Goal: Task Accomplishment & Management: Use online tool/utility

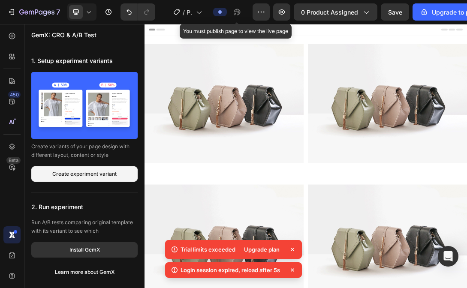
scroll to position [120, 0]
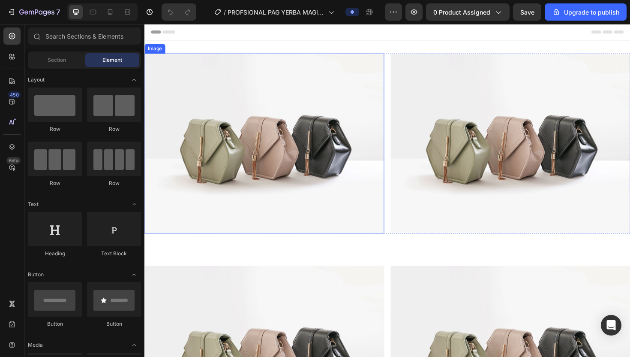
click at [208, 123] on img at bounding box center [271, 150] width 254 height 190
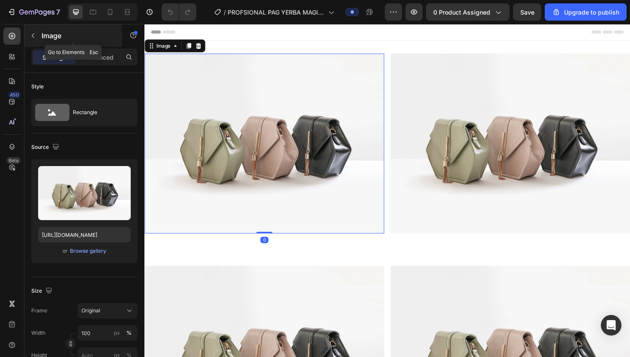
click at [48, 33] on p "Image" at bounding box center [78, 35] width 73 height 10
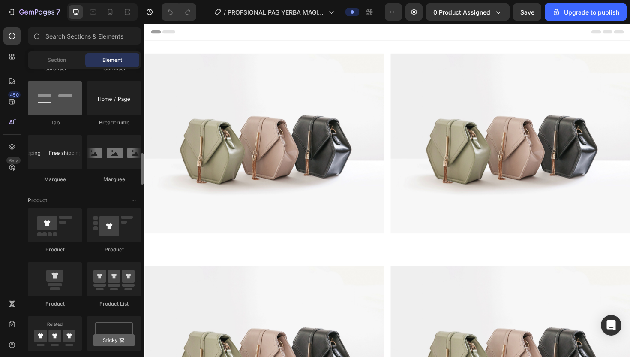
scroll to position [971, 0]
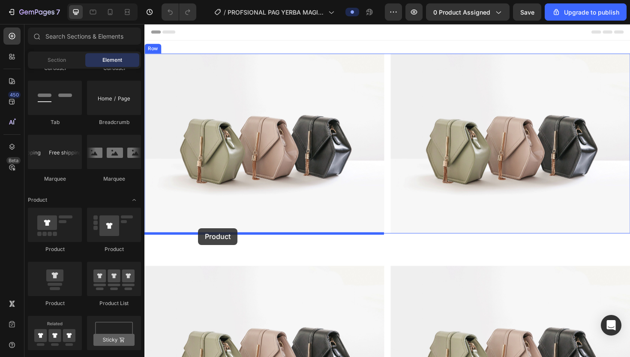
drag, startPoint x: 204, startPoint y: 312, endPoint x: 200, endPoint y: 239, distance: 72.6
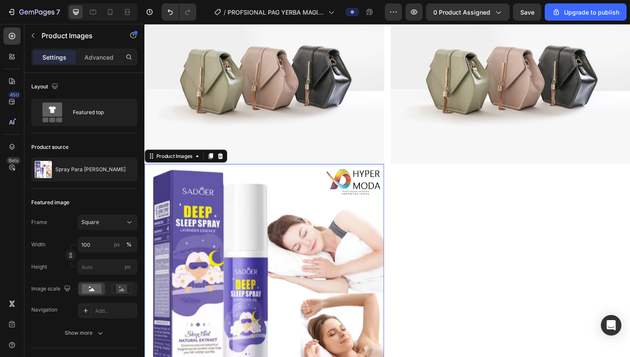
scroll to position [84, 0]
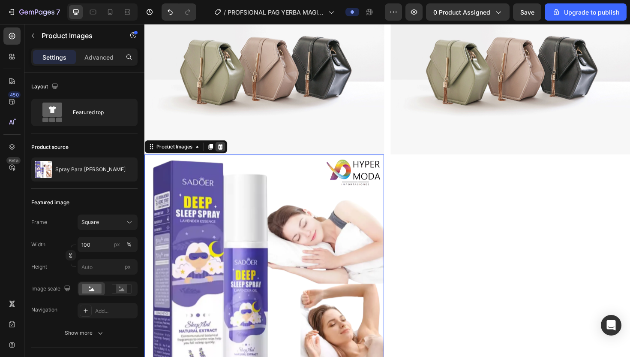
click at [227, 155] on icon at bounding box center [224, 153] width 7 height 7
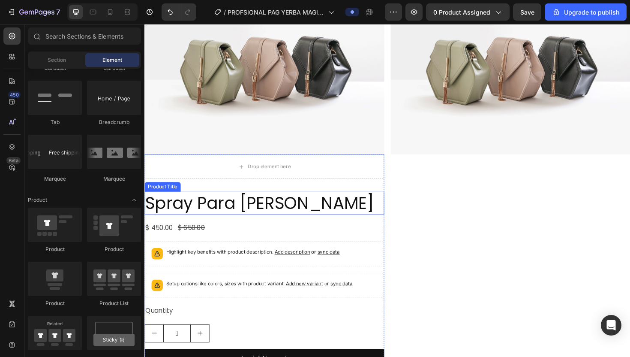
click at [223, 214] on h2 "Spray Para [PERSON_NAME]" at bounding box center [271, 213] width 254 height 24
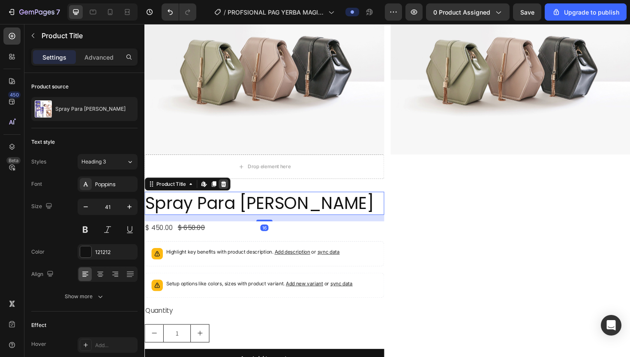
click at [229, 194] on icon at bounding box center [228, 193] width 6 height 6
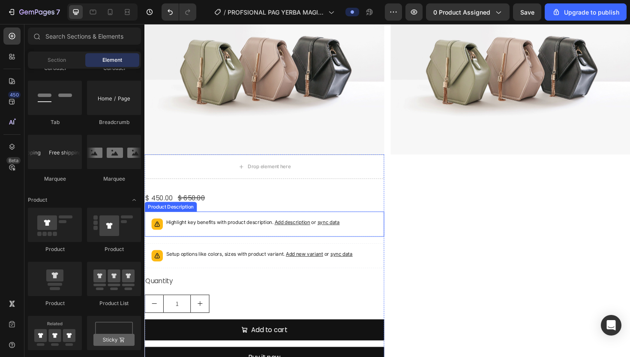
click at [222, 235] on p "Highlight key benefits with product description. Add description or sync data" at bounding box center [259, 234] width 184 height 9
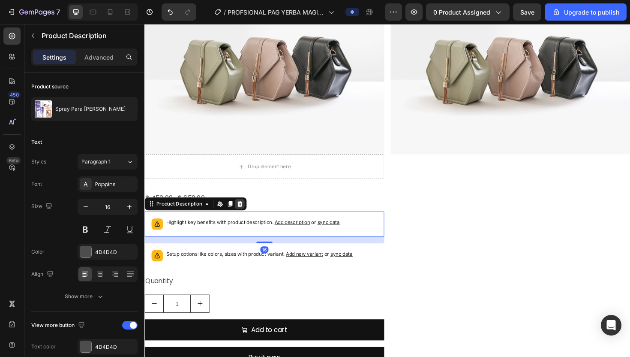
click at [247, 213] on icon at bounding box center [246, 214] width 6 height 6
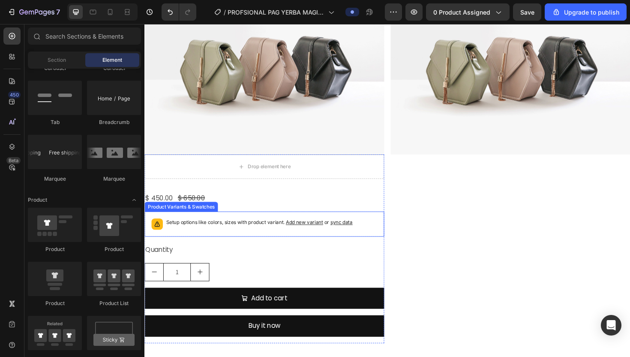
click at [227, 233] on p "Setup options like colors, sizes with product variant. Add new variant or sync …" at bounding box center [266, 234] width 198 height 9
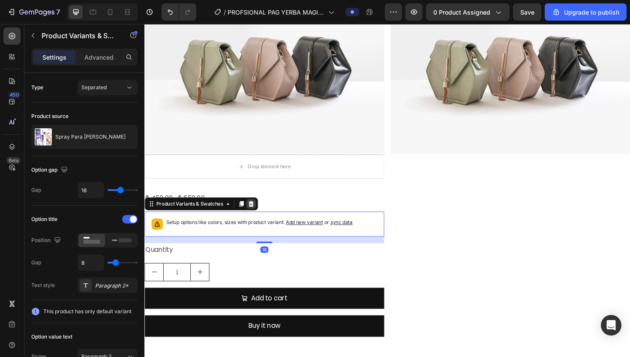
click at [258, 216] on icon at bounding box center [258, 214] width 6 height 6
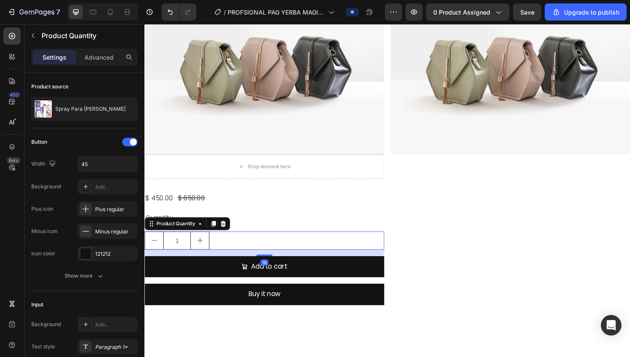
click at [221, 248] on div "1" at bounding box center [271, 252] width 254 height 19
click at [229, 233] on icon at bounding box center [228, 235] width 6 height 6
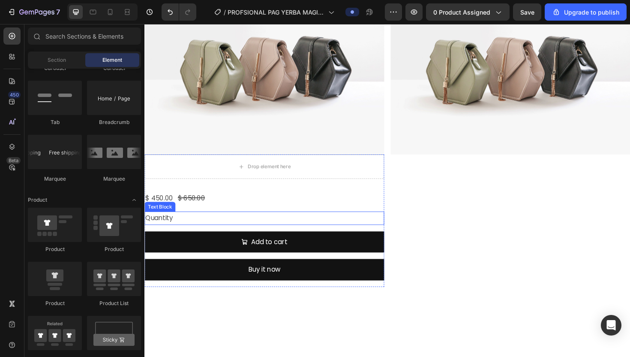
click at [228, 230] on div "Quantity" at bounding box center [271, 229] width 254 height 14
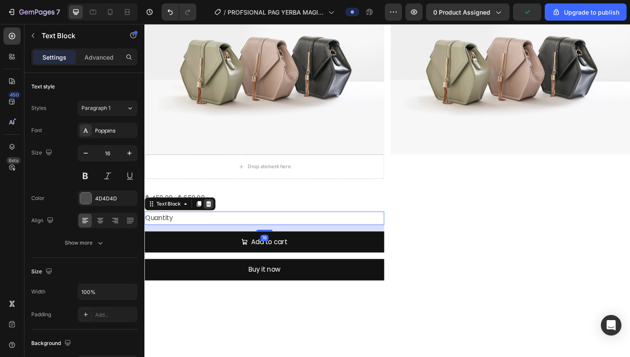
click at [212, 213] on icon at bounding box center [213, 214] width 6 height 6
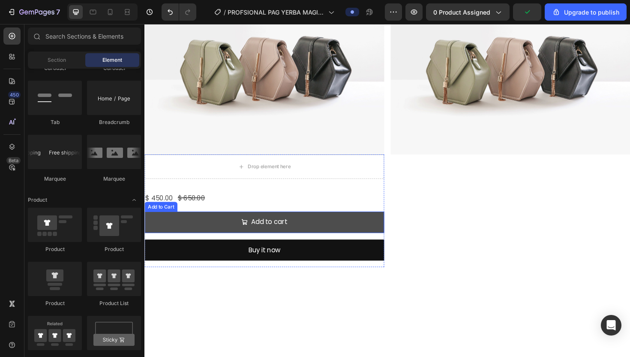
click at [211, 231] on button "Add to cart" at bounding box center [271, 233] width 254 height 23
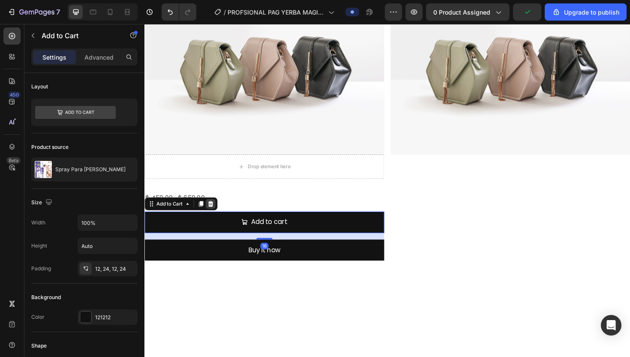
click at [219, 214] on div at bounding box center [214, 214] width 10 height 10
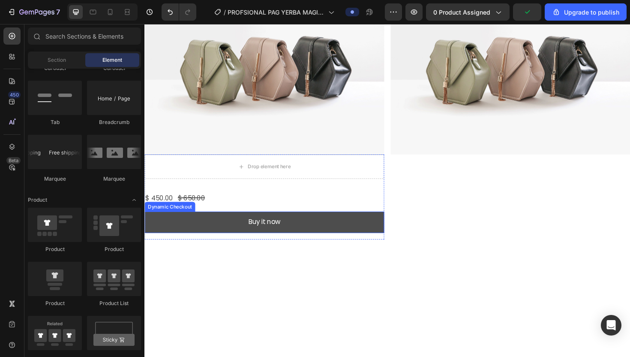
click at [211, 237] on button "Buy it now" at bounding box center [271, 233] width 254 height 23
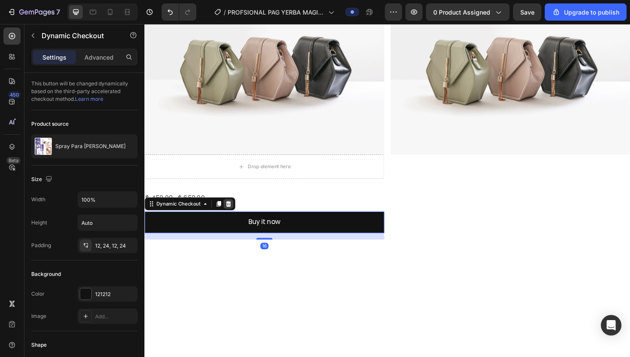
click at [233, 214] on icon at bounding box center [234, 214] width 6 height 6
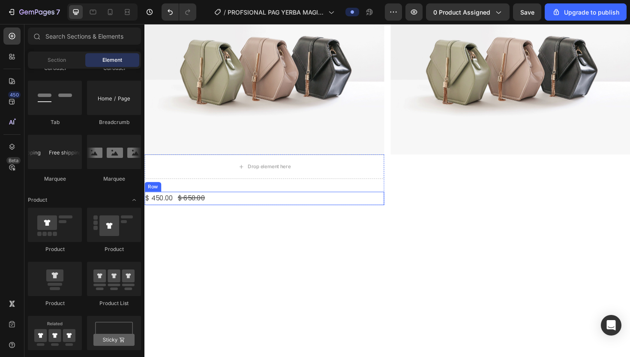
click at [231, 207] on div "$ 450.00 Product Price Product Price $ 650.00 Product Price Product Price Row" at bounding box center [271, 208] width 254 height 14
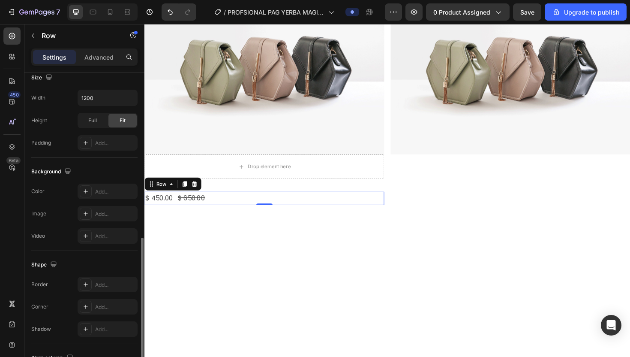
scroll to position [312, 0]
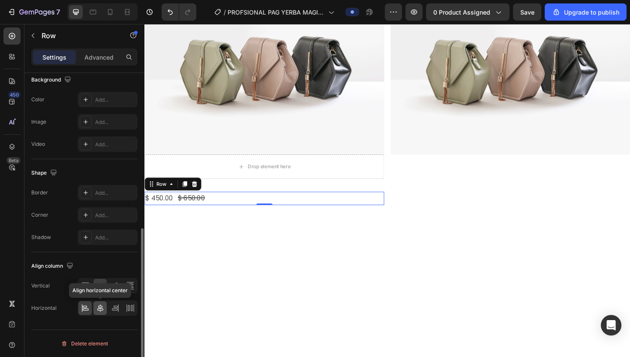
click at [101, 288] on icon at bounding box center [100, 307] width 9 height 9
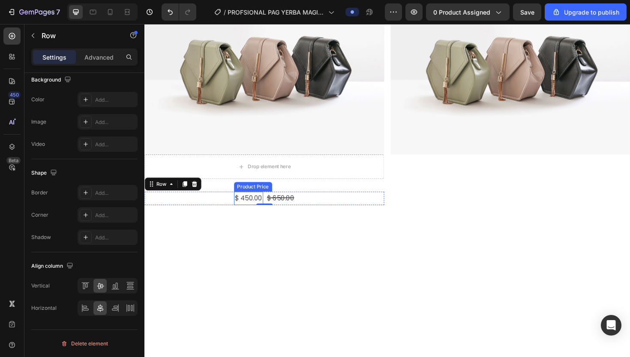
click at [252, 207] on div "$ 450.00" at bounding box center [254, 208] width 31 height 14
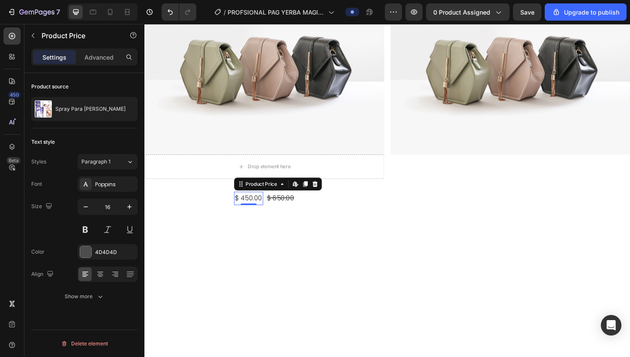
click at [252, 207] on div "$ 450.00" at bounding box center [254, 208] width 31 height 14
click at [128, 206] on icon "button" at bounding box center [129, 206] width 4 height 4
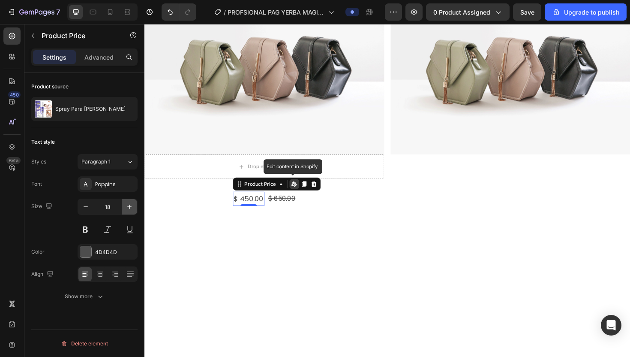
click at [128, 206] on icon "button" at bounding box center [129, 206] width 4 height 4
type input "22"
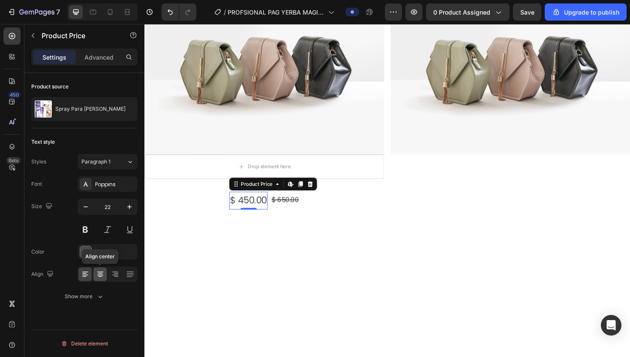
click at [101, 274] on icon at bounding box center [100, 274] width 6 height 1
click at [89, 226] on button at bounding box center [85, 229] width 15 height 15
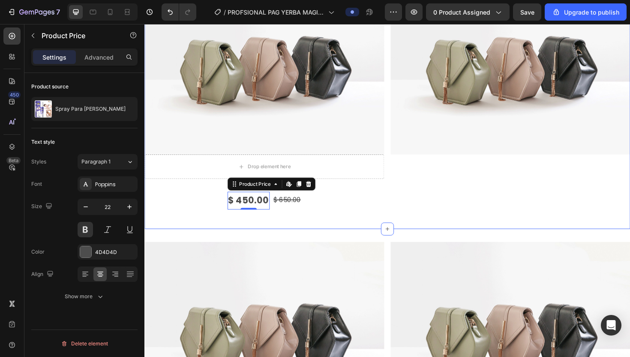
scroll to position [44, 0]
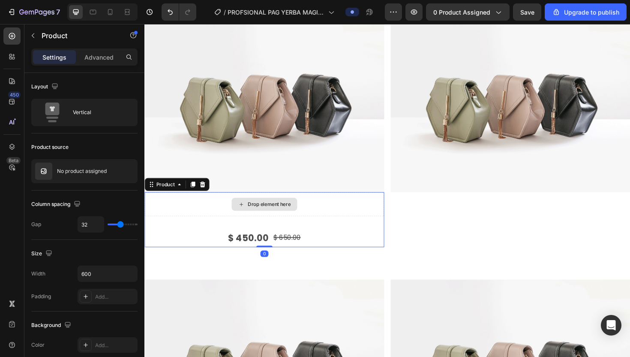
click at [318, 216] on div "Drop element here" at bounding box center [271, 215] width 254 height 26
click at [16, 56] on icon at bounding box center [12, 56] width 9 height 9
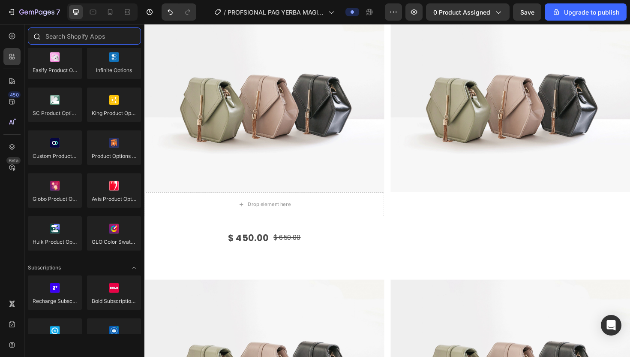
click at [68, 42] on input "text" at bounding box center [84, 35] width 113 height 17
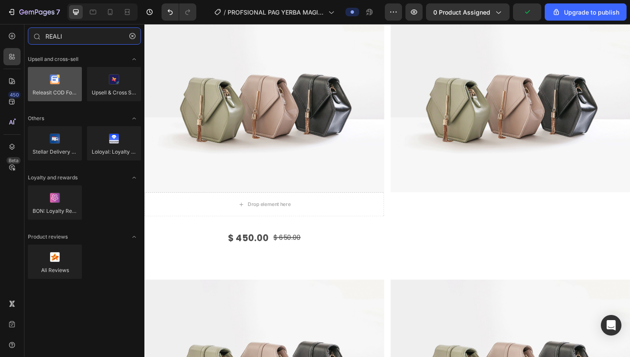
type input "REALI"
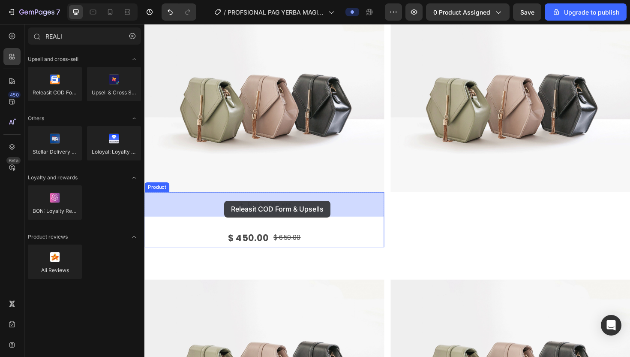
drag, startPoint x: 208, startPoint y: 105, endPoint x: 229, endPoint y: 211, distance: 107.9
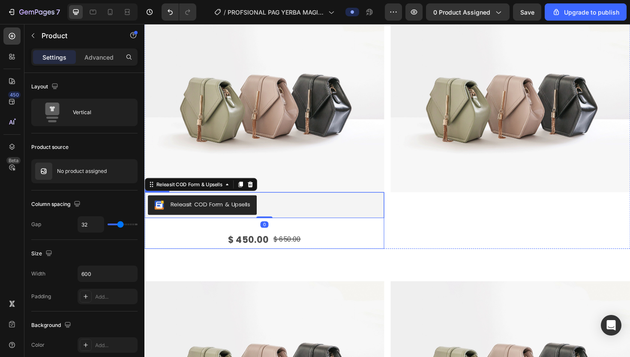
click at [250, 238] on div "Releasit COD Form & Upsells Releasit COD Form & Upsells 0 $ 450.00 Product Pric…" at bounding box center [271, 232] width 254 height 60
click at [282, 215] on div "Releasit COD Form & Upsells" at bounding box center [271, 215] width 247 height 21
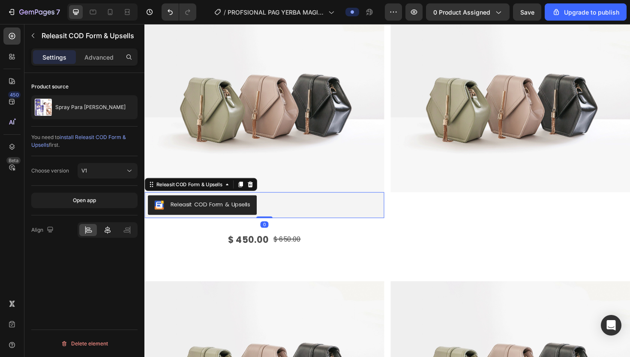
click at [109, 230] on icon at bounding box center [108, 230] width 6 height 8
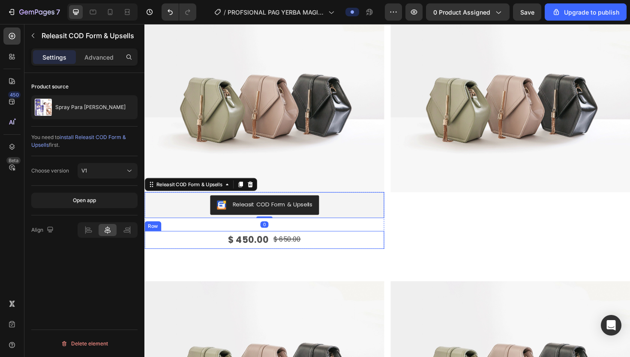
click at [206, 249] on div "$ 450.00 Product Price Product Price $ 650.00 Product Price Product Price Row" at bounding box center [271, 252] width 254 height 19
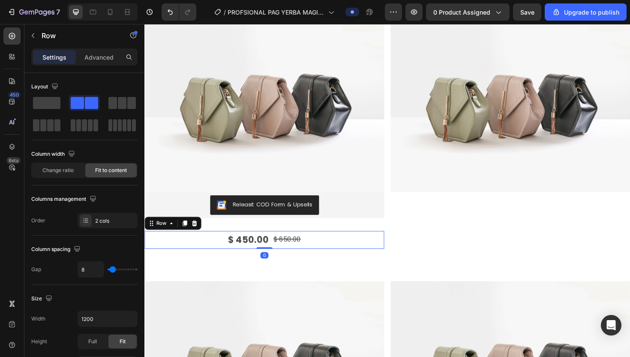
click at [102, 49] on div "Settings Advanced" at bounding box center [84, 56] width 106 height 17
click at [99, 60] on p "Advanced" at bounding box center [98, 57] width 29 height 9
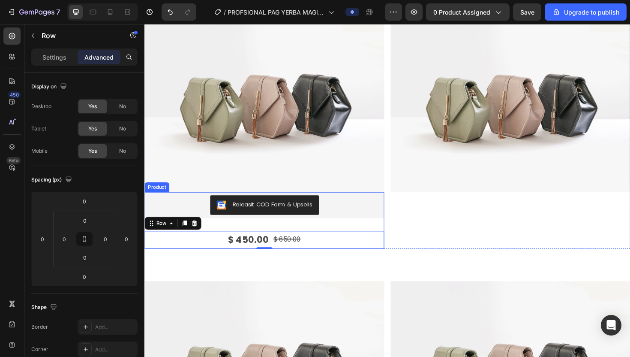
click at [232, 233] on div "Releasit COD Form & Upsells Releasit COD Form & Upsells $ 450.00 Product Price …" at bounding box center [271, 232] width 254 height 60
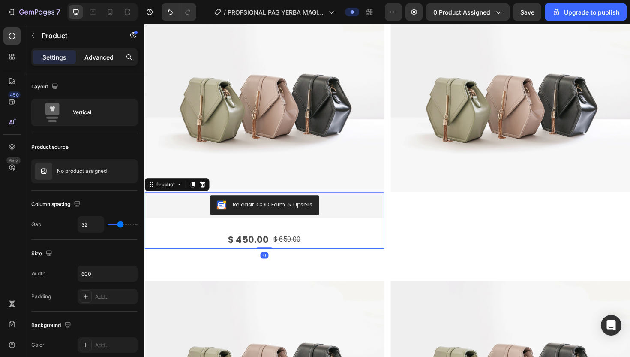
click at [96, 60] on p "Advanced" at bounding box center [98, 57] width 29 height 9
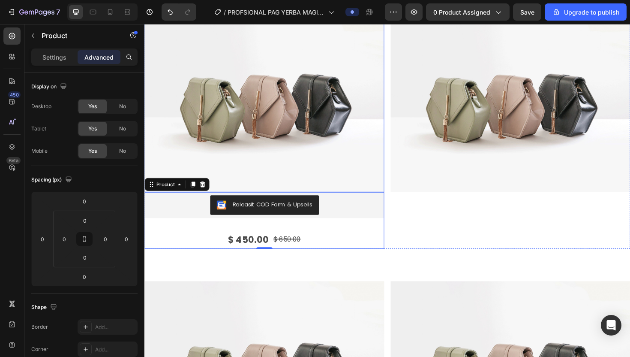
click at [236, 159] on img at bounding box center [271, 107] width 254 height 190
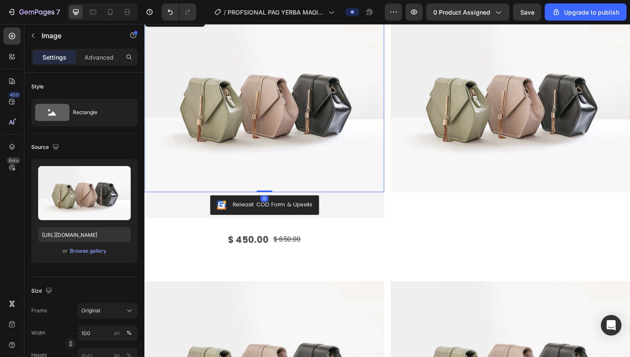
scroll to position [0, 0]
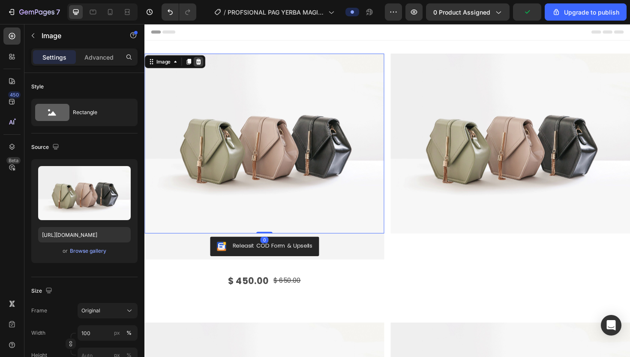
click at [201, 63] on icon at bounding box center [202, 64] width 6 height 6
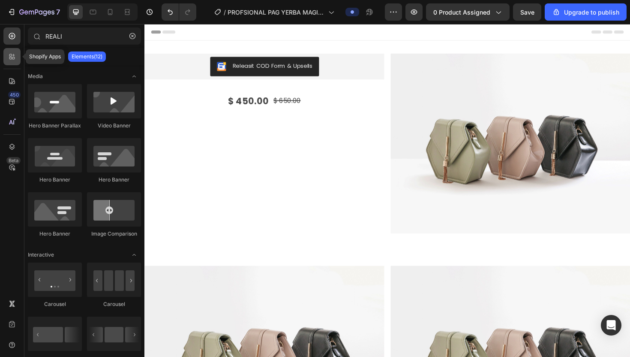
click at [13, 56] on icon at bounding box center [12, 56] width 9 height 9
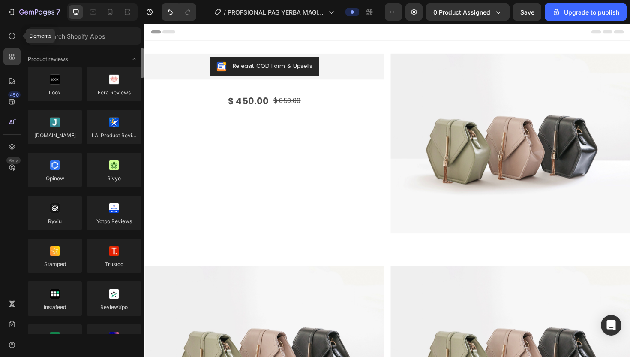
drag, startPoint x: 15, startPoint y: 40, endPoint x: 88, endPoint y: 87, distance: 86.9
click at [15, 40] on icon at bounding box center [12, 36] width 9 height 9
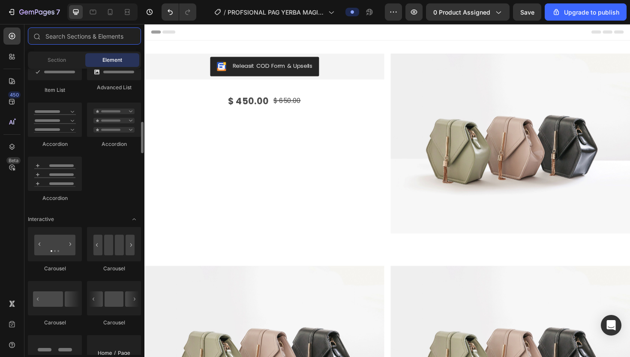
scroll to position [728, 0]
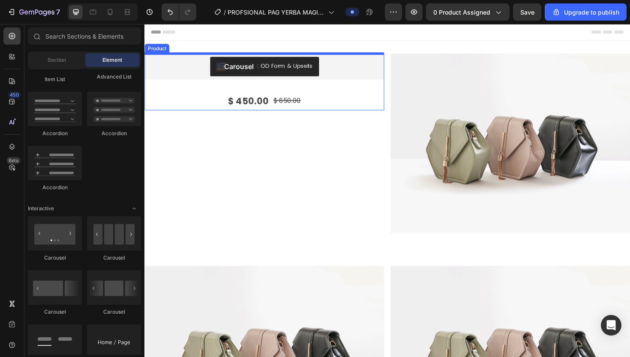
drag, startPoint x: 204, startPoint y: 83, endPoint x: 222, endPoint y: 60, distance: 29.1
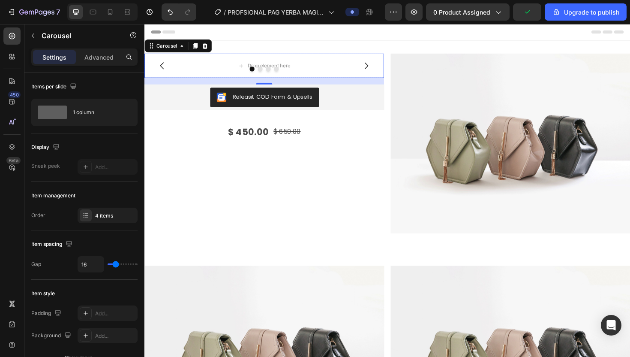
click at [210, 69] on div "Drop element here Drop element here Drop element here Drop element here Carouse…" at bounding box center [271, 68] width 254 height 26
click at [110, 221] on div "4 items" at bounding box center [108, 214] width 60 height 15
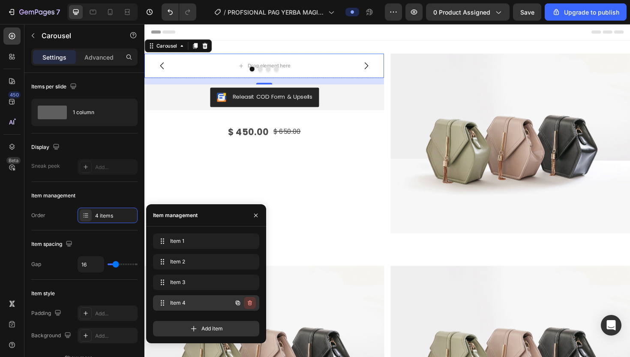
click at [250, 288] on icon "button" at bounding box center [249, 302] width 7 height 7
click at [241, 288] on div "Delete" at bounding box center [244, 303] width 16 height 8
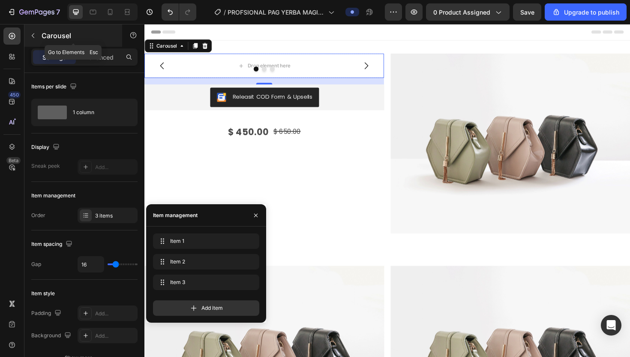
click at [51, 39] on p "Carousel" at bounding box center [78, 35] width 73 height 10
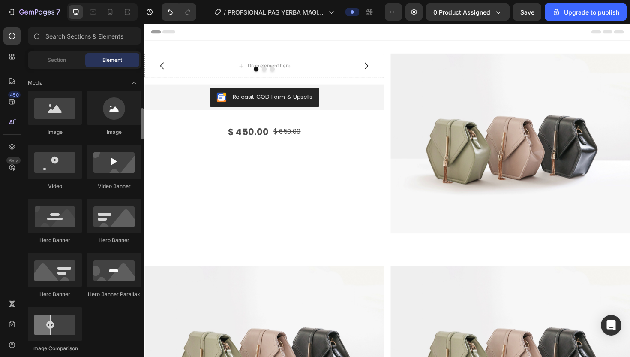
scroll to position [249, 0]
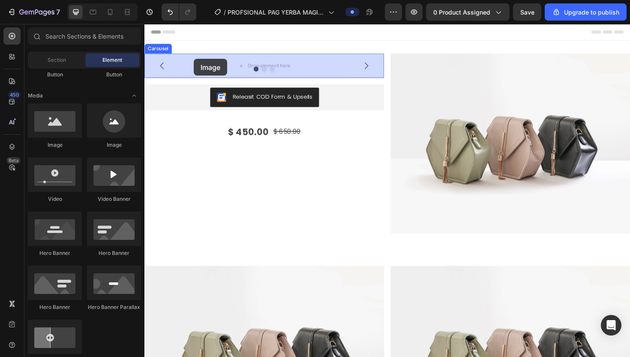
drag, startPoint x: 204, startPoint y: 150, endPoint x: 197, endPoint y: 61, distance: 89.5
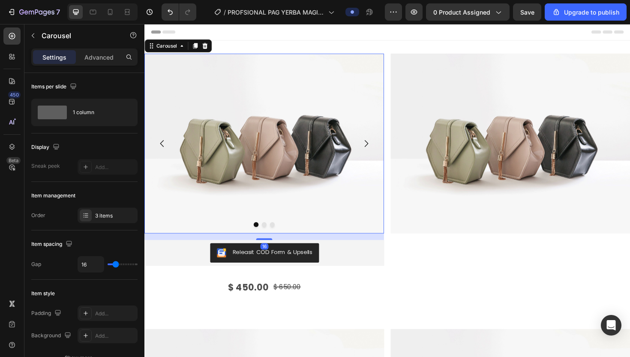
click at [382, 150] on icon "Carousel Next Arrow" at bounding box center [379, 150] width 10 height 10
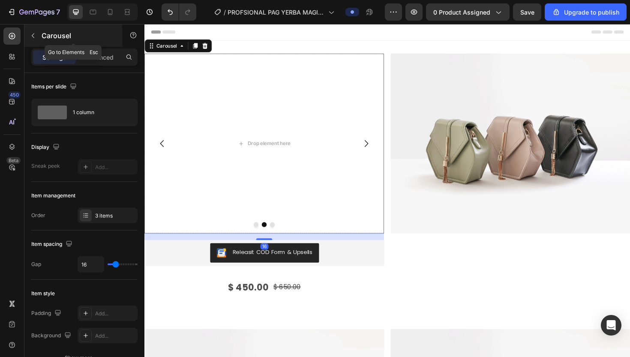
click at [54, 38] on p "Carousel" at bounding box center [78, 35] width 73 height 10
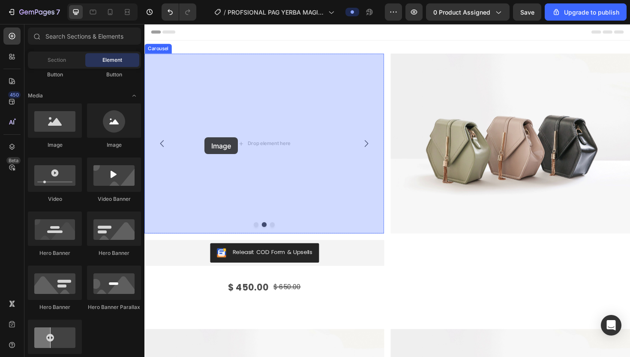
drag, startPoint x: 204, startPoint y: 157, endPoint x: 218, endPoint y: 147, distance: 17.7
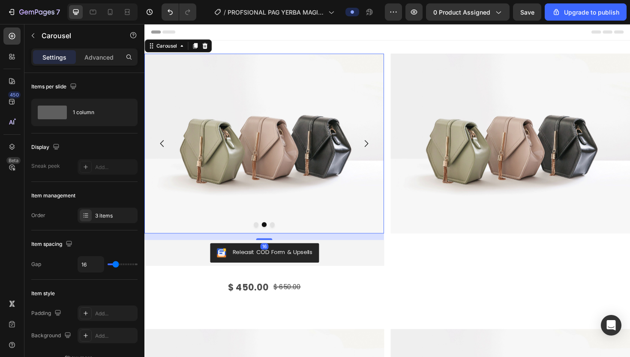
click at [379, 156] on button "Carousel Next Arrow" at bounding box center [379, 150] width 24 height 24
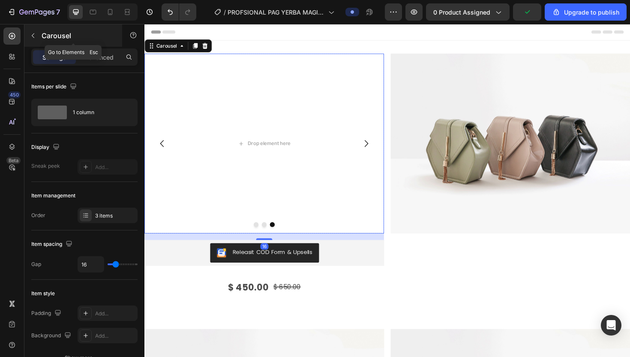
click at [49, 37] on p "Carousel" at bounding box center [78, 35] width 73 height 10
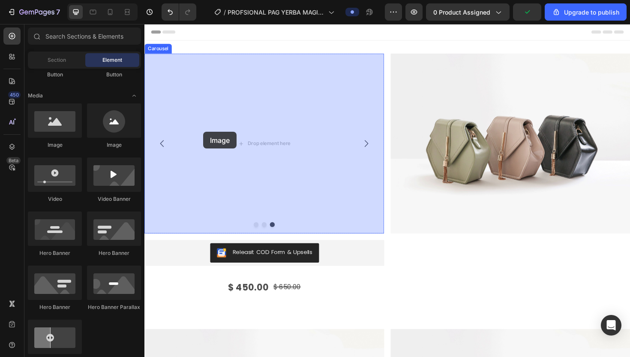
drag, startPoint x: 205, startPoint y: 149, endPoint x: 226, endPoint y: 143, distance: 22.1
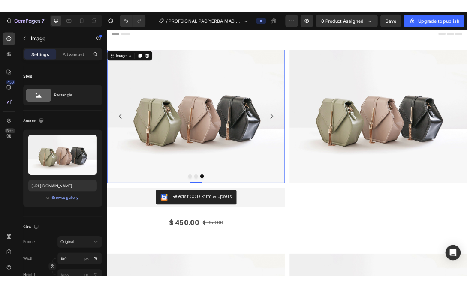
scroll to position [0, 0]
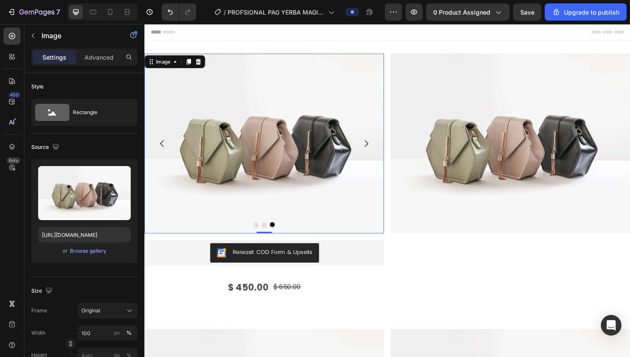
click at [332, 189] on img at bounding box center [271, 150] width 254 height 190
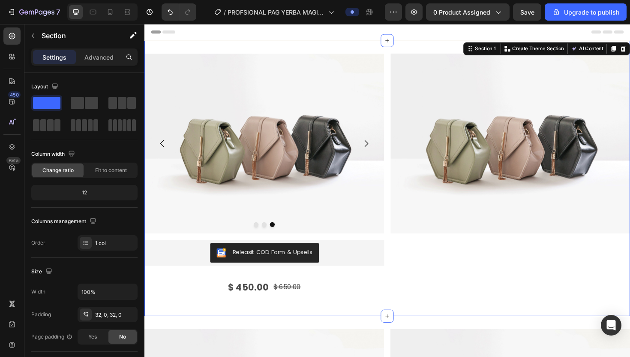
click at [267, 53] on div "Image Image Image Carousel Releasit COD Form & Upsells Releasit COD Form & Upse…" at bounding box center [401, 187] width 514 height 291
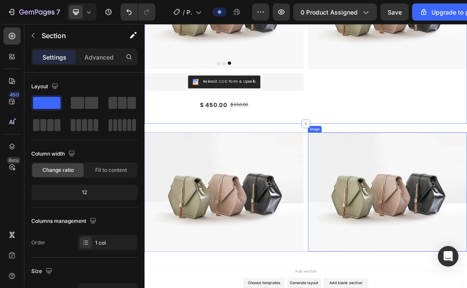
scroll to position [165, 0]
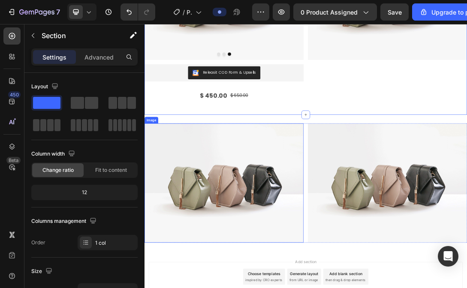
click at [326, 279] on img at bounding box center [271, 277] width 254 height 190
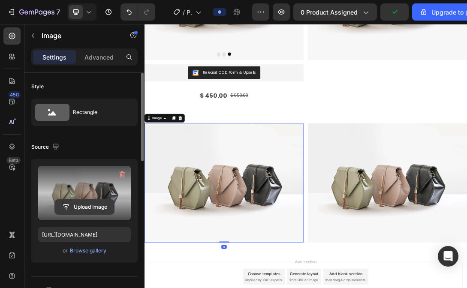
click at [103, 204] on input "file" at bounding box center [84, 207] width 59 height 15
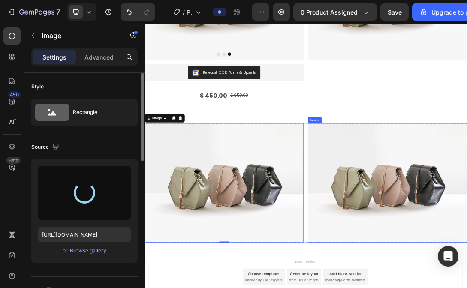
type input "[URL][DOMAIN_NAME]"
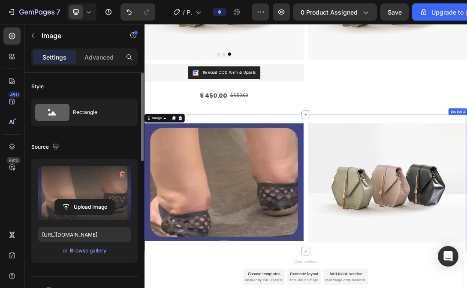
click at [466, 169] on div "Image 0 Image Row Section 2" at bounding box center [401, 277] width 514 height 218
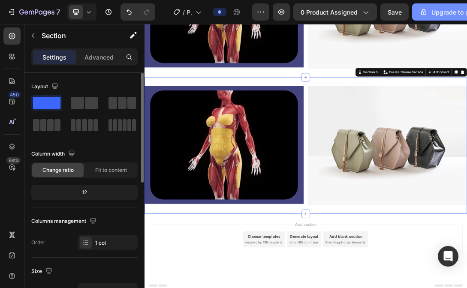
scroll to position [447, 0]
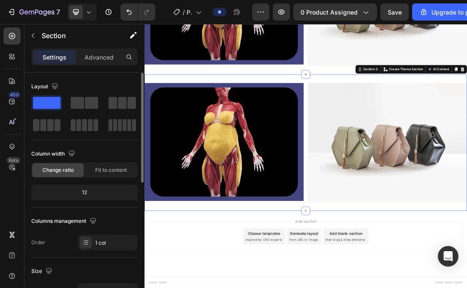
click at [204, 238] on img at bounding box center [271, 212] width 254 height 188
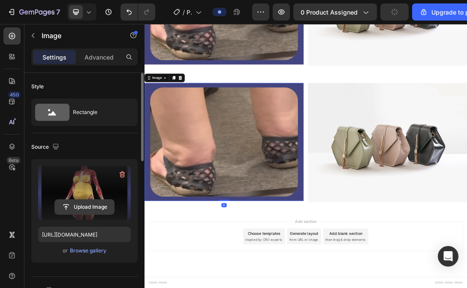
click at [83, 210] on input "file" at bounding box center [84, 207] width 59 height 15
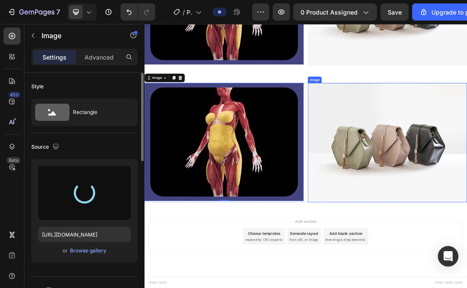
type input "[URL][DOMAIN_NAME]"
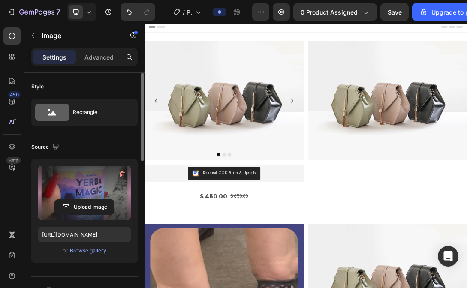
scroll to position [0, 0]
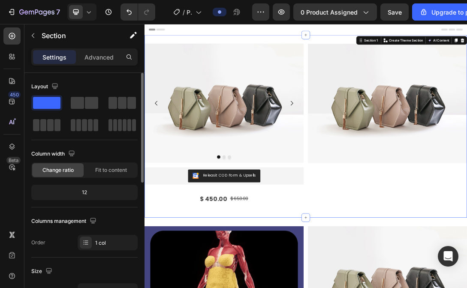
click at [379, 47] on div "Image Image Image Carousel Releasit COD Form & Upsells Releasit COD Form & Upse…" at bounding box center [401, 187] width 514 height 291
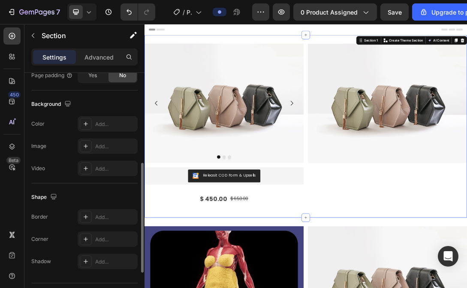
scroll to position [283, 0]
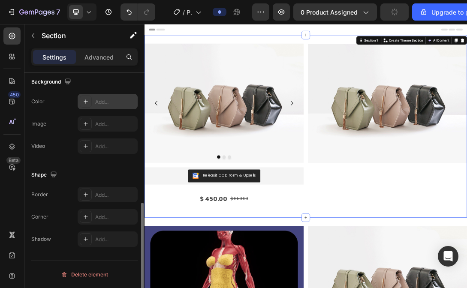
click at [111, 94] on div "Add..." at bounding box center [108, 101] width 60 height 15
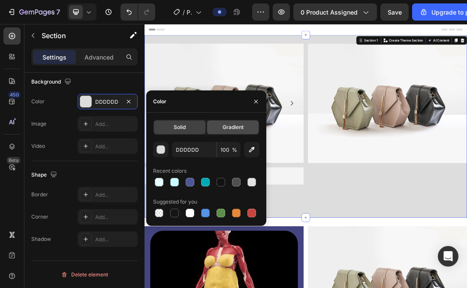
click at [226, 124] on span "Gradient" at bounding box center [232, 127] width 21 height 8
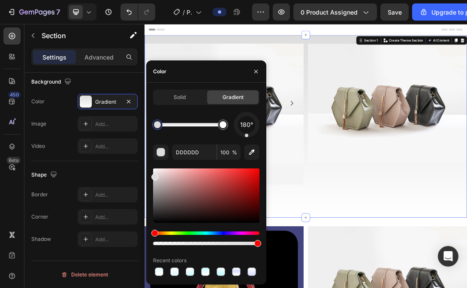
drag, startPoint x: 254, startPoint y: 135, endPoint x: 246, endPoint y: 135, distance: 7.7
click at [246, 135] on div at bounding box center [247, 125] width 26 height 26
click at [250, 154] on icon "button" at bounding box center [252, 153] width 6 height 6
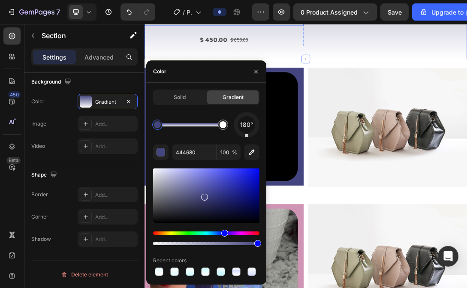
scroll to position [254, 0]
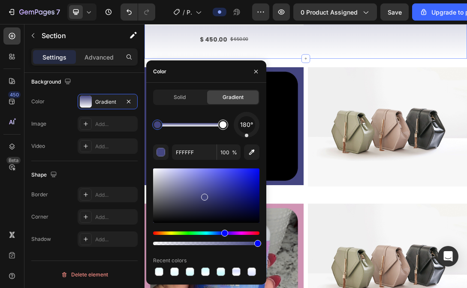
click at [221, 128] on div at bounding box center [223, 125] width 10 height 10
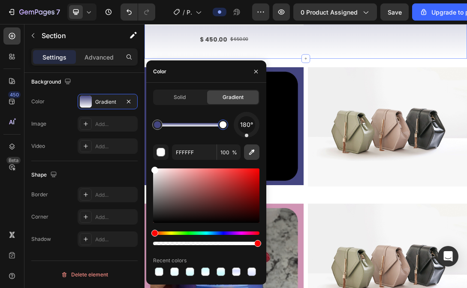
click at [250, 152] on icon "button" at bounding box center [252, 153] width 6 height 6
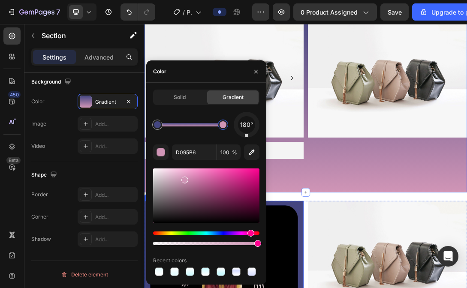
scroll to position [0, 0]
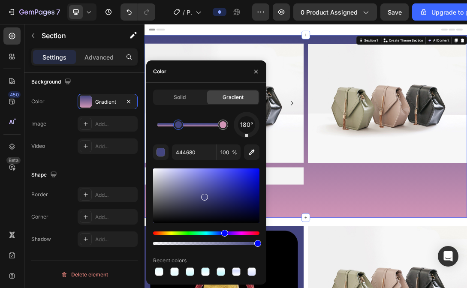
drag, startPoint x: 159, startPoint y: 125, endPoint x: 195, endPoint y: 126, distance: 36.5
click at [182, 126] on div at bounding box center [178, 124] width 7 height 7
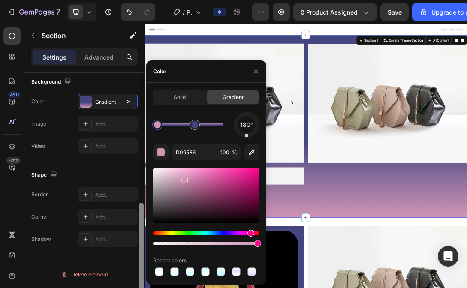
drag, startPoint x: 225, startPoint y: 123, endPoint x: 143, endPoint y: 124, distance: 82.7
click at [143, 124] on div "450 Beta Sections(30) Elements(84) Section Element Hero Section Product Detail …" at bounding box center [72, 156] width 144 height 264
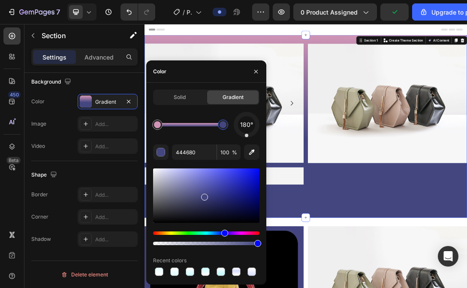
drag, startPoint x: 193, startPoint y: 125, endPoint x: 230, endPoint y: 126, distance: 36.9
click at [226, 126] on div at bounding box center [222, 124] width 7 height 7
type input "D095B6"
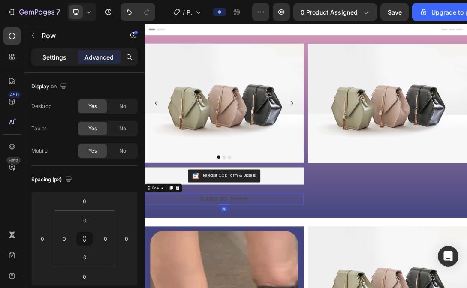
click at [51, 57] on p "Settings" at bounding box center [54, 57] width 24 height 9
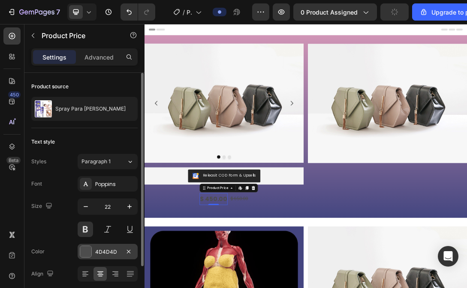
click at [85, 251] on div at bounding box center [85, 251] width 11 height 11
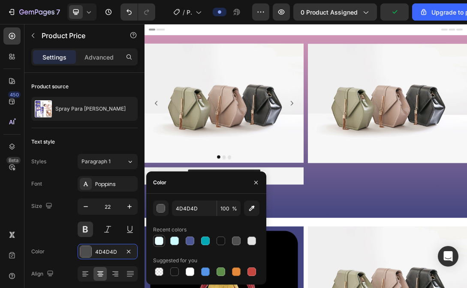
click at [155, 238] on div at bounding box center [159, 241] width 9 height 9
type input "E8FDFF"
click at [349, 288] on div "Image Image Image Carousel Releasit COD Form & Upsells Releasit COD Form & Upse…" at bounding box center [401, 187] width 514 height 264
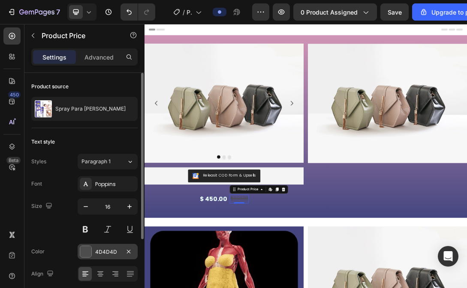
click at [88, 250] on div at bounding box center [85, 251] width 11 height 11
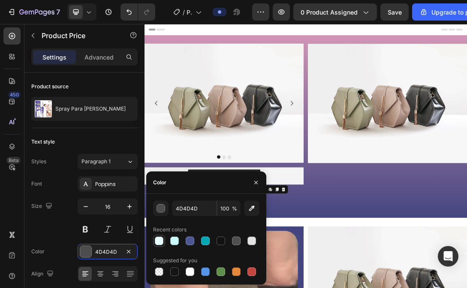
click at [161, 239] on div at bounding box center [159, 241] width 9 height 9
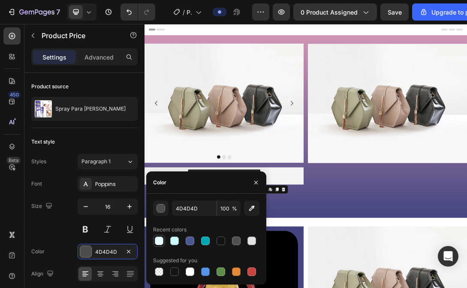
type input "E8FDFF"
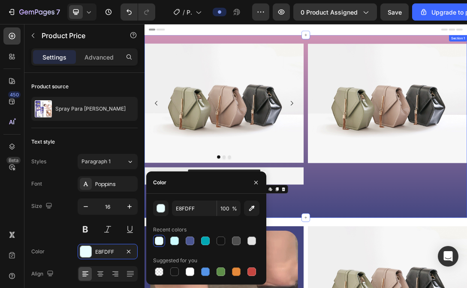
click at [447, 288] on div "Image Image Image Carousel Releasit COD Form & Upsells Releasit COD Form & Upse…" at bounding box center [401, 187] width 514 height 264
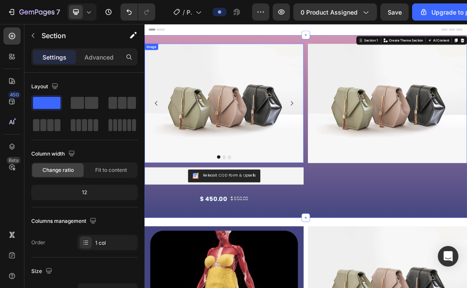
click at [340, 206] on img at bounding box center [271, 150] width 254 height 190
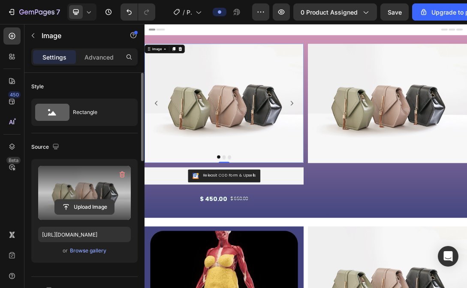
click at [93, 207] on input "file" at bounding box center [84, 207] width 59 height 15
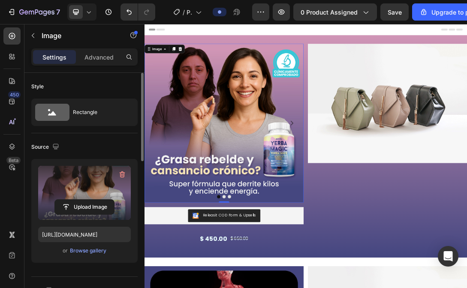
click at [337, 267] on img at bounding box center [271, 182] width 254 height 254
click at [102, 202] on input "file" at bounding box center [84, 207] width 59 height 15
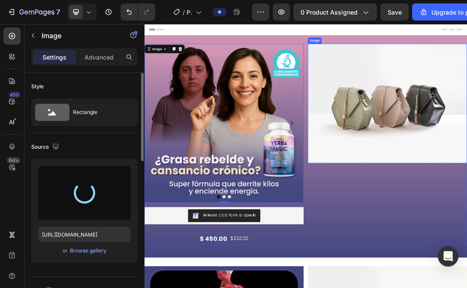
type input "[URL][DOMAIN_NAME]"
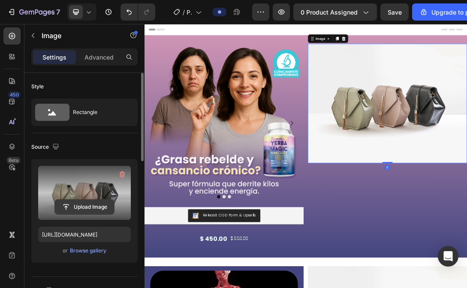
click at [93, 203] on input "file" at bounding box center [84, 207] width 59 height 15
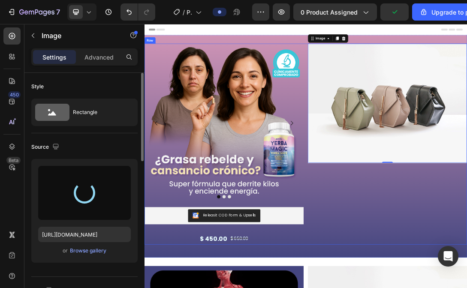
type input "[URL][DOMAIN_NAME]"
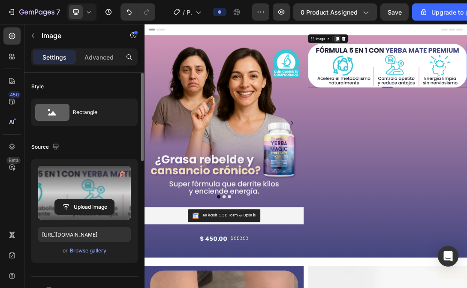
click at [453, 50] on icon at bounding box center [451, 47] width 7 height 7
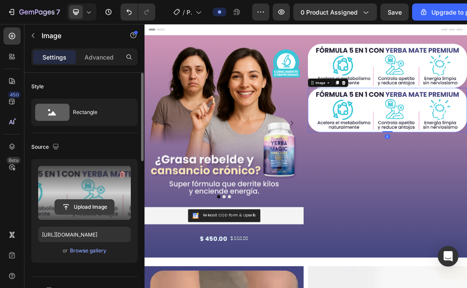
click at [99, 208] on input "file" at bounding box center [84, 207] width 59 height 15
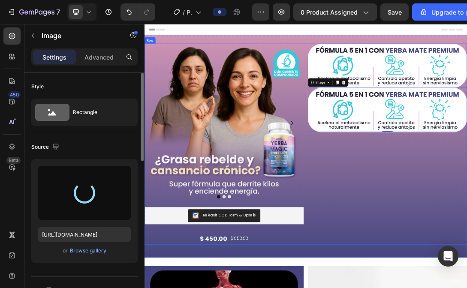
type input "[URL][DOMAIN_NAME]"
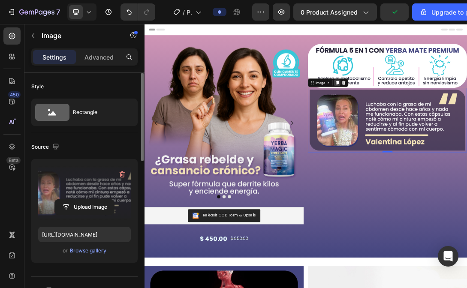
click at [454, 115] on icon at bounding box center [452, 118] width 5 height 6
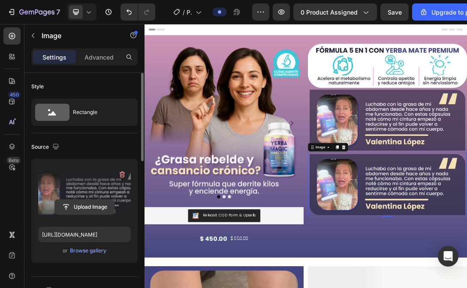
click at [95, 203] on input "file" at bounding box center [84, 207] width 59 height 15
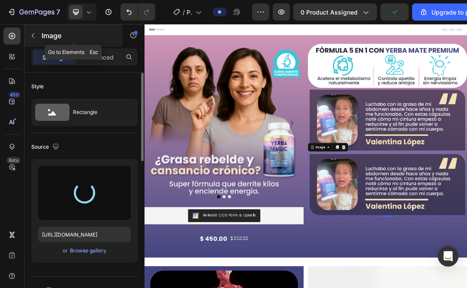
type input "[URL][DOMAIN_NAME]"
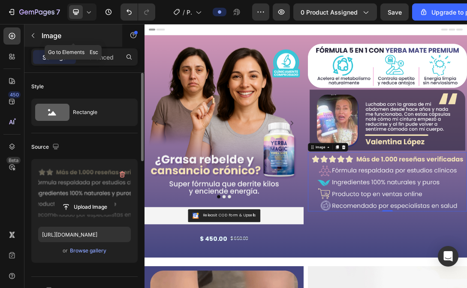
click at [40, 38] on div "Image" at bounding box center [73, 35] width 98 height 22
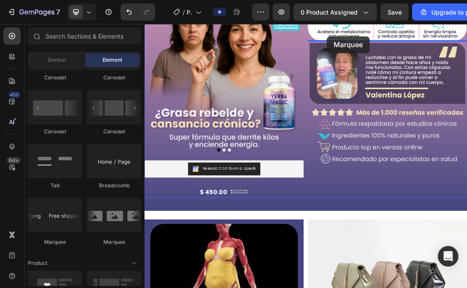
scroll to position [55, 0]
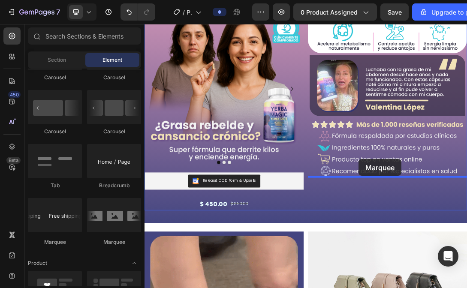
drag, startPoint x: 260, startPoint y: 249, endPoint x: 486, endPoint y: 240, distance: 226.5
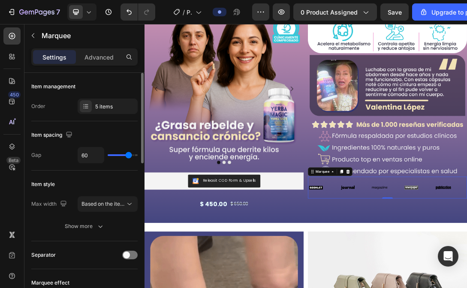
type input "62"
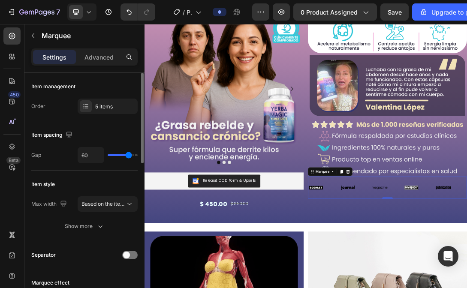
type input "62"
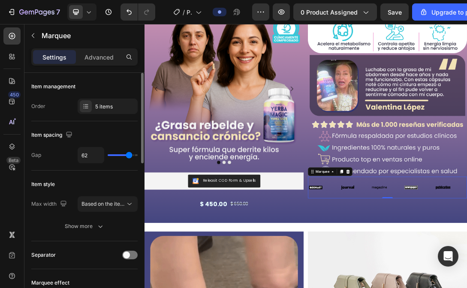
type input "61"
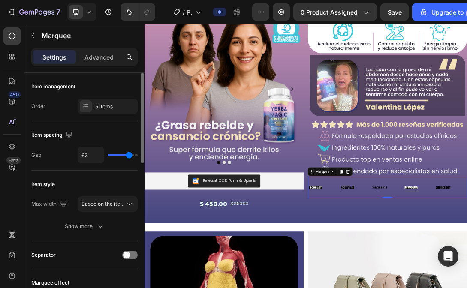
type input "61"
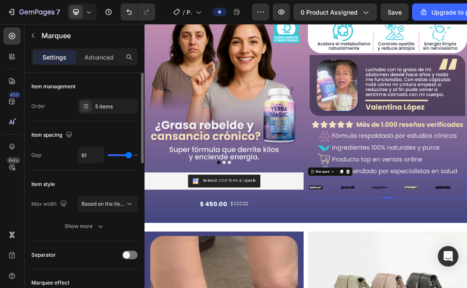
type input "59"
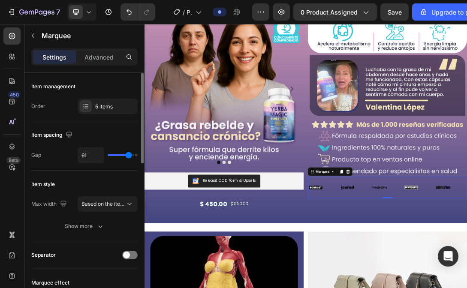
type input "59"
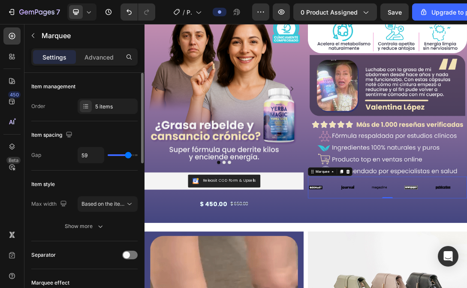
type input "58"
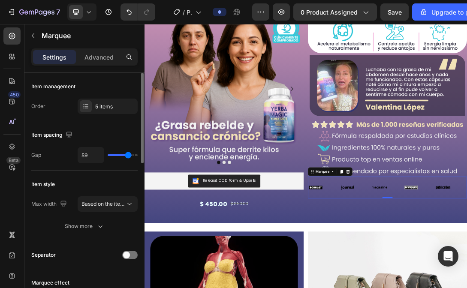
type input "58"
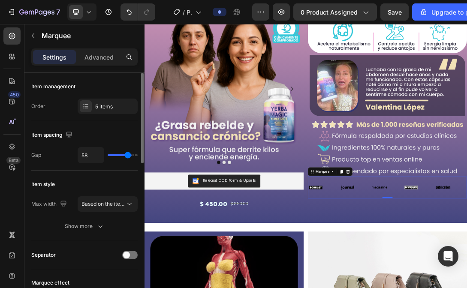
type input "57"
type input "56"
type input "54"
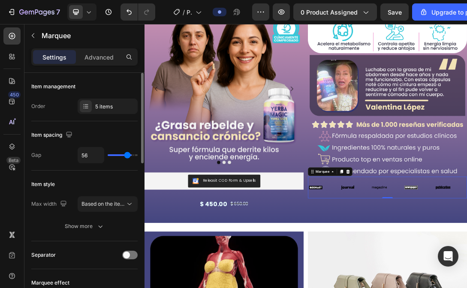
type input "54"
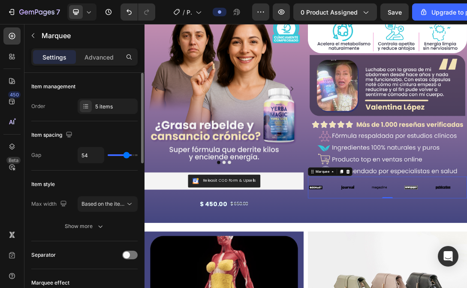
type input "53"
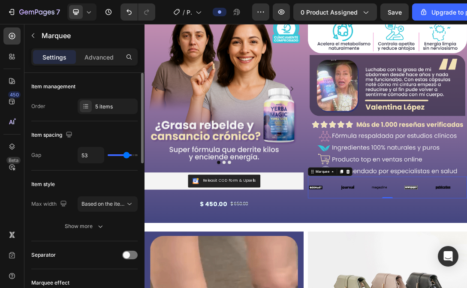
type input "52"
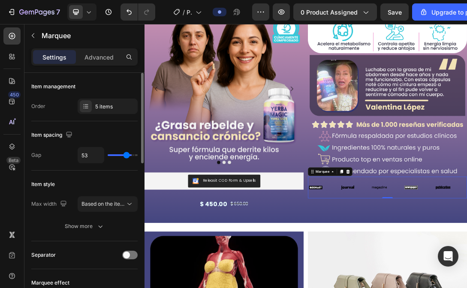
type input "52"
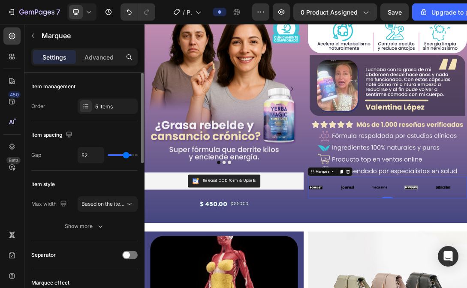
type input "51"
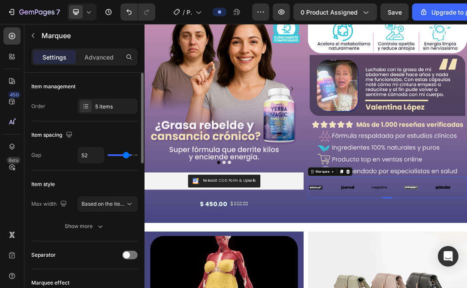
type input "51"
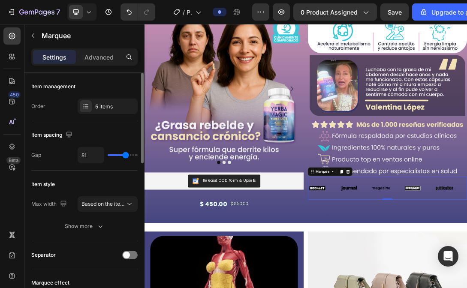
type input "50"
type input "49"
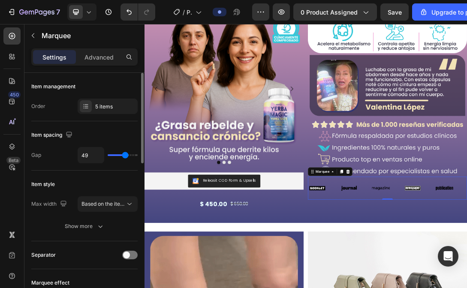
type input "43"
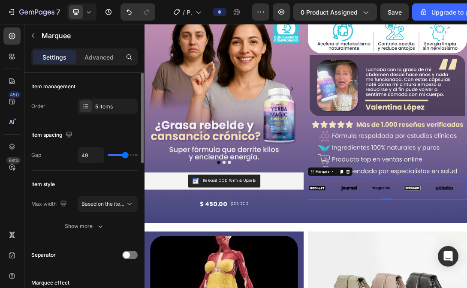
type input "43"
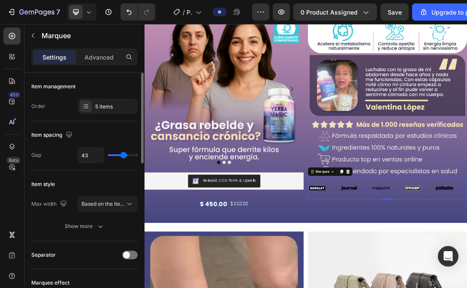
type input "42"
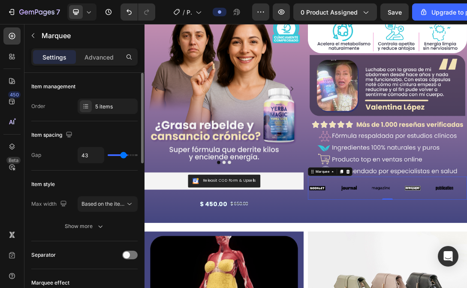
type input "42"
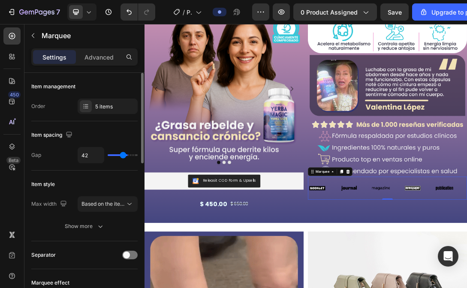
type input "41"
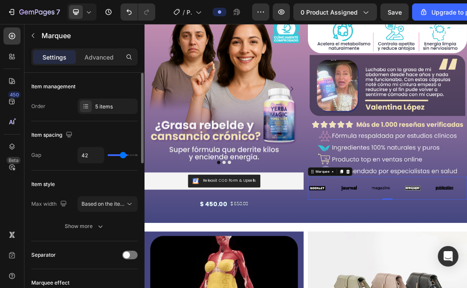
type input "41"
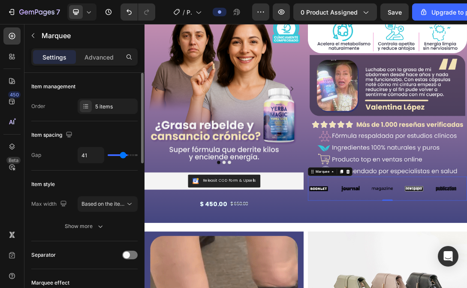
type input "40"
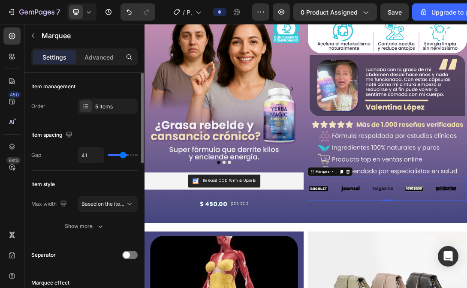
type input "40"
type input "39"
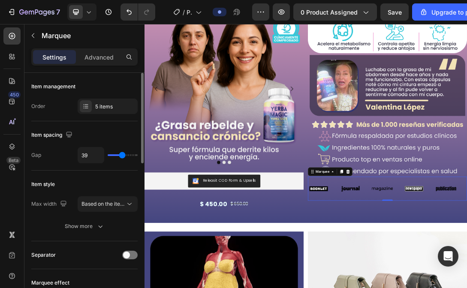
type input "37"
type input "36"
type input "34"
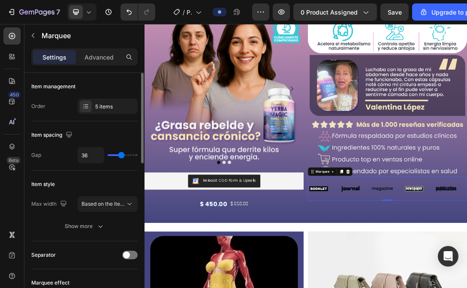
type input "34"
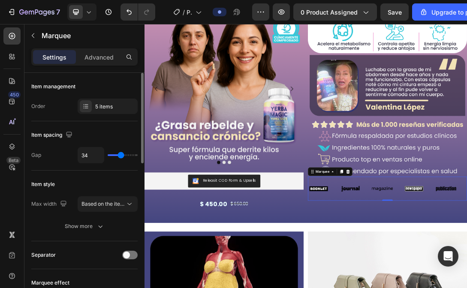
type input "33"
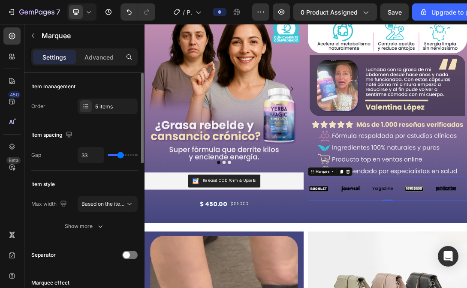
type input "31"
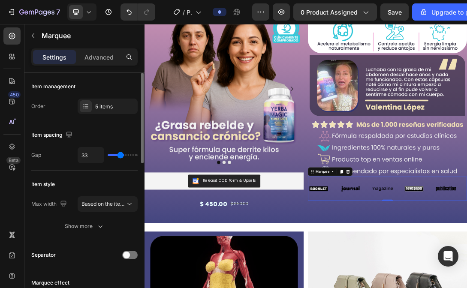
type input "31"
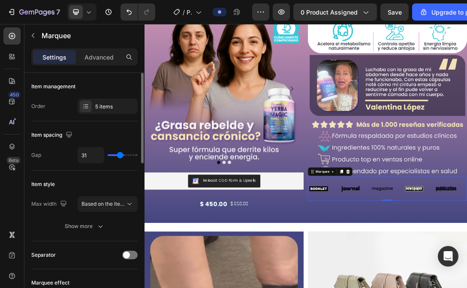
type input "30"
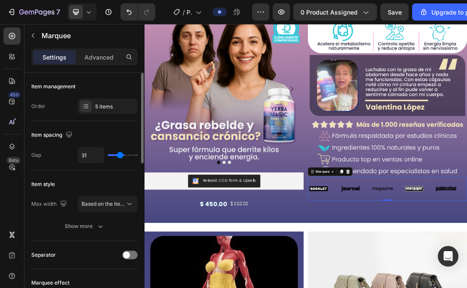
type input "30"
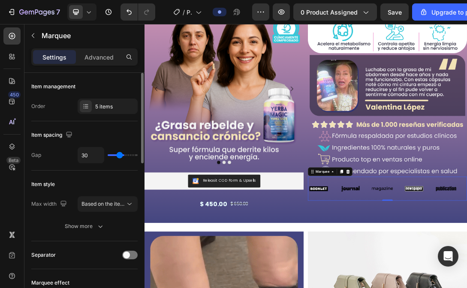
type input "28"
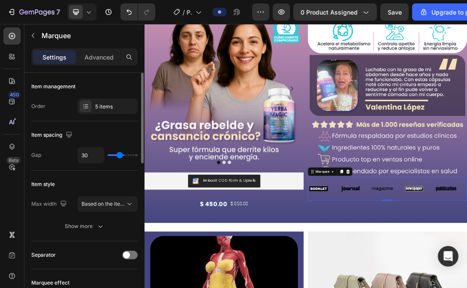
type input "28"
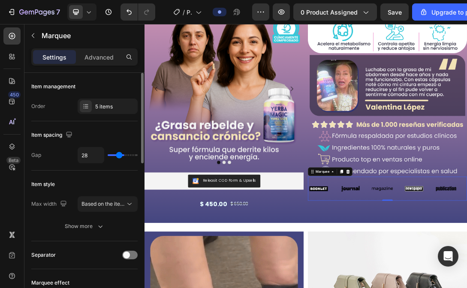
type input "26"
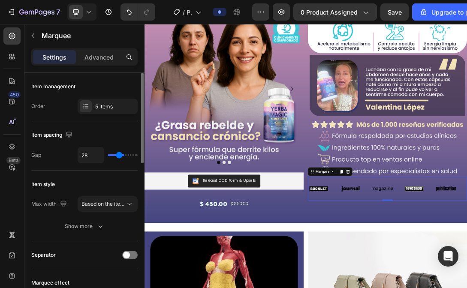
type input "26"
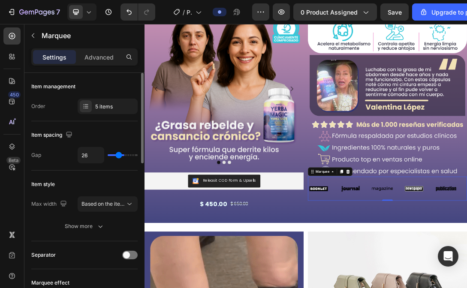
type input "24"
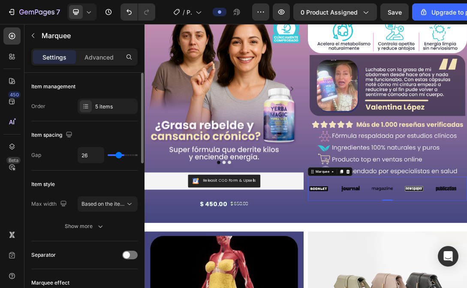
type input "24"
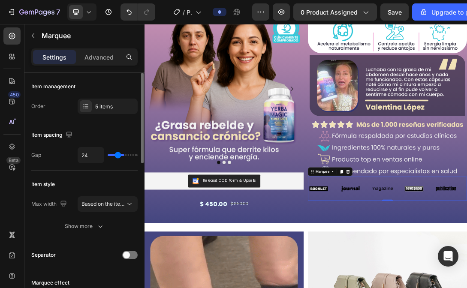
type input "23"
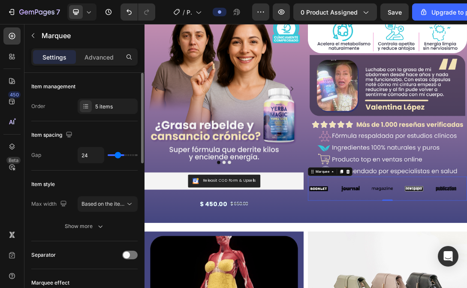
type input "23"
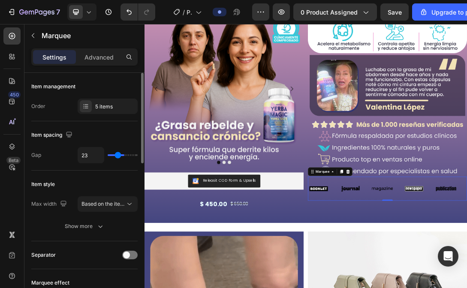
type input "21"
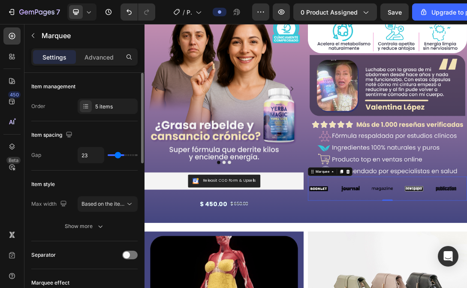
type input "21"
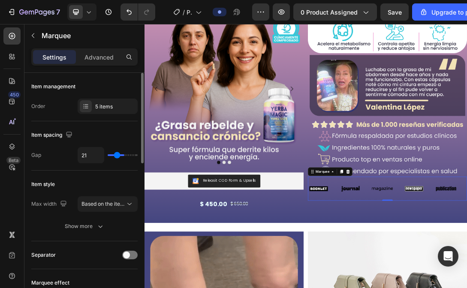
type input "20"
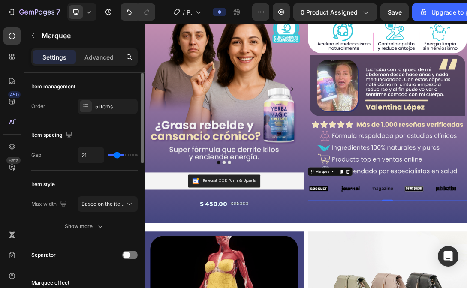
type input "20"
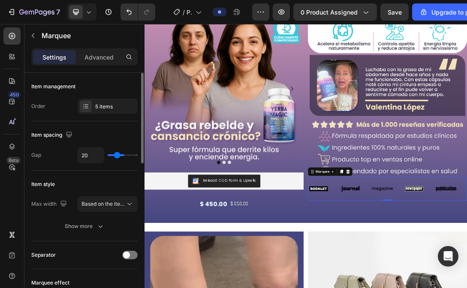
type input "19"
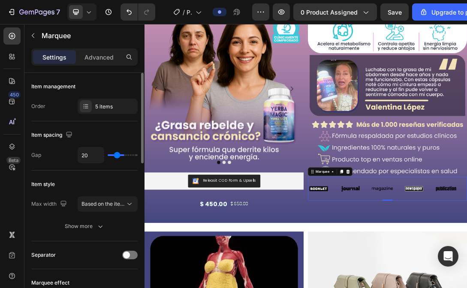
type input "19"
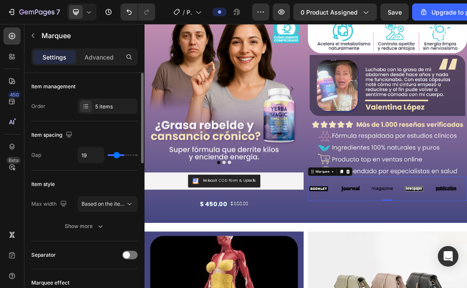
type input "18"
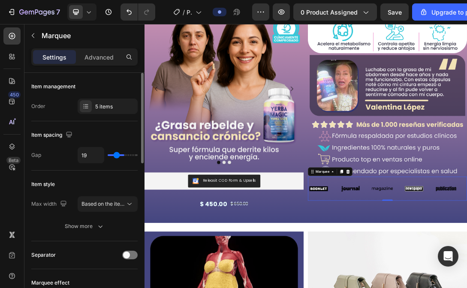
type input "18"
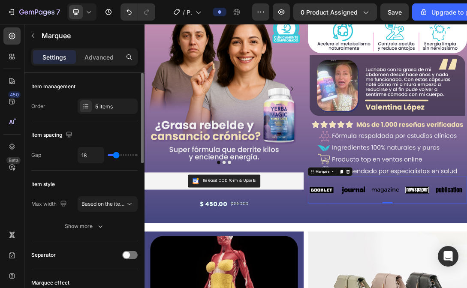
type input "17"
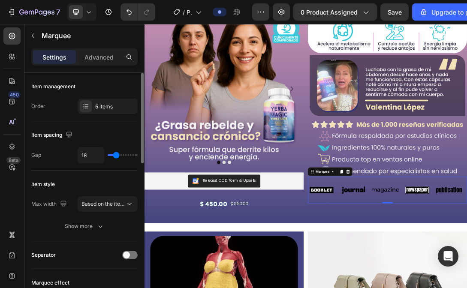
type input "17"
type input "16"
type input "15"
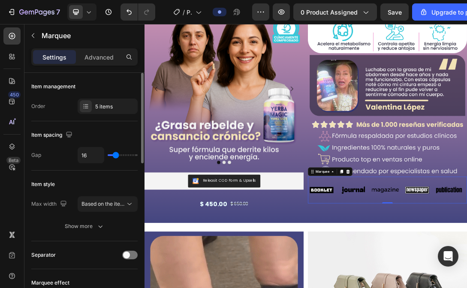
type input "15"
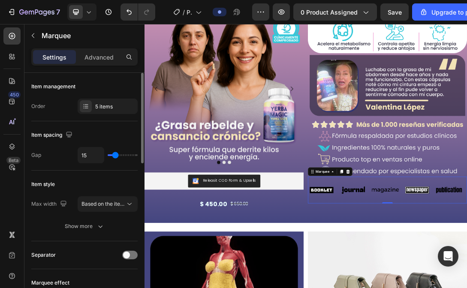
type input "14"
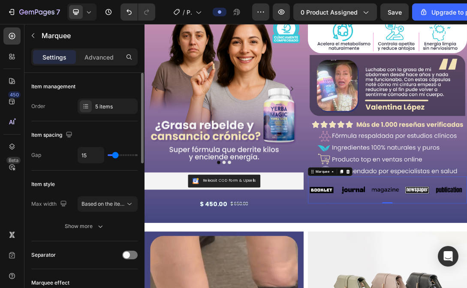
type input "14"
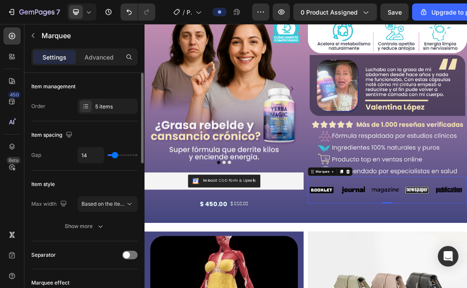
type input "13"
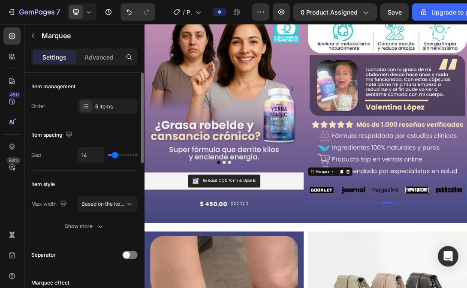
type input "13"
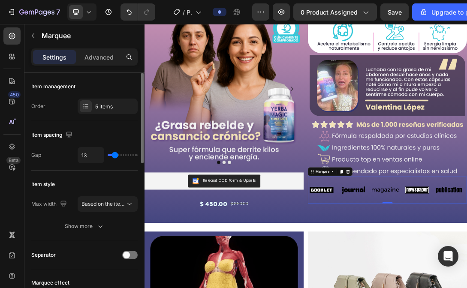
type input "11"
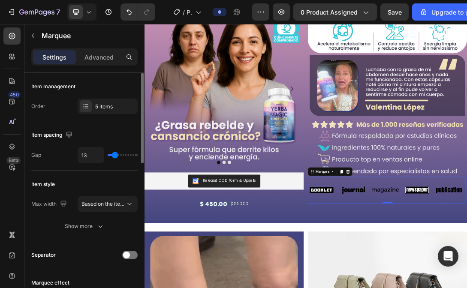
type input "11"
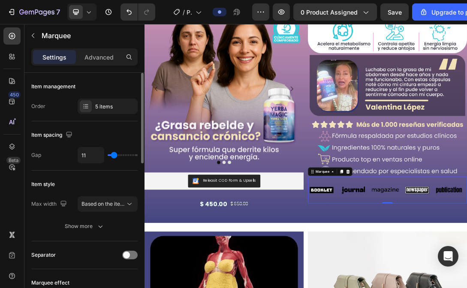
type input "10"
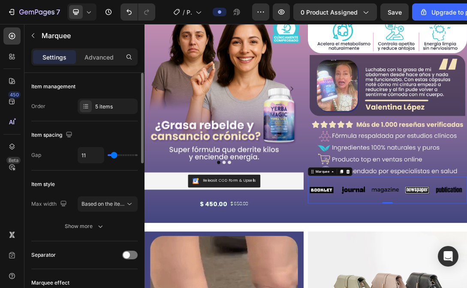
type input "10"
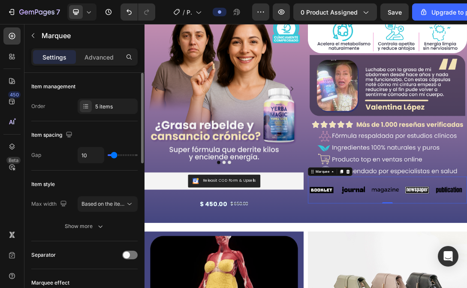
type input "8"
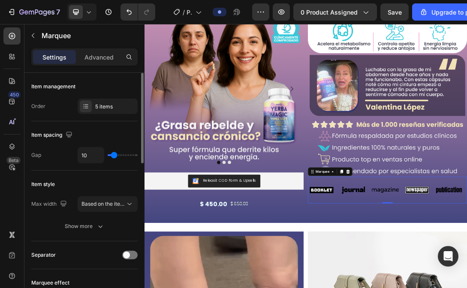
type input "8"
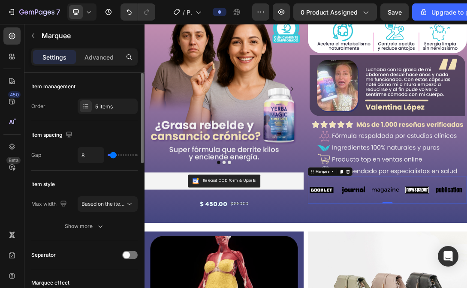
type input "7"
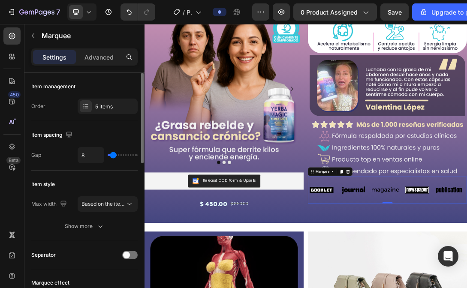
type input "7"
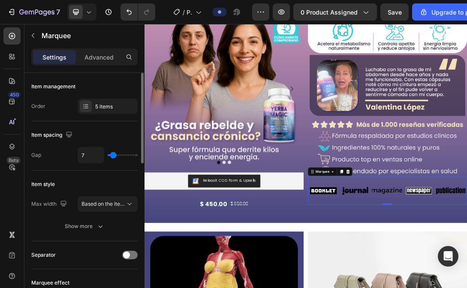
type input "5"
type input "3"
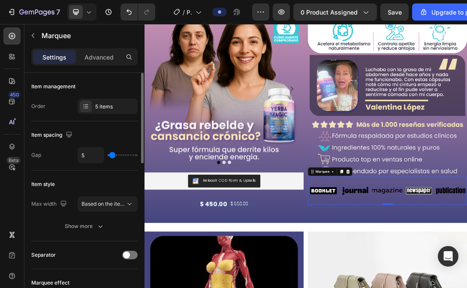
type input "3"
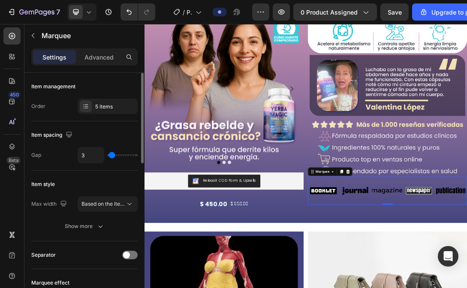
type input "2"
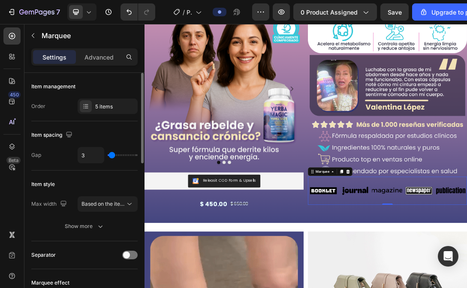
type input "2"
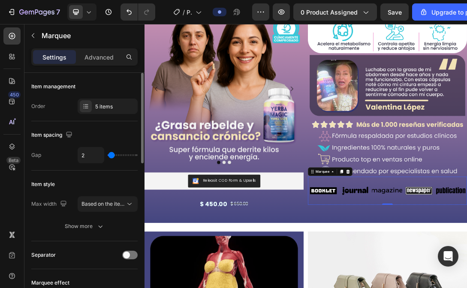
type input "1"
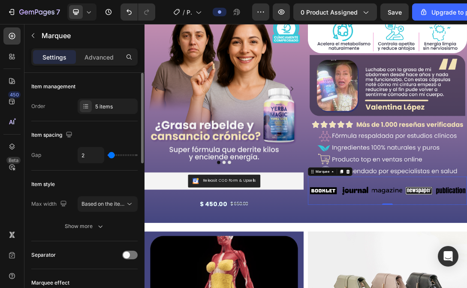
type input "1"
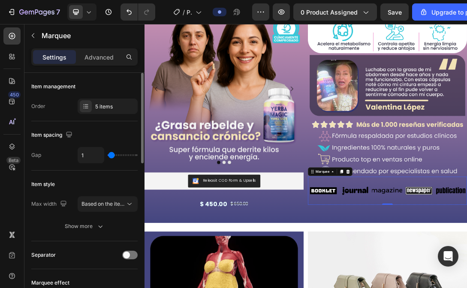
type input "0"
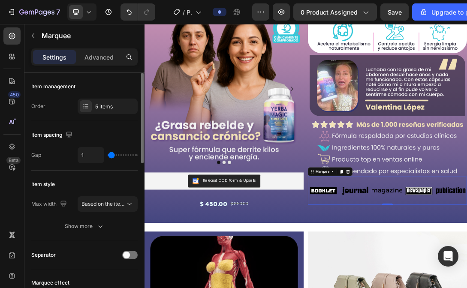
type input "0"
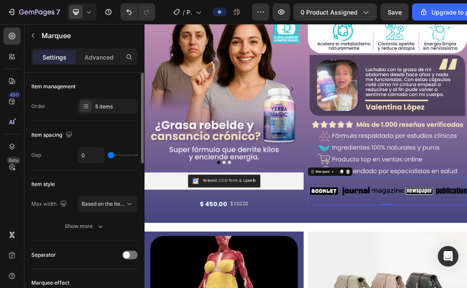
type input "3"
type input "4"
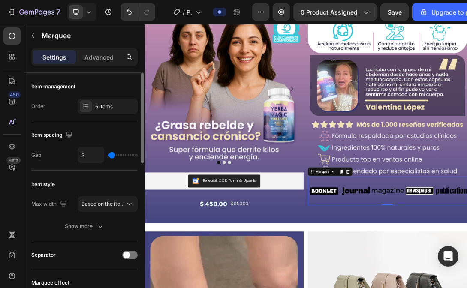
type input "4"
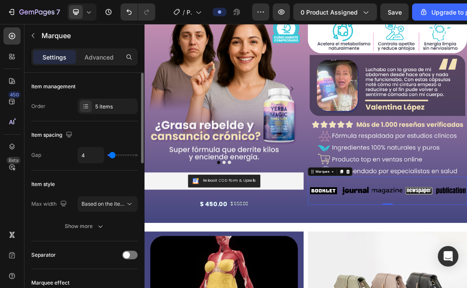
type input "5"
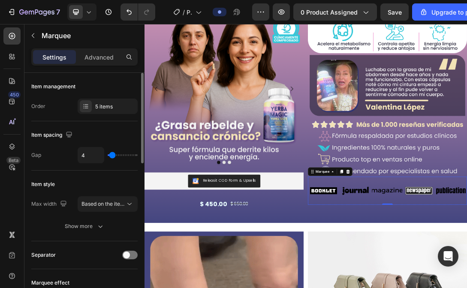
type input "5"
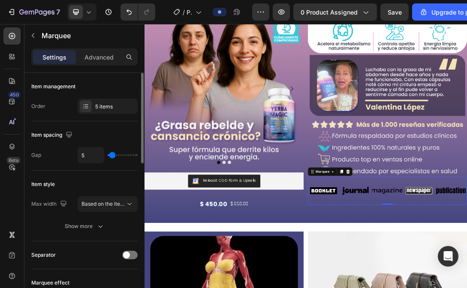
type input "6"
type input "7"
type input "8"
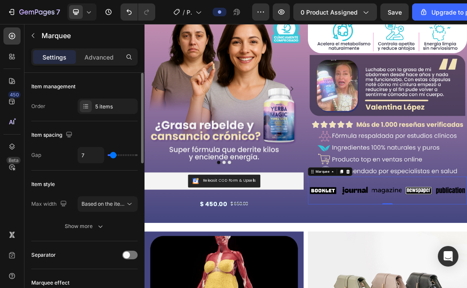
type input "8"
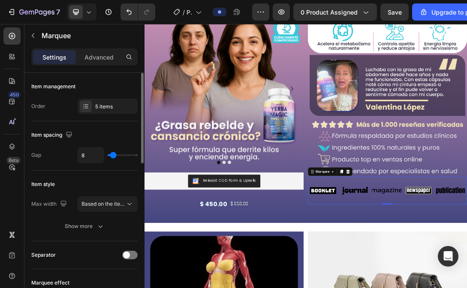
type input "9"
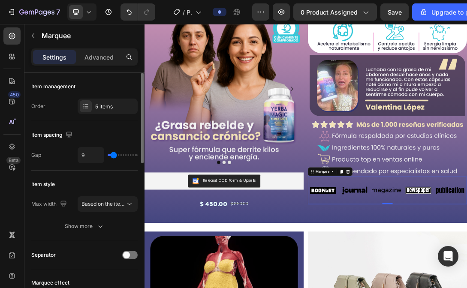
drag, startPoint x: 131, startPoint y: 155, endPoint x: 114, endPoint y: 155, distance: 17.6
type input "10"
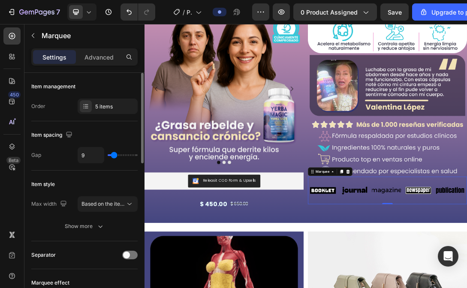
click at [114, 155] on input "range" at bounding box center [123, 155] width 30 height 2
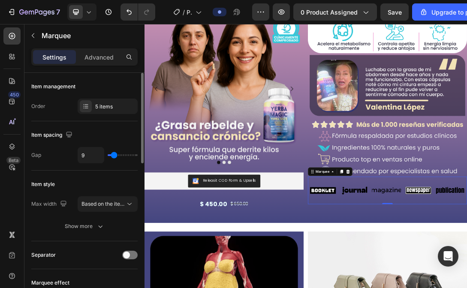
type input "10"
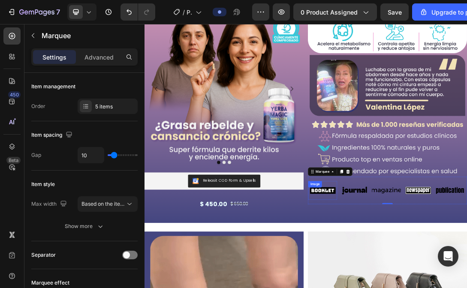
click at [430, 288] on div "Image" at bounding box center [429, 289] width 46 height 30
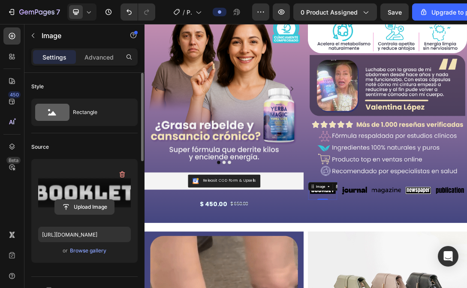
click at [97, 207] on input "file" at bounding box center [84, 207] width 59 height 15
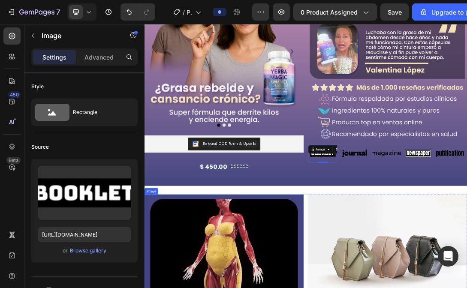
scroll to position [127, 0]
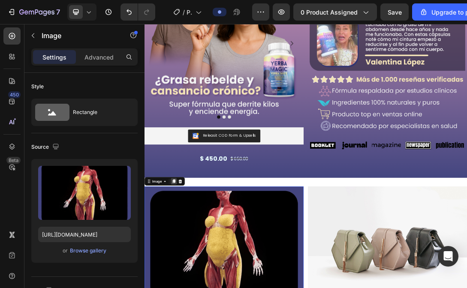
click at [189, 273] on icon at bounding box center [191, 275] width 5 height 6
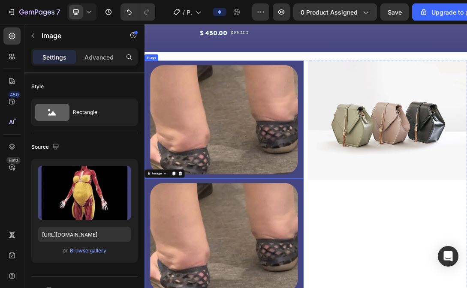
scroll to position [324, 0]
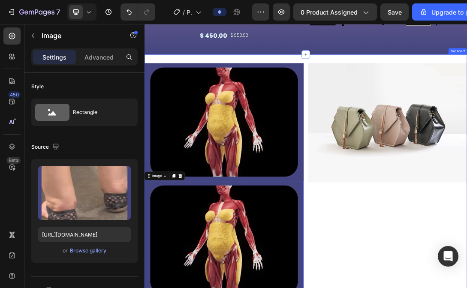
click at [214, 74] on div "Image Image 0 Image Row Section 2" at bounding box center [401, 274] width 514 height 404
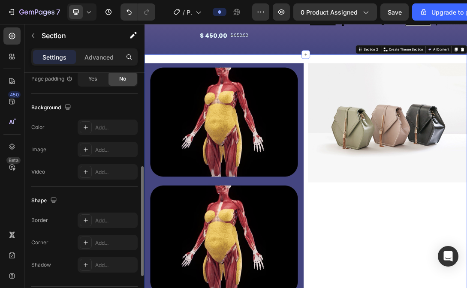
scroll to position [240, 0]
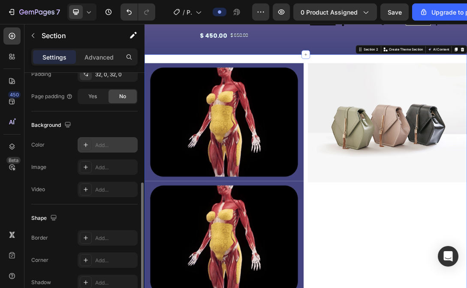
click at [104, 145] on div "Add..." at bounding box center [115, 145] width 40 height 8
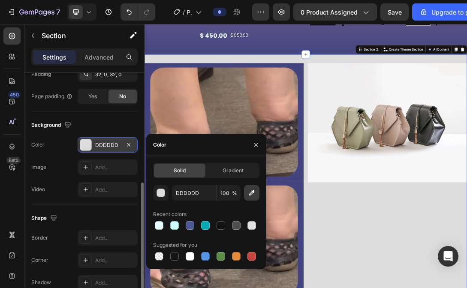
click at [250, 194] on icon "button" at bounding box center [251, 193] width 9 height 9
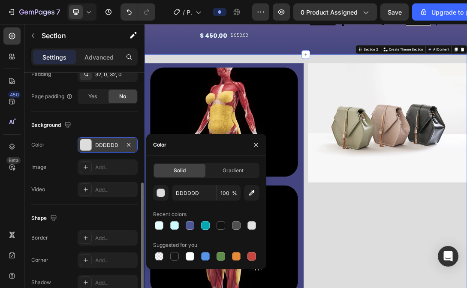
type input "444680"
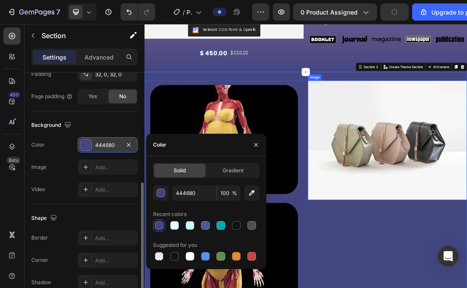
scroll to position [293, 0]
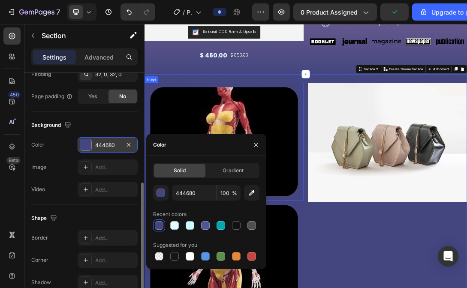
click at [358, 163] on img at bounding box center [271, 211] width 254 height 188
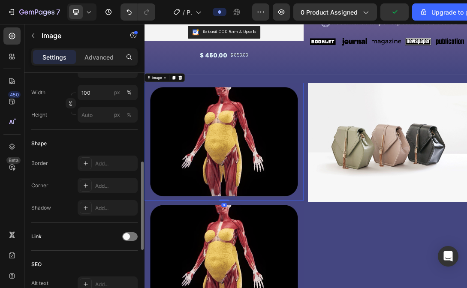
scroll to position [0, 0]
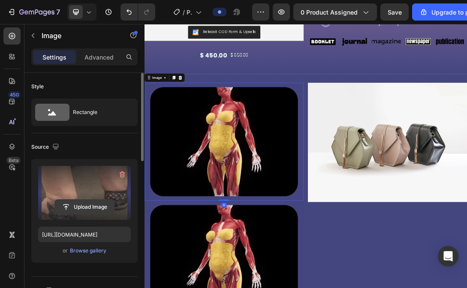
click at [93, 209] on input "file" at bounding box center [84, 207] width 59 height 15
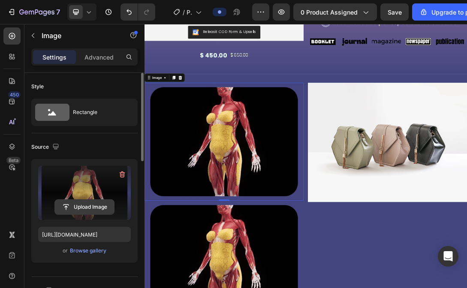
click at [82, 207] on input "file" at bounding box center [84, 207] width 59 height 15
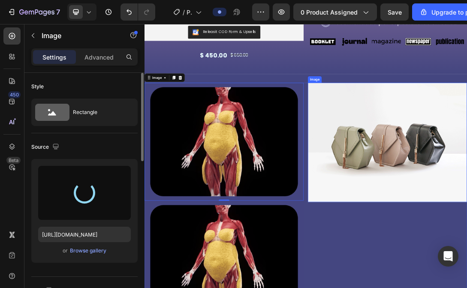
type input "[URL][DOMAIN_NAME]"
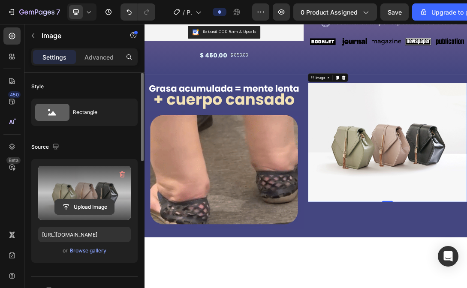
click at [81, 208] on input "file" at bounding box center [84, 207] width 59 height 15
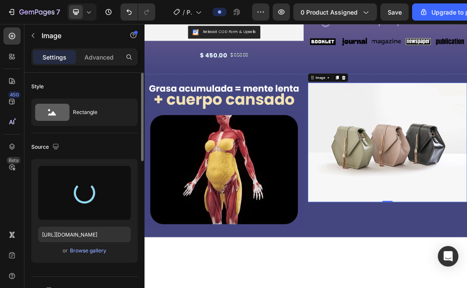
type input "[URL][DOMAIN_NAME]"
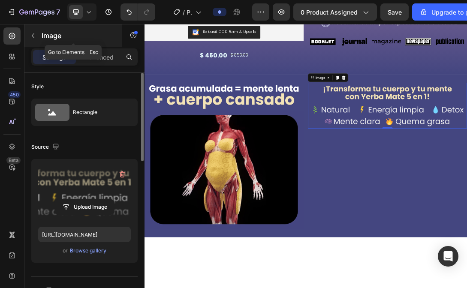
click at [31, 32] on button "button" at bounding box center [33, 36] width 14 height 14
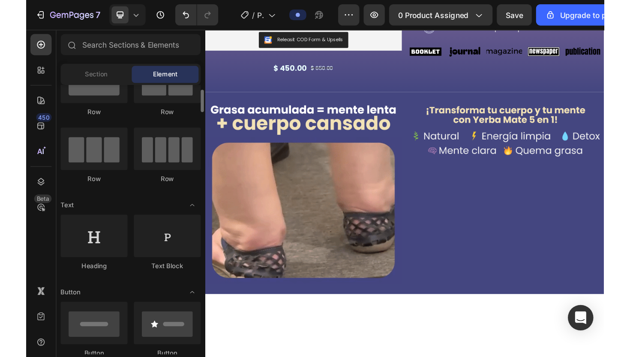
scroll to position [36, 0]
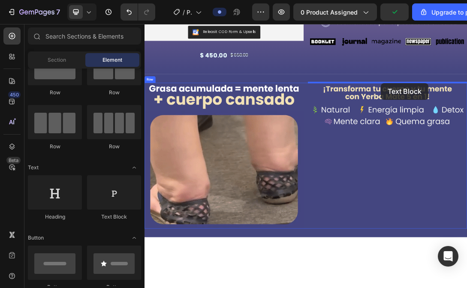
drag, startPoint x: 249, startPoint y: 224, endPoint x: 521, endPoint y: 116, distance: 292.7
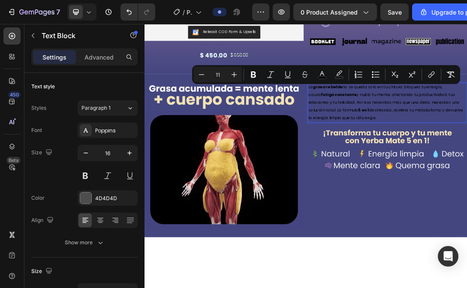
drag, startPoint x: 523, startPoint y: 177, endPoint x: 407, endPoint y: 122, distance: 127.7
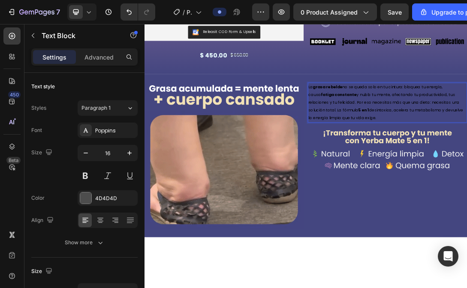
drag, startPoint x: 523, startPoint y: 172, endPoint x: 403, endPoint y: 118, distance: 132.2
click at [403, 118] on div "Image Image La grasa rebelde no se queda solo en tu cintura: bloquea tu energía…" at bounding box center [401, 233] width 514 height 233
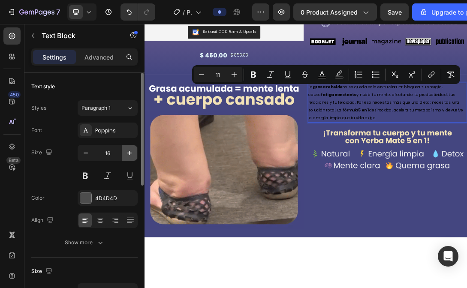
click at [126, 150] on icon "button" at bounding box center [129, 153] width 9 height 9
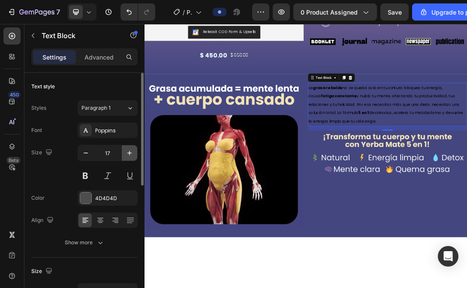
click at [126, 150] on icon "button" at bounding box center [129, 153] width 9 height 9
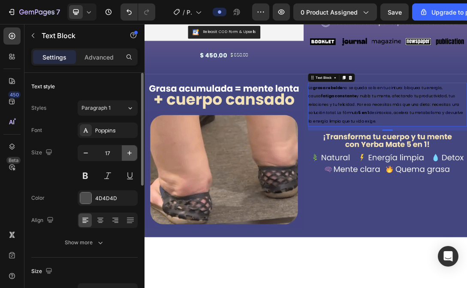
type input "18"
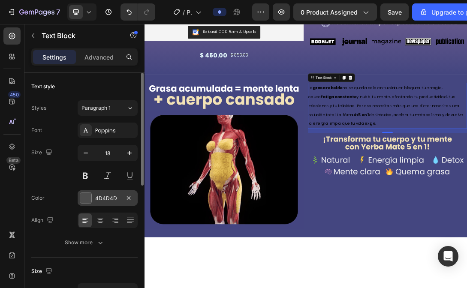
click at [88, 198] on div at bounding box center [85, 197] width 11 height 11
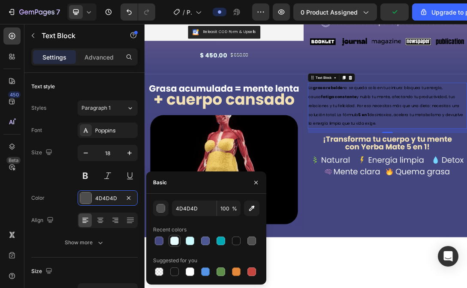
click at [178, 243] on div at bounding box center [174, 241] width 9 height 9
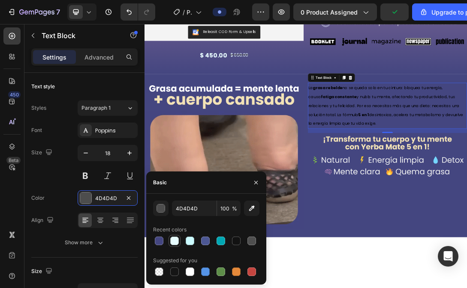
type input "E8FDFF"
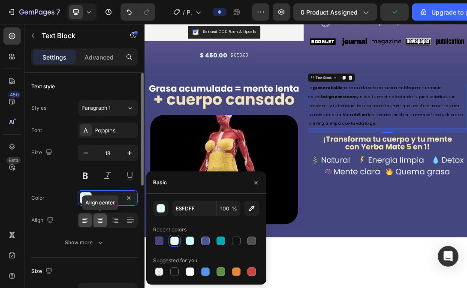
click at [102, 220] on icon at bounding box center [100, 220] width 9 height 9
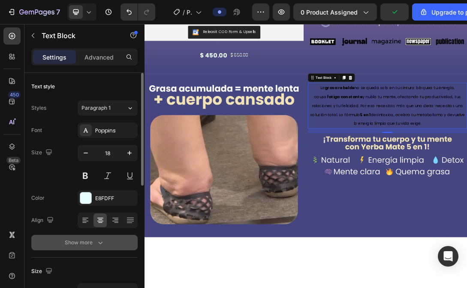
click at [99, 242] on icon "button" at bounding box center [100, 242] width 9 height 9
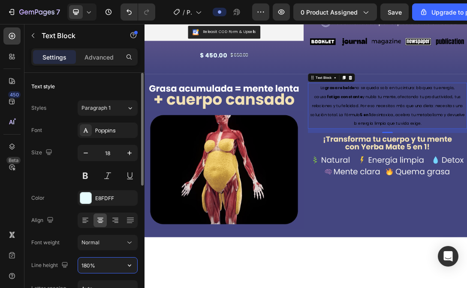
click at [90, 264] on input "180%" at bounding box center [107, 265] width 59 height 15
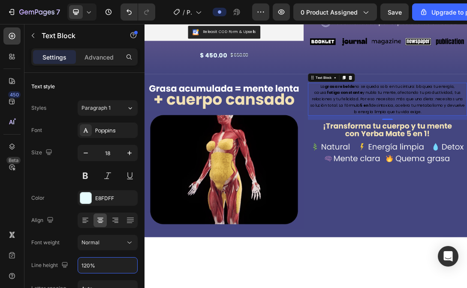
type input "120%"
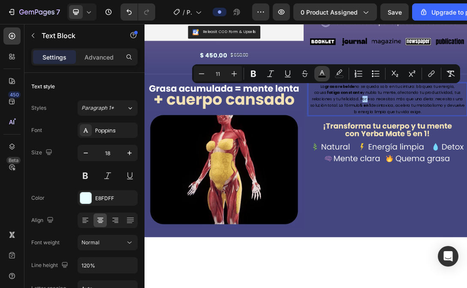
click at [318, 76] on rect "Editor contextual toolbar" at bounding box center [322, 77] width 8 height 2
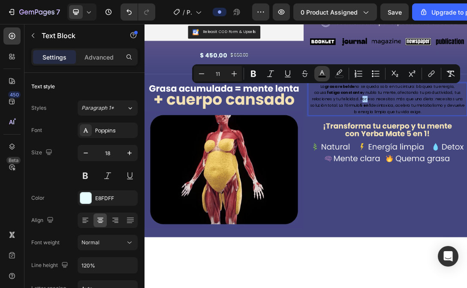
type input "000000"
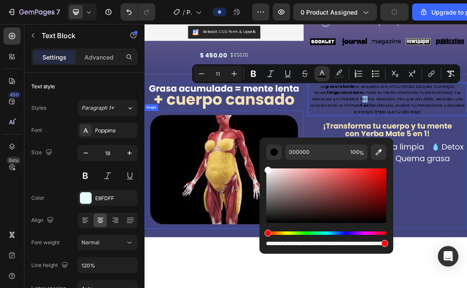
drag, startPoint x: 430, startPoint y: 221, endPoint x: 322, endPoint y: 242, distance: 109.6
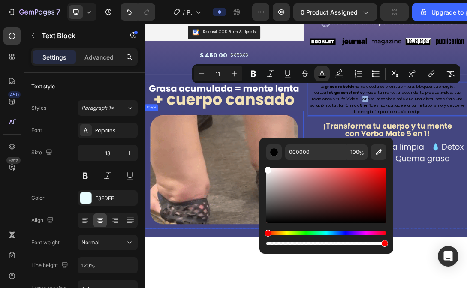
type input "FFFFFF"
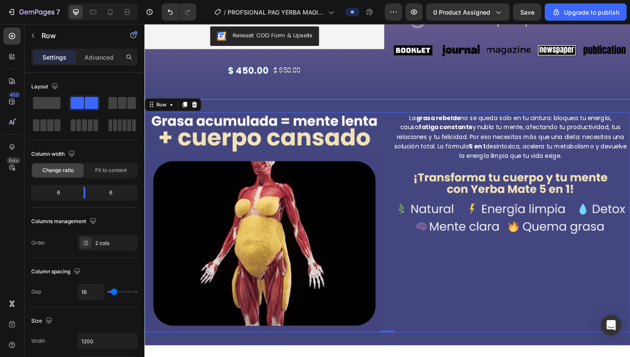
click at [440, 283] on div "La grasa rebelde no se queda solo en tu cintura: bloquea tu energía, causa fati…" at bounding box center [532, 233] width 254 height 233
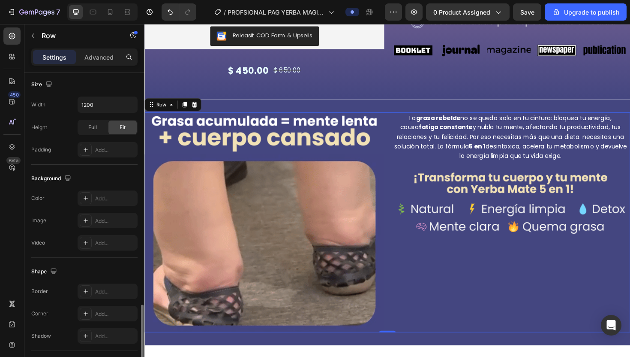
scroll to position [312, 0]
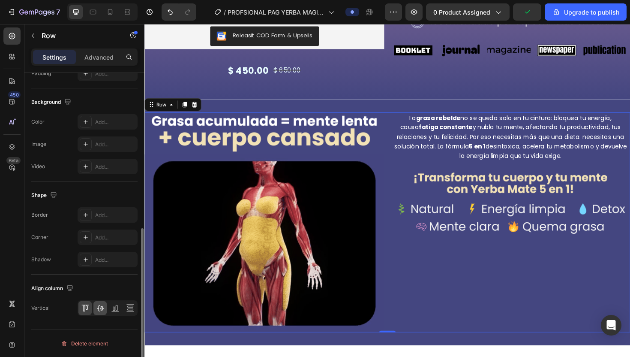
click at [105, 288] on div at bounding box center [99, 308] width 13 height 14
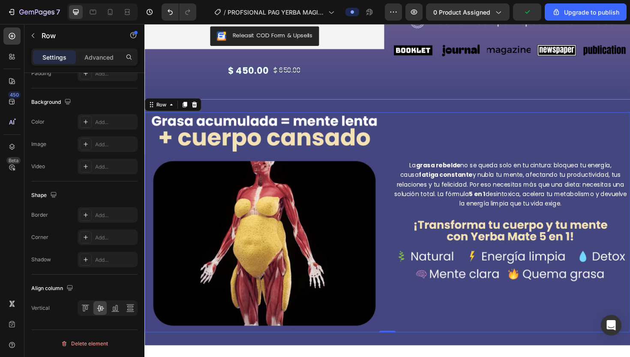
click at [466, 288] on div "La grasa rebelde no se queda solo en tu cintura: bloquea tu energía, causa fati…" at bounding box center [532, 233] width 254 height 233
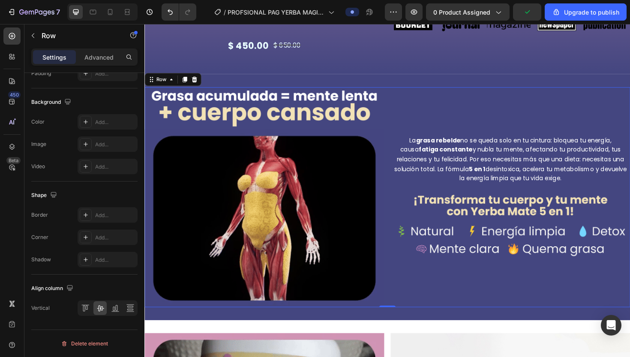
scroll to position [329, 0]
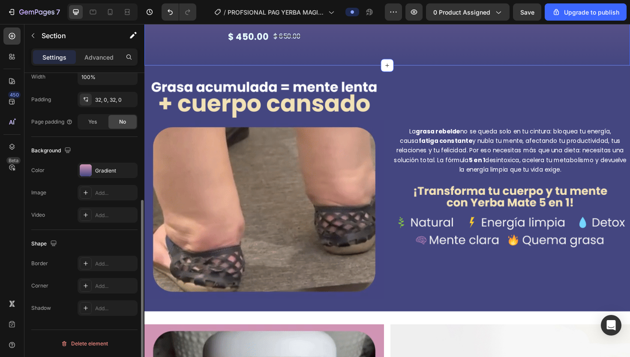
scroll to position [0, 0]
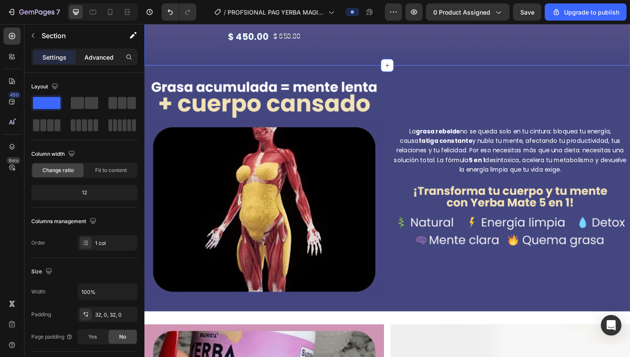
click at [98, 56] on p "Advanced" at bounding box center [98, 57] width 29 height 9
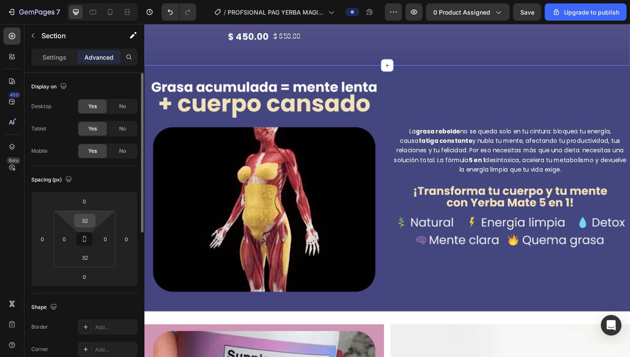
click at [87, 221] on input "32" at bounding box center [84, 220] width 17 height 13
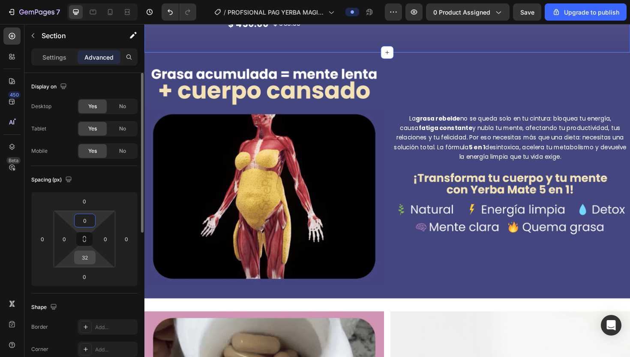
type input "0"
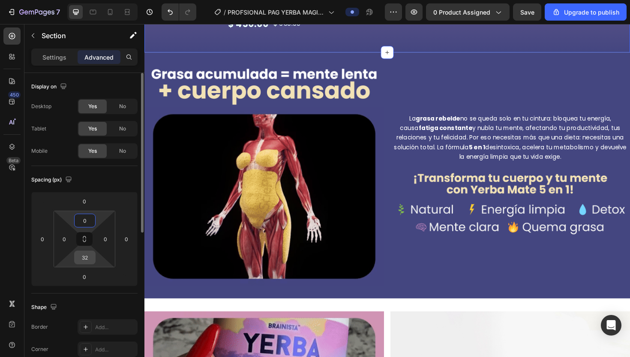
click at [85, 256] on input "32" at bounding box center [84, 257] width 17 height 13
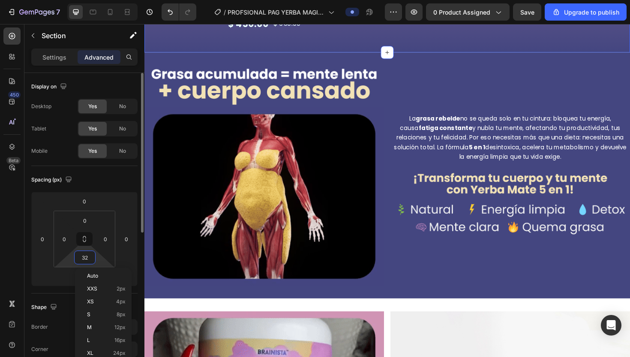
type input "'"
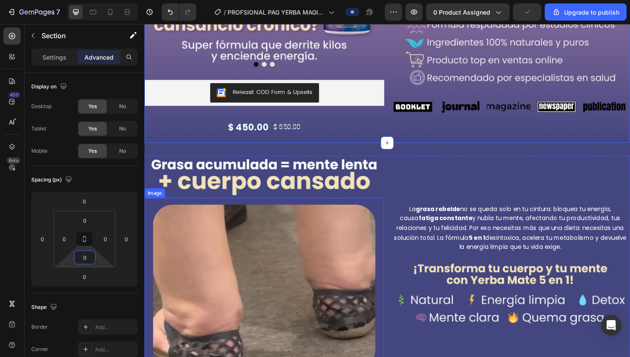
scroll to position [204, 0]
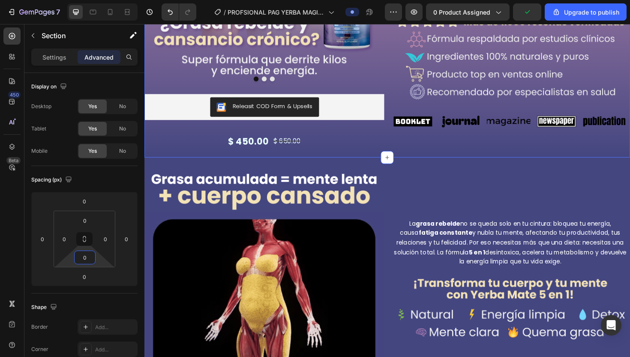
type input "0"
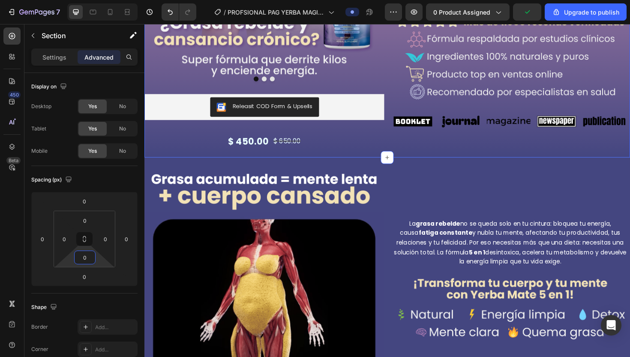
click at [211, 158] on div "Image Image Image Carousel Releasit COD Form & Upsells Releasit COD Form & Upse…" at bounding box center [401, 2] width 514 height 328
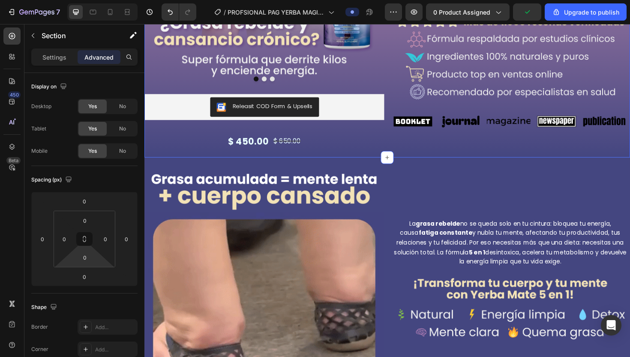
scroll to position [0, 0]
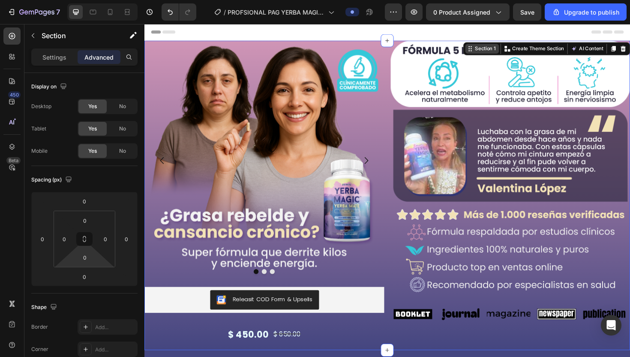
click at [466, 50] on div "Section 1" at bounding box center [505, 50] width 25 height 8
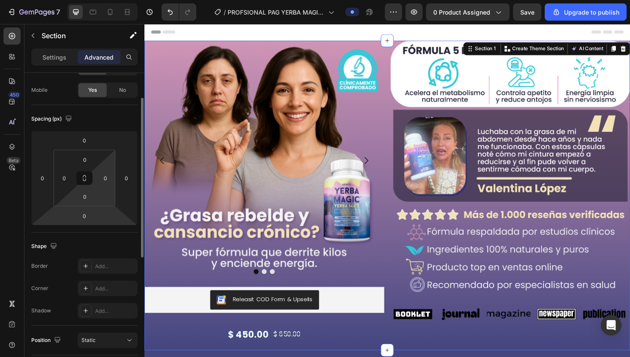
scroll to position [63, 0]
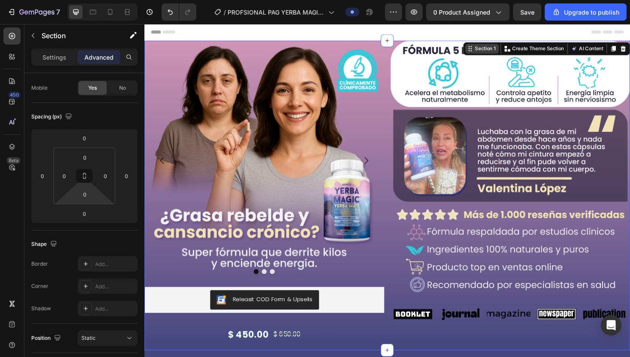
click at [466, 50] on div "Section 1" at bounding box center [505, 50] width 25 height 8
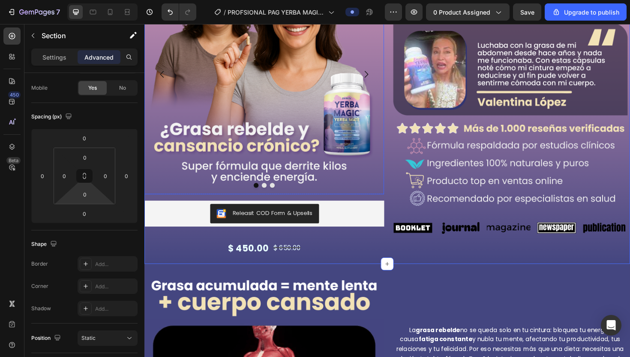
scroll to position [92, 0]
click at [328, 253] on div "$ 450.00 Product Price Product Price $ 650.00 Product Price Product Price Row" at bounding box center [271, 261] width 254 height 19
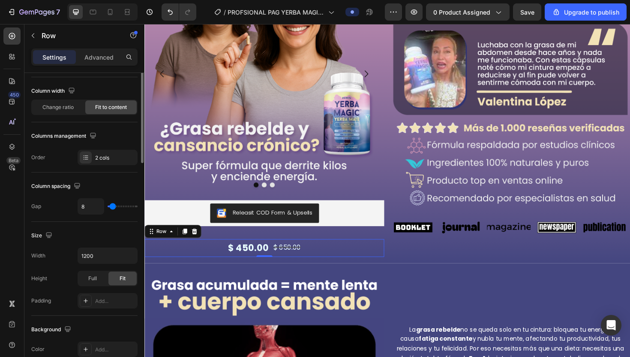
scroll to position [0, 0]
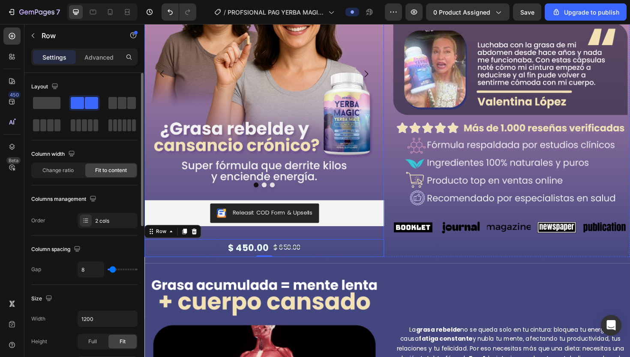
click at [339, 243] on div "Image Image Image Carousel Releasit COD Form & Upsells Releasit COD Form & Upse…" at bounding box center [271, 110] width 254 height 321
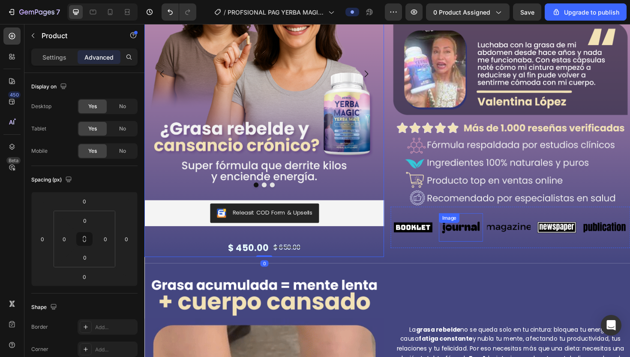
click at [464, 239] on div "Image" at bounding box center [479, 239] width 46 height 30
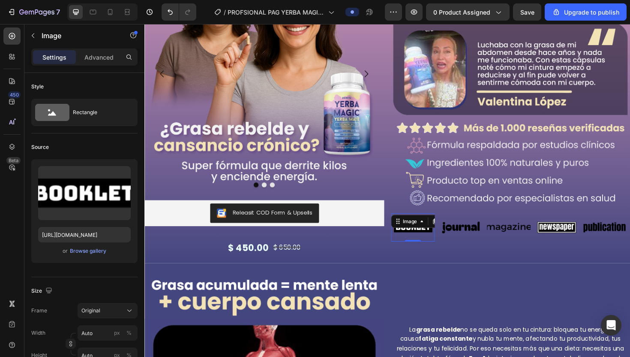
click at [420, 240] on img at bounding box center [429, 239] width 46 height 20
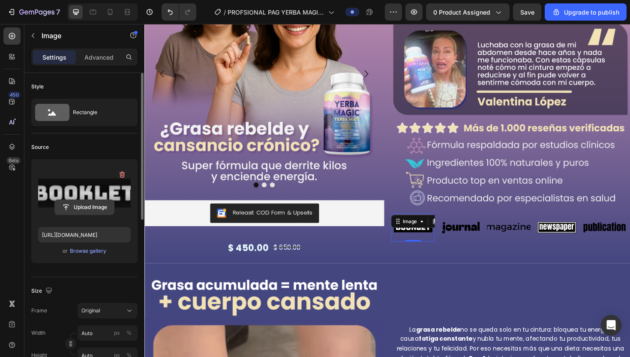
click at [99, 209] on input "file" at bounding box center [84, 207] width 59 height 15
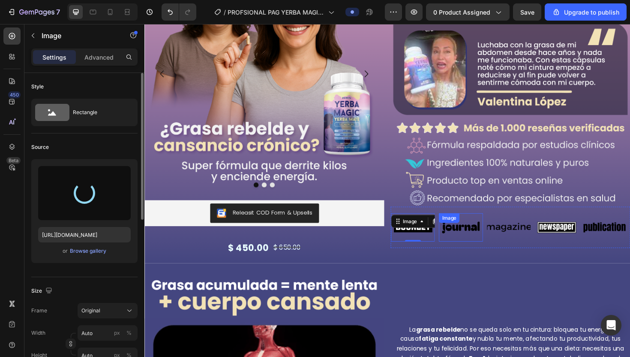
type input "[URL][DOMAIN_NAME]"
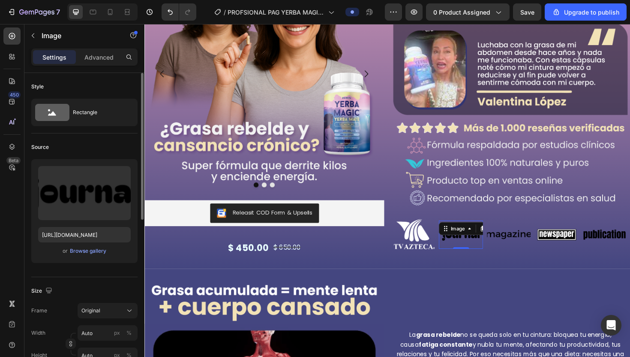
click at [466, 247] on img at bounding box center [479, 247] width 46 height 20
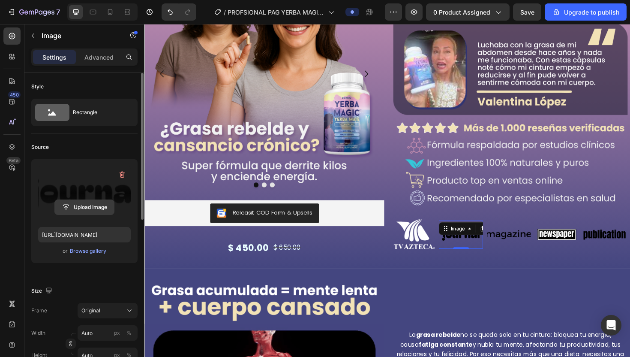
click at [82, 210] on input "file" at bounding box center [84, 207] width 59 height 15
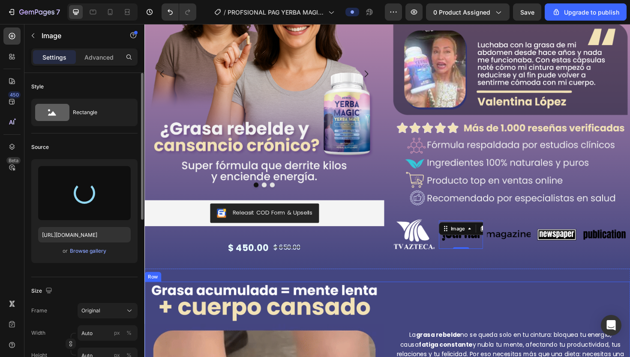
type input "[URL][DOMAIN_NAME]"
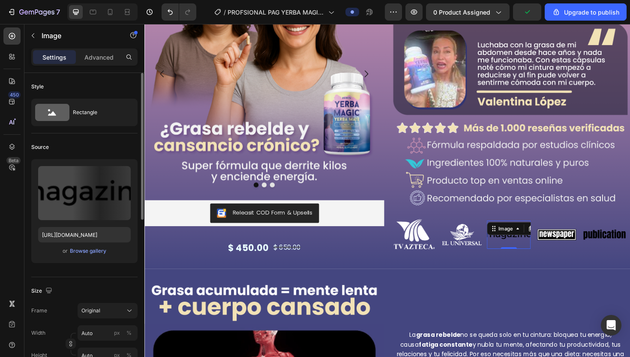
click at [466, 251] on img at bounding box center [530, 247] width 46 height 20
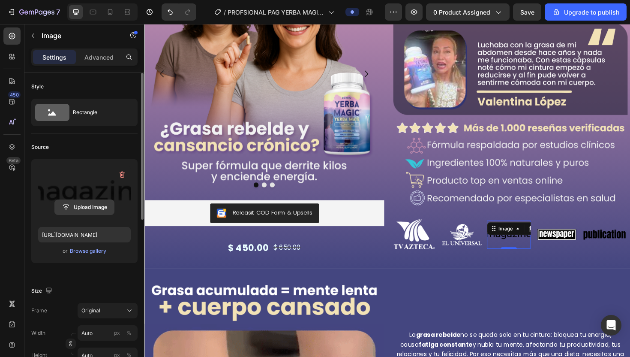
click at [102, 206] on input "file" at bounding box center [84, 207] width 59 height 15
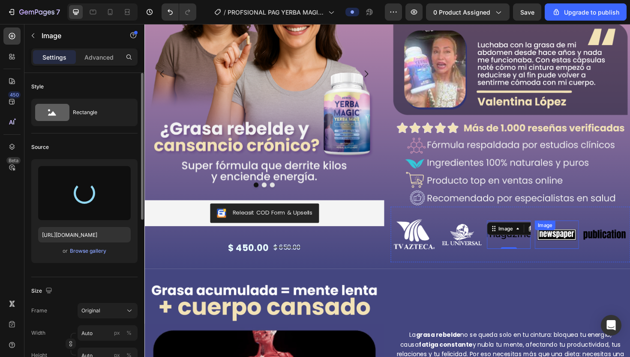
type input "[URL][DOMAIN_NAME]"
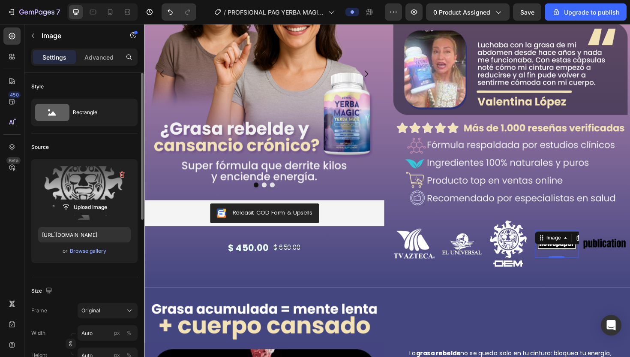
click at [466, 255] on div "Image 0" at bounding box center [581, 257] width 46 height 30
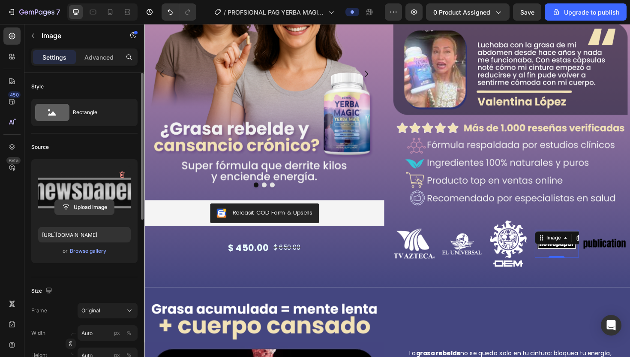
click at [91, 206] on input "file" at bounding box center [84, 207] width 59 height 15
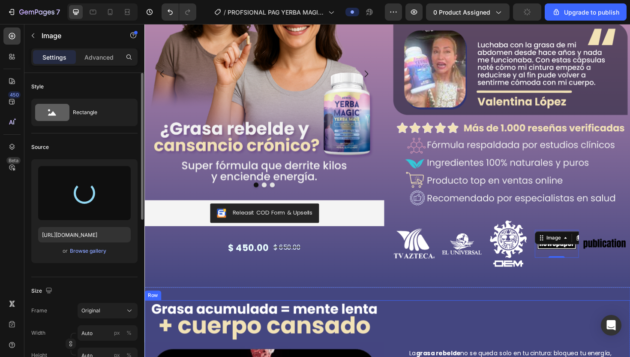
type input "[URL][DOMAIN_NAME]"
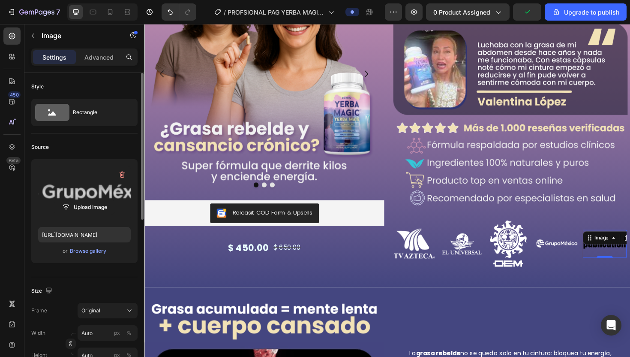
click at [466, 259] on img at bounding box center [632, 257] width 46 height 20
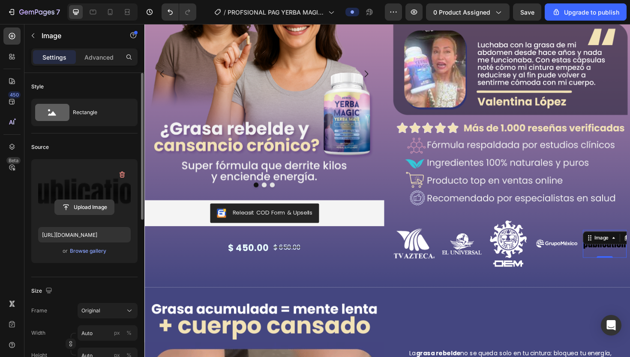
click at [92, 210] on input "file" at bounding box center [84, 207] width 59 height 15
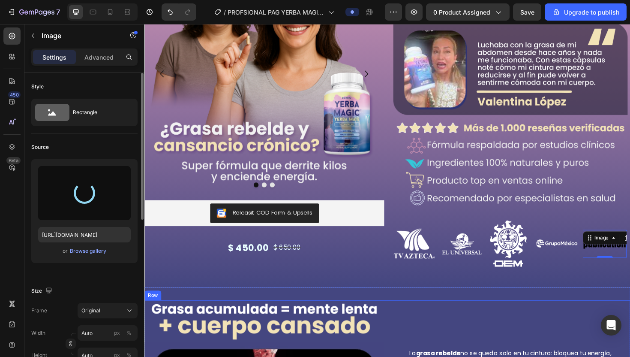
type input "[URL][DOMAIN_NAME]"
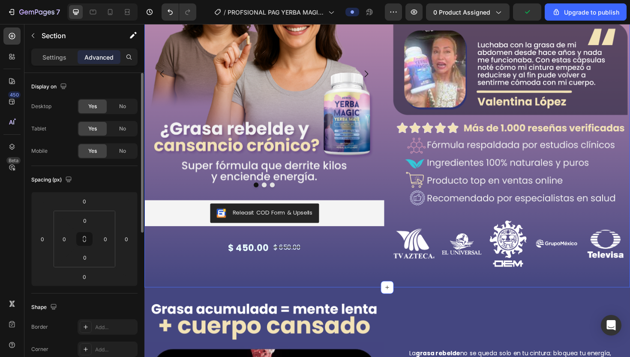
click at [466, 288] on div "Image Image Image Carousel Releasit COD Form & Upsells Releasit COD Form & Upse…" at bounding box center [401, 126] width 514 height 353
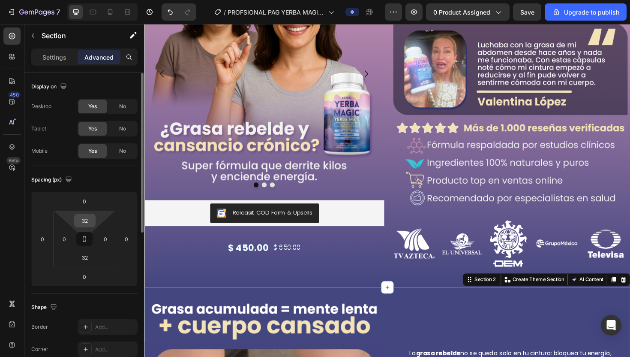
click at [89, 223] on input "32" at bounding box center [84, 220] width 17 height 13
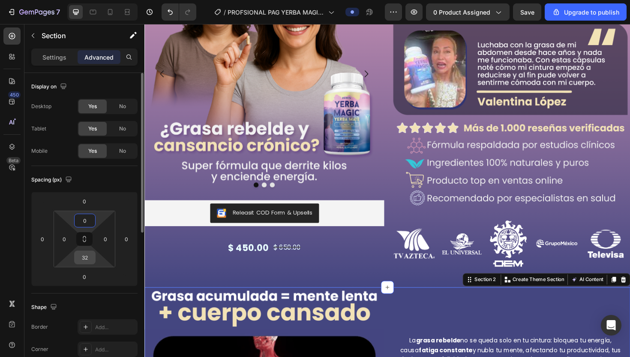
type input "0"
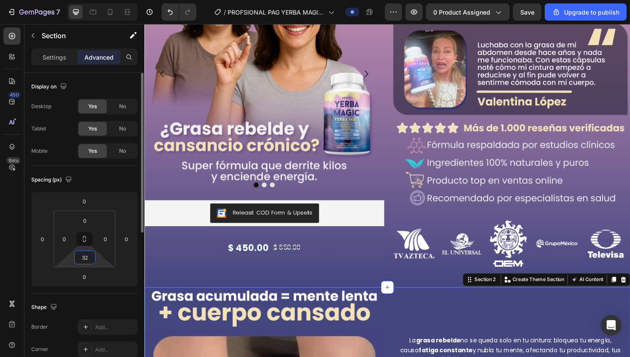
click at [84, 255] on input "32" at bounding box center [84, 257] width 17 height 13
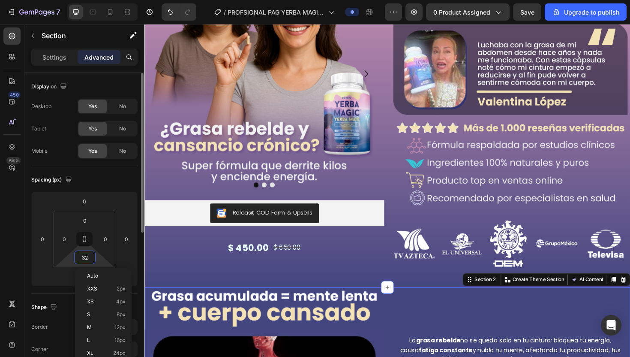
type input "0"
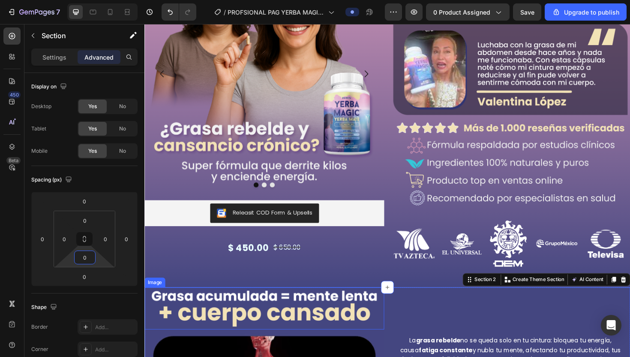
click at [346, 288] on img at bounding box center [271, 325] width 254 height 45
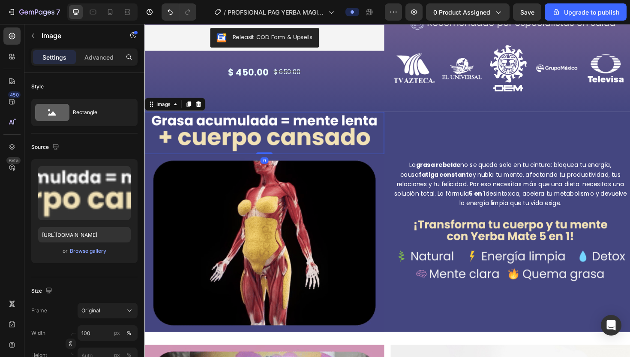
scroll to position [279, 0]
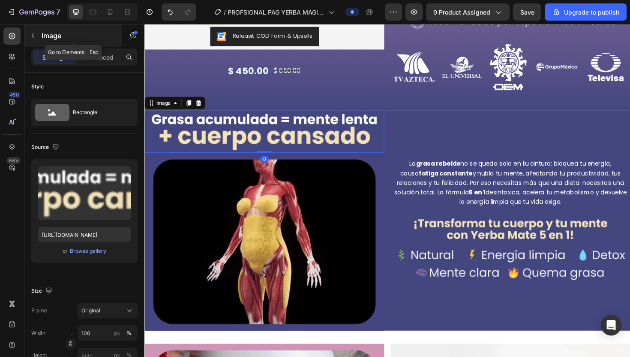
click at [51, 45] on div "Image" at bounding box center [73, 35] width 98 height 22
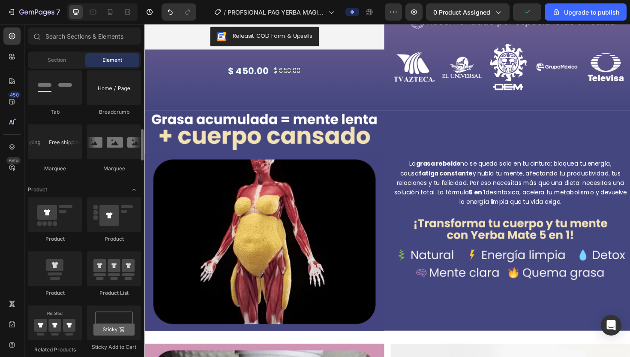
scroll to position [1018, 0]
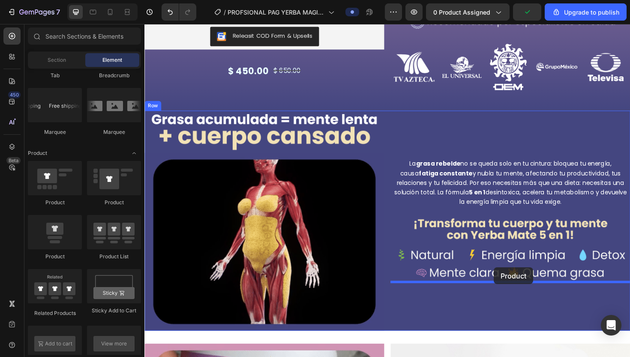
drag, startPoint x: 199, startPoint y: 253, endPoint x: 514, endPoint y: 281, distance: 315.9
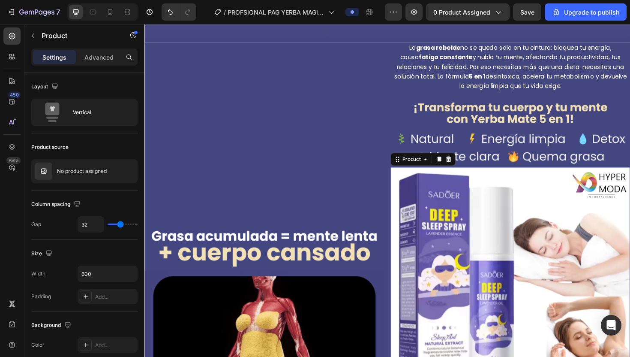
scroll to position [352, 0]
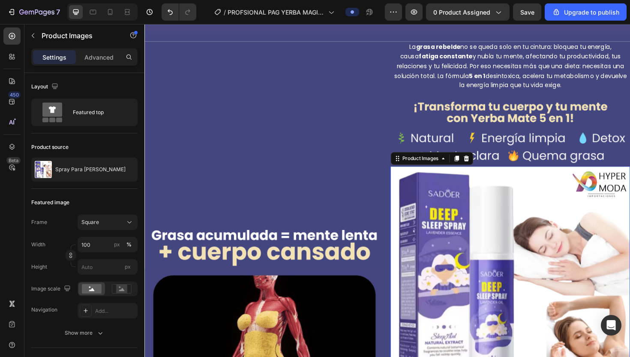
click at [466, 281] on img at bounding box center [532, 301] width 254 height 254
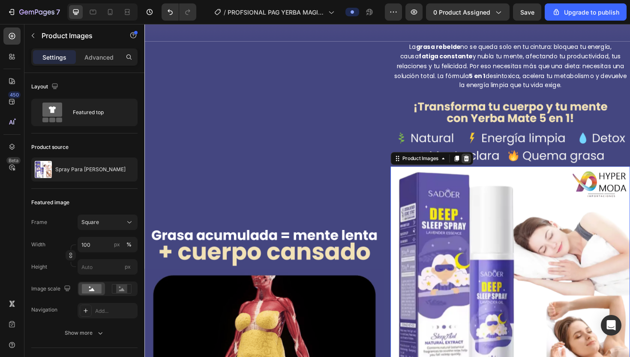
click at [466, 164] on icon at bounding box center [485, 166] width 7 height 7
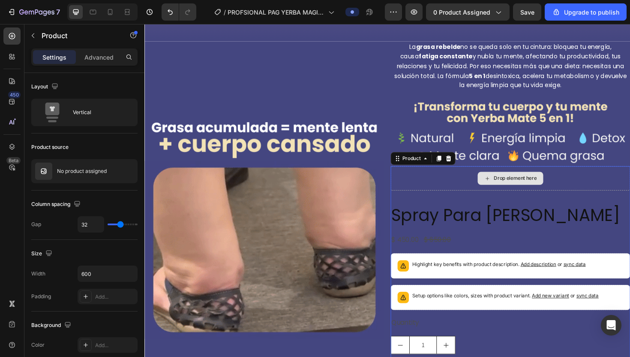
click at [461, 184] on div "Drop element here" at bounding box center [532, 187] width 254 height 26
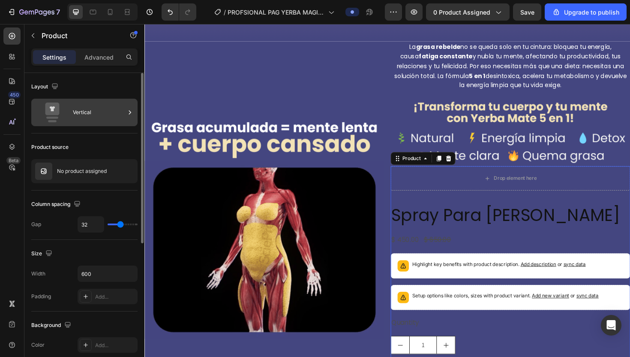
click at [108, 108] on div "Vertical" at bounding box center [99, 112] width 52 height 20
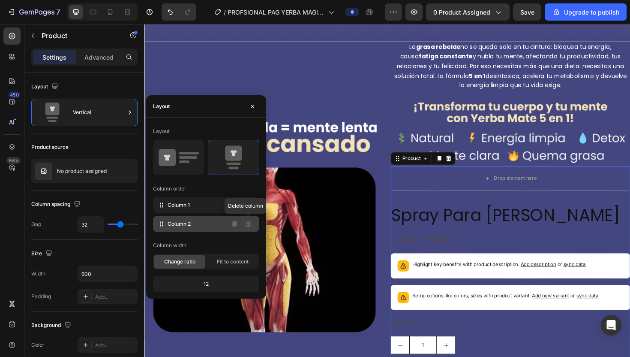
click at [249, 220] on icon at bounding box center [248, 223] width 7 height 7
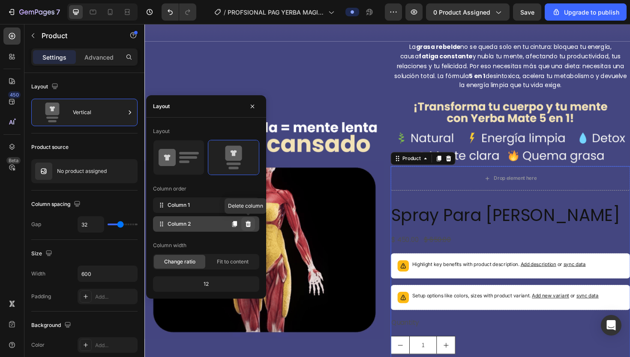
click at [249, 225] on icon at bounding box center [248, 223] width 7 height 7
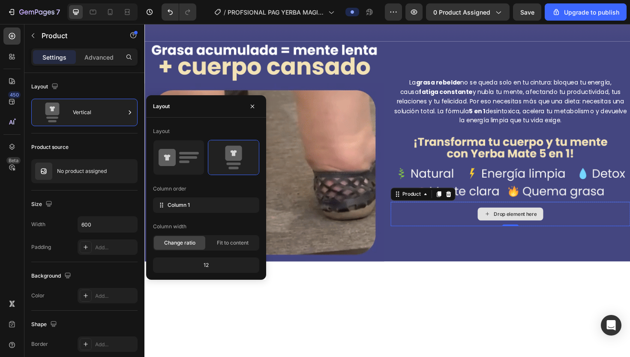
click at [446, 222] on div "Drop element here" at bounding box center [532, 225] width 254 height 26
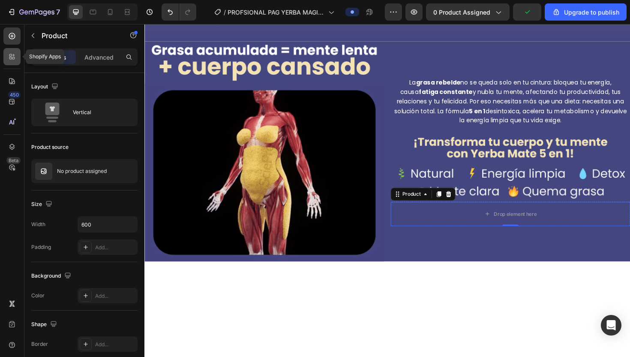
click at [11, 57] on icon at bounding box center [10, 58] width 3 height 3
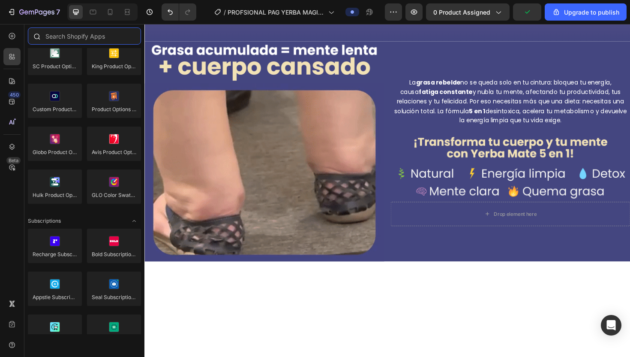
click at [60, 38] on input "text" at bounding box center [84, 35] width 113 height 17
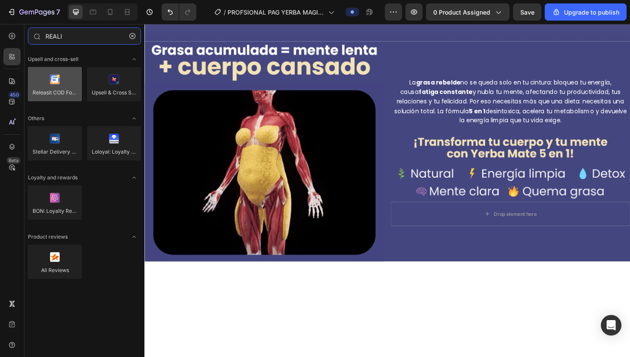
type input "REALI"
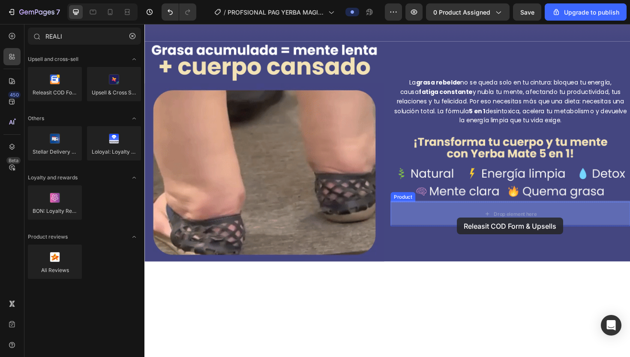
drag, startPoint x: 188, startPoint y: 103, endPoint x: 475, endPoint y: 228, distance: 313.3
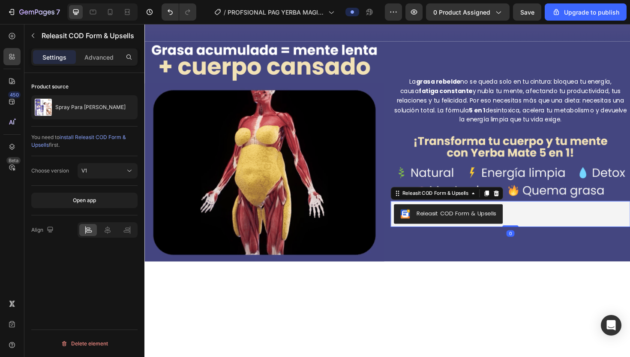
click at [466, 234] on div "Releasit COD Form & Upsells" at bounding box center [532, 224] width 254 height 27
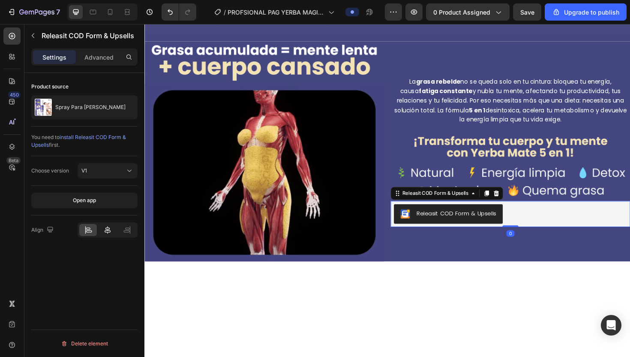
click at [108, 228] on icon at bounding box center [107, 229] width 9 height 9
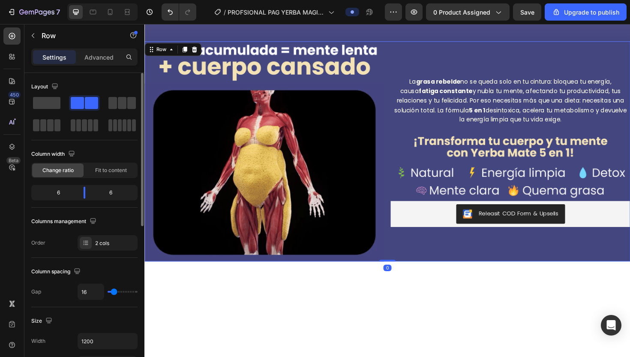
click at [466, 251] on div "La grasa rebelde no se queda solo en tu cintura: bloquea tu energía, causa fati…" at bounding box center [532, 158] width 254 height 233
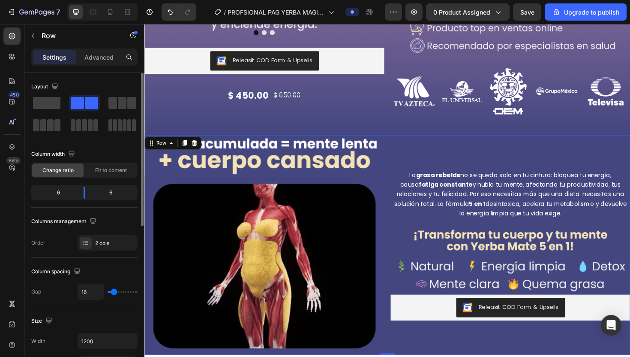
scroll to position [247, 0]
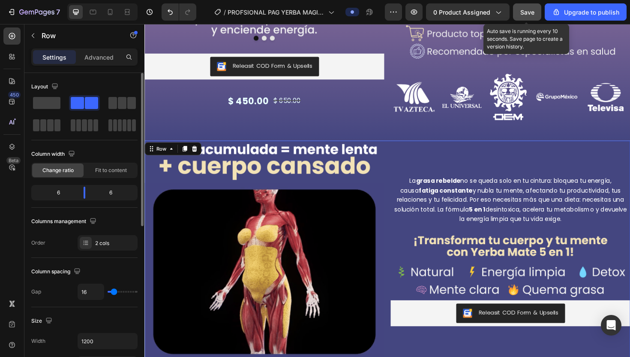
click at [466, 14] on span "Save" at bounding box center [527, 12] width 14 height 7
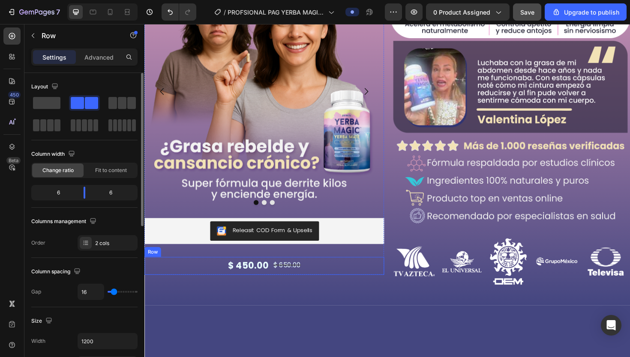
scroll to position [0, 0]
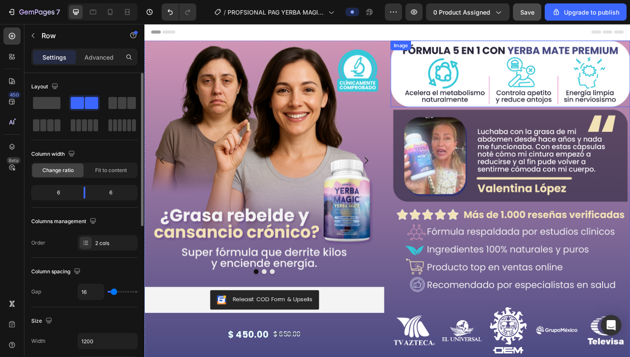
click at [440, 58] on img at bounding box center [532, 77] width 254 height 70
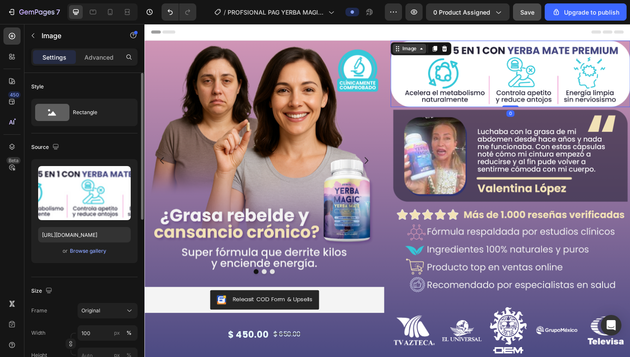
click at [425, 51] on div "Image" at bounding box center [425, 50] width 18 height 8
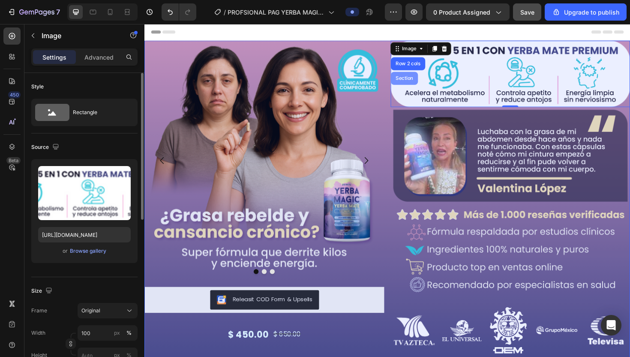
click at [424, 80] on div "Section" at bounding box center [420, 81] width 22 height 5
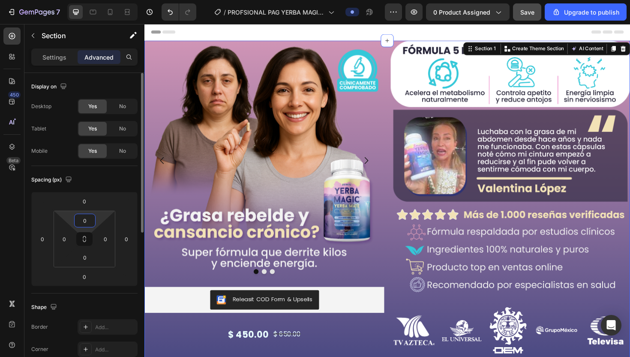
click at [86, 222] on input "0" at bounding box center [84, 220] width 17 height 13
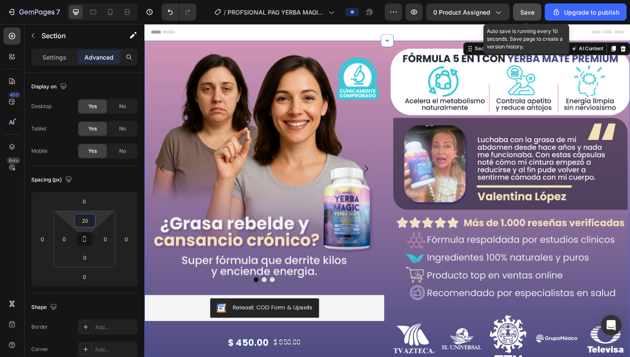
type input "20"
click at [466, 12] on button "Save" at bounding box center [527, 11] width 28 height 17
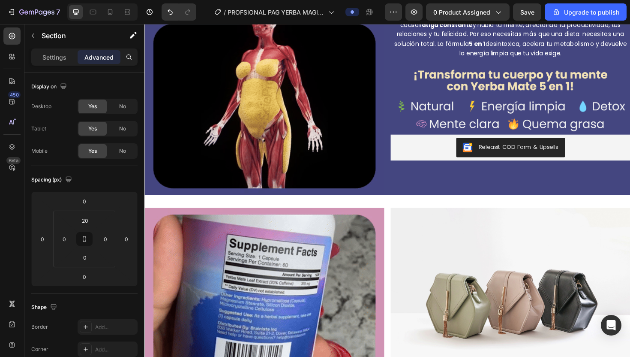
scroll to position [471, 0]
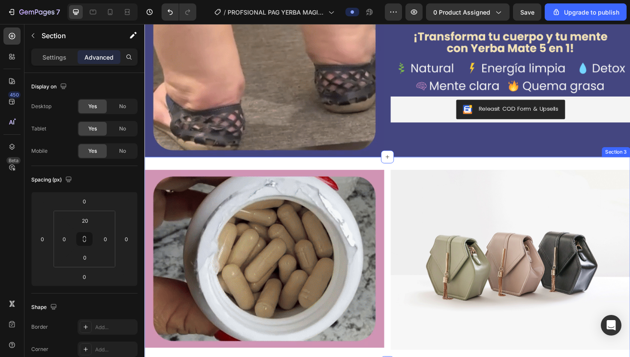
click at [290, 171] on div "Image Image Row Section 3" at bounding box center [401, 274] width 514 height 218
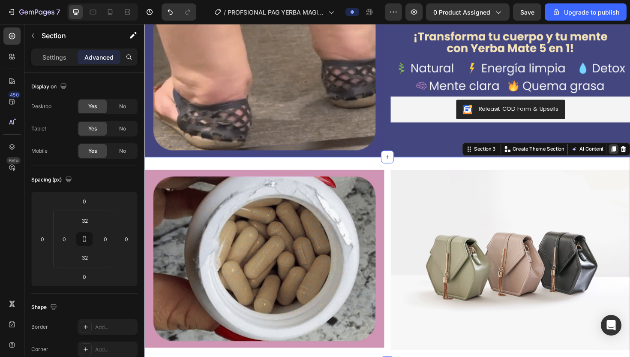
click at [466, 153] on icon at bounding box center [641, 156] width 7 height 7
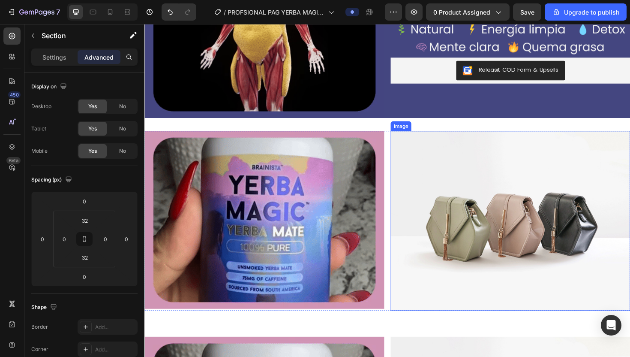
scroll to position [493, 0]
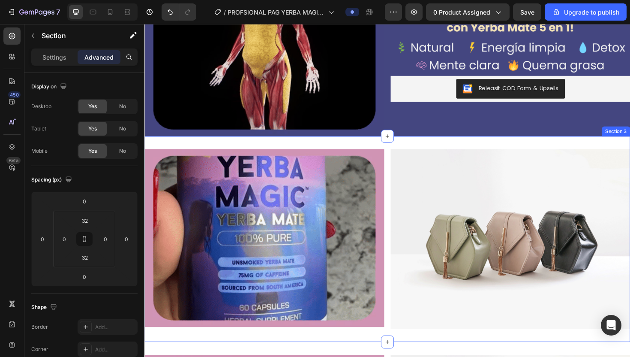
click at [392, 151] on div "Image Image Row Section 3" at bounding box center [401, 252] width 514 height 218
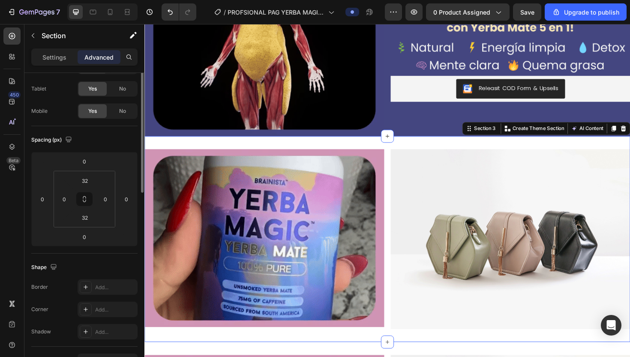
scroll to position [0, 0]
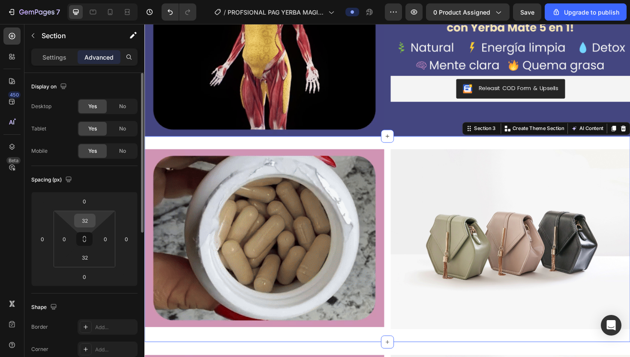
click at [86, 222] on input "32" at bounding box center [84, 220] width 17 height 13
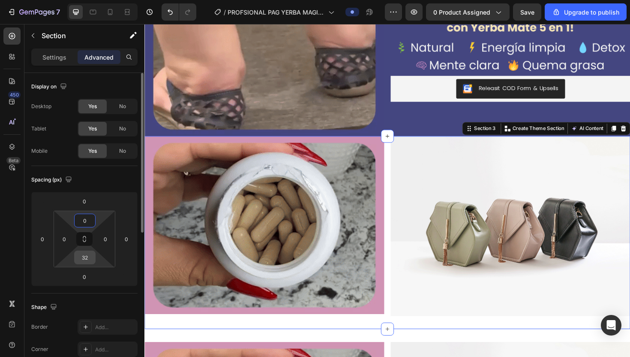
type input "0"
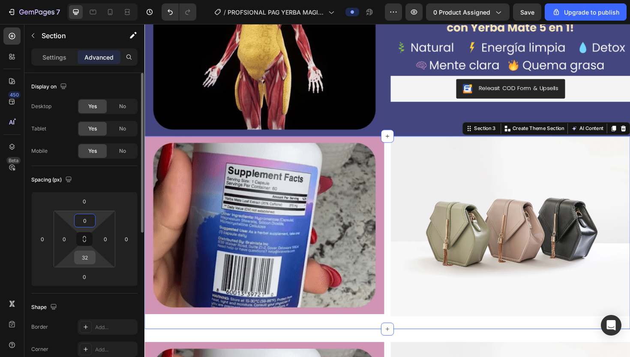
click at [85, 256] on input "32" at bounding box center [84, 257] width 17 height 13
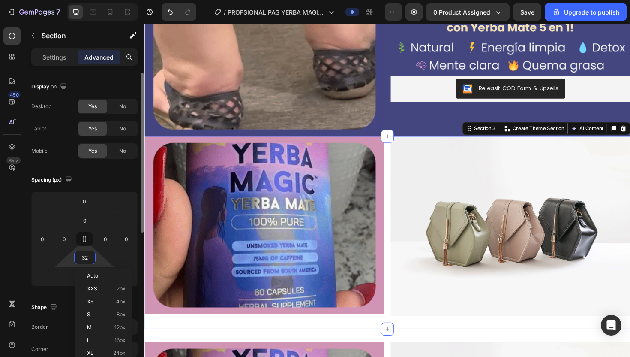
type input "0"
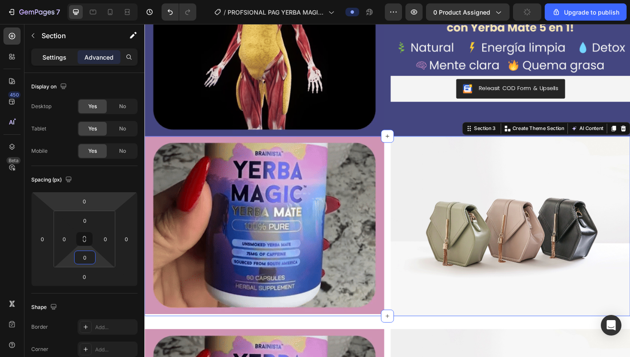
click at [65, 62] on div "Settings" at bounding box center [54, 57] width 43 height 14
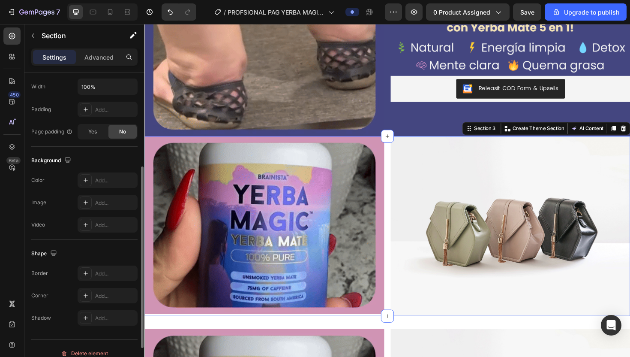
scroll to position [215, 0]
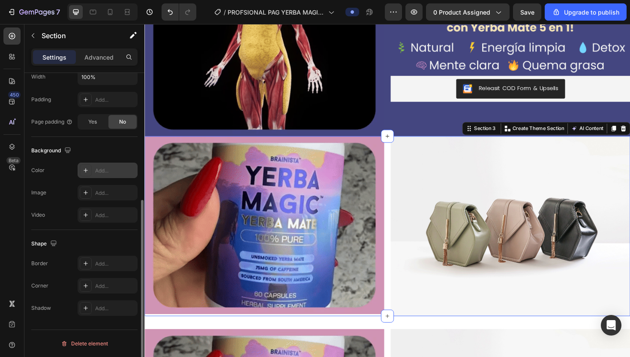
click at [107, 171] on div "Add..." at bounding box center [115, 171] width 40 height 8
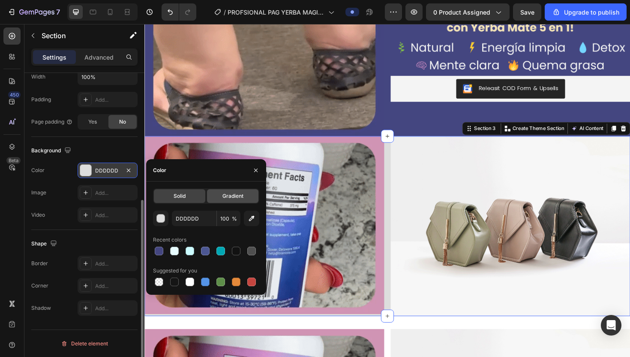
click at [244, 193] on div "Gradient" at bounding box center [232, 196] width 51 height 14
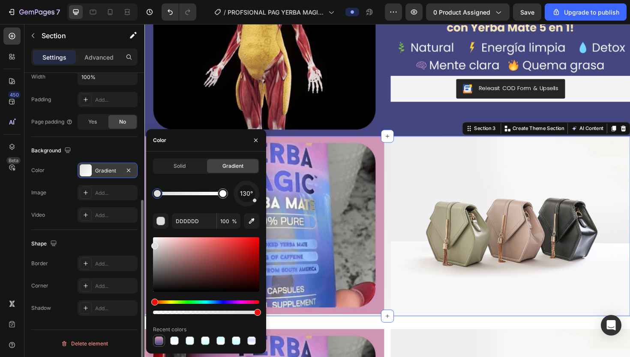
click at [159, 288] on div at bounding box center [159, 340] width 9 height 9
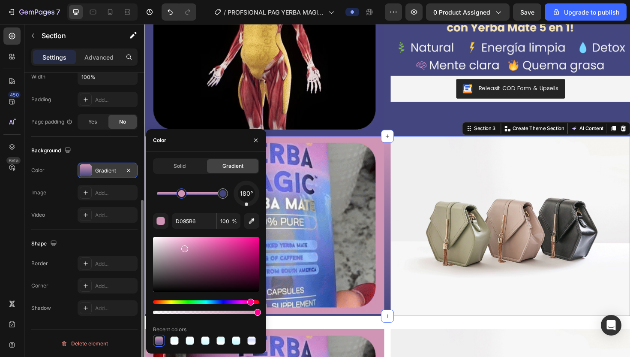
drag, startPoint x: 158, startPoint y: 194, endPoint x: 184, endPoint y: 194, distance: 25.7
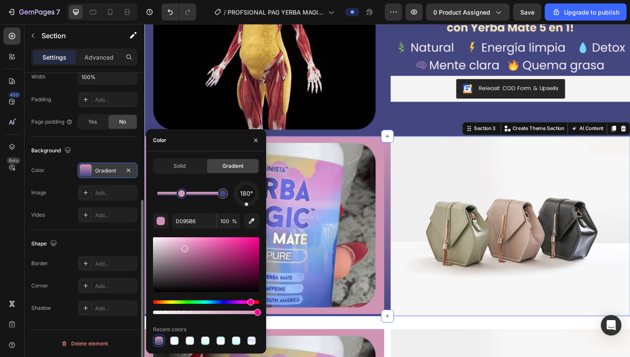
click at [184, 194] on div at bounding box center [181, 193] width 7 height 7
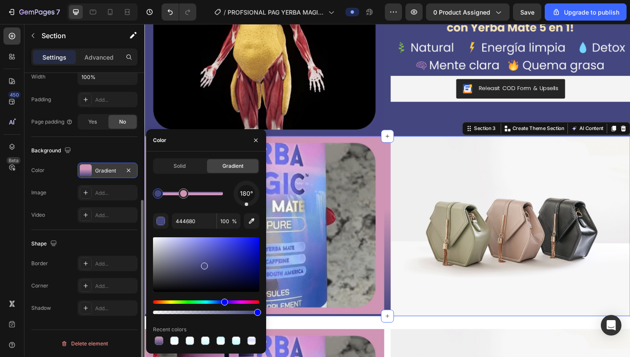
drag, startPoint x: 224, startPoint y: 194, endPoint x: 156, endPoint y: 194, distance: 67.7
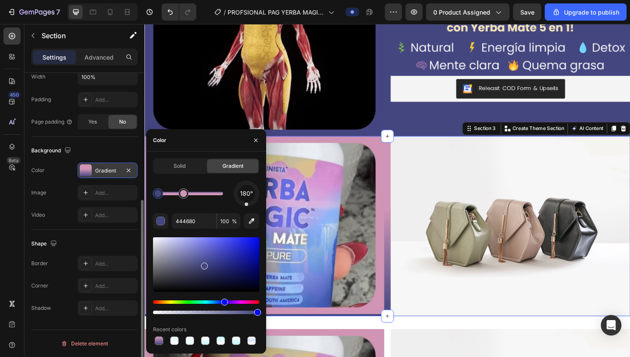
click at [156, 194] on div at bounding box center [158, 193] width 7 height 7
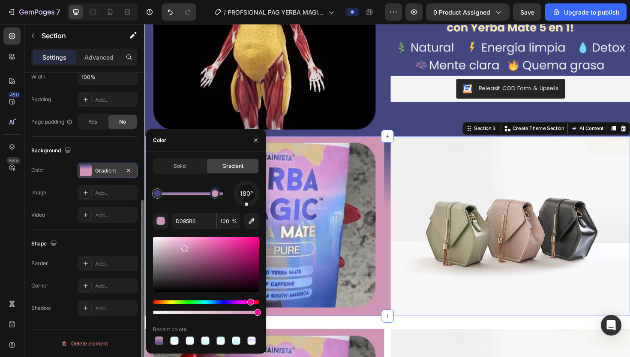
drag, startPoint x: 191, startPoint y: 193, endPoint x: 231, endPoint y: 194, distance: 40.3
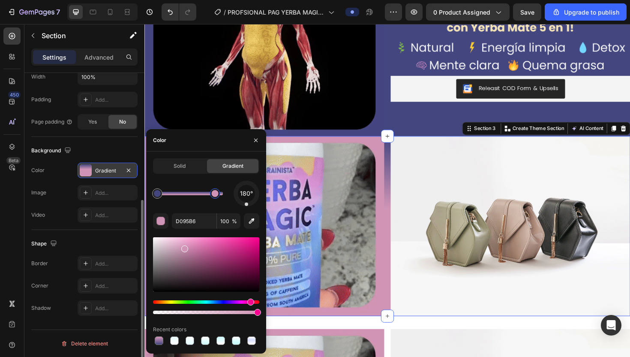
click at [231, 194] on div "180°" at bounding box center [206, 193] width 106 height 26
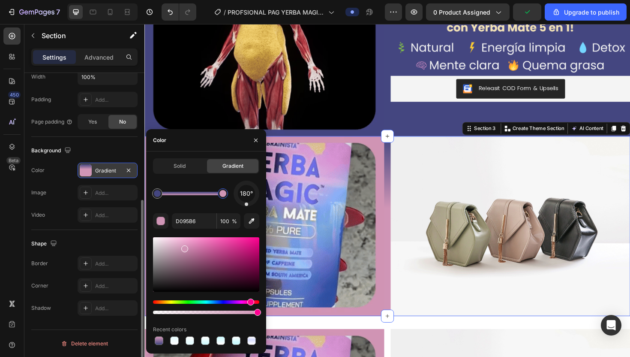
type input "444680"
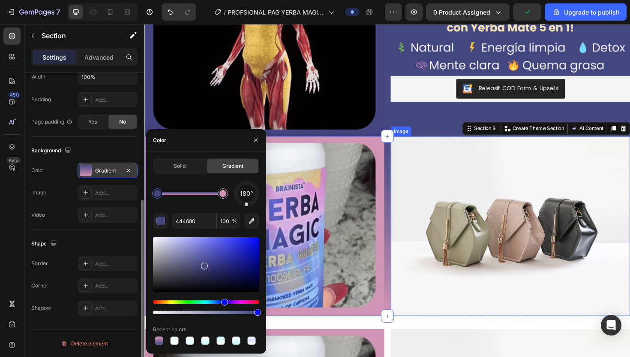
click at [436, 176] on img at bounding box center [532, 238] width 254 height 190
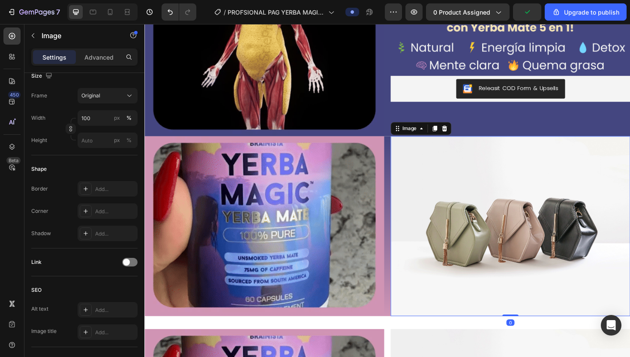
scroll to position [0, 0]
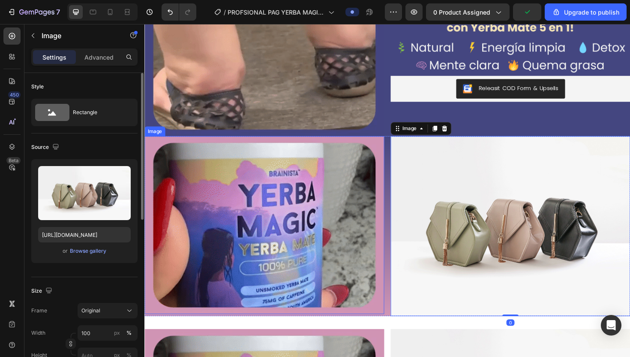
click at [325, 202] on img at bounding box center [271, 237] width 254 height 188
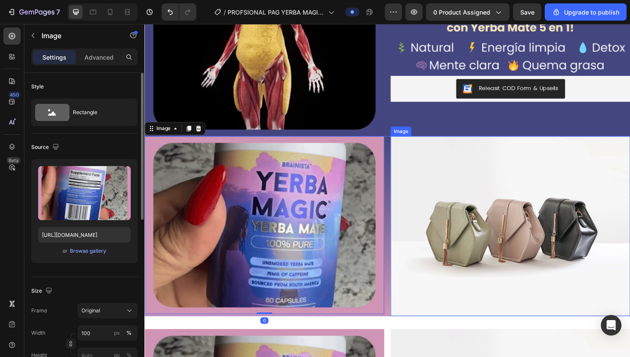
click at [419, 190] on img at bounding box center [532, 238] width 254 height 190
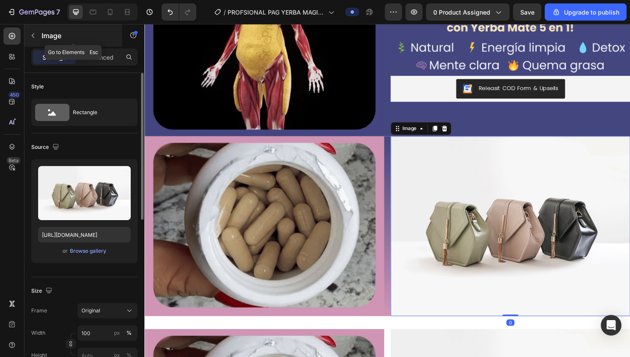
click at [39, 35] on button "button" at bounding box center [33, 36] width 14 height 14
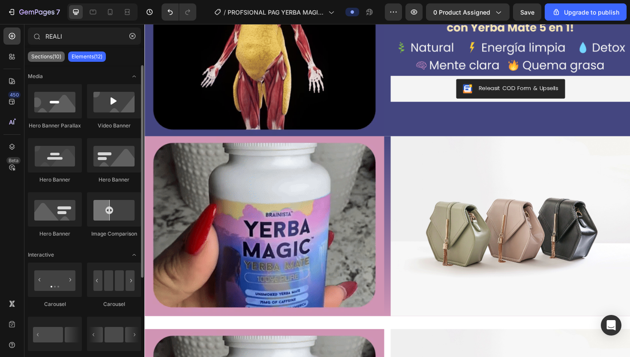
click at [46, 60] on div "Sections(10)" at bounding box center [46, 56] width 37 height 10
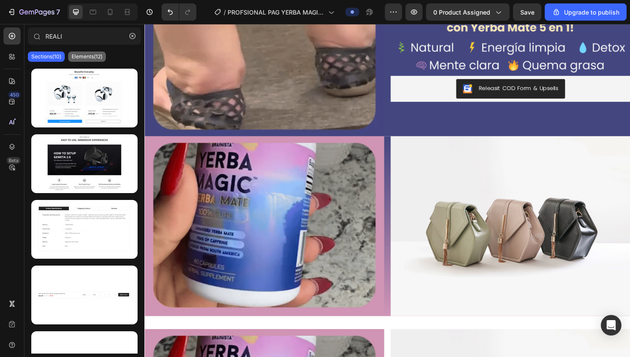
click at [81, 57] on p "Elements(12)" at bounding box center [87, 56] width 31 height 7
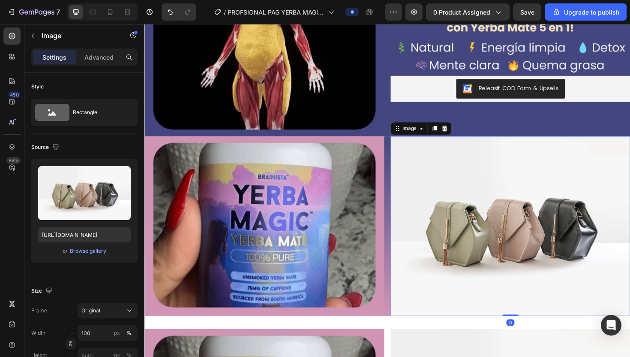
click at [428, 247] on img at bounding box center [532, 238] width 254 height 190
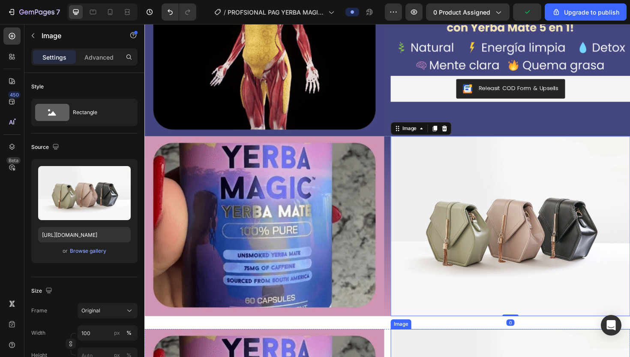
click at [423, 288] on div "Image" at bounding box center [416, 342] width 22 height 10
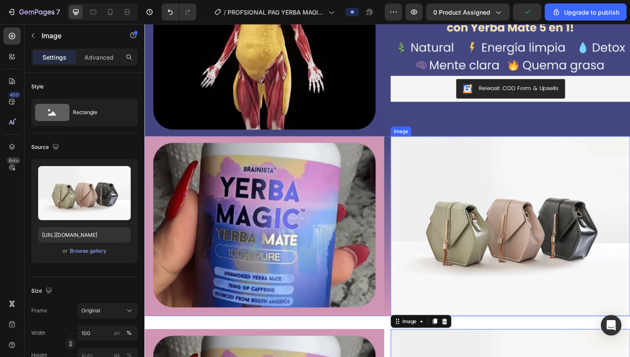
click at [423, 273] on img at bounding box center [532, 238] width 254 height 190
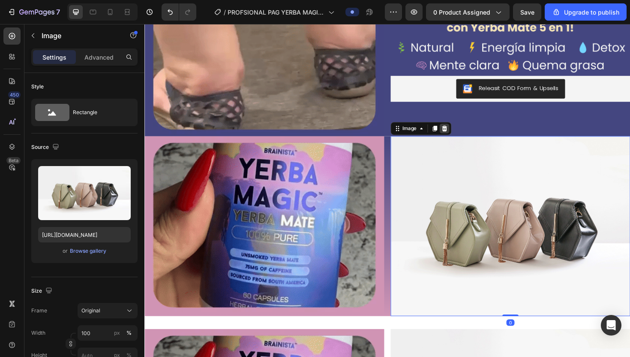
click at [462, 136] on icon at bounding box center [463, 135] width 6 height 6
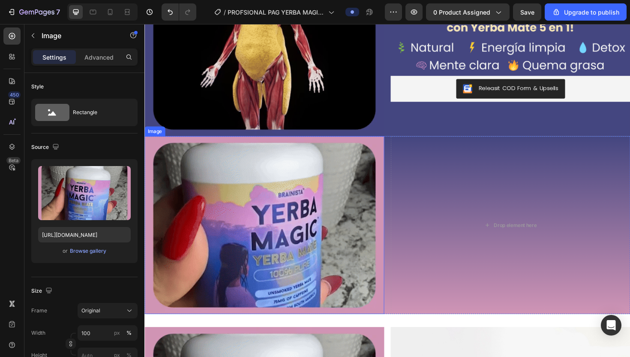
click at [343, 218] on img at bounding box center [271, 237] width 254 height 188
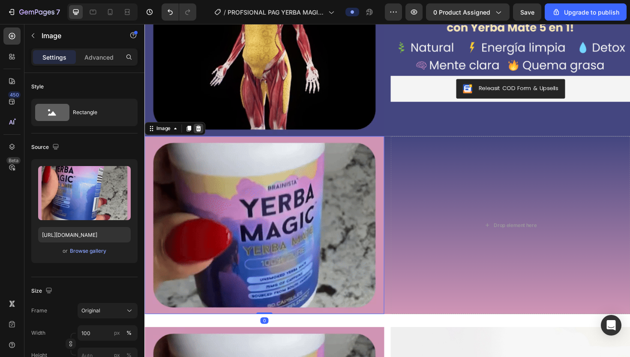
click at [198, 136] on div at bounding box center [201, 134] width 10 height 10
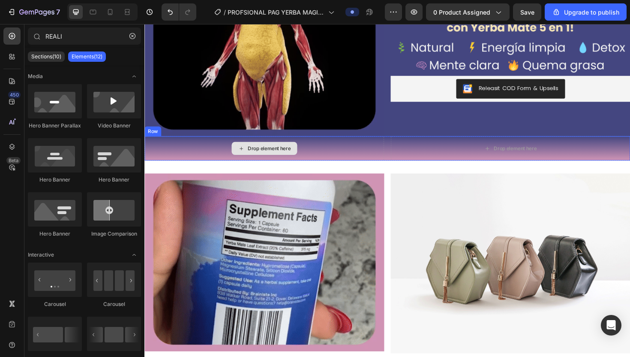
click at [322, 160] on div "Drop element here" at bounding box center [271, 156] width 254 height 26
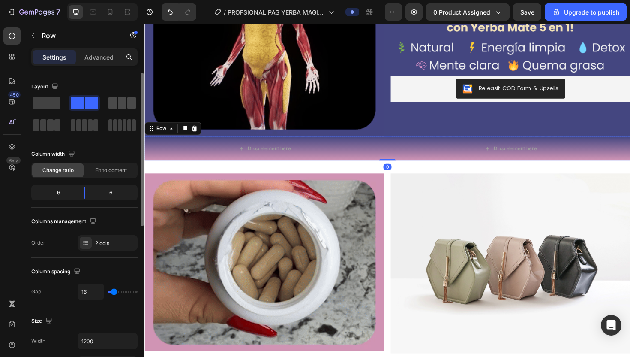
click at [123, 102] on span at bounding box center [122, 103] width 9 height 12
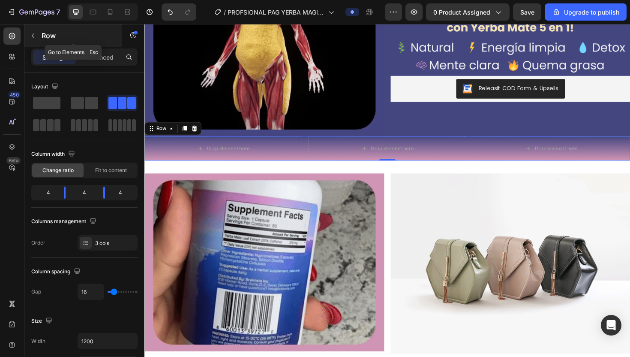
click at [48, 37] on p "Row" at bounding box center [78, 35] width 73 height 10
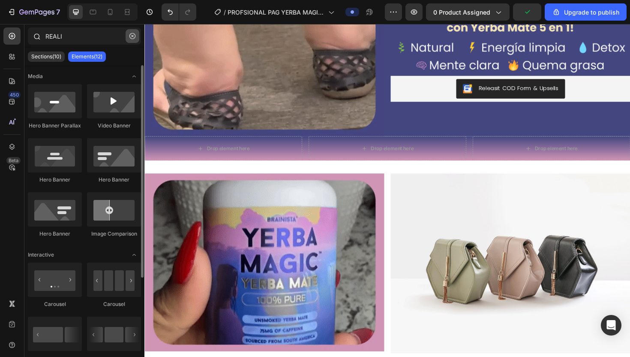
click at [131, 36] on icon "button" at bounding box center [132, 36] width 6 height 6
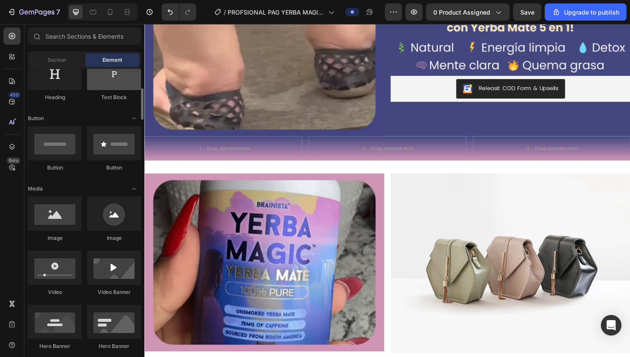
scroll to position [159, 0]
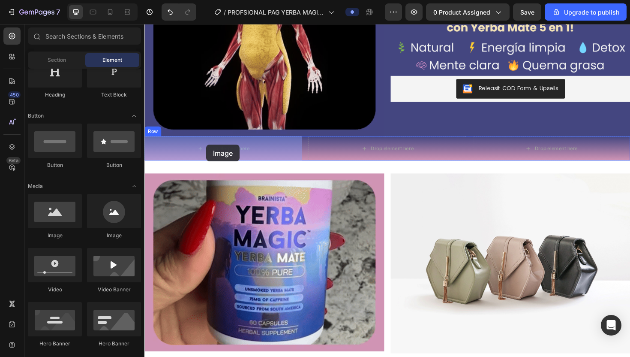
drag, startPoint x: 200, startPoint y: 238, endPoint x: 210, endPoint y: 152, distance: 87.2
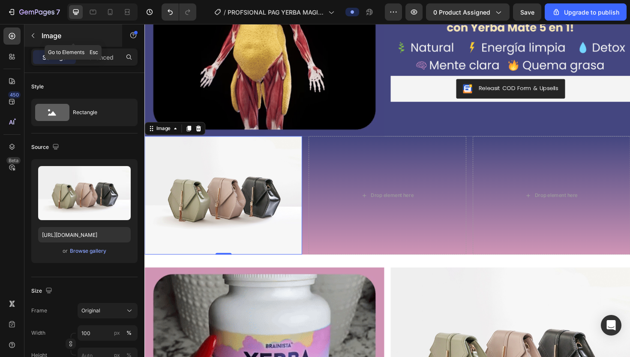
click at [46, 27] on div "Image" at bounding box center [73, 35] width 98 height 22
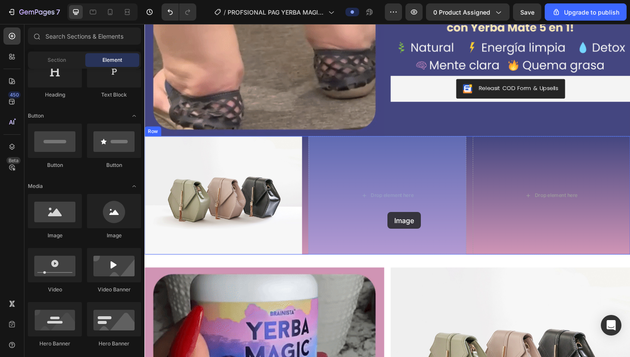
drag, startPoint x: 208, startPoint y: 235, endPoint x: 406, endPoint y: 223, distance: 198.0
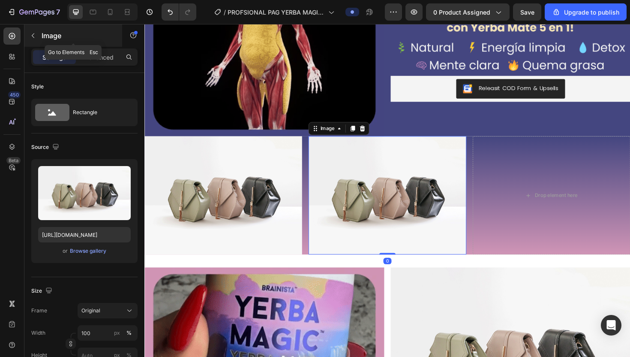
click at [42, 36] on p "Image" at bounding box center [78, 35] width 73 height 10
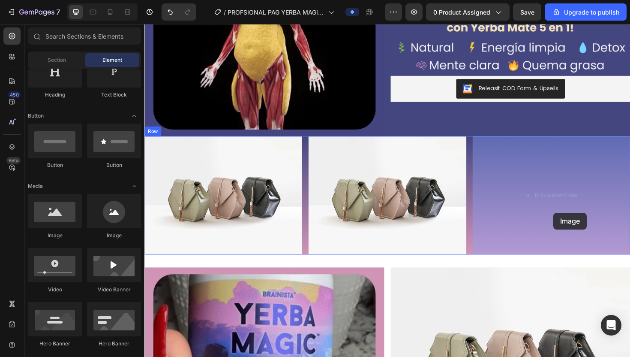
drag, startPoint x: 207, startPoint y: 231, endPoint x: 582, endPoint y: 224, distance: 374.7
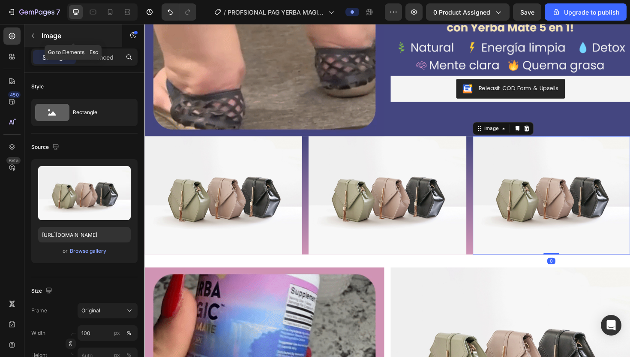
click at [49, 34] on p "Image" at bounding box center [78, 35] width 73 height 10
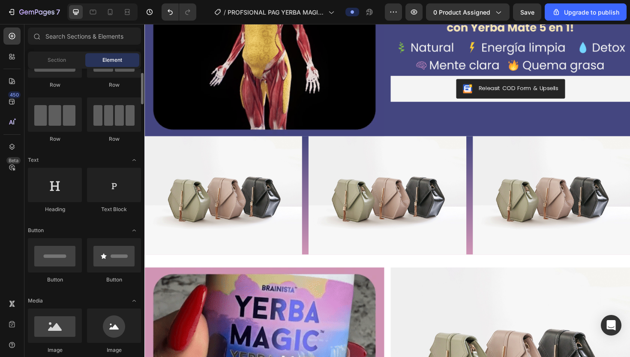
scroll to position [44, 0]
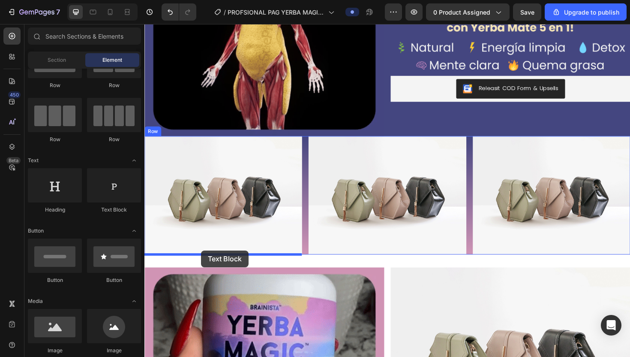
drag, startPoint x: 253, startPoint y: 219, endPoint x: 204, endPoint y: 263, distance: 65.8
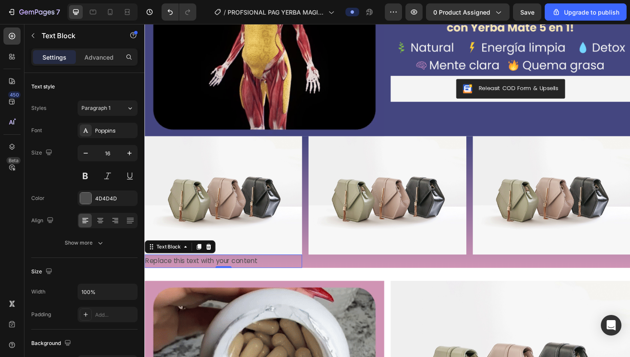
click at [261, 273] on div "Replace this text with your content" at bounding box center [227, 275] width 167 height 14
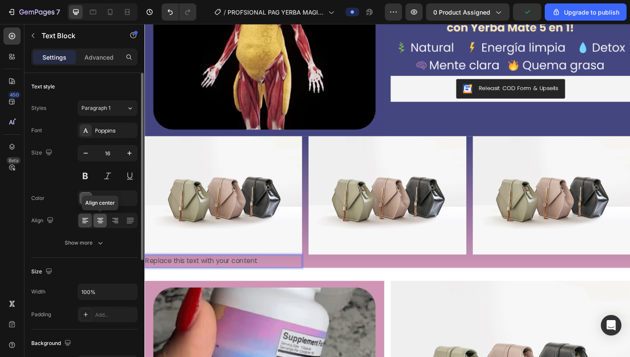
click at [101, 219] on icon at bounding box center [100, 219] width 4 height 1
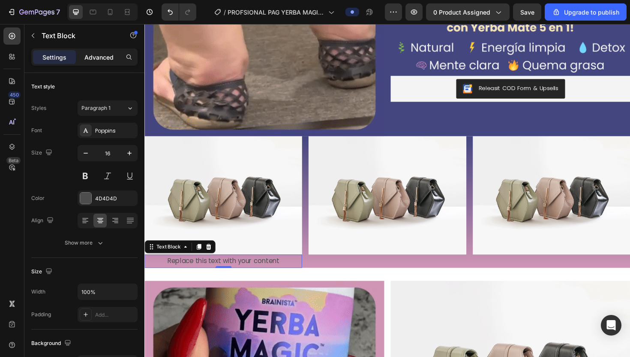
click at [98, 63] on div "Advanced" at bounding box center [99, 57] width 43 height 14
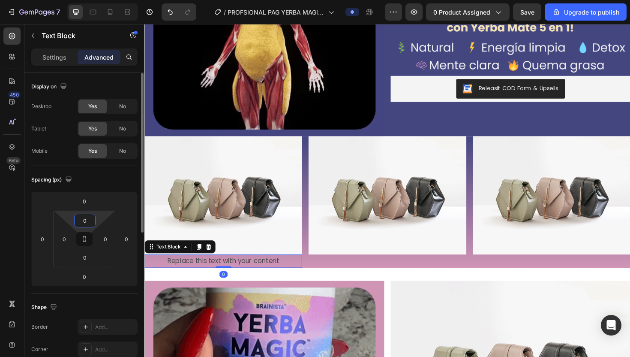
click at [80, 216] on input "0" at bounding box center [84, 220] width 17 height 13
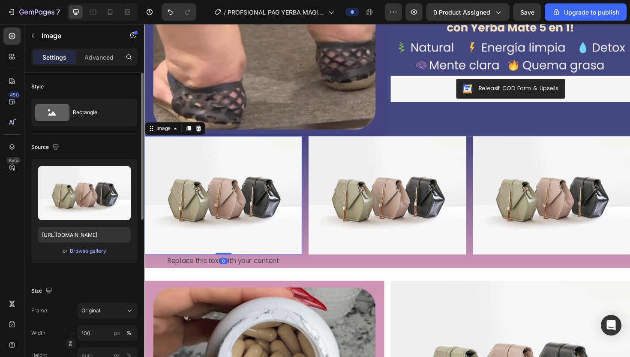
click at [252, 210] on img at bounding box center [227, 205] width 167 height 125
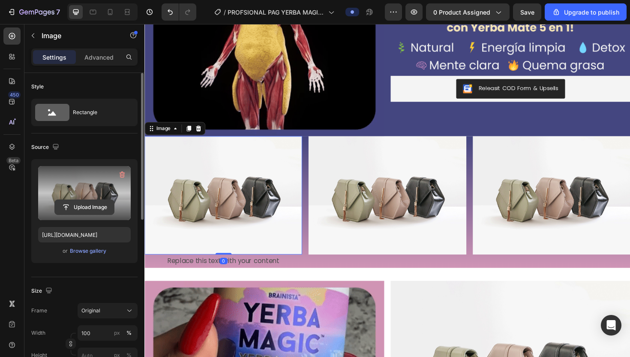
click at [88, 208] on input "file" at bounding box center [84, 207] width 59 height 15
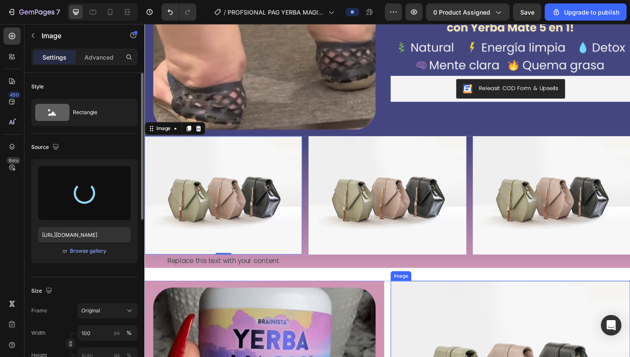
type input "[URL][DOMAIN_NAME]"
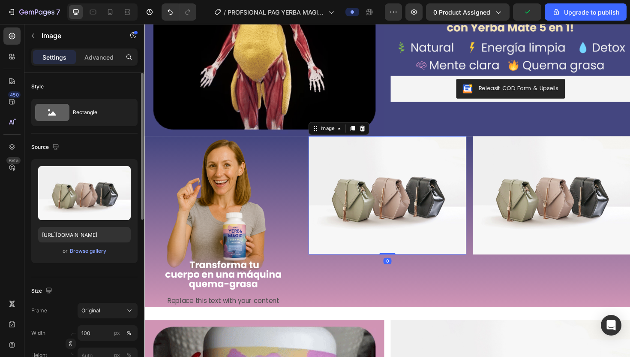
click at [435, 211] on img at bounding box center [401, 205] width 167 height 125
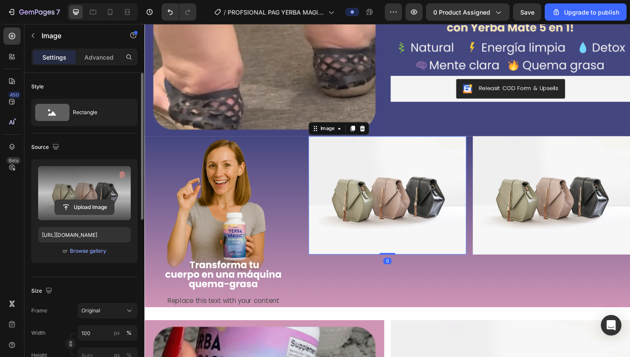
click at [99, 212] on input "file" at bounding box center [84, 207] width 59 height 15
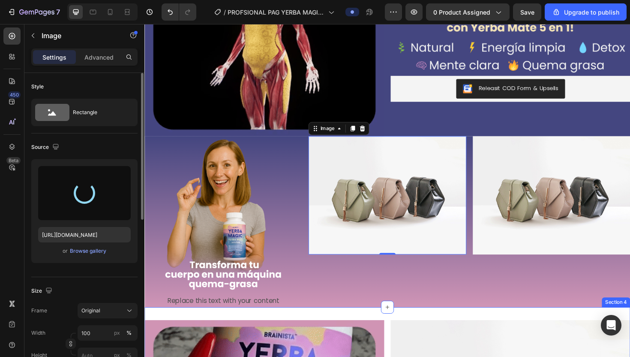
type input "[URL][DOMAIN_NAME]"
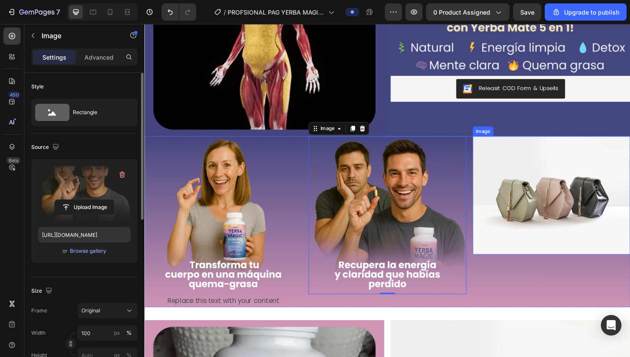
click at [466, 231] on img at bounding box center [575, 205] width 167 height 125
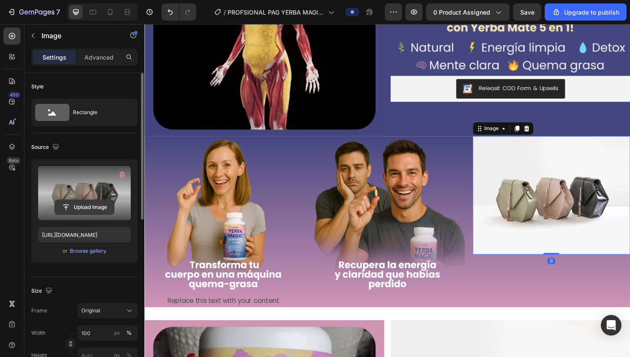
click at [103, 210] on input "file" at bounding box center [84, 207] width 59 height 15
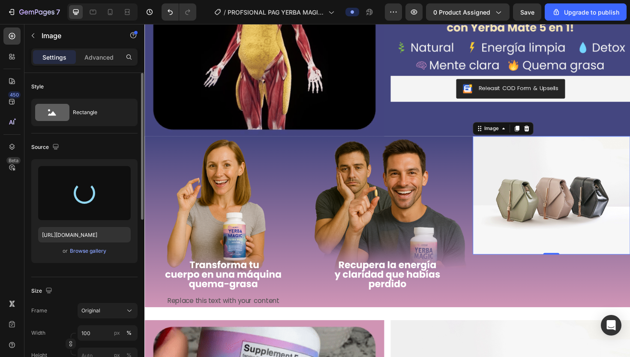
type input "[URL][DOMAIN_NAME]"
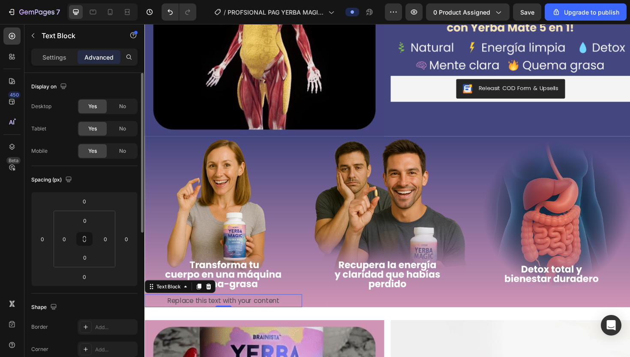
click at [245, 288] on p "Replace this text with your content" at bounding box center [227, 317] width 165 height 12
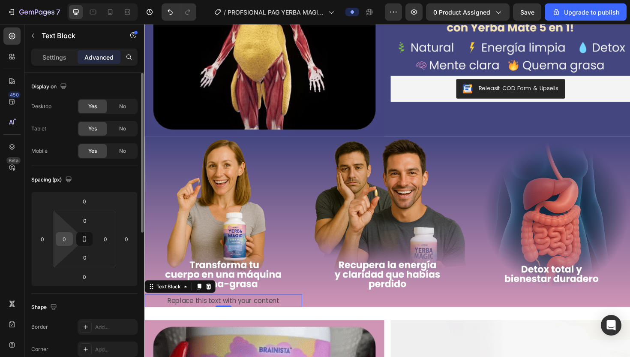
click at [63, 240] on input "0" at bounding box center [64, 238] width 13 height 13
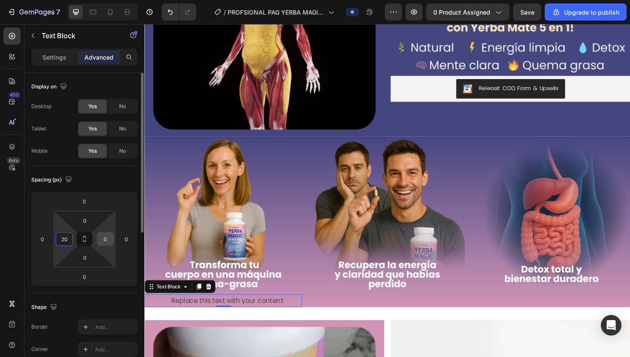
type input "20"
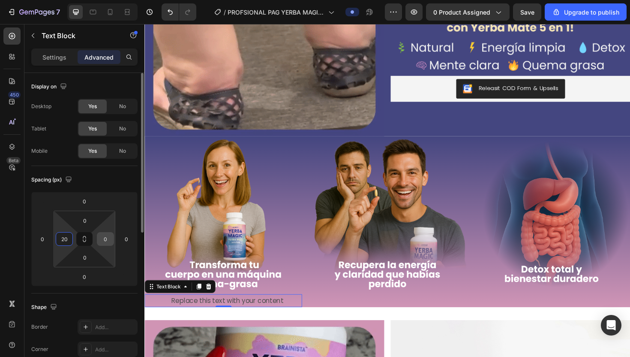
click at [105, 238] on input "0" at bounding box center [105, 238] width 13 height 13
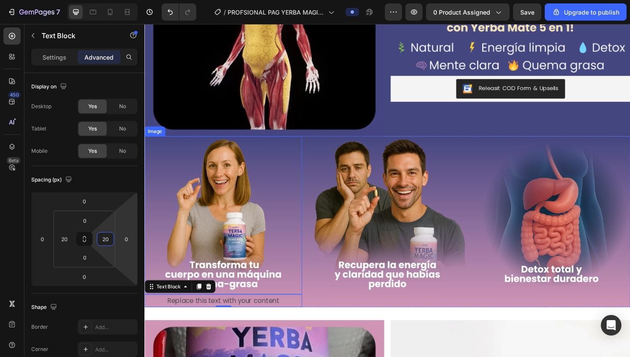
scroll to position [541, 0]
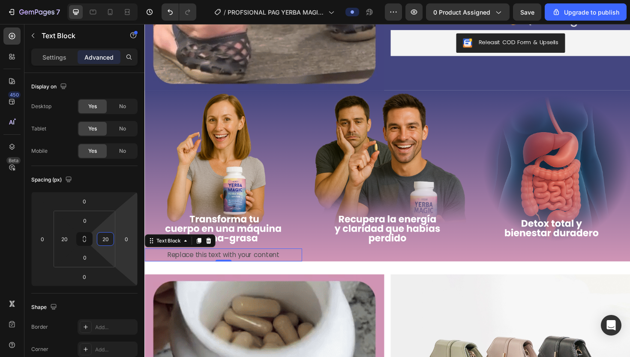
type input "20"
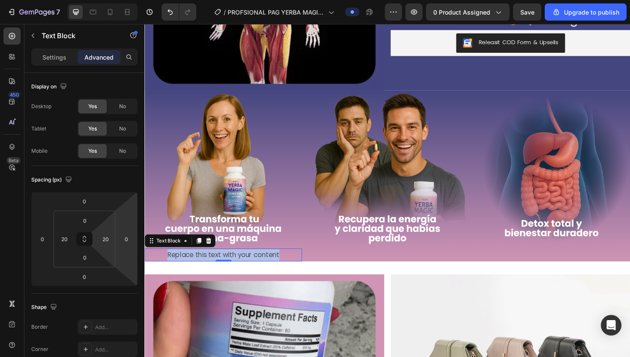
click at [243, 266] on p "Replace this text with your content" at bounding box center [228, 268] width 148 height 12
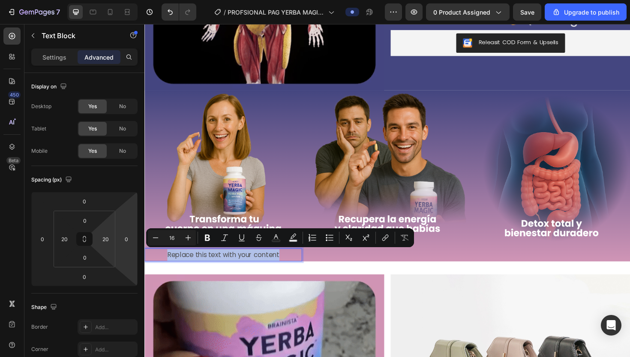
type input "11"
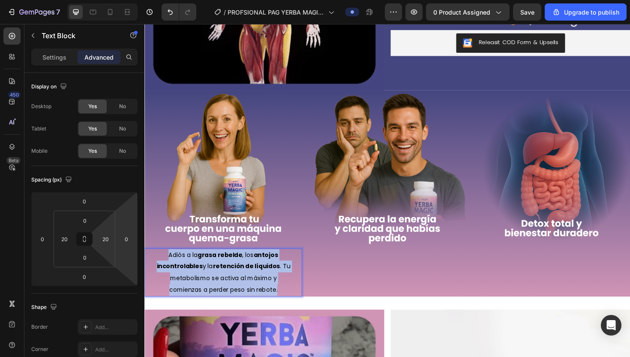
drag, startPoint x: 287, startPoint y: 307, endPoint x: 168, endPoint y: 264, distance: 126.6
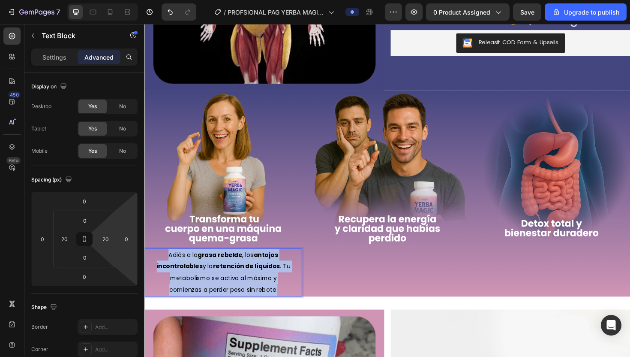
click at [168, 264] on p "Adiós a la grasa rebelde , los antojos incontrolables y la retención de líquido…" at bounding box center [228, 286] width 148 height 49
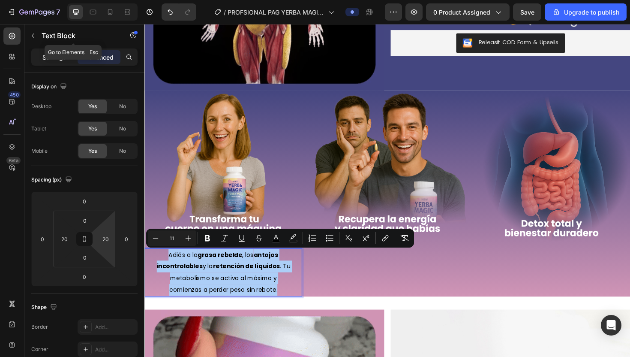
click at [56, 53] on p "Settings" at bounding box center [54, 57] width 24 height 9
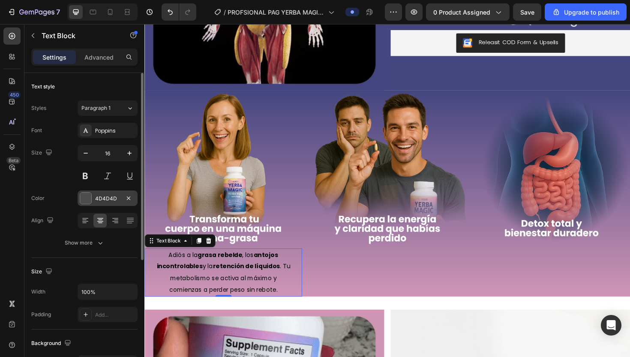
click at [86, 197] on div at bounding box center [85, 197] width 11 height 11
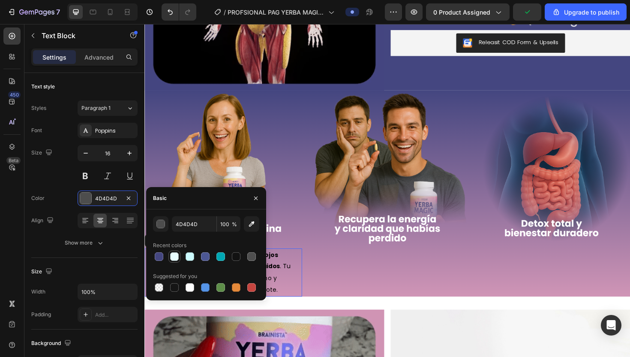
click at [175, 261] on div at bounding box center [174, 256] width 10 height 10
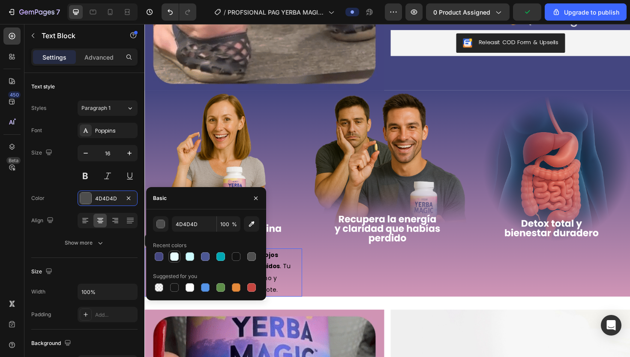
type input "E8FDFF"
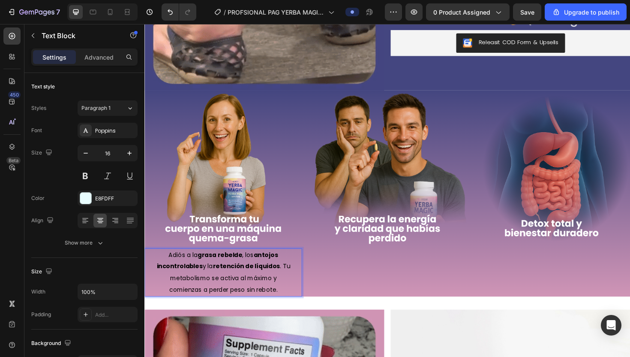
click at [286, 279] on strong "retención de líquidos" at bounding box center [252, 280] width 71 height 9
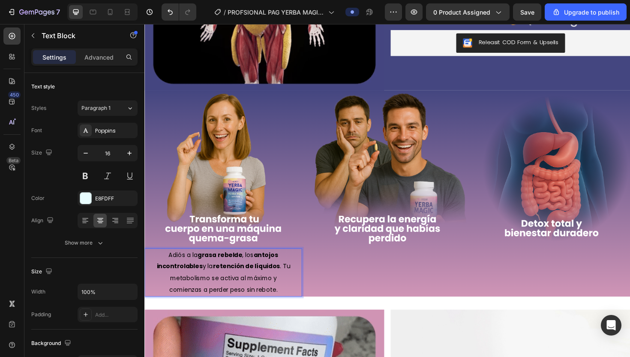
click at [286, 279] on strong "retención de líquidos" at bounding box center [252, 280] width 71 height 9
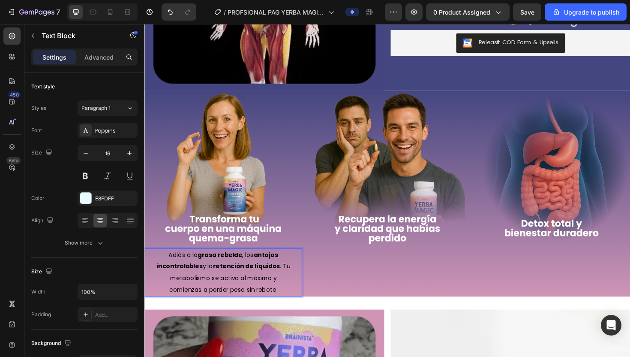
click at [286, 279] on strong "retención de líquidos" at bounding box center [252, 280] width 71 height 9
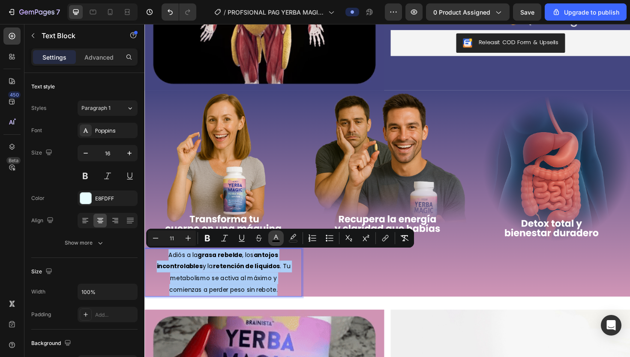
click at [275, 240] on rect "Editor contextual toolbar" at bounding box center [276, 241] width 8 height 2
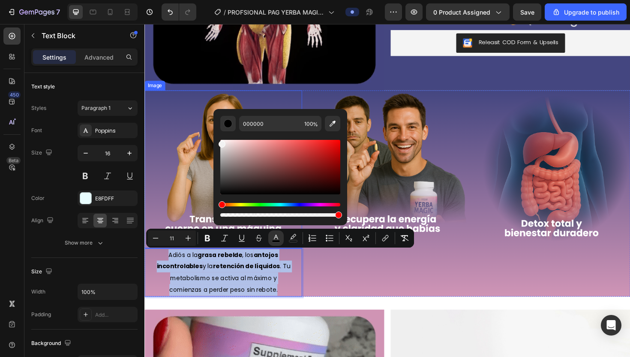
type input "F2F2F2"
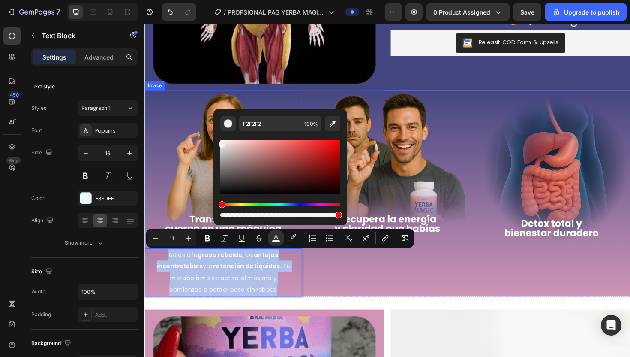
drag, startPoint x: 382, startPoint y: 180, endPoint x: 214, endPoint y: 143, distance: 171.3
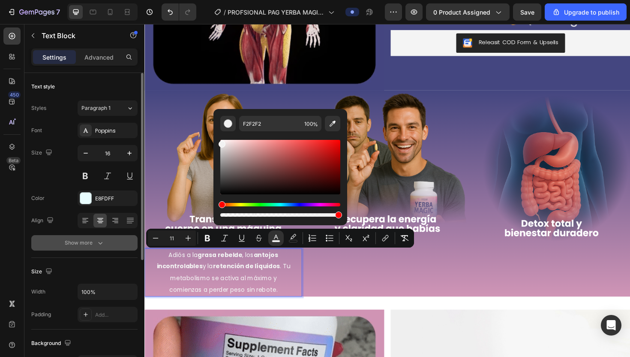
click at [97, 240] on icon "button" at bounding box center [100, 242] width 9 height 9
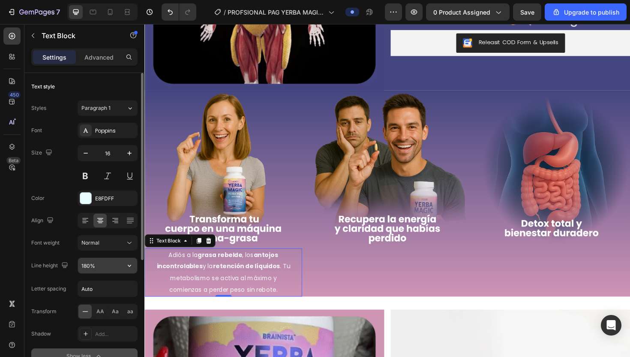
click at [89, 264] on input "180%" at bounding box center [107, 265] width 59 height 15
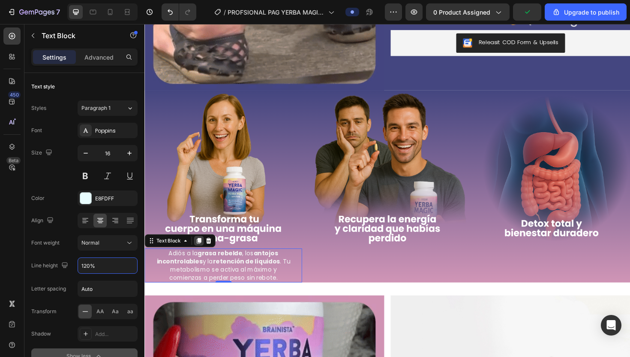
type input "120%"
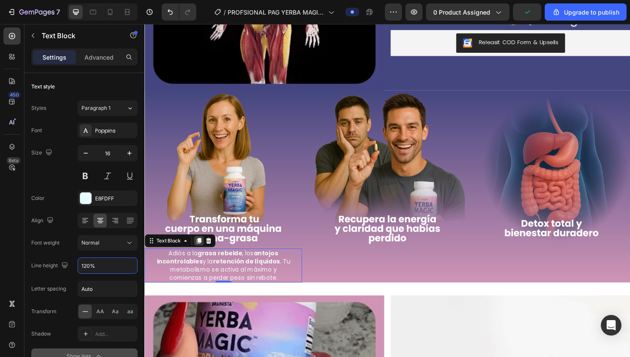
click at [202, 252] on icon at bounding box center [202, 253] width 5 height 6
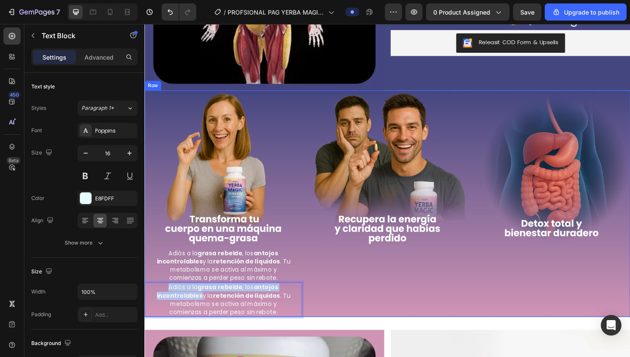
drag, startPoint x: 205, startPoint y: 313, endPoint x: 337, endPoint y: 292, distance: 133.3
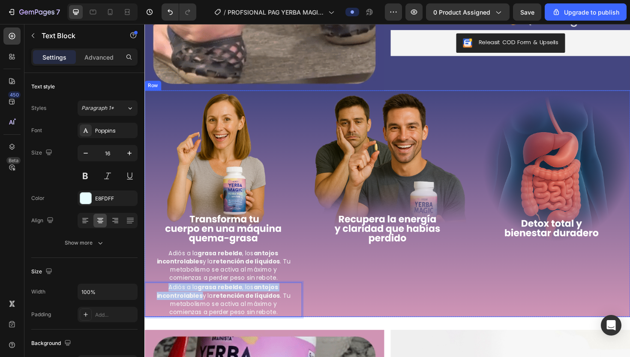
click at [337, 288] on div "Image Adiós a la grasa rebelde , los antojos incontrolables y la retención de l…" at bounding box center [401, 214] width 514 height 240
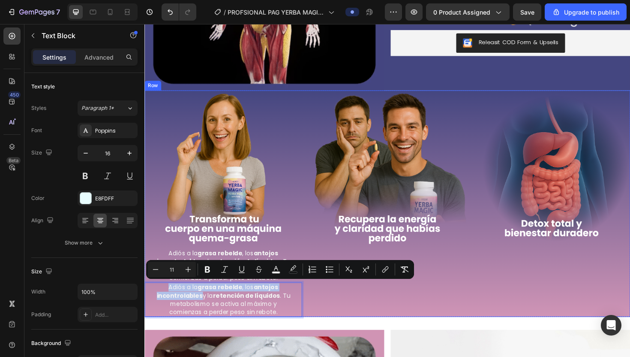
click at [335, 288] on div "Image" at bounding box center [401, 214] width 167 height 240
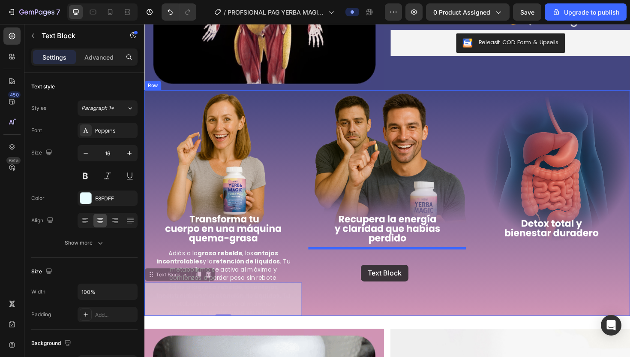
drag, startPoint x: 303, startPoint y: 325, endPoint x: 374, endPoint y: 279, distance: 84.9
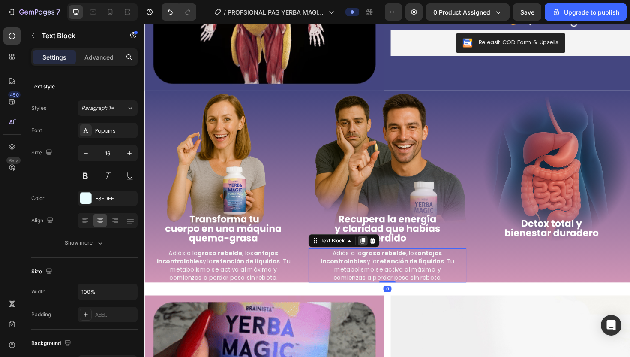
click at [379, 251] on div at bounding box center [375, 253] width 10 height 10
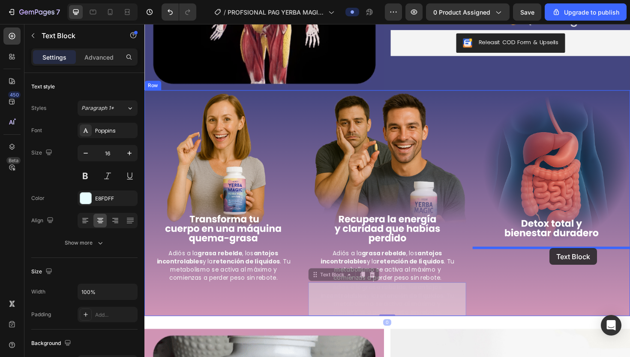
drag, startPoint x: 481, startPoint y: 305, endPoint x: 574, endPoint y: 259, distance: 103.9
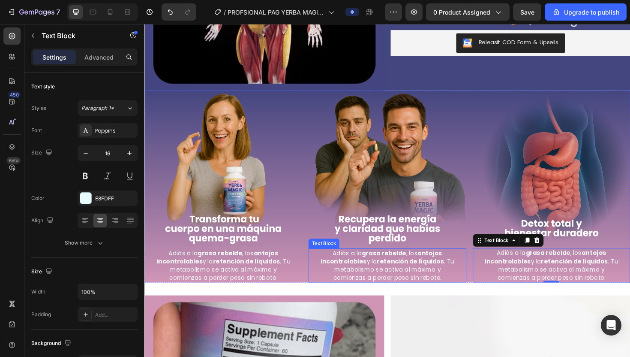
click at [408, 276] on strong "retención de líquidos" at bounding box center [426, 275] width 71 height 9
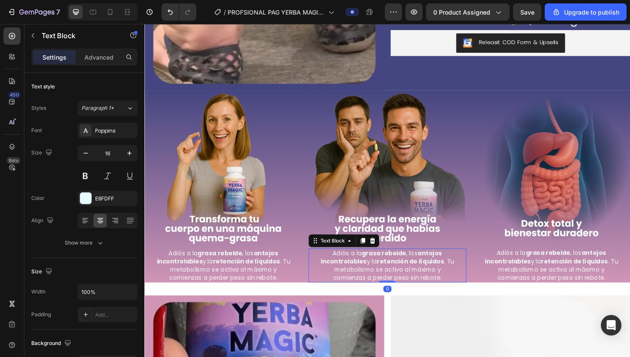
click at [408, 276] on strong "retención de líquidos" at bounding box center [426, 275] width 71 height 9
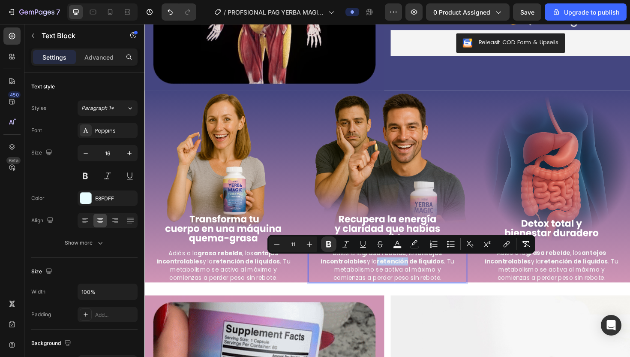
click at [408, 276] on strong "retención de líquidos" at bounding box center [426, 275] width 71 height 9
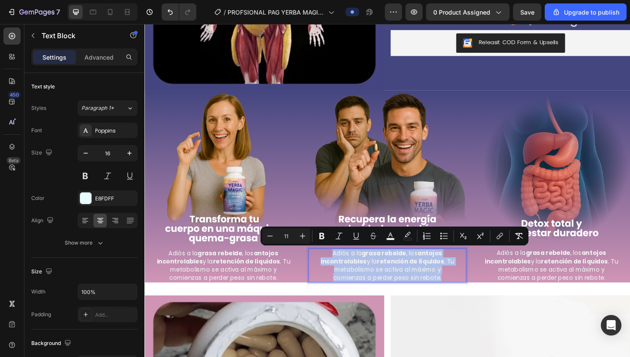
click at [456, 288] on span "Adiós a la grasa rebelde , los antojos incontrolables y la retención de líquido…" at bounding box center [401, 279] width 141 height 35
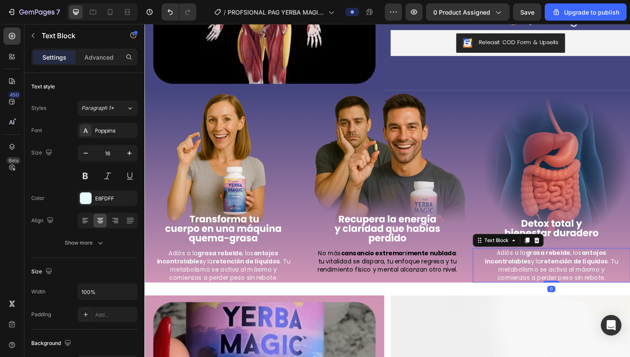
click at [466, 284] on span "Adiós a la grasa rebelde , los antojos incontrolables y la retención de líquido…" at bounding box center [575, 279] width 141 height 35
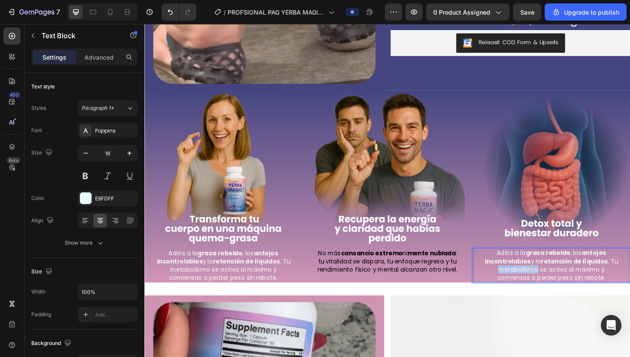
click at [466, 284] on span "Adiós a la grasa rebelde , los antojos incontrolables y la retención de líquido…" at bounding box center [575, 279] width 141 height 35
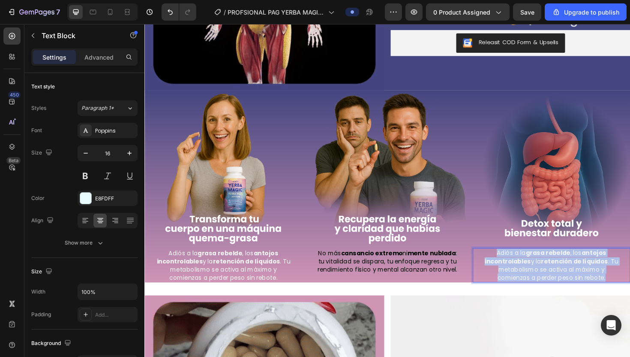
click at [466, 284] on span "Adiós a la grasa rebelde , los antojos incontrolables y la retención de líquido…" at bounding box center [575, 279] width 141 height 35
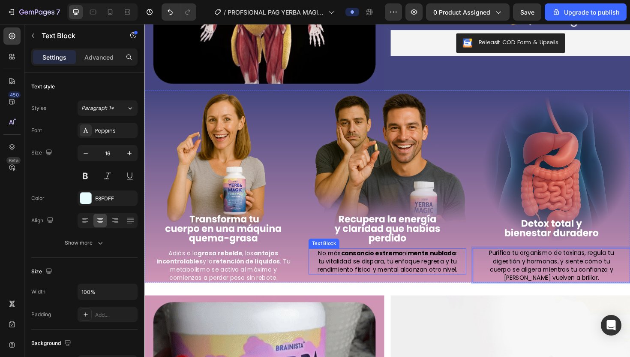
click at [438, 268] on span "No más cansancio extremo ni mente nublada : tu vitalidad se dispara, tu enfoque…" at bounding box center [402, 275] width 148 height 26
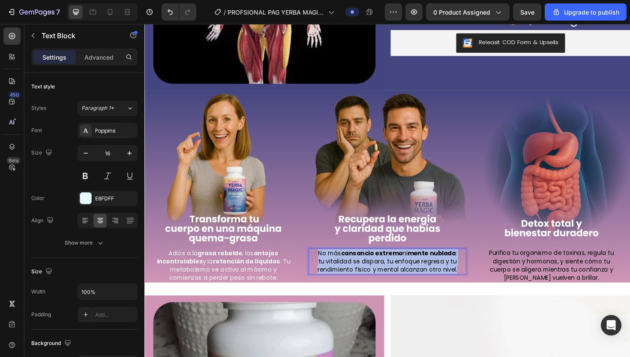
click at [438, 268] on span "No más cansancio extremo ni mente nublada : tu vitalidad se dispara, tu enfoque…" at bounding box center [402, 275] width 148 height 26
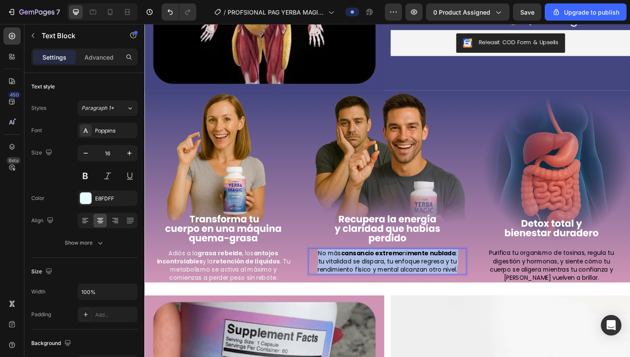
click at [438, 268] on span "No más cansancio extremo ni mente nublada : tu vitalidad se dispara, tu enfoque…" at bounding box center [402, 275] width 148 height 26
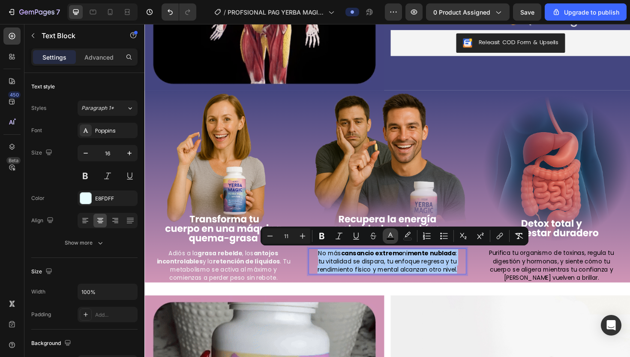
click at [386, 232] on button "color" at bounding box center [390, 235] width 15 height 15
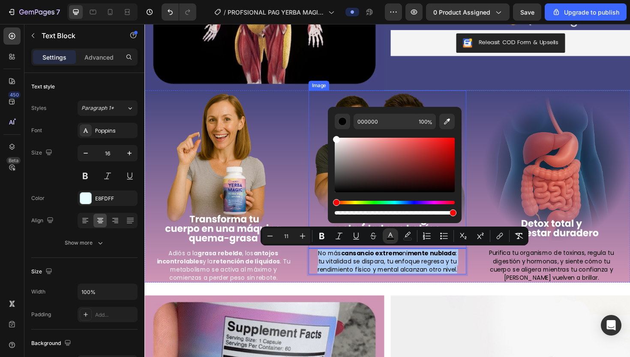
drag, startPoint x: 496, startPoint y: 174, endPoint x: 337, endPoint y: 138, distance: 163.1
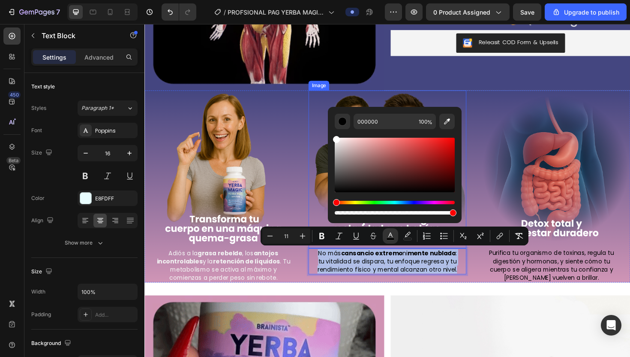
type input "FFFFFF"
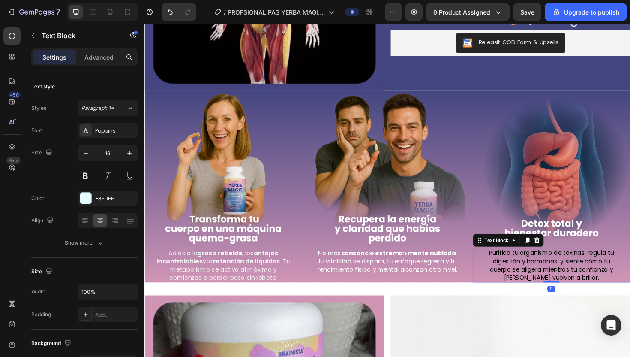
click at [466, 273] on span "Purifica tu organismo de toxinas, regula tu digestión y hormonas, y siente cómo…" at bounding box center [575, 279] width 132 height 35
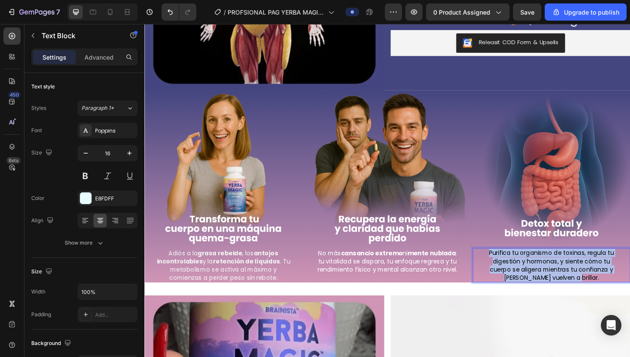
click at [466, 273] on span "Purifica tu organismo de toxinas, regula tu digestión y hormonas, y siente cómo…" at bounding box center [575, 279] width 132 height 35
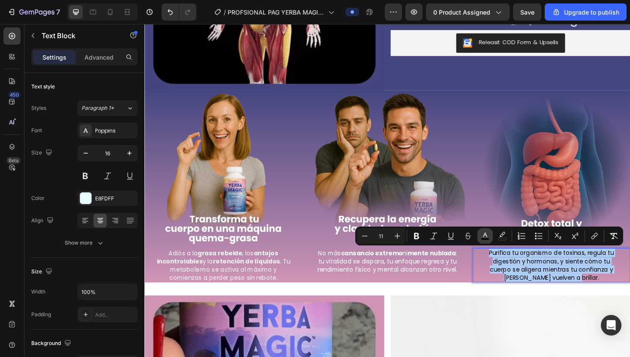
click at [466, 239] on rect "Editor contextual toolbar" at bounding box center [485, 239] width 8 height 2
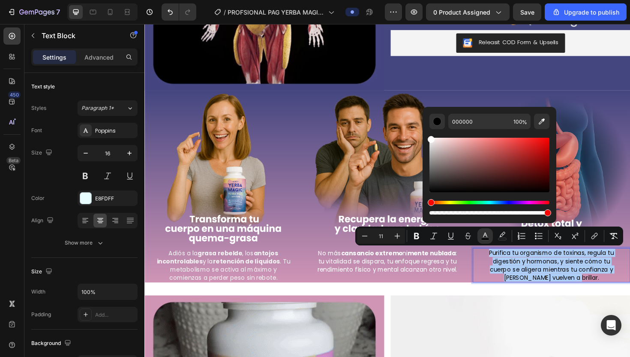
drag, startPoint x: 450, startPoint y: 172, endPoint x: 423, endPoint y: 125, distance: 54.6
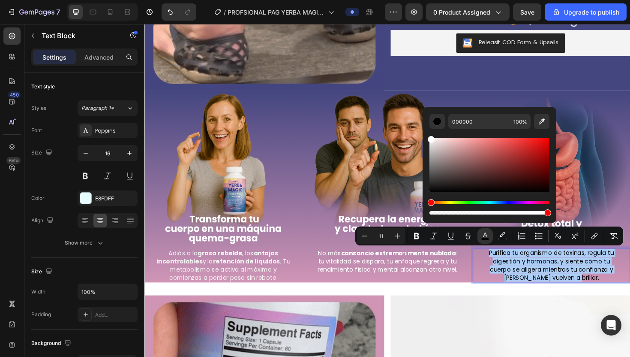
click at [423, 125] on div "000000 100 %" at bounding box center [490, 161] width 134 height 109
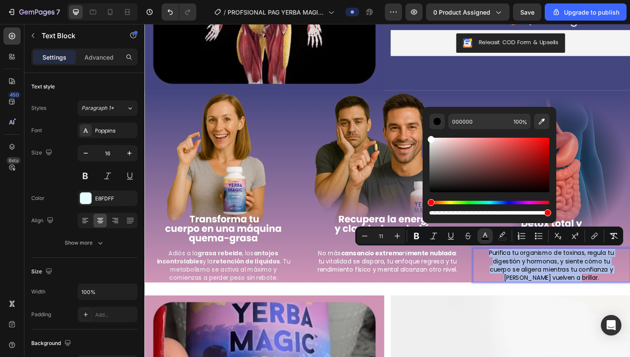
type input "FFFFFF"
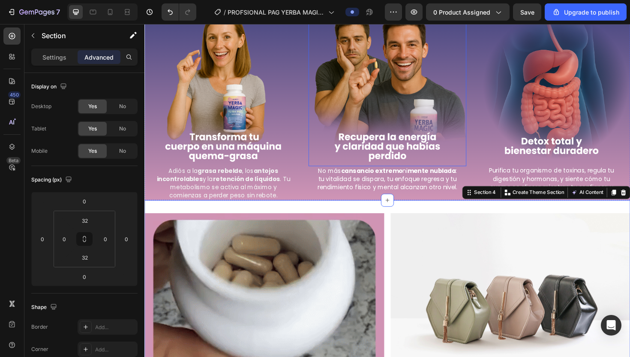
scroll to position [628, 0]
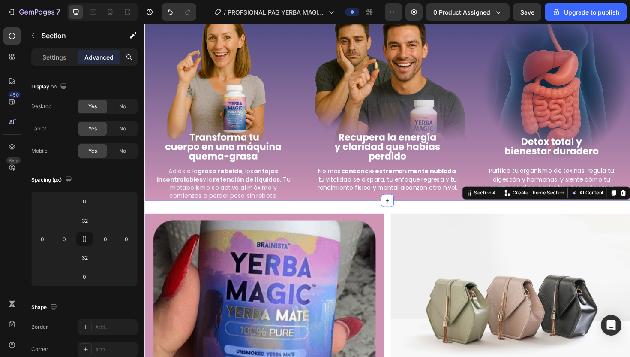
click at [319, 213] on div "Image Image Row Section 4 You can create reusable sections Create Theme Section…" at bounding box center [401, 320] width 514 height 218
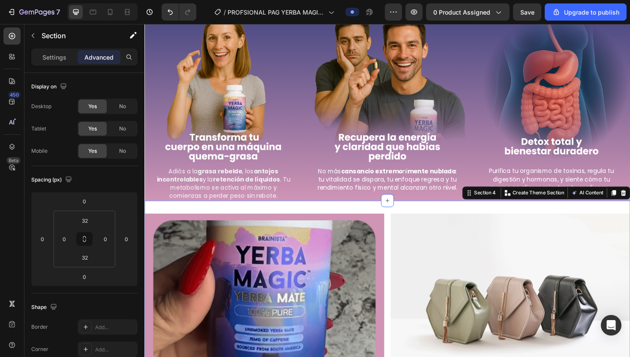
click at [212, 218] on div "Image Image Row Section 4 You can create reusable sections Create Theme Section…" at bounding box center [401, 320] width 514 height 218
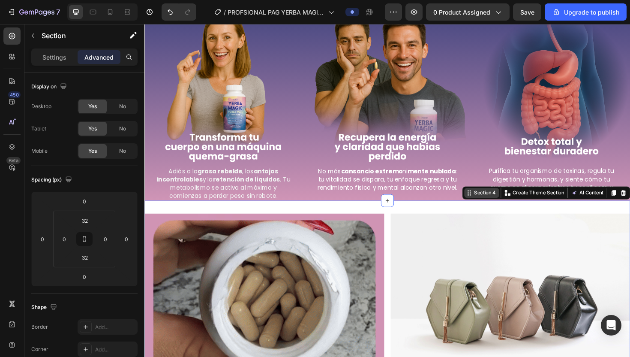
click at [466, 203] on div "Section 4" at bounding box center [505, 203] width 27 height 8
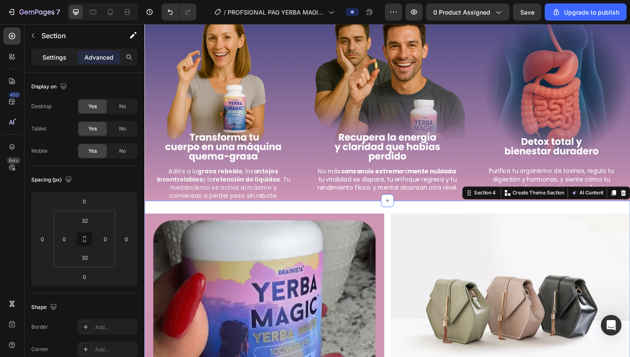
click at [51, 53] on p "Settings" at bounding box center [54, 57] width 24 height 9
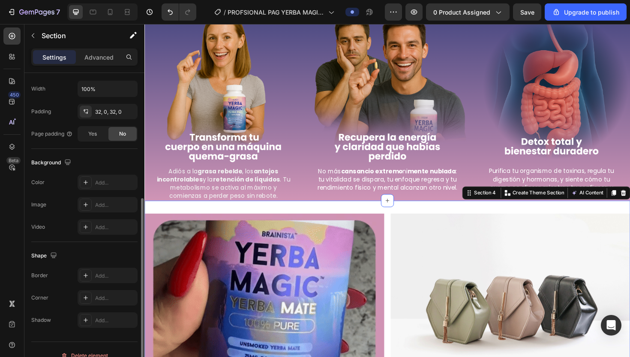
scroll to position [206, 0]
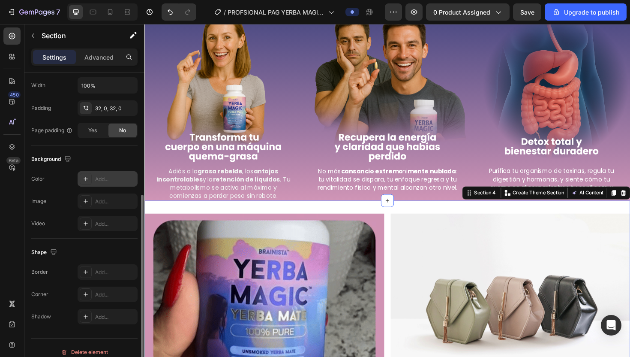
click at [109, 177] on div "Add..." at bounding box center [115, 179] width 40 height 8
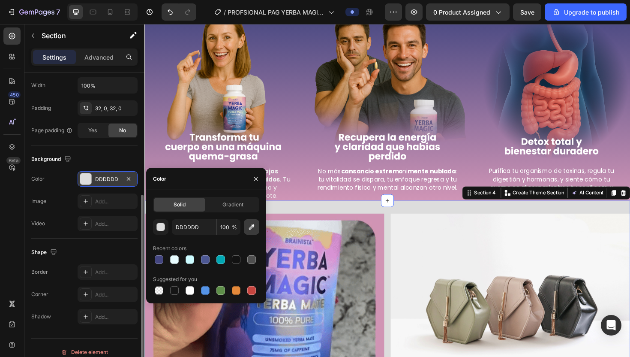
click at [248, 227] on icon "button" at bounding box center [251, 226] width 9 height 9
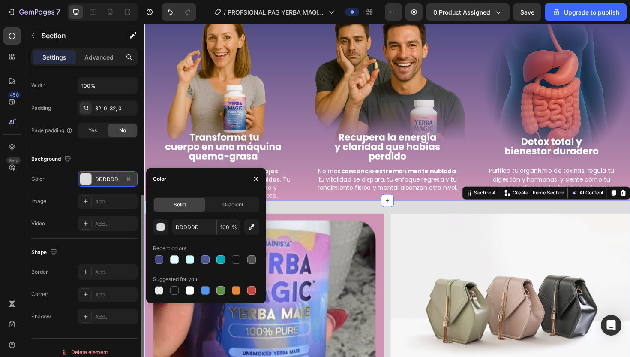
type input "D095B5"
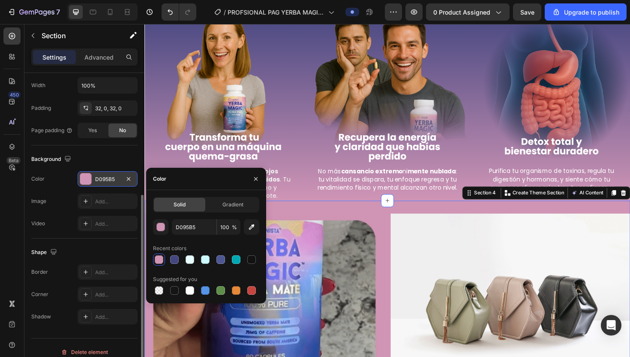
click at [321, 234] on img at bounding box center [271, 319] width 254 height 188
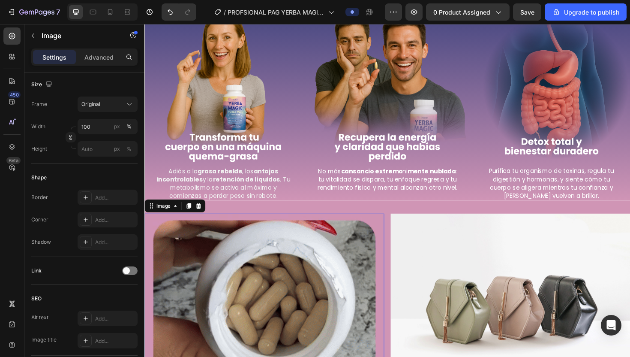
scroll to position [0, 0]
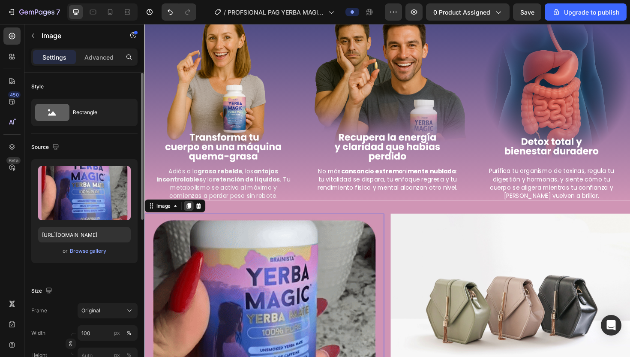
click at [190, 214] on icon at bounding box center [191, 217] width 5 height 6
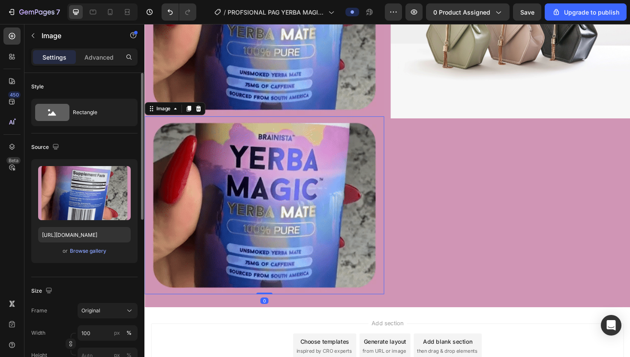
scroll to position [898, 0]
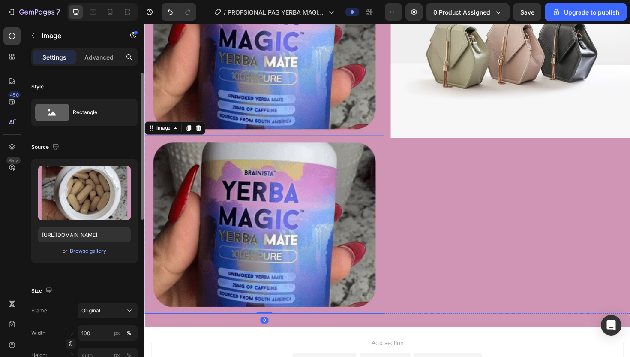
click at [238, 67] on img at bounding box center [271, 48] width 254 height 188
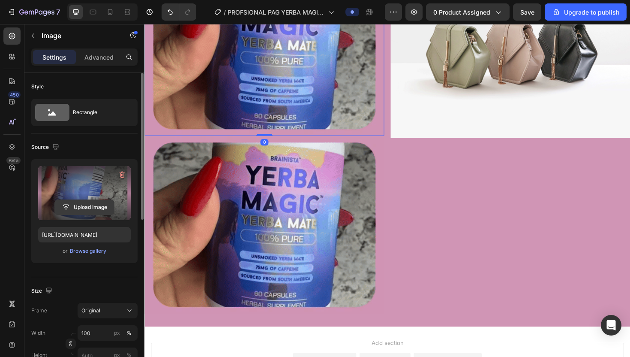
click at [93, 208] on input "file" at bounding box center [84, 207] width 59 height 15
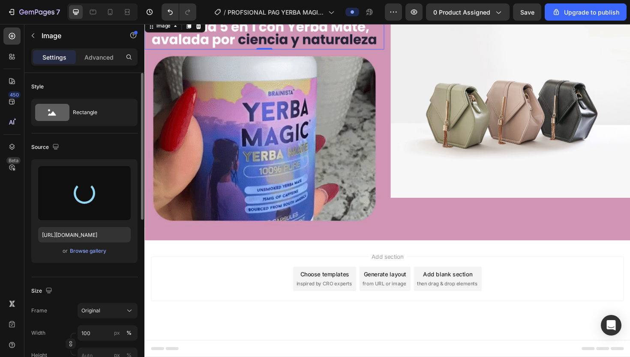
type input "[URL][DOMAIN_NAME]"
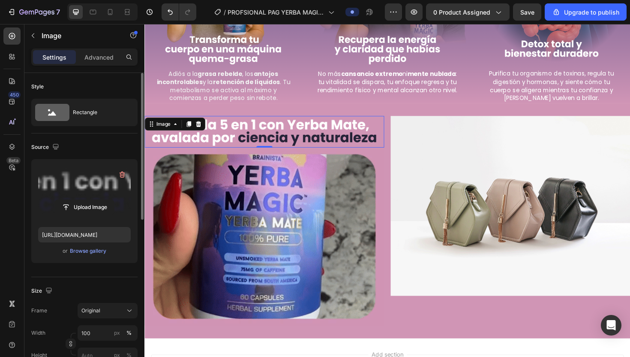
scroll to position [721, 0]
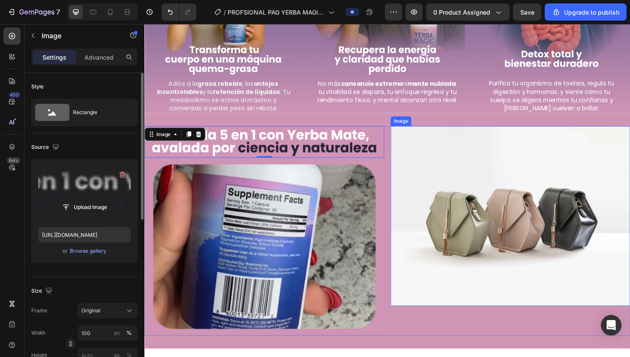
click at [463, 215] on img at bounding box center [532, 227] width 254 height 190
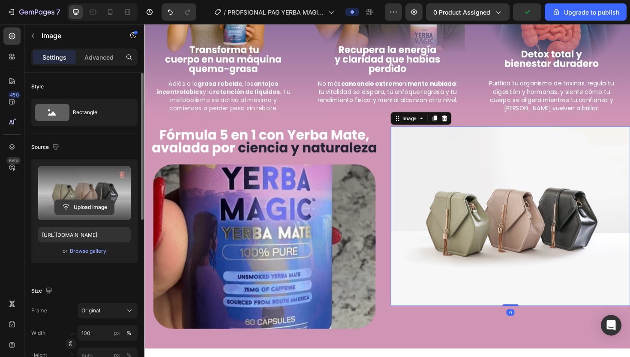
click at [90, 210] on input "file" at bounding box center [84, 207] width 59 height 15
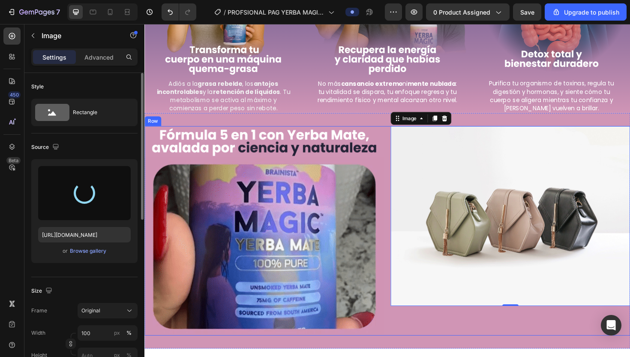
type input "[URL][DOMAIN_NAME]"
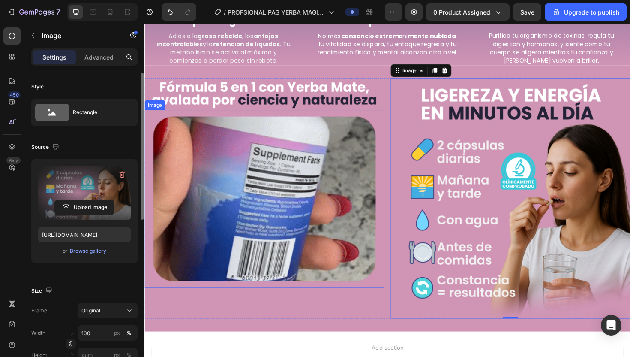
scroll to position [772, 0]
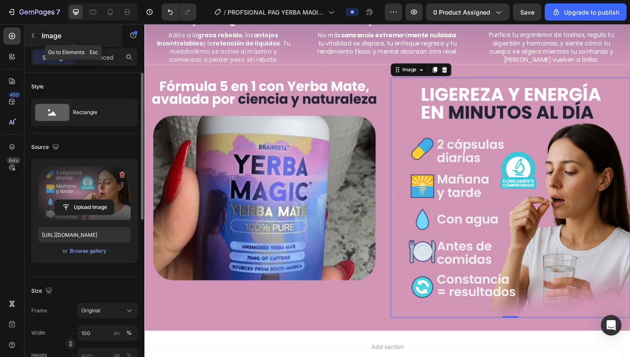
click at [56, 40] on p "Image" at bounding box center [78, 35] width 73 height 10
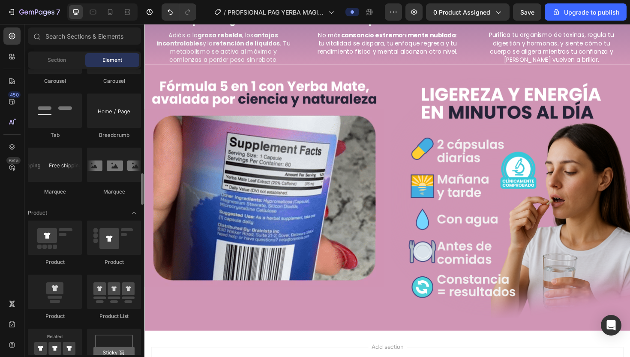
scroll to position [960, 0]
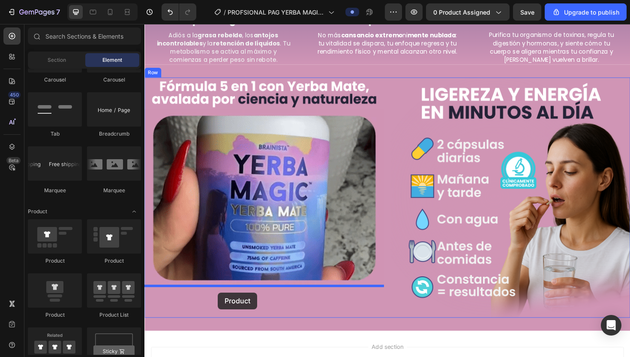
drag, startPoint x: 210, startPoint y: 311, endPoint x: 221, endPoint y: 306, distance: 12.1
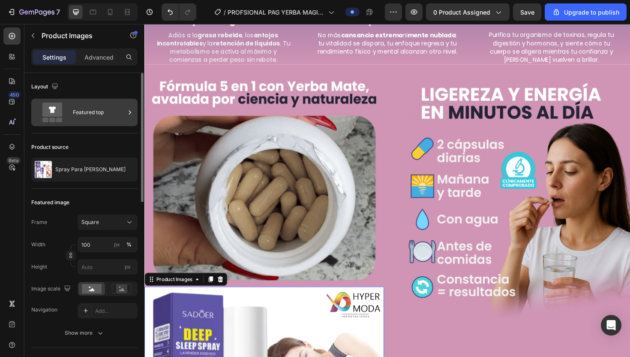
click at [123, 110] on div "Featured top" at bounding box center [99, 112] width 52 height 20
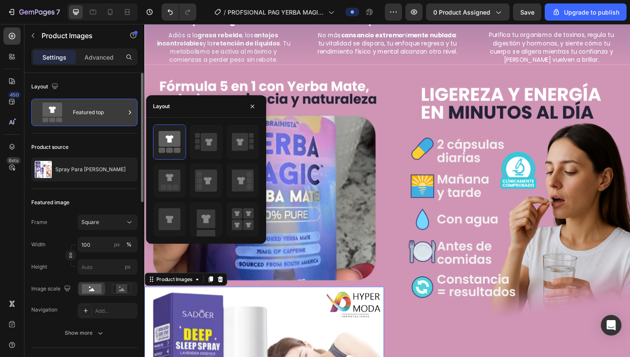
click at [129, 112] on icon at bounding box center [130, 112] width 9 height 9
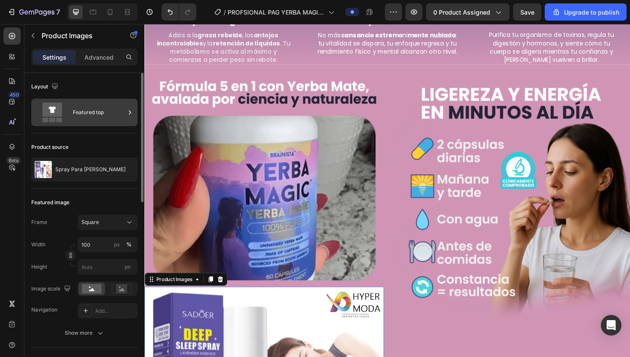
click at [129, 112] on icon at bounding box center [130, 112] width 9 height 9
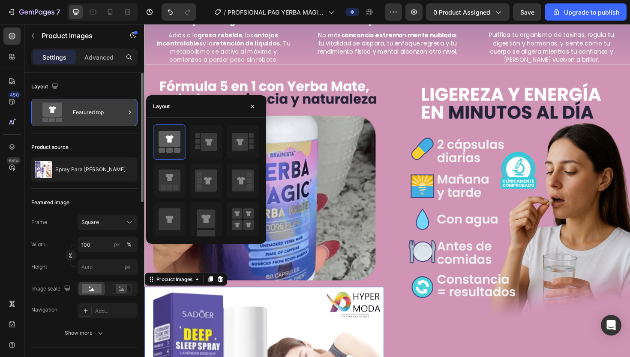
click at [90, 117] on div "Featured top" at bounding box center [99, 112] width 52 height 20
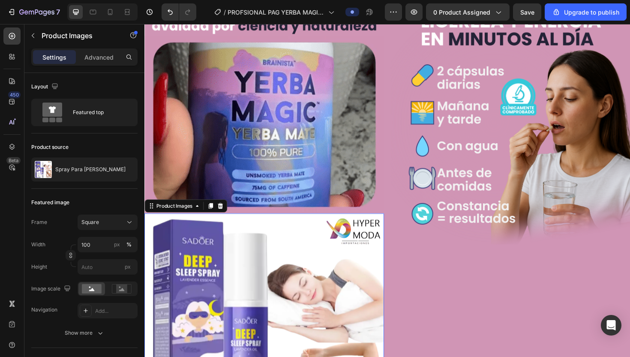
scroll to position [864, 0]
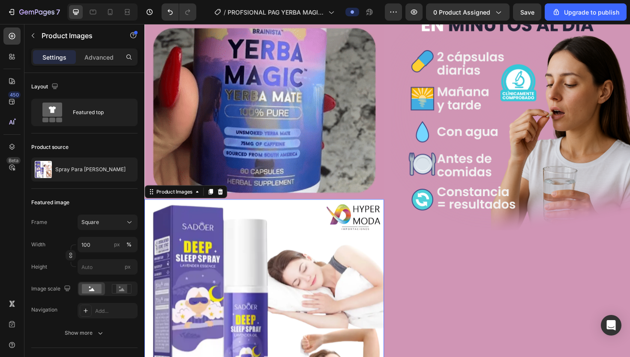
click at [196, 288] on img at bounding box center [271, 337] width 254 height 254
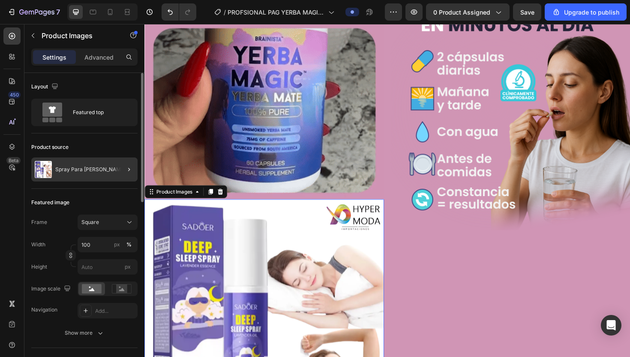
click at [120, 170] on div at bounding box center [126, 169] width 24 height 24
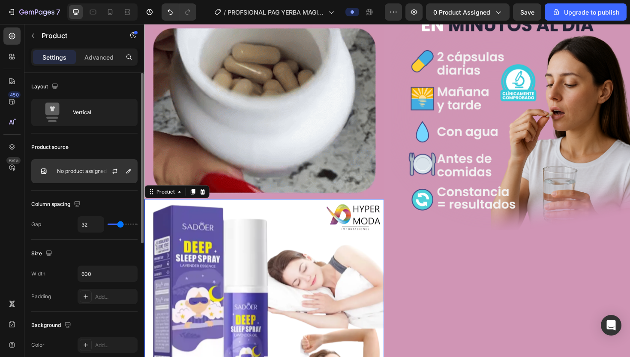
click at [107, 173] on div at bounding box center [118, 170] width 38 height 23
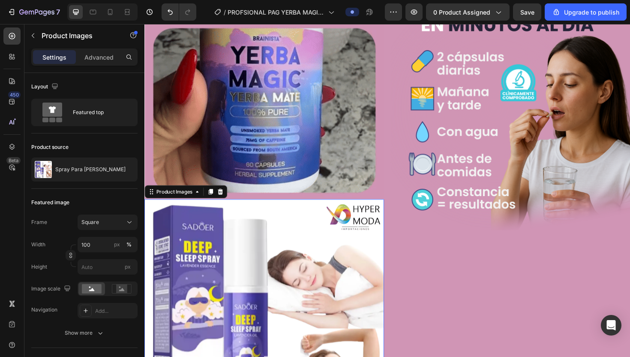
click at [292, 282] on img at bounding box center [271, 337] width 254 height 254
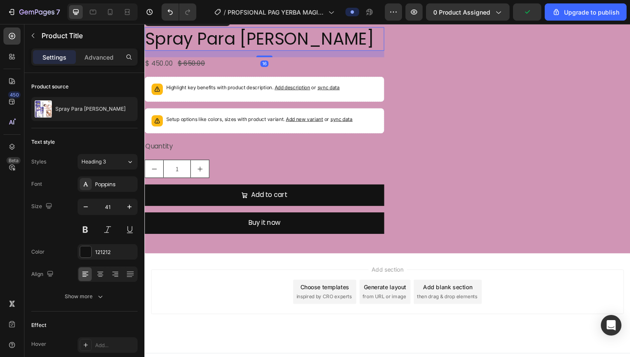
click at [237, 52] on h2 "Spray Para [PERSON_NAME]" at bounding box center [271, 39] width 254 height 24
click at [242, 241] on div "Drop element here Spray Para Dormir Relajante Product Title Edit content in Sho…" at bounding box center [271, 120] width 254 height 264
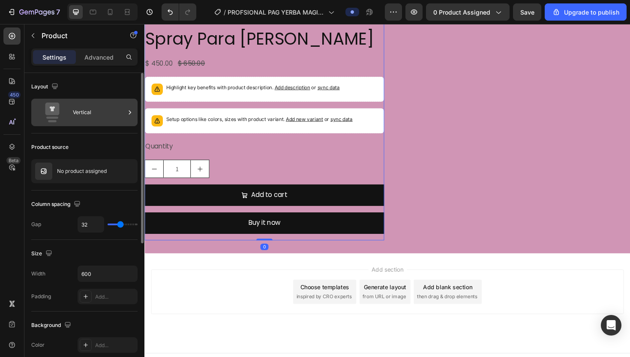
click at [103, 112] on div "Vertical" at bounding box center [99, 112] width 52 height 20
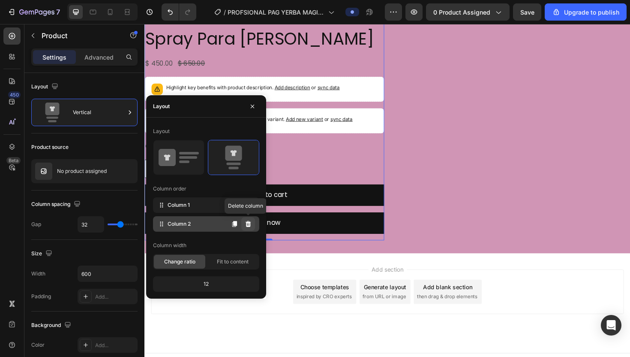
click at [249, 225] on icon at bounding box center [249, 224] width 6 height 6
click at [248, 224] on icon at bounding box center [249, 224] width 6 height 6
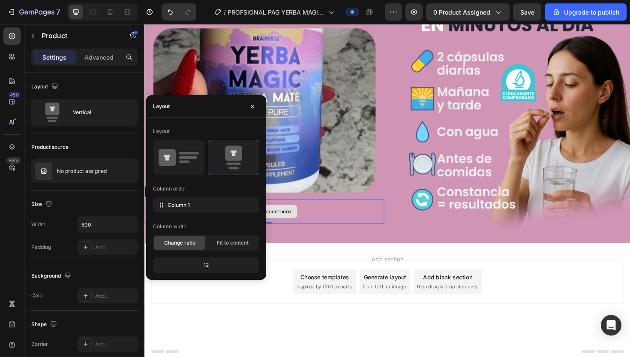
click at [306, 228] on div "Drop element here" at bounding box center [271, 223] width 254 height 26
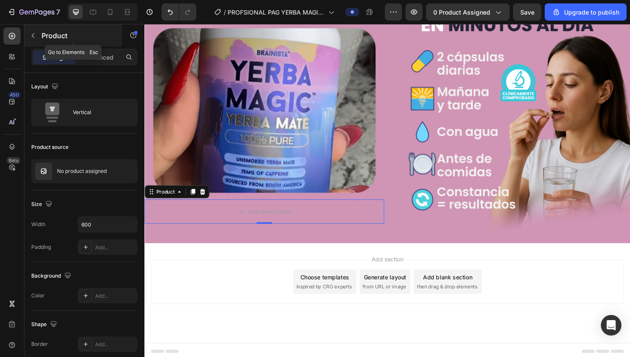
click at [34, 30] on button "button" at bounding box center [33, 36] width 14 height 14
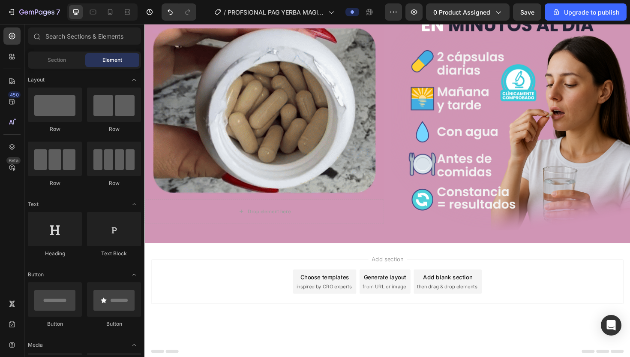
scroll to position [952, 0]
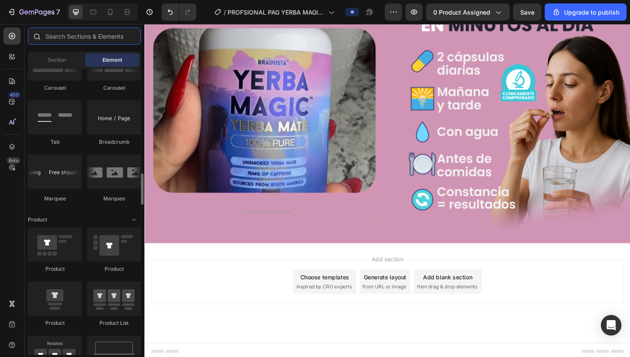
click at [63, 40] on input "text" at bounding box center [84, 35] width 113 height 17
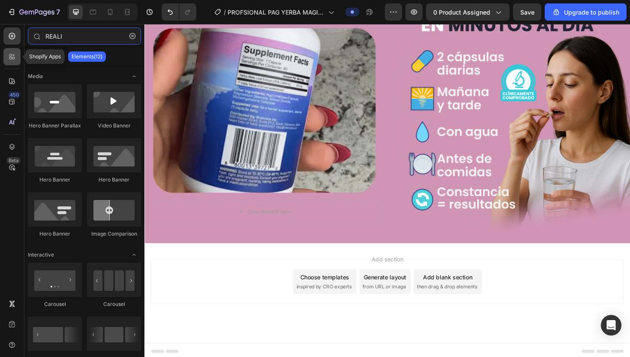
type input "REALI"
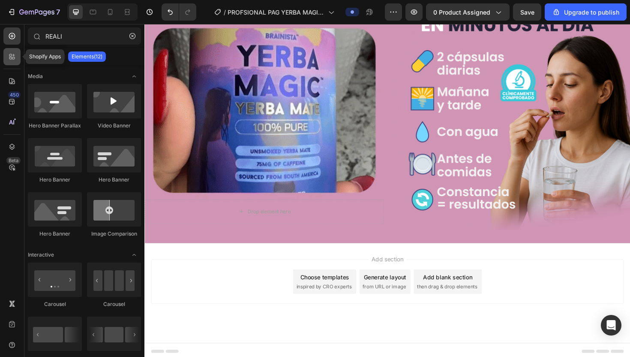
click at [15, 57] on icon at bounding box center [12, 56] width 9 height 9
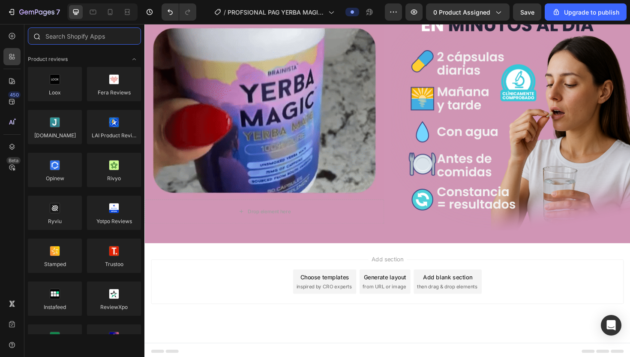
click at [55, 38] on input "text" at bounding box center [84, 35] width 113 height 17
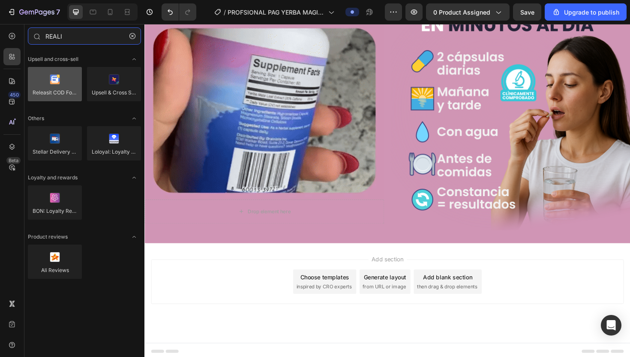
type input "REALI"
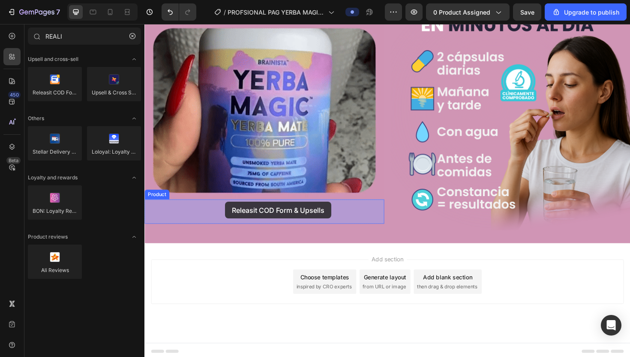
drag, startPoint x: 193, startPoint y: 107, endPoint x: 230, endPoint y: 213, distance: 112.1
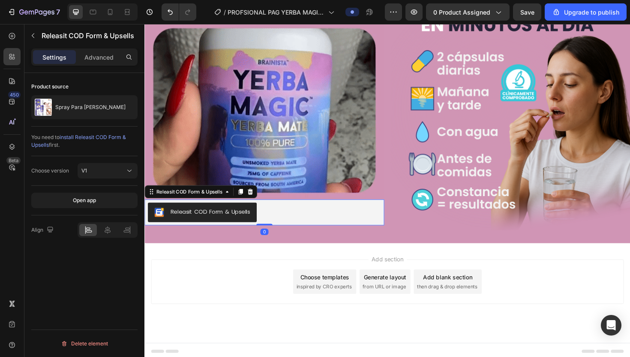
click at [287, 222] on div "Releasit COD Form & Upsells" at bounding box center [271, 223] width 247 height 21
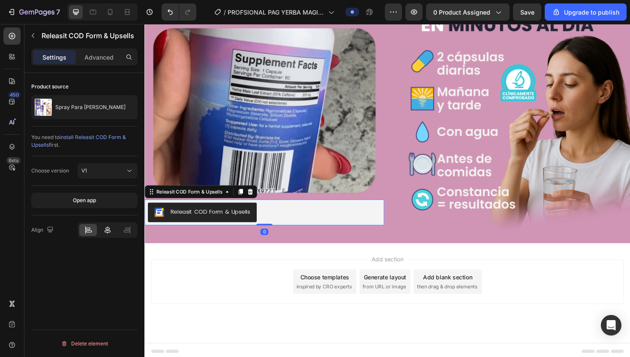
click at [113, 230] on div at bounding box center [108, 230] width 18 height 12
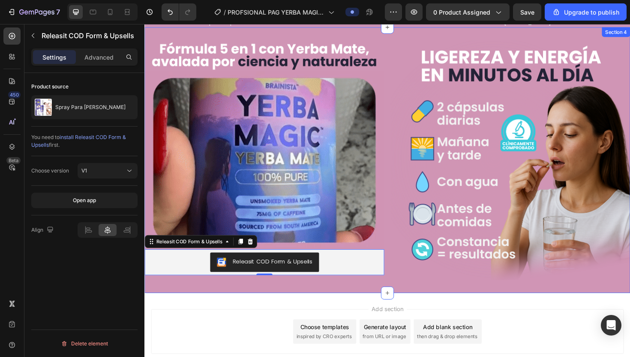
scroll to position [487, 0]
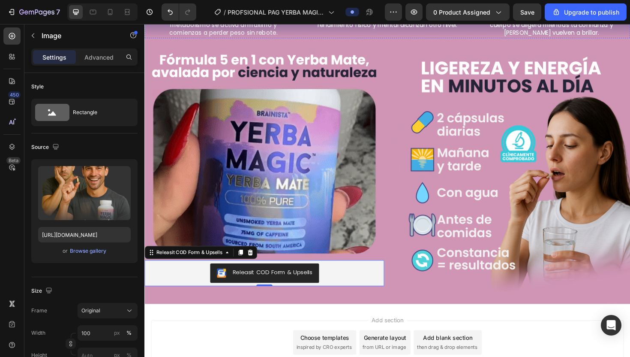
click at [472, 3] on img at bounding box center [401, 3] width 167 height 0
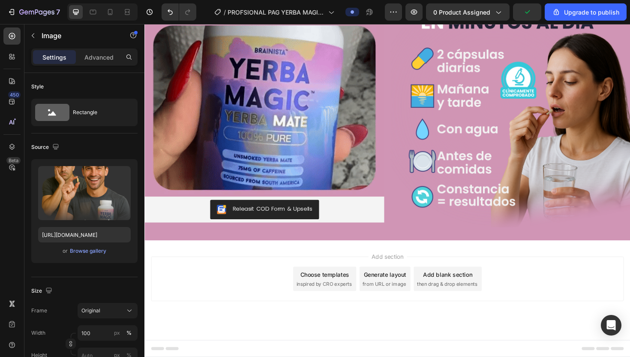
scroll to position [719, 0]
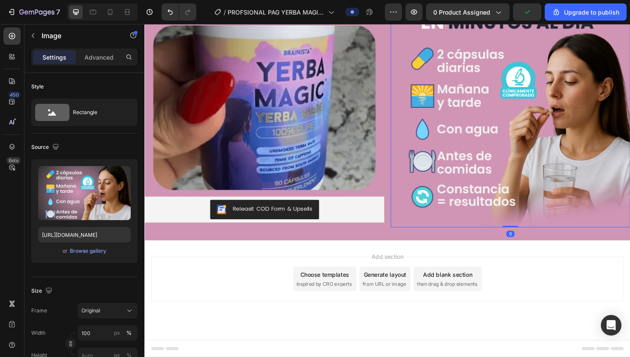
click at [409, 135] on img at bounding box center [532, 112] width 254 height 254
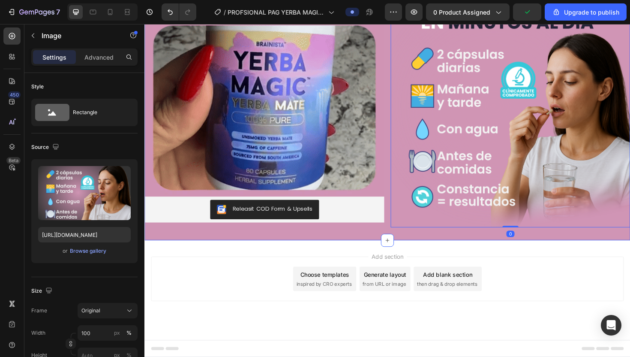
click at [376, 123] on div "Image Image Releasit COD Form & Upsells Releasit COD Form & Upsells Product Ima…" at bounding box center [401, 112] width 514 height 281
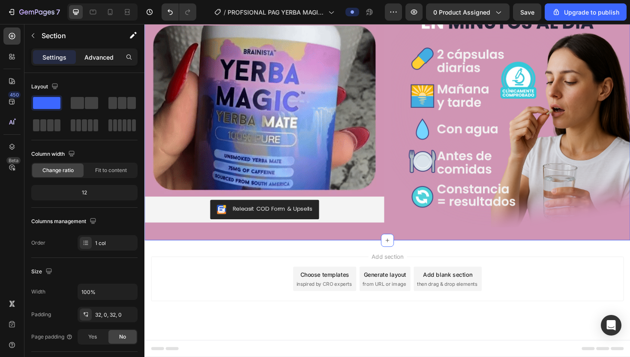
click at [103, 59] on p "Advanced" at bounding box center [98, 57] width 29 height 9
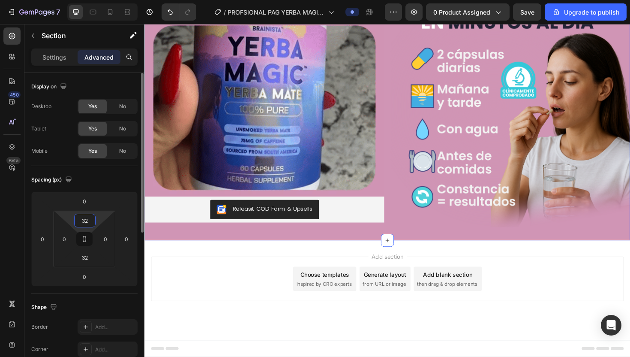
click at [87, 221] on input "32" at bounding box center [84, 220] width 17 height 13
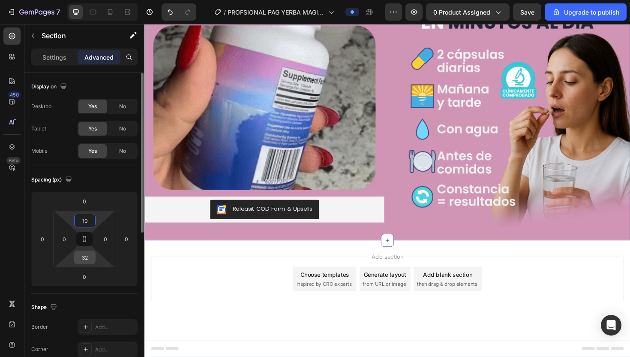
type input "10"
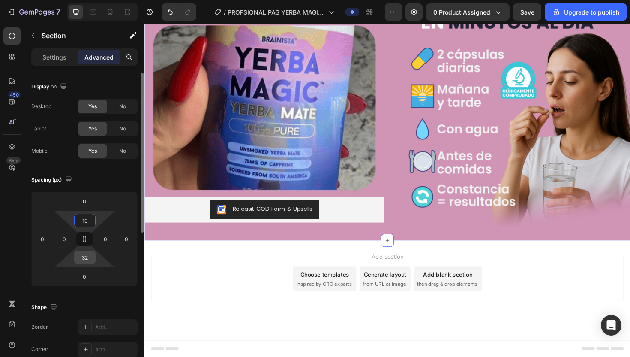
click at [87, 258] on input "32" at bounding box center [84, 257] width 17 height 13
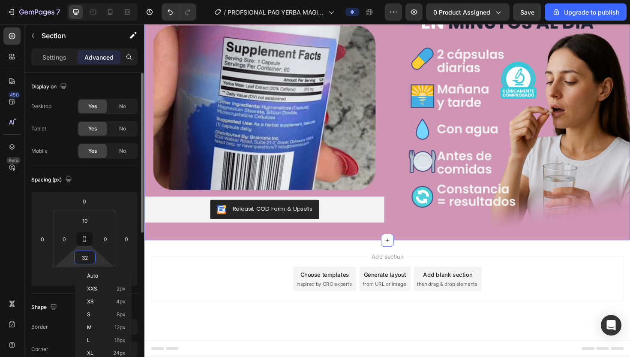
type input "0"
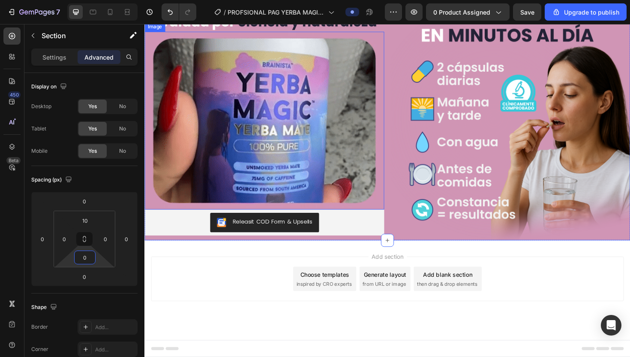
click at [323, 220] on img at bounding box center [271, 126] width 254 height 188
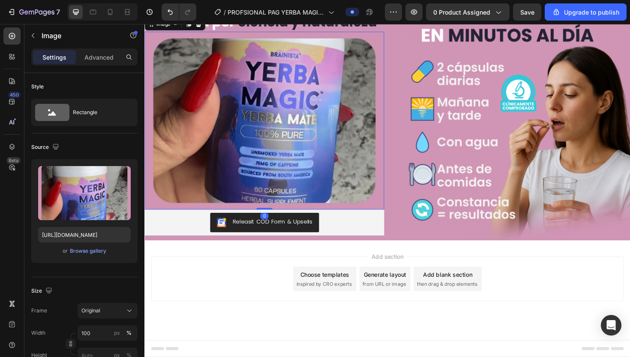
scroll to position [756, 0]
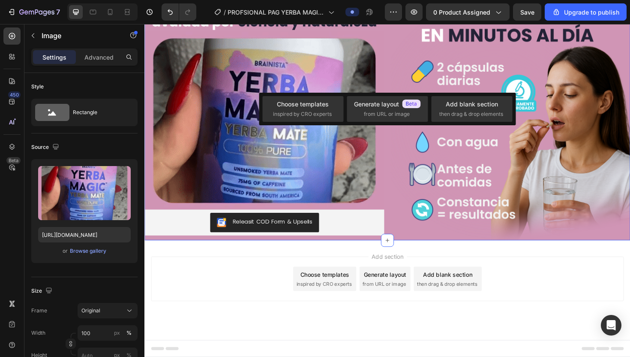
click at [390, 84] on div "Image Image Releasit COD Form & Upsells Releasit COD Form & Upsells Product Ima…" at bounding box center [401, 124] width 514 height 258
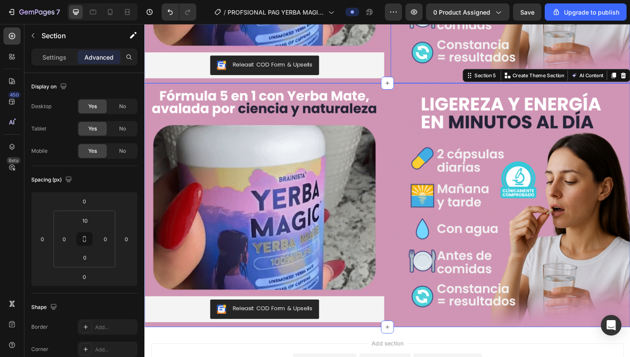
scroll to position [1042, 0]
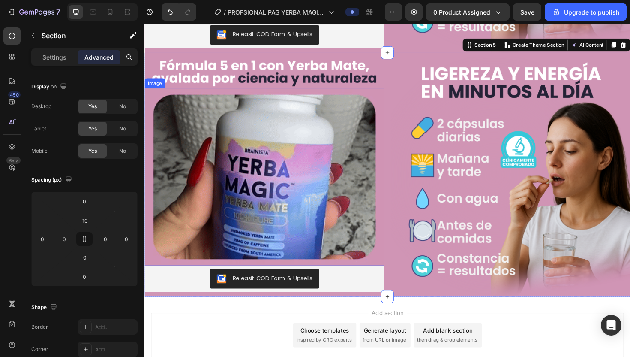
click at [331, 213] on img at bounding box center [271, 186] width 254 height 188
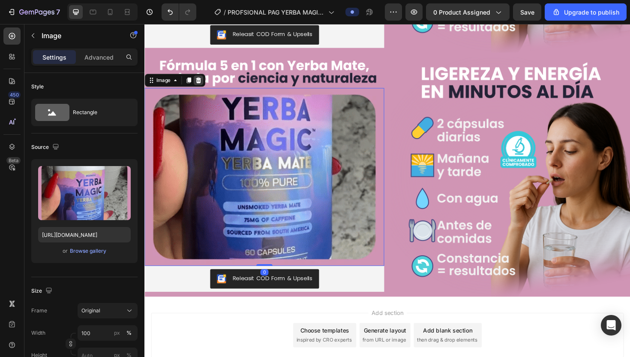
click at [203, 83] on icon at bounding box center [202, 84] width 6 height 6
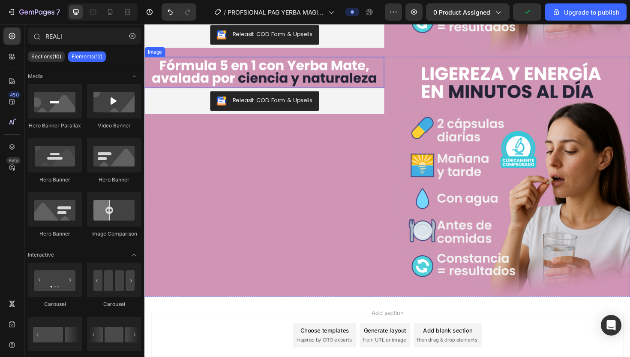
click at [295, 71] on img at bounding box center [271, 75] width 254 height 33
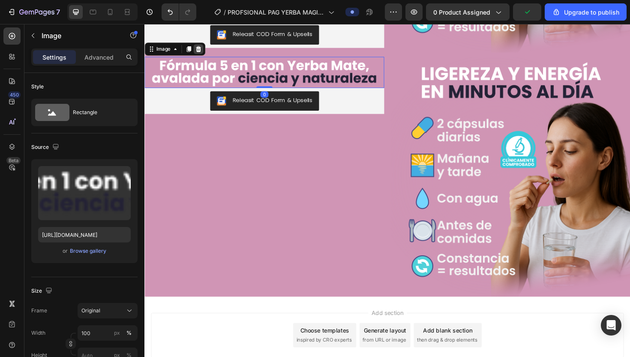
click at [201, 51] on icon at bounding box center [202, 50] width 6 height 6
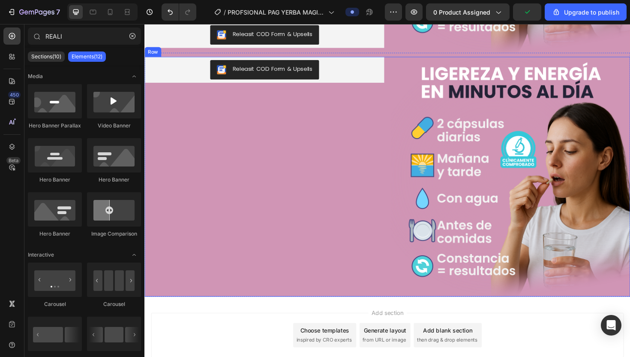
click at [358, 78] on div "Releasit COD Form & Upsells" at bounding box center [271, 72] width 247 height 21
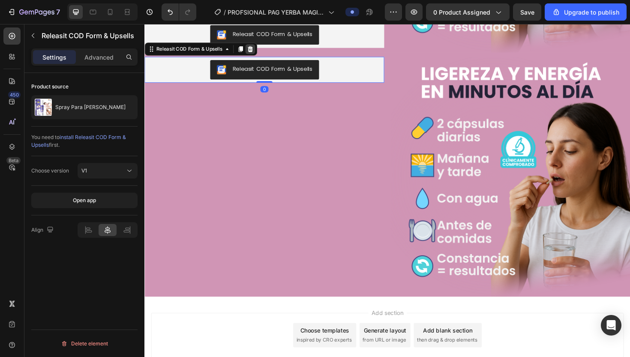
click at [258, 51] on icon at bounding box center [257, 50] width 6 height 6
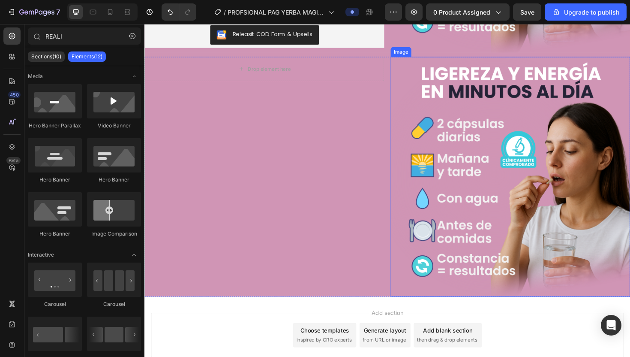
click at [478, 160] on img at bounding box center [532, 186] width 254 height 254
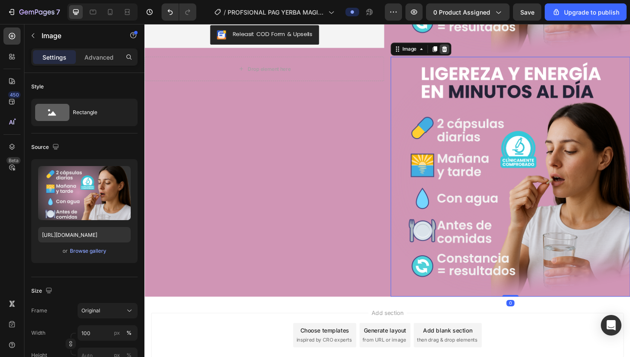
click at [463, 49] on icon at bounding box center [463, 50] width 6 height 6
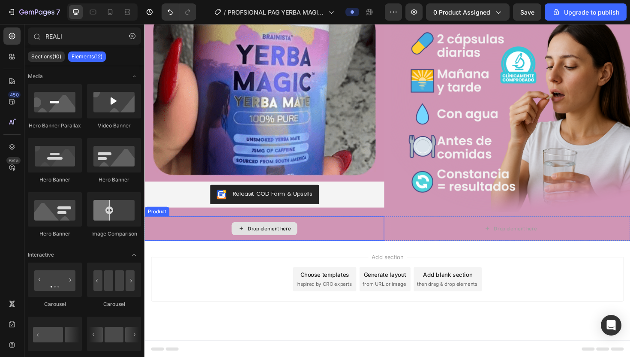
click at [389, 230] on div "Drop element here" at bounding box center [271, 241] width 254 height 26
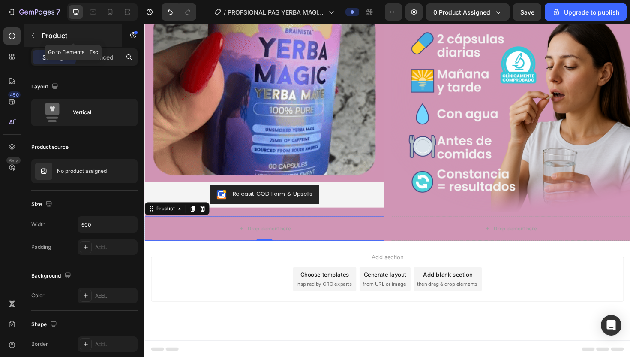
click at [51, 32] on p "Product" at bounding box center [78, 35] width 73 height 10
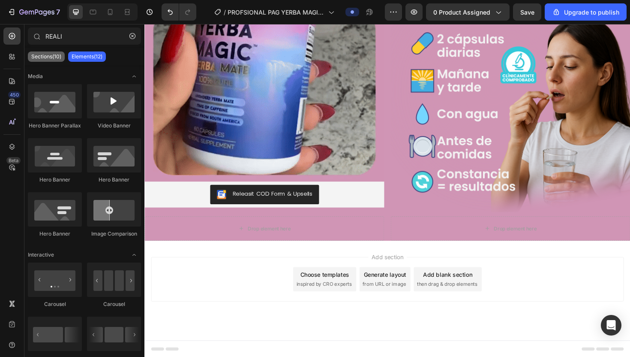
click at [56, 58] on p "Sections(10)" at bounding box center [46, 56] width 30 height 7
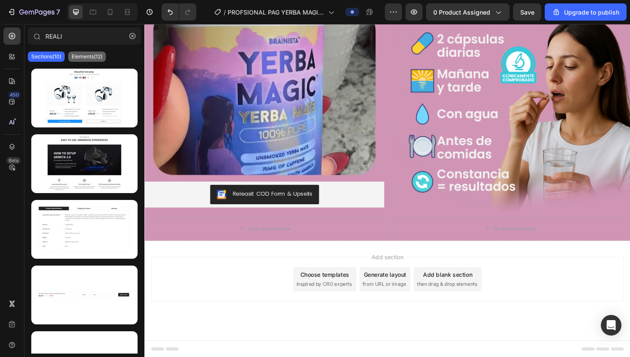
click at [91, 55] on p "Elements(12)" at bounding box center [87, 56] width 31 height 7
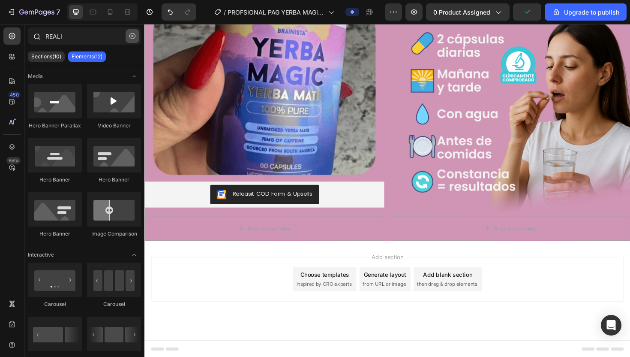
click at [130, 37] on icon "button" at bounding box center [132, 36] width 6 height 6
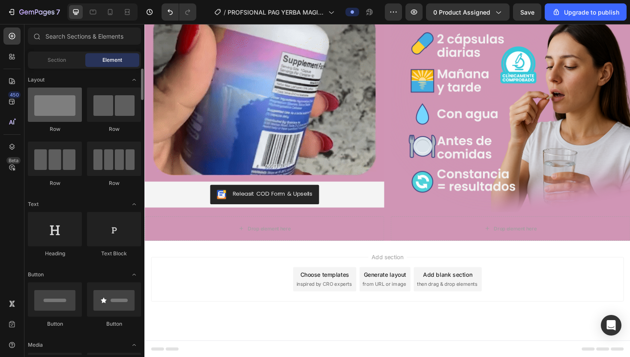
click at [75, 107] on div at bounding box center [55, 104] width 54 height 34
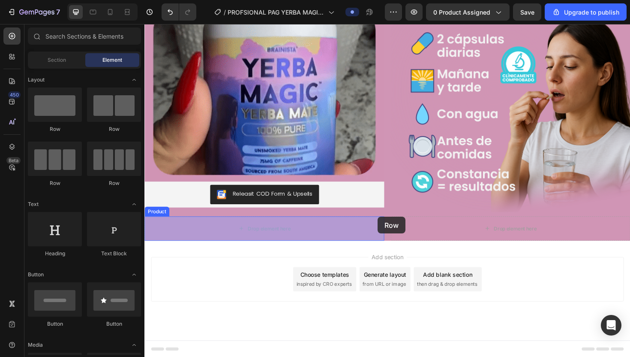
drag, startPoint x: 201, startPoint y: 136, endPoint x: 393, endPoint y: 228, distance: 212.4
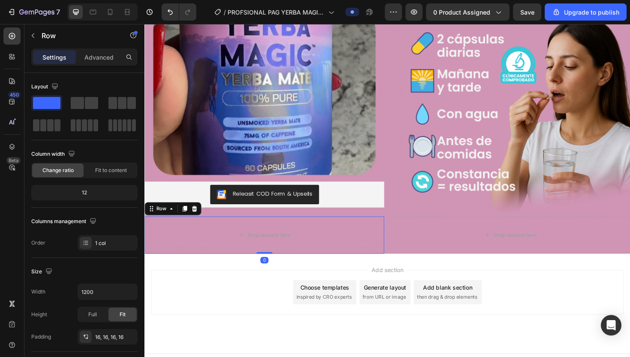
scroll to position [887, 0]
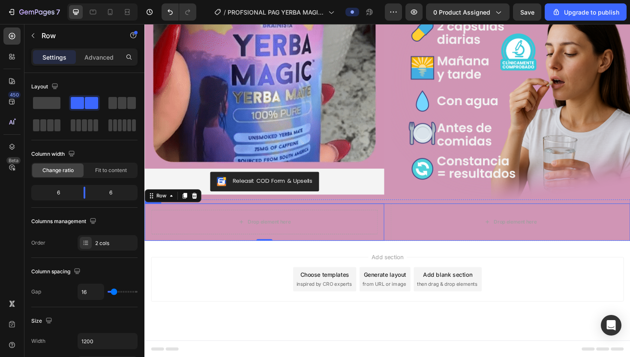
click at [403, 226] on div "Drop element here Row 0 Product Drop element here Row" at bounding box center [401, 233] width 514 height 39
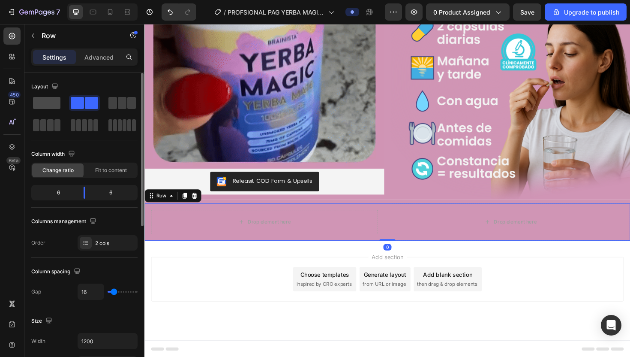
click at [60, 100] on span at bounding box center [46, 103] width 27 height 12
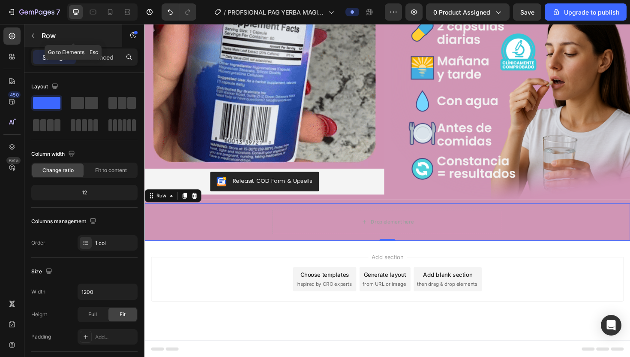
click at [44, 30] on div "Row" at bounding box center [73, 35] width 98 height 22
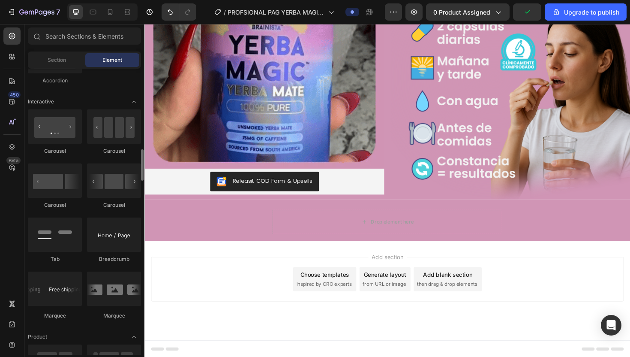
scroll to position [840, 0]
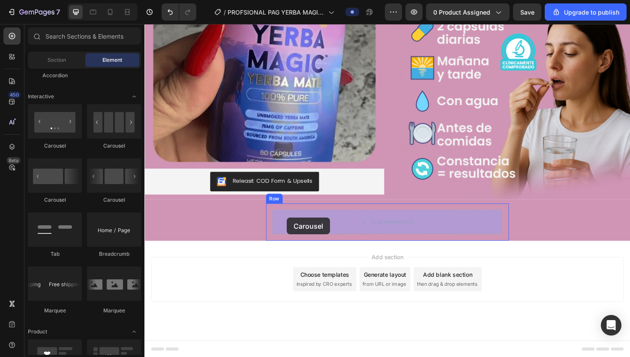
drag, startPoint x: 205, startPoint y: 146, endPoint x: 295, endPoint y: 229, distance: 122.3
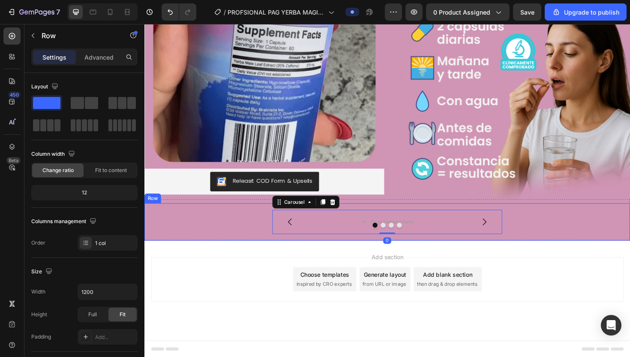
click at [272, 228] on div "Drop element here Drop element here Drop element here Drop element here Carouse…" at bounding box center [401, 233] width 514 height 39
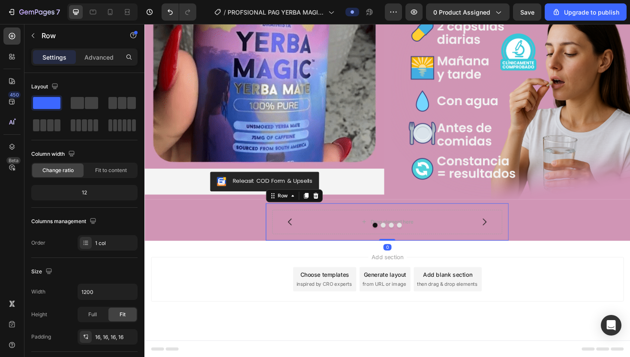
click at [274, 231] on div "Drop element here Drop element here Drop element here Drop element here Carouse…" at bounding box center [401, 233] width 257 height 39
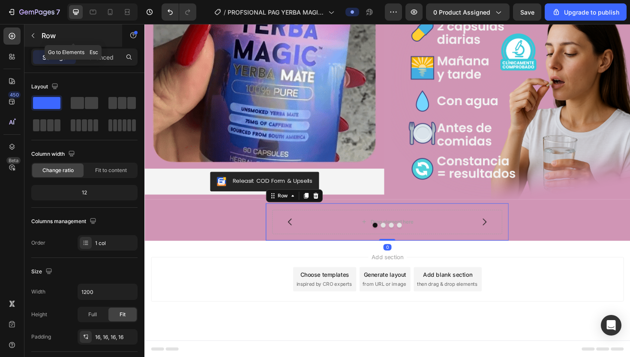
click at [47, 35] on p "Row" at bounding box center [78, 35] width 73 height 10
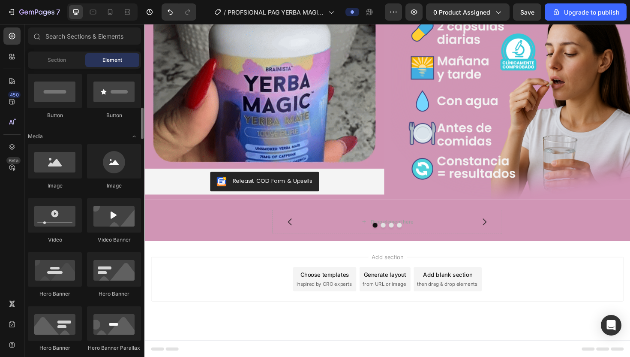
scroll to position [206, 0]
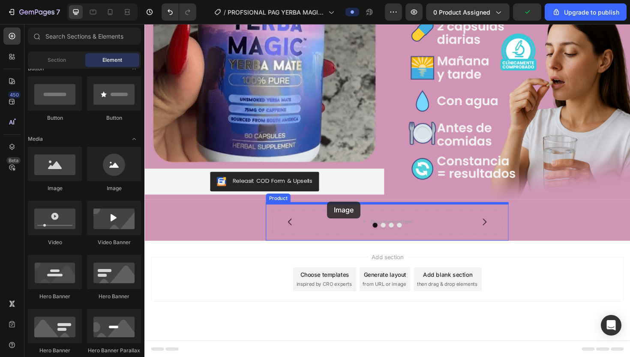
drag, startPoint x: 200, startPoint y: 188, endPoint x: 338, endPoint y: 212, distance: 139.6
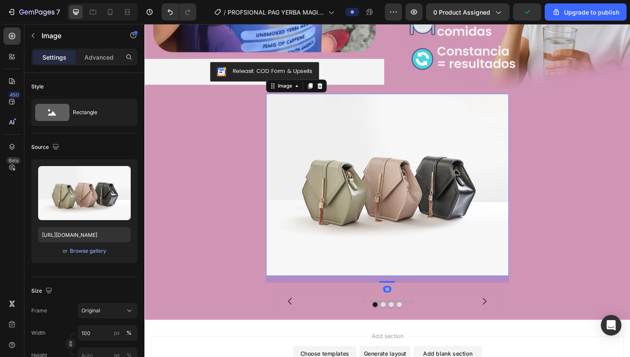
scroll to position [1002, 0]
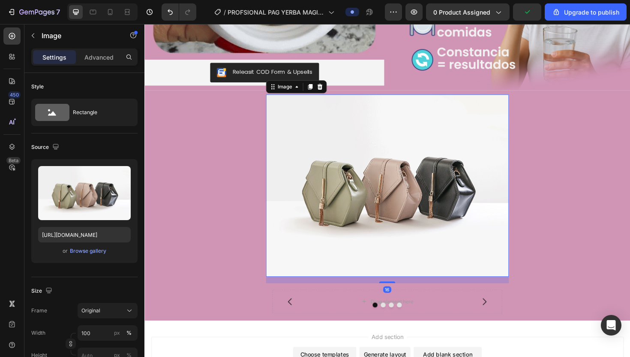
click at [331, 208] on img at bounding box center [401, 195] width 257 height 193
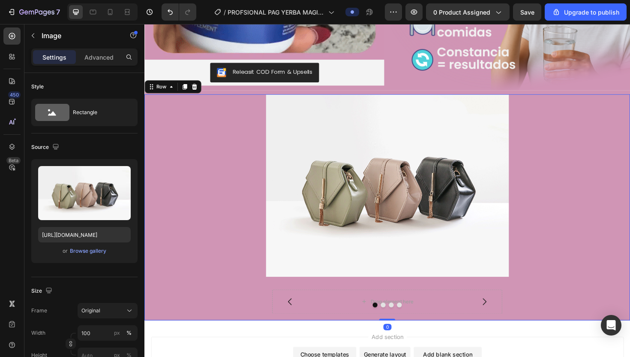
click at [217, 243] on div "Image Drop element here Drop element here Drop element here Drop element here C…" at bounding box center [401, 218] width 514 height 239
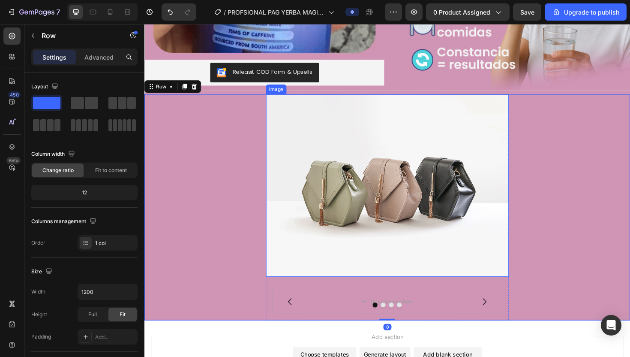
click at [331, 238] on img at bounding box center [401, 195] width 257 height 193
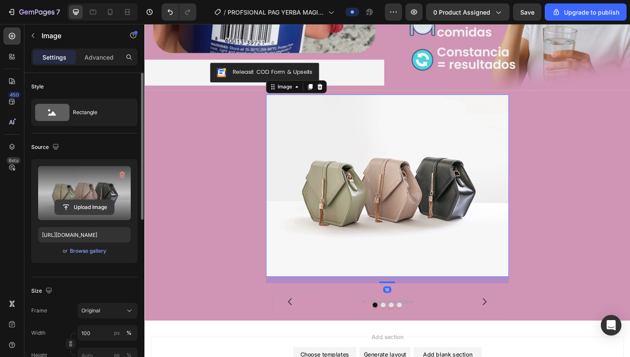
click at [84, 207] on input "file" at bounding box center [84, 207] width 59 height 15
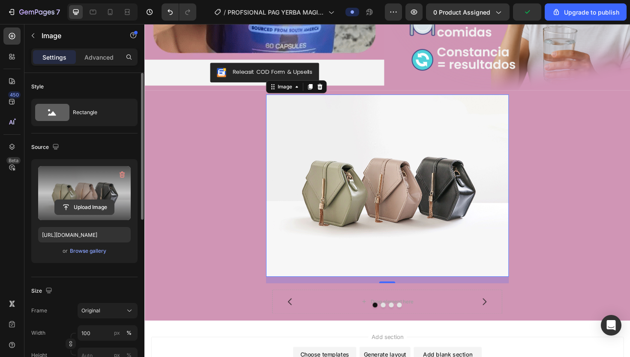
click at [104, 205] on input "file" at bounding box center [84, 207] width 59 height 15
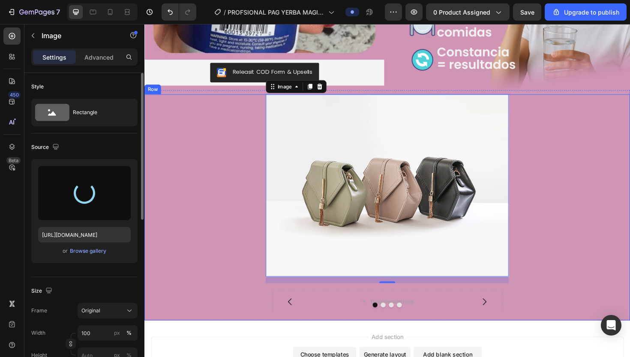
type input "https://cdn.shopify.com/s/files/1/0680/2259/9842/files/gempages_580220559711798…"
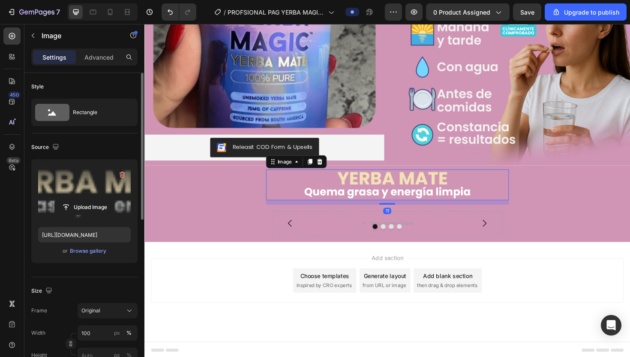
scroll to position [922, 0]
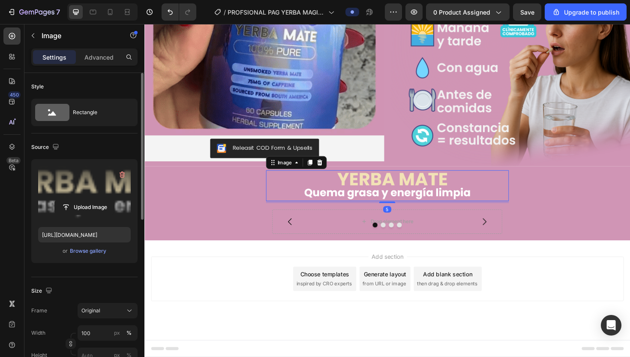
drag, startPoint x: 399, startPoint y: 212, endPoint x: 399, endPoint y: 207, distance: 4.7
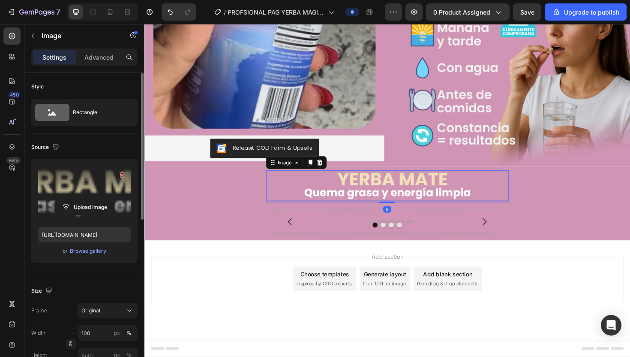
click at [399, 207] on div "Image 5" at bounding box center [401, 195] width 257 height 33
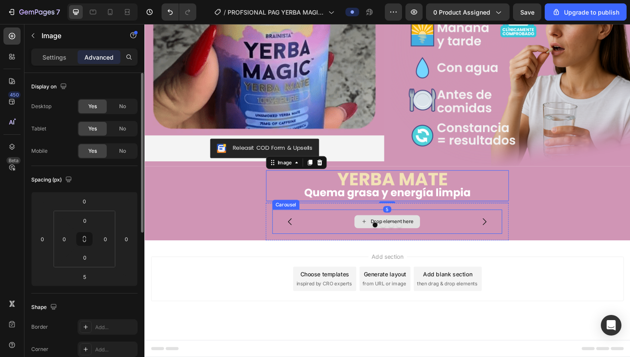
click at [358, 226] on div "Drop element here" at bounding box center [401, 233] width 243 height 26
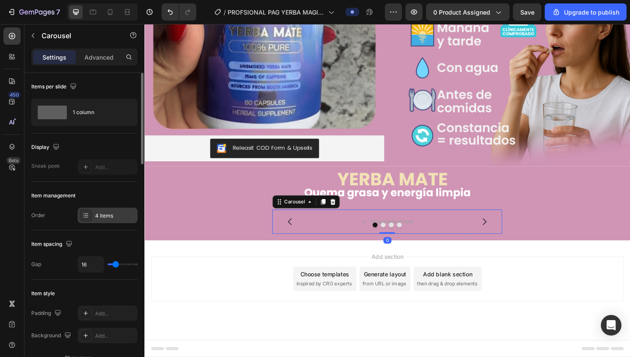
click at [108, 217] on div "4 items" at bounding box center [115, 216] width 40 height 8
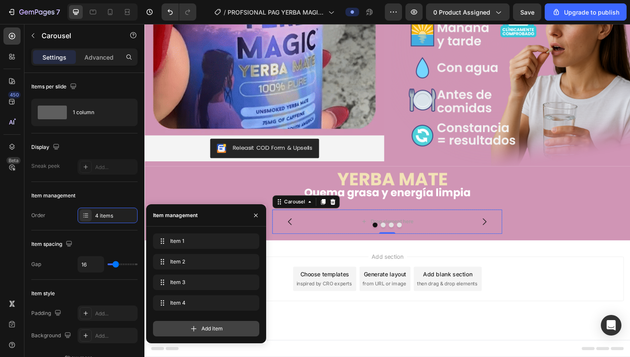
click at [220, 324] on div "Add item" at bounding box center [206, 328] width 106 height 15
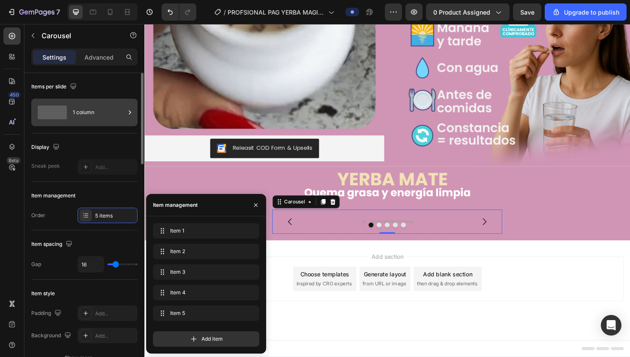
click at [110, 115] on div "1 column" at bounding box center [99, 112] width 52 height 20
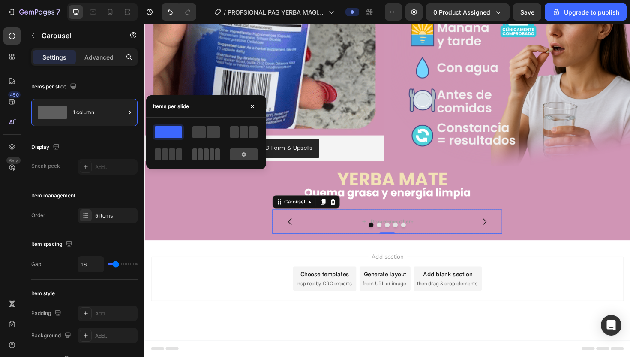
click at [205, 157] on span at bounding box center [206, 154] width 5 height 12
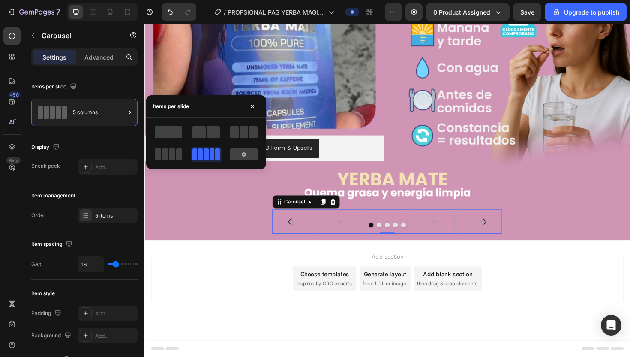
click at [318, 234] on div at bounding box center [401, 236] width 243 height 5
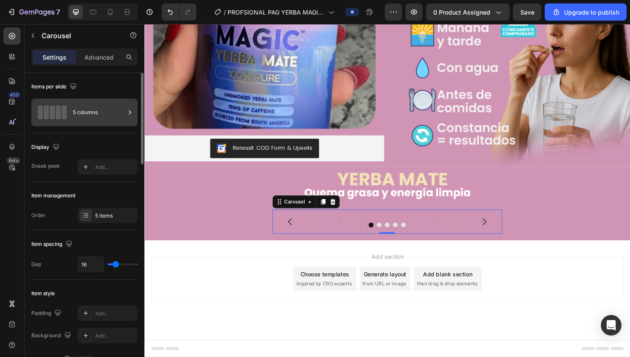
click at [120, 115] on div "5 columns" at bounding box center [99, 112] width 52 height 20
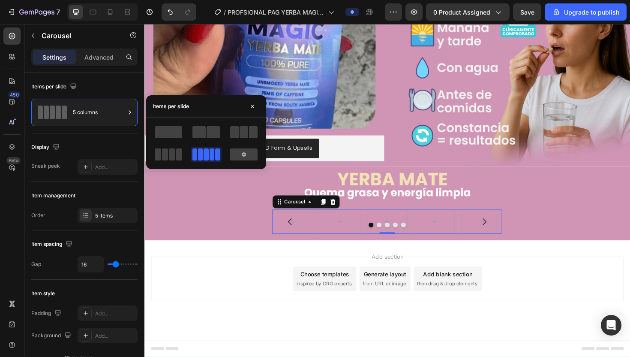
drag, startPoint x: 208, startPoint y: 152, endPoint x: 123, endPoint y: 170, distance: 86.8
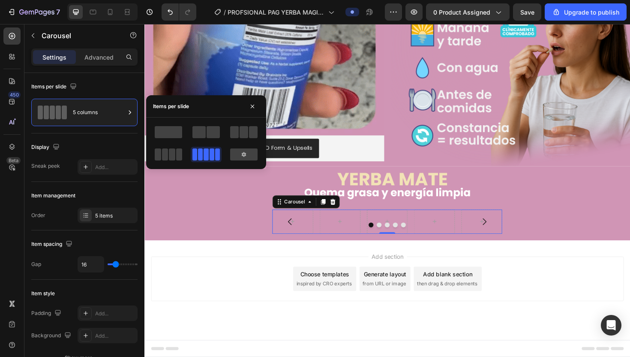
click at [210, 152] on span at bounding box center [212, 154] width 5 height 12
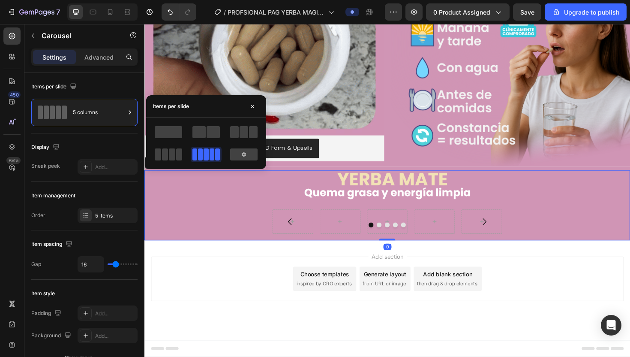
click at [270, 227] on div "Image Carousel Row Product" at bounding box center [401, 216] width 514 height 74
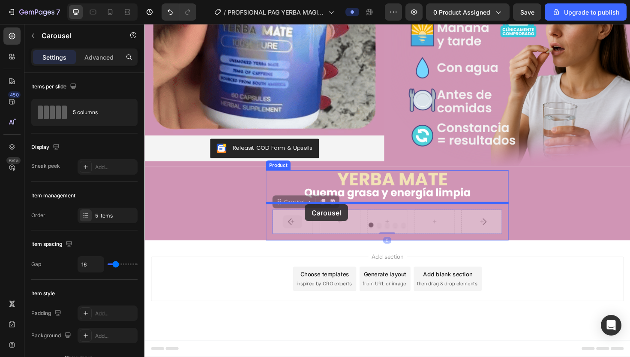
drag, startPoint x: 322, startPoint y: 228, endPoint x: 314, endPoint y: 215, distance: 15.7
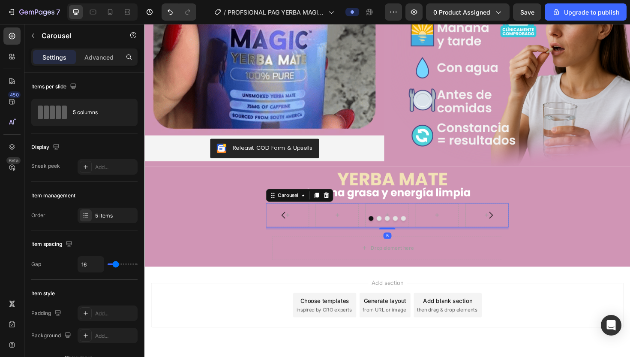
scroll to position [950, 0]
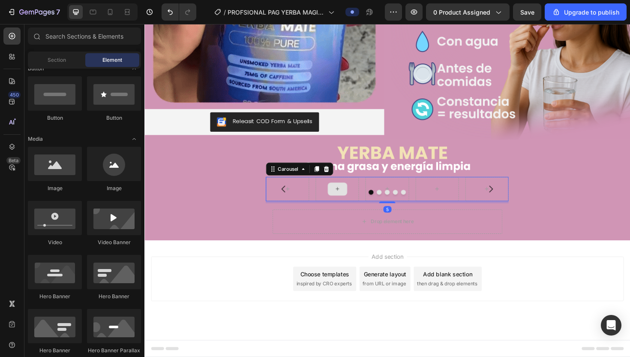
click at [343, 197] on div at bounding box center [349, 199] width 21 height 14
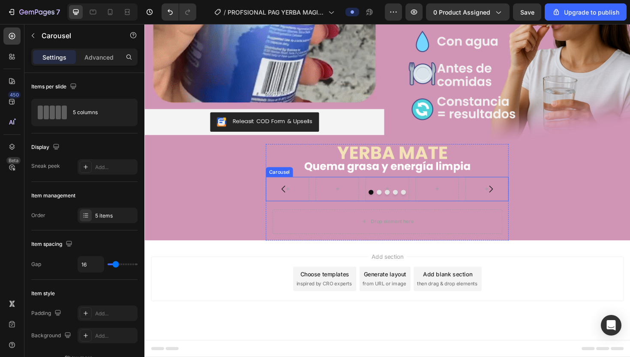
click at [325, 199] on div at bounding box center [401, 201] width 257 height 5
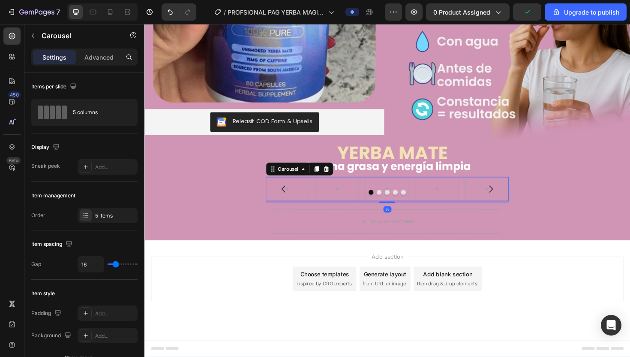
click at [303, 197] on button "Carousel Back Arrow" at bounding box center [292, 198] width 24 height 24
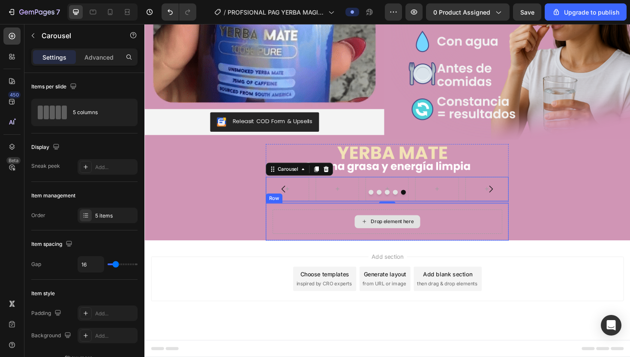
click at [340, 237] on div "Drop element here" at bounding box center [401, 233] width 243 height 26
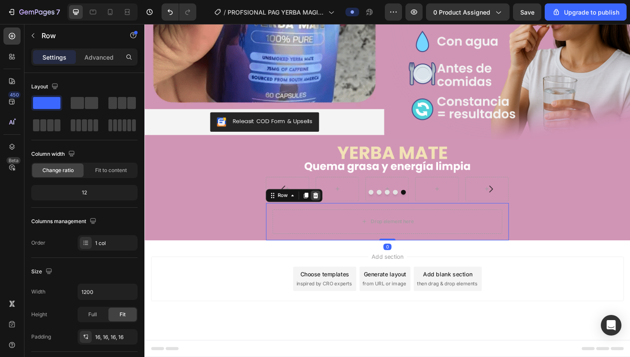
click at [326, 202] on icon at bounding box center [326, 205] width 6 height 6
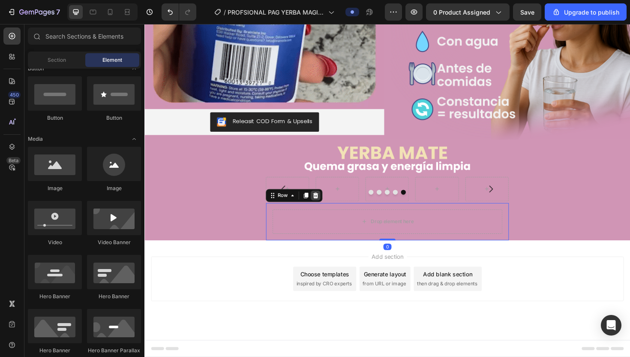
scroll to position [910, 0]
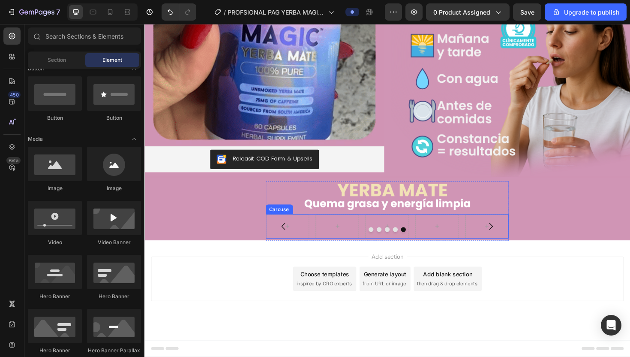
click at [303, 228] on button "Carousel Back Arrow" at bounding box center [292, 238] width 24 height 24
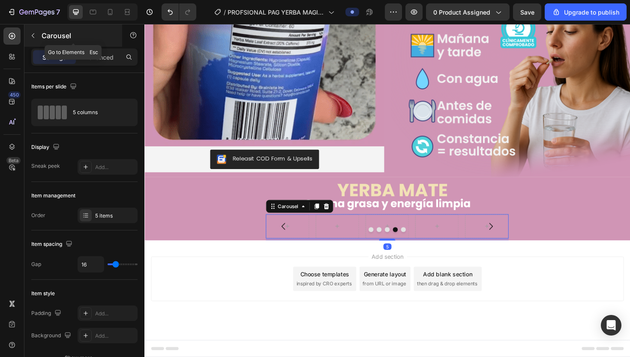
click at [56, 36] on p "Carousel" at bounding box center [78, 35] width 73 height 10
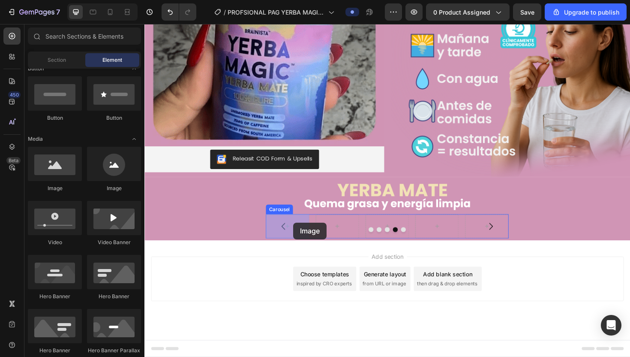
drag, startPoint x: 198, startPoint y: 186, endPoint x: 302, endPoint y: 234, distance: 115.1
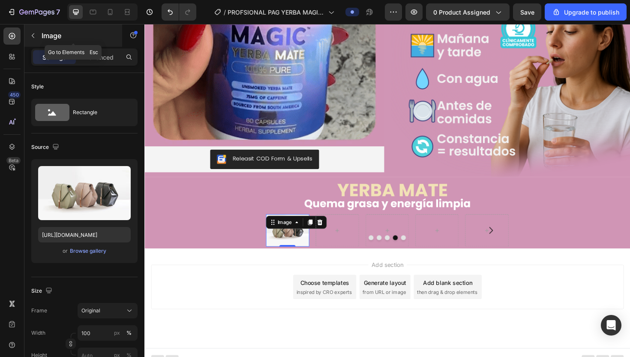
click at [50, 38] on p "Image" at bounding box center [78, 35] width 73 height 10
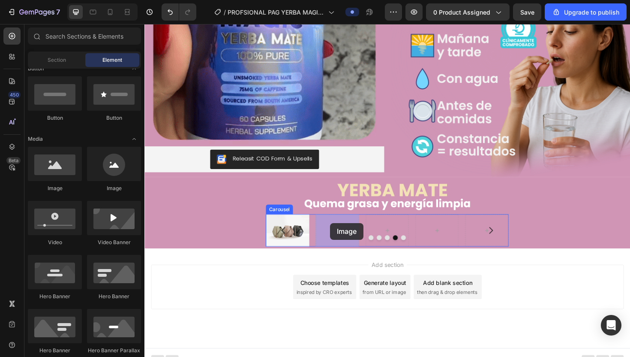
drag, startPoint x: 210, startPoint y: 189, endPoint x: 341, endPoint y: 234, distance: 138.6
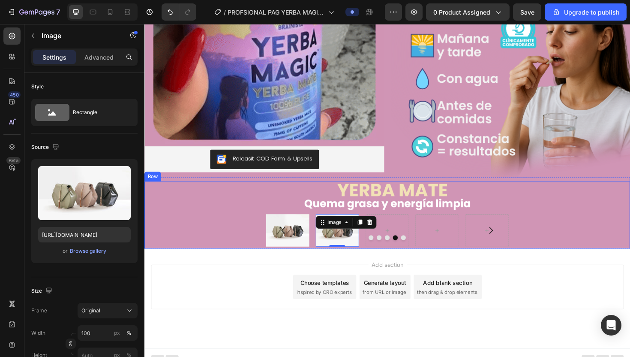
click at [256, 235] on div "Image Image Image 0 Carousel Product" at bounding box center [401, 226] width 514 height 72
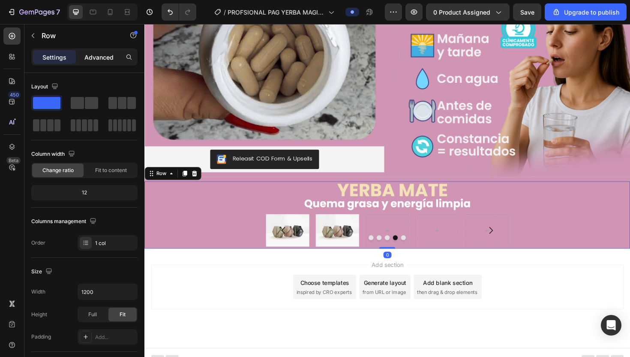
click at [102, 54] on p "Advanced" at bounding box center [98, 57] width 29 height 9
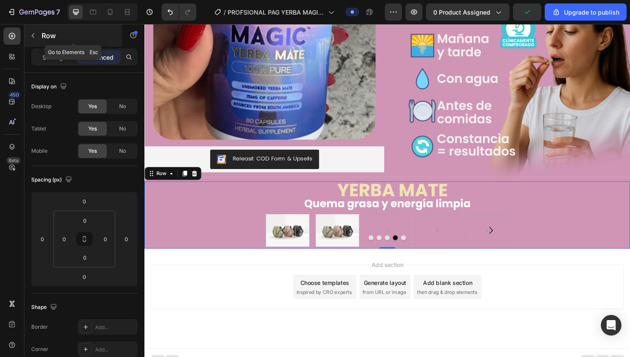
click at [50, 31] on p "Row" at bounding box center [78, 35] width 73 height 10
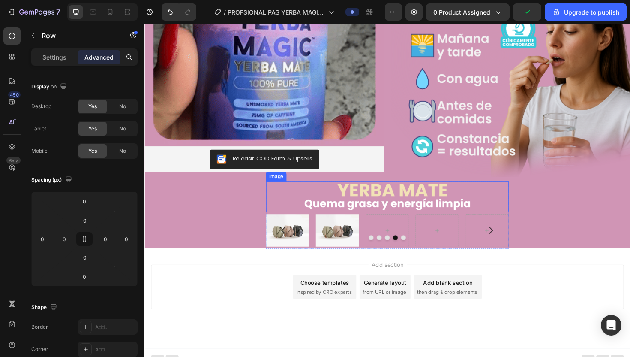
click at [273, 206] on div "Image Image Image Carousel Product" at bounding box center [401, 226] width 514 height 72
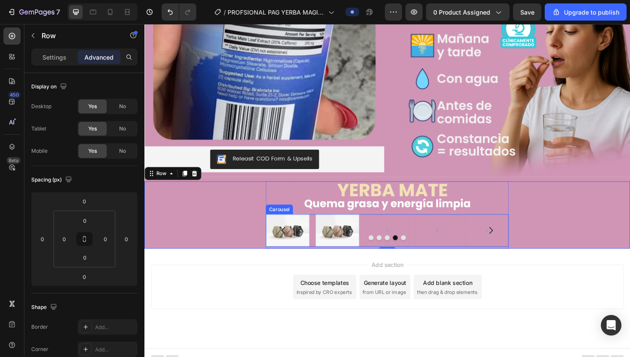
click at [303, 241] on button "Carousel Back Arrow" at bounding box center [292, 242] width 24 height 24
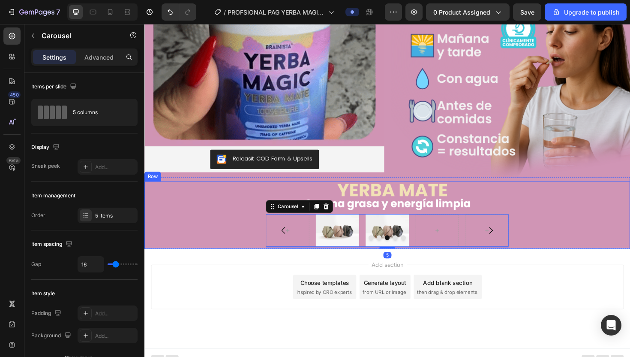
click at [267, 200] on div "Image Image Image Carousel 5 Product" at bounding box center [401, 226] width 514 height 72
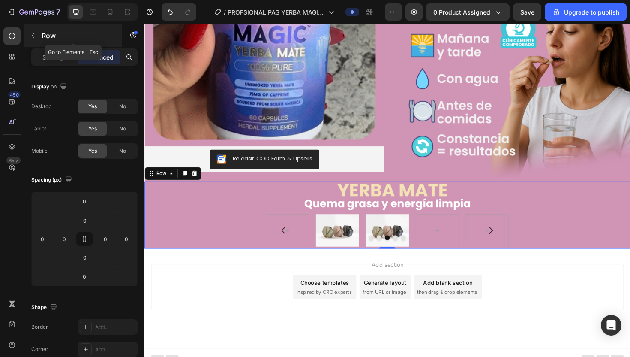
click at [43, 30] on p "Row" at bounding box center [78, 35] width 73 height 10
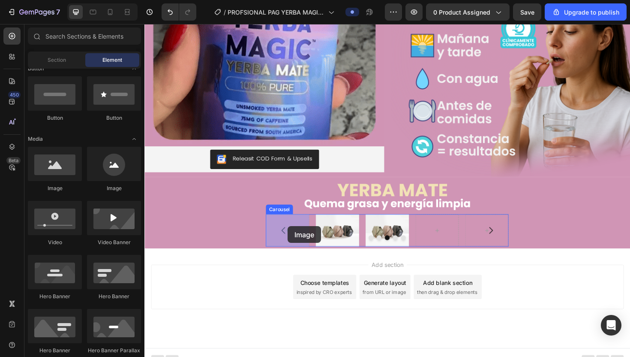
drag, startPoint x: 201, startPoint y: 189, endPoint x: 300, endPoint y: 240, distance: 110.6
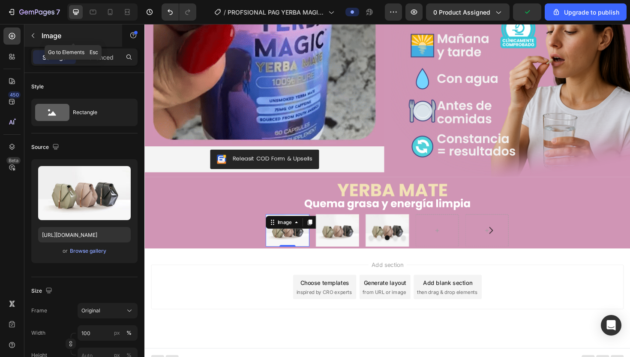
click at [48, 36] on p "Image" at bounding box center [78, 35] width 73 height 10
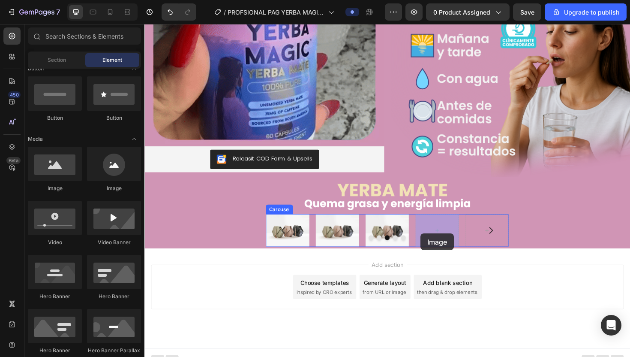
drag, startPoint x: 205, startPoint y: 185, endPoint x: 437, endPoint y: 246, distance: 239.9
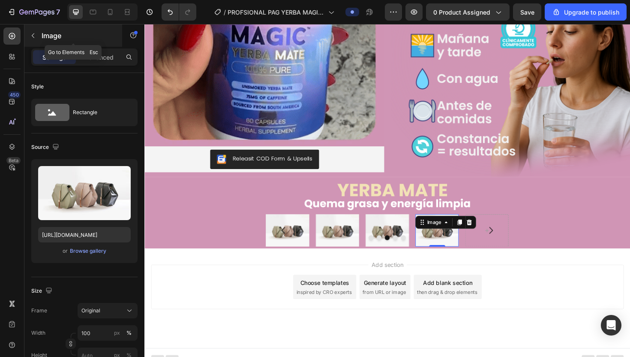
click at [34, 30] on button "button" at bounding box center [33, 36] width 14 height 14
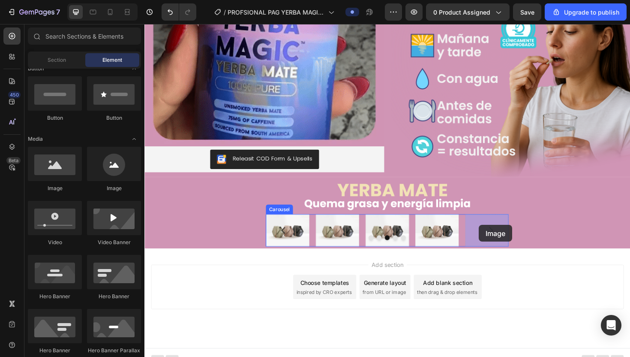
drag, startPoint x: 201, startPoint y: 185, endPoint x: 499, endPoint y: 237, distance: 302.0
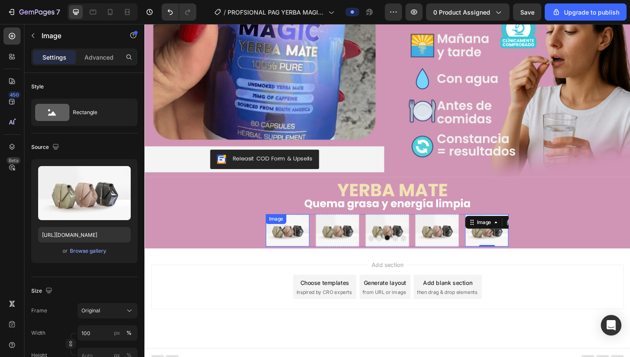
click at [306, 230] on div "Image" at bounding box center [296, 242] width 46 height 34
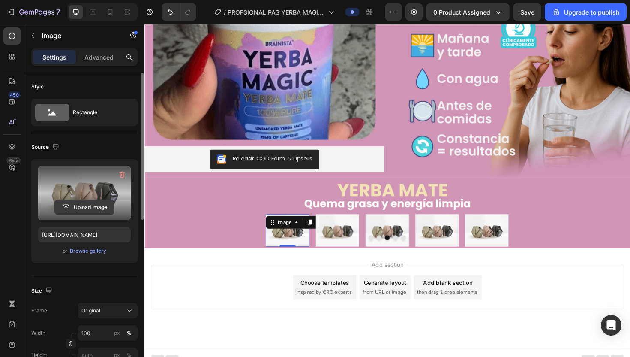
click at [100, 207] on input "file" at bounding box center [84, 207] width 59 height 15
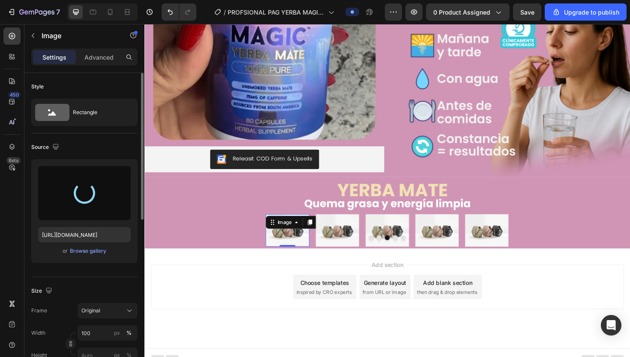
type input "https://cdn.shopify.com/s/files/1/0680/2259/9842/files/gempages_580220559711798…"
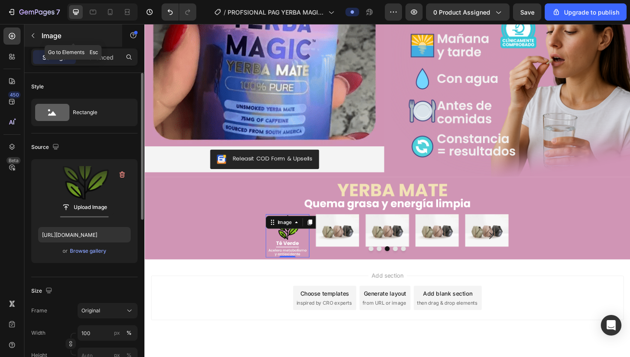
click at [51, 38] on p "Image" at bounding box center [78, 35] width 73 height 10
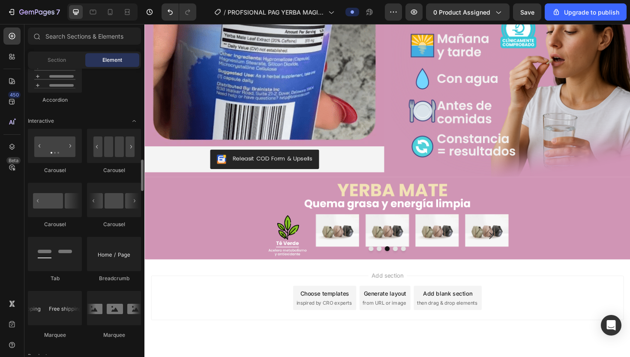
scroll to position [822, 0]
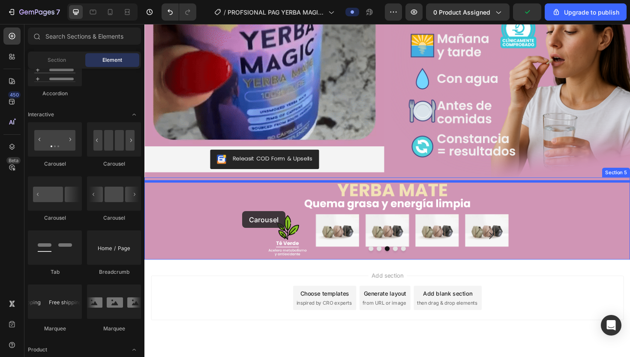
drag, startPoint x: 198, startPoint y: 177, endPoint x: 248, endPoint y: 222, distance: 67.0
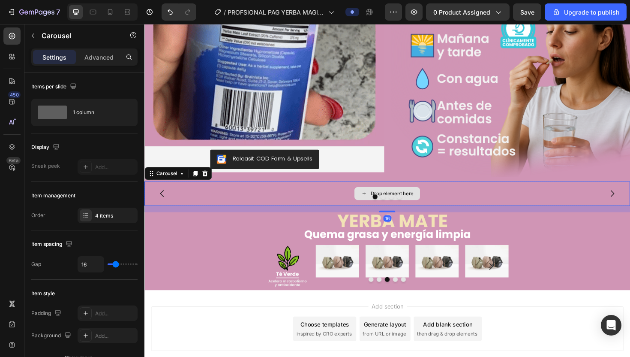
click at [214, 200] on div "Drop element here" at bounding box center [401, 203] width 514 height 26
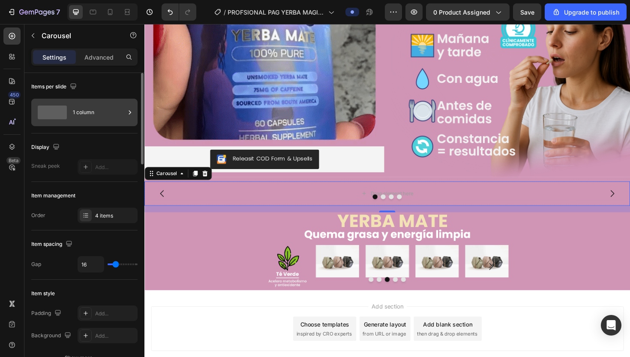
click at [124, 114] on div "1 column" at bounding box center [99, 112] width 52 height 20
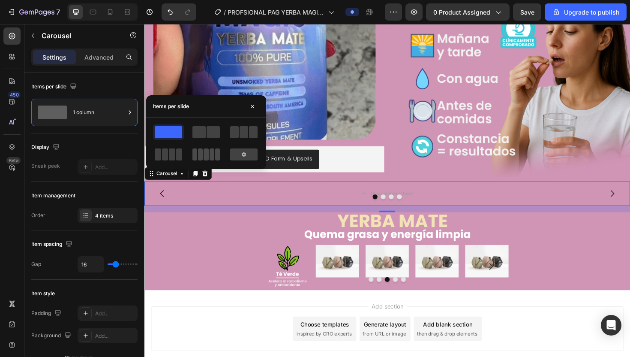
click at [204, 160] on span at bounding box center [206, 154] width 5 height 12
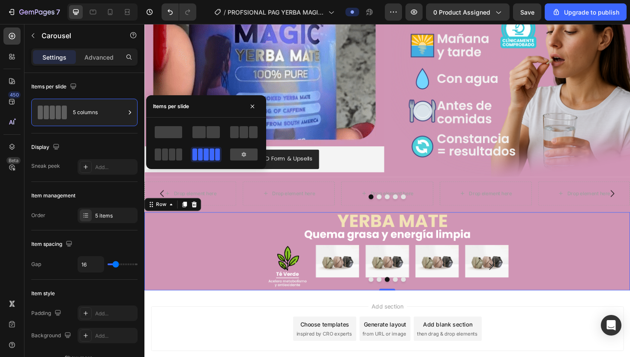
click at [209, 241] on div "Image Image Image Image Image Image Carousel Product" at bounding box center [401, 264] width 514 height 83
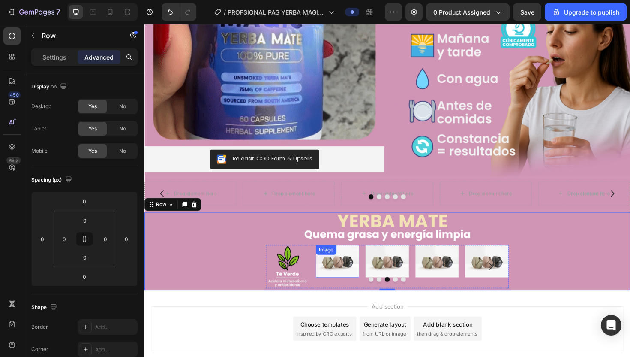
click at [349, 281] on img at bounding box center [349, 275] width 46 height 34
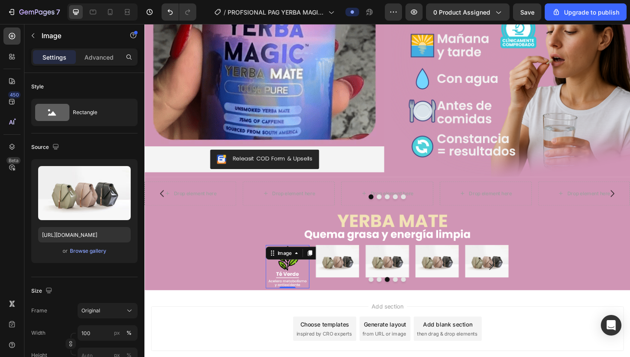
click at [274, 279] on img at bounding box center [296, 281] width 46 height 46
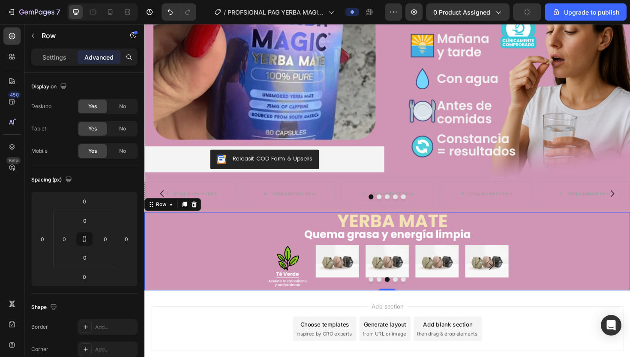
click at [266, 277] on div "Image Image Image Image Image Image Carousel Product" at bounding box center [401, 264] width 514 height 83
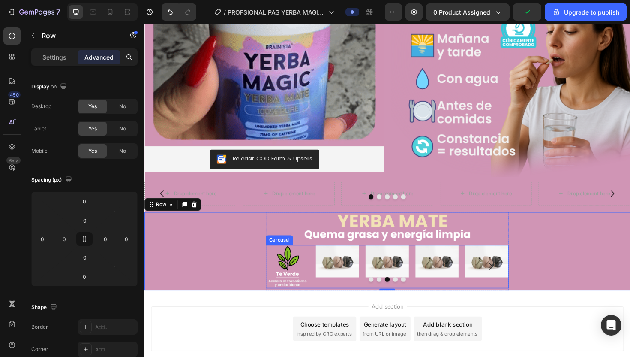
click at [295, 270] on button "Carousel Back Arrow" at bounding box center [292, 280] width 24 height 24
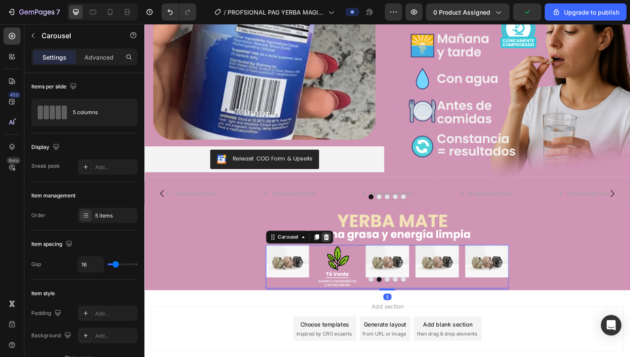
click at [338, 249] on icon at bounding box center [337, 249] width 6 height 6
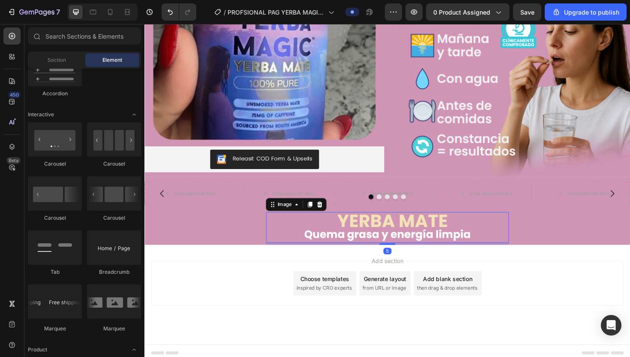
click at [352, 244] on img at bounding box center [401, 239] width 257 height 33
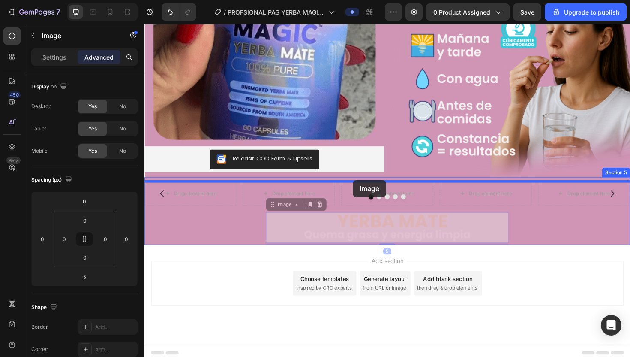
drag, startPoint x: 367, startPoint y: 243, endPoint x: 365, endPoint y: 189, distance: 53.6
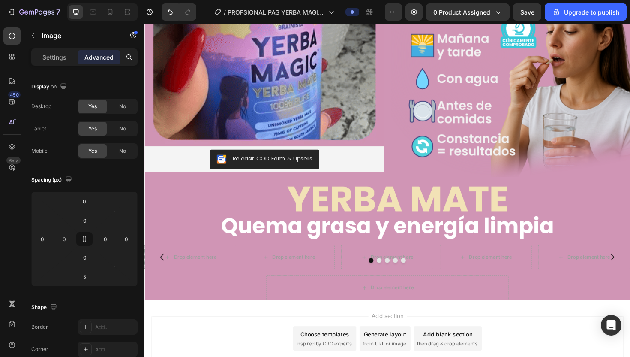
click at [343, 225] on img at bounding box center [401, 223] width 514 height 66
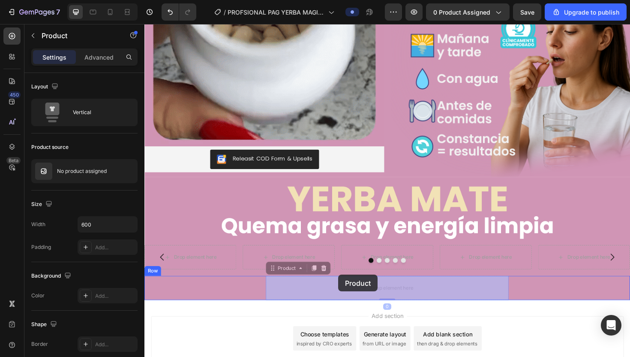
drag, startPoint x: 338, startPoint y: 304, endPoint x: 349, endPoint y: 302, distance: 11.3
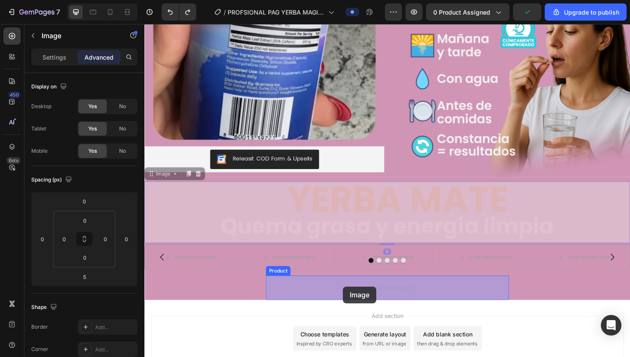
drag, startPoint x: 338, startPoint y: 219, endPoint x: 354, endPoint y: 301, distance: 82.9
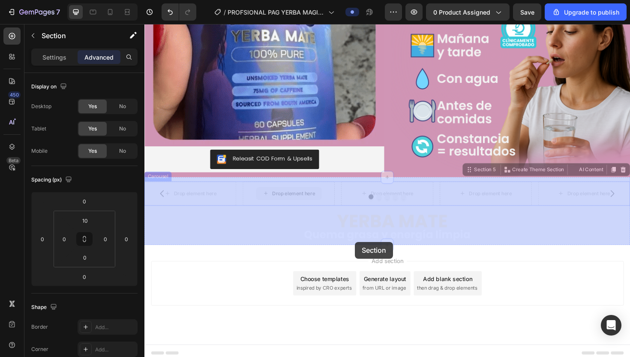
drag, startPoint x: 337, startPoint y: 188, endPoint x: 366, endPoint y: 253, distance: 71.9
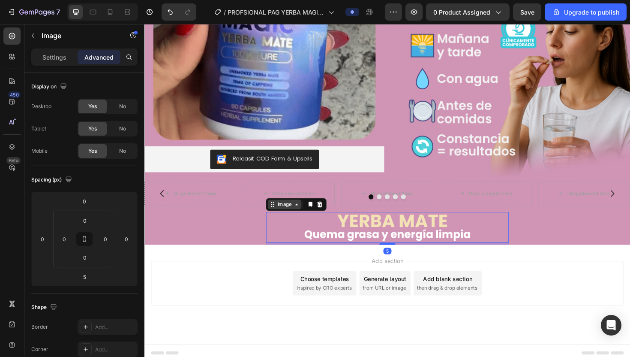
click at [295, 213] on div "Image" at bounding box center [293, 215] width 18 height 8
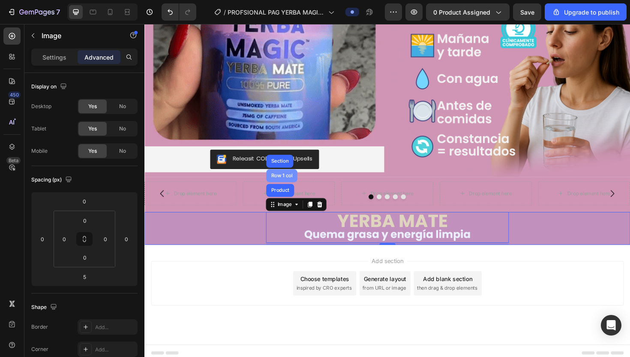
click at [292, 184] on div "Row 1 col" at bounding box center [290, 184] width 26 height 5
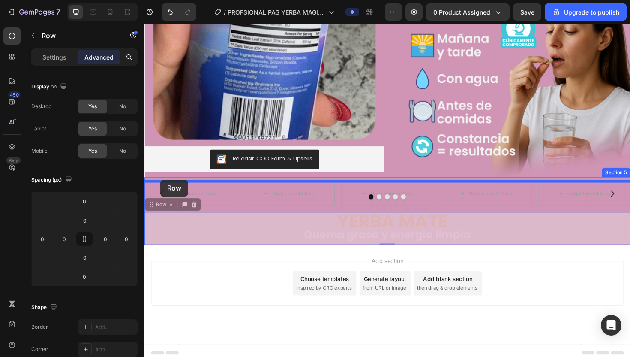
drag, startPoint x: 158, startPoint y: 215, endPoint x: 161, endPoint y: 189, distance: 26.3
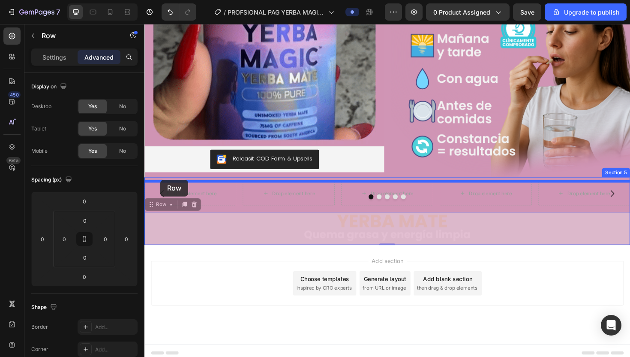
type input "16"
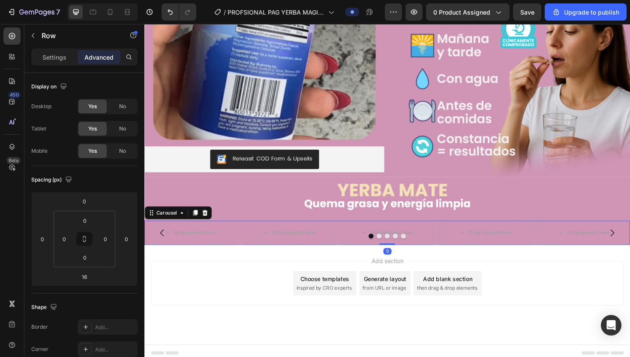
click at [222, 246] on div at bounding box center [401, 248] width 514 height 5
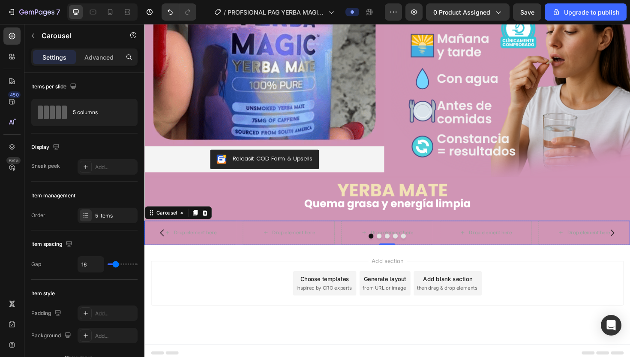
click at [204, 246] on div at bounding box center [401, 248] width 514 height 5
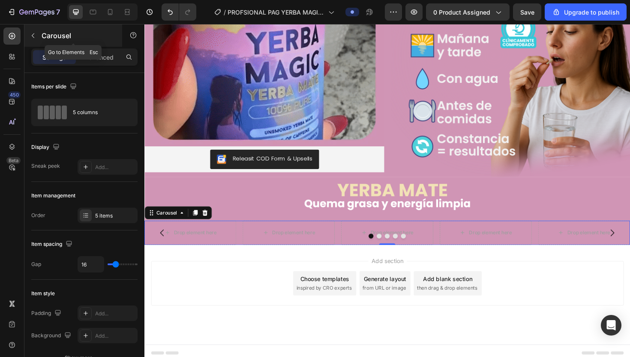
click at [38, 40] on button "button" at bounding box center [33, 36] width 14 height 14
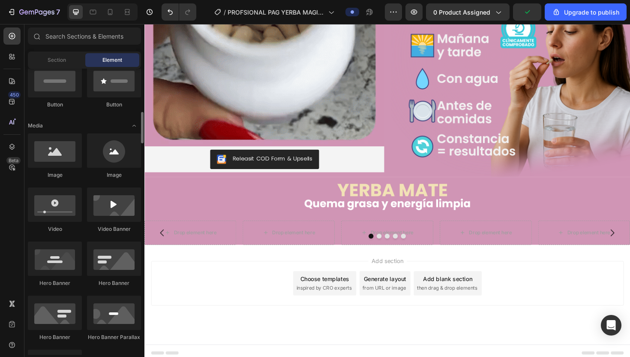
scroll to position [219, 0]
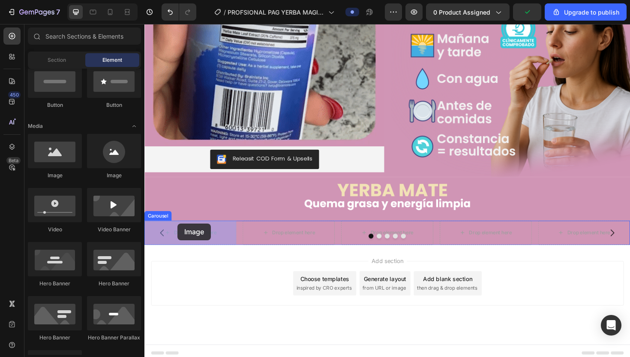
drag, startPoint x: 206, startPoint y: 182, endPoint x: 181, endPoint y: 237, distance: 60.6
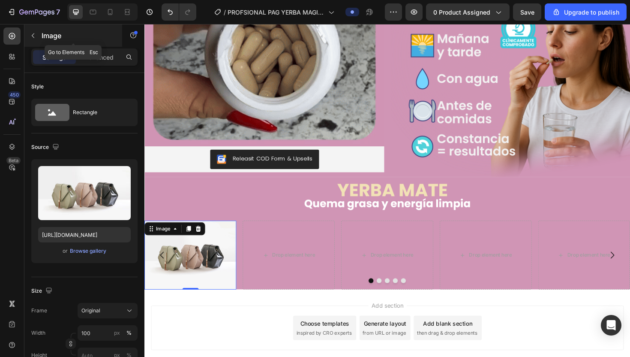
click at [51, 37] on p "Image" at bounding box center [78, 35] width 73 height 10
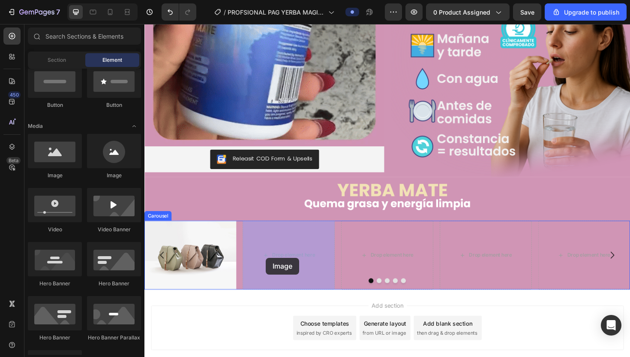
drag, startPoint x: 205, startPoint y: 176, endPoint x: 273, endPoint y: 270, distance: 115.8
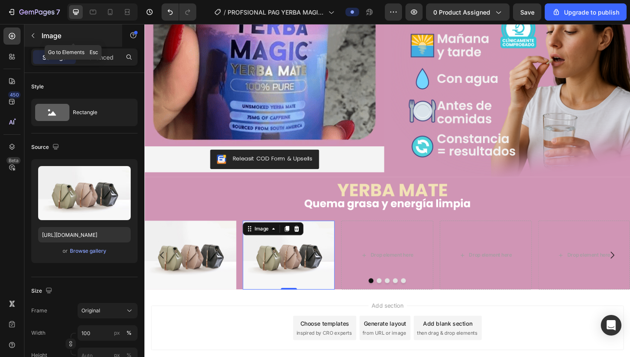
click at [57, 33] on p "Image" at bounding box center [78, 35] width 73 height 10
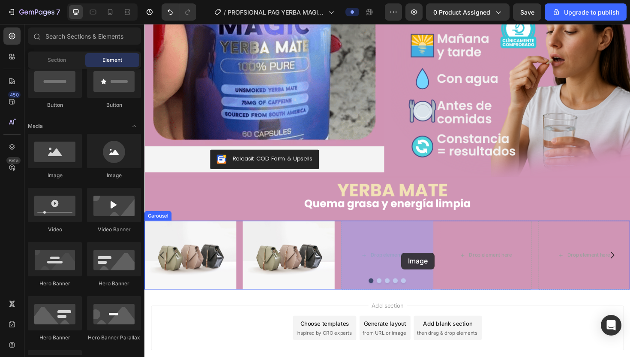
drag, startPoint x: 204, startPoint y: 177, endPoint x: 416, endPoint y: 266, distance: 230.2
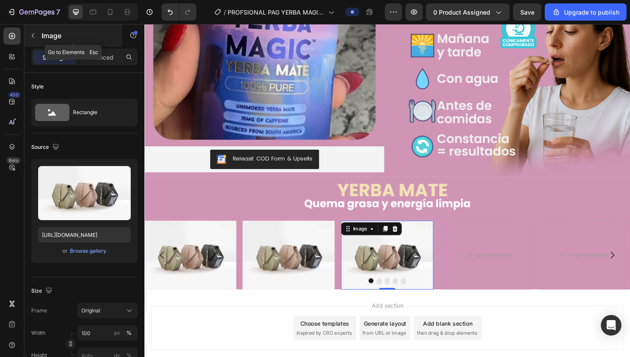
click at [43, 38] on p "Image" at bounding box center [78, 35] width 73 height 10
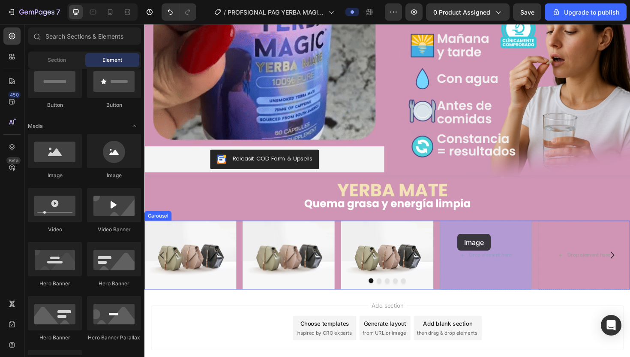
drag, startPoint x: 207, startPoint y: 176, endPoint x: 475, endPoint y: 246, distance: 277.3
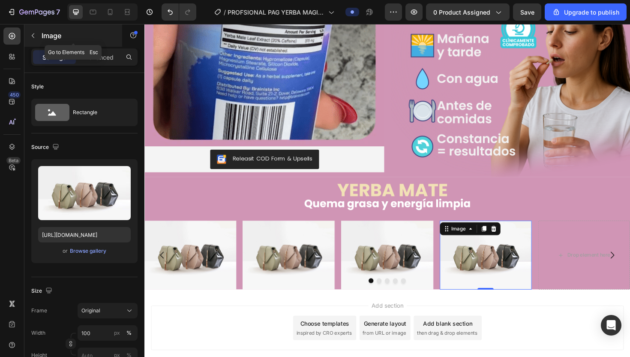
click at [47, 33] on p "Image" at bounding box center [78, 35] width 73 height 10
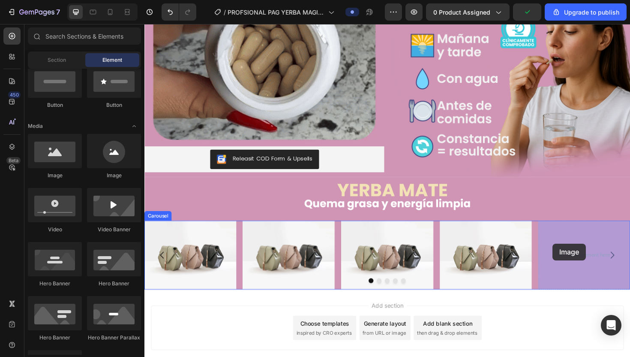
drag, startPoint x: 207, startPoint y: 171, endPoint x: 577, endPoint y: 257, distance: 380.4
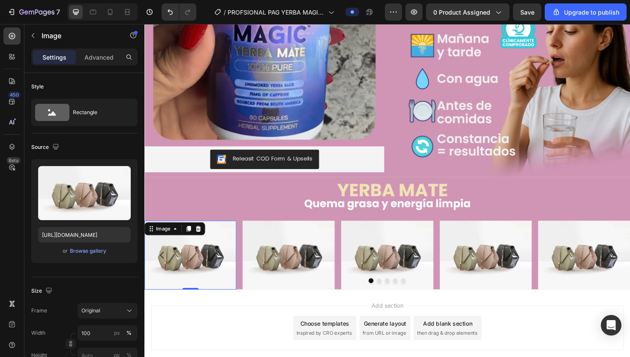
click at [224, 252] on img at bounding box center [192, 268] width 97 height 73
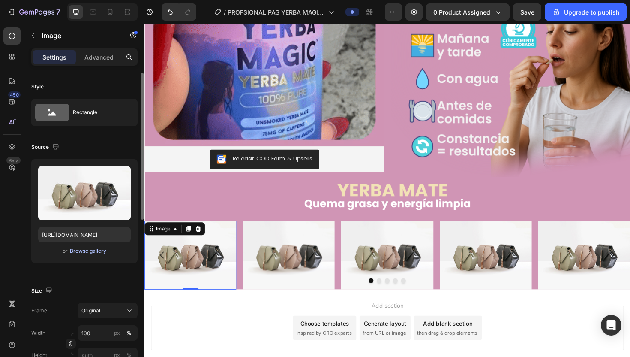
click at [88, 251] on div "Browse gallery" at bounding box center [88, 251] width 36 height 8
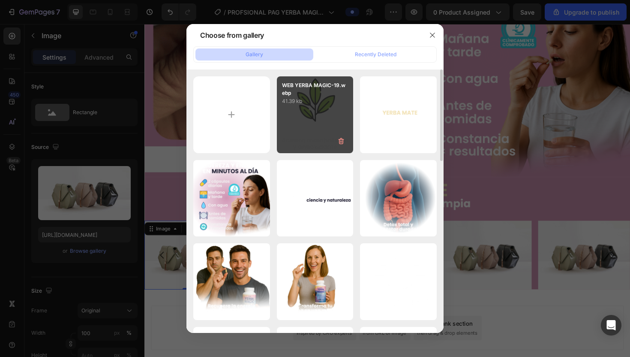
click at [339, 121] on div "WEB YERBA MAGIC-19.webp 41.39 kb" at bounding box center [315, 114] width 77 height 77
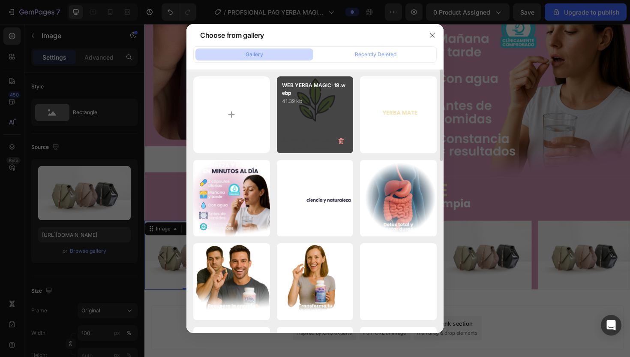
type input "https://cdn.shopify.com/s/files/1/0680/2259/9842/files/gempages_580220559711798…"
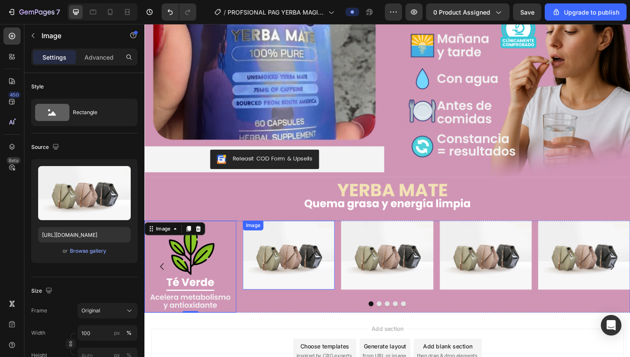
click at [291, 282] on img at bounding box center [297, 268] width 97 height 73
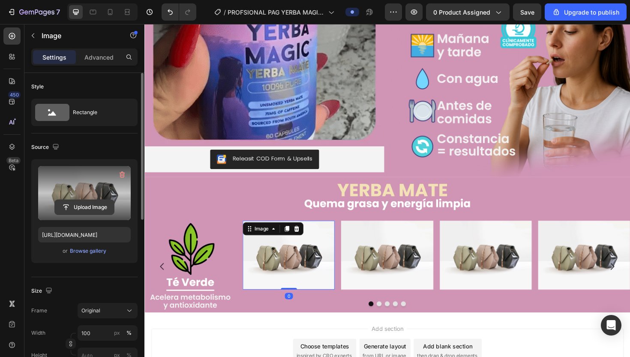
click at [83, 204] on input "file" at bounding box center [84, 207] width 59 height 15
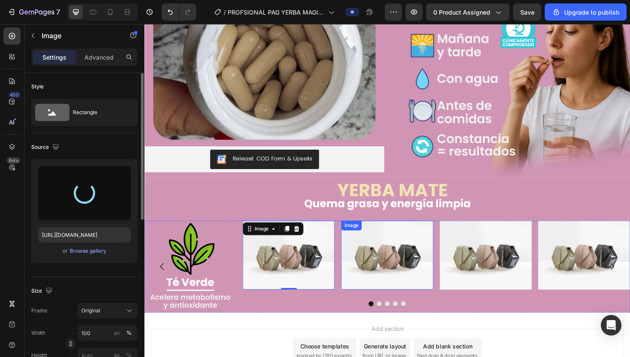
type input "https://cdn.shopify.com/s/files/1/0680/2259/9842/files/gempages_580220559711798…"
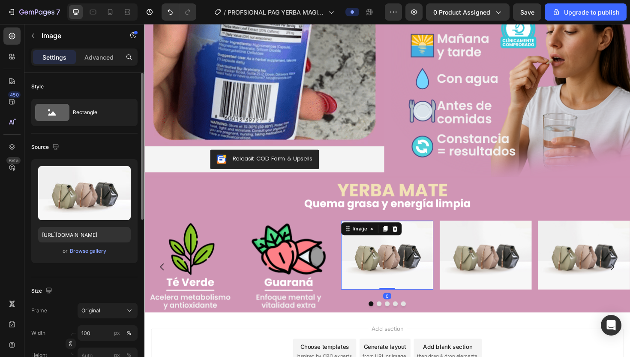
click at [371, 273] on img at bounding box center [401, 268] width 97 height 73
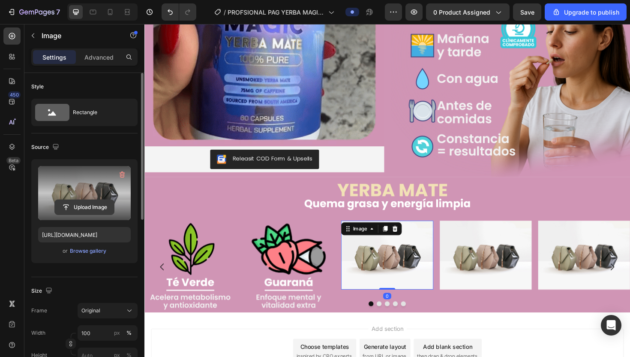
click at [80, 207] on input "file" at bounding box center [84, 207] width 59 height 15
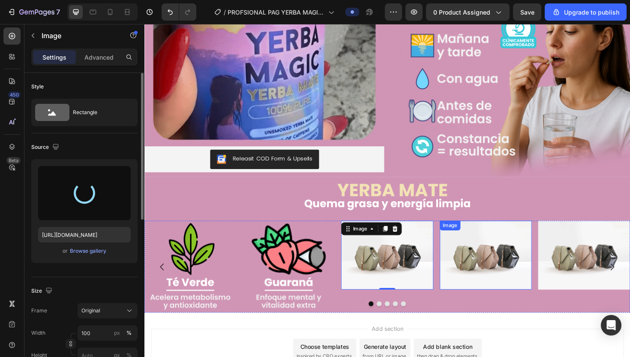
type input "https://cdn.shopify.com/s/files/1/0680/2259/9842/files/gempages_580220559711798…"
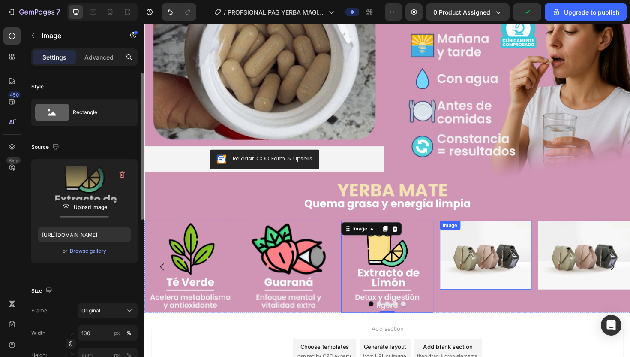
click at [491, 284] on img at bounding box center [505, 268] width 97 height 73
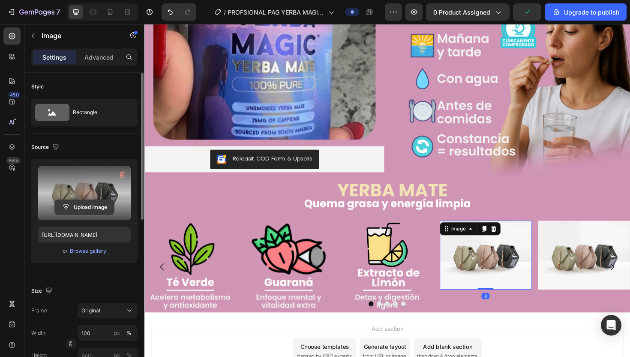
click at [69, 209] on input "file" at bounding box center [84, 207] width 59 height 15
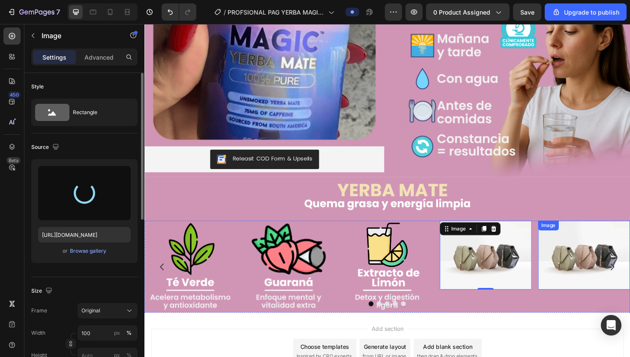
type input "https://cdn.shopify.com/s/files/1/0680/2259/9842/files/gempages_580220559711798…"
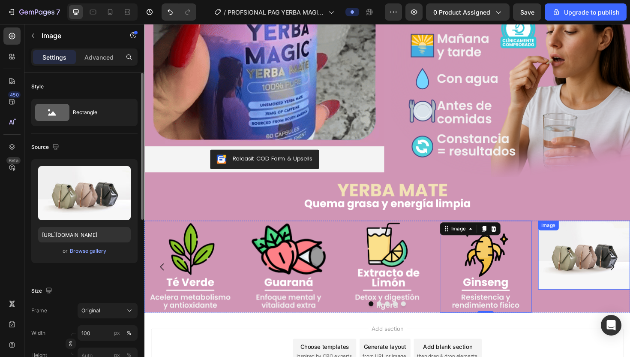
click at [610, 270] on img at bounding box center [610, 268] width 97 height 73
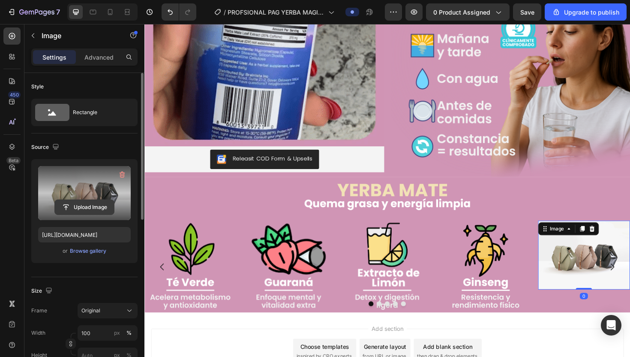
click at [87, 210] on input "file" at bounding box center [84, 207] width 59 height 15
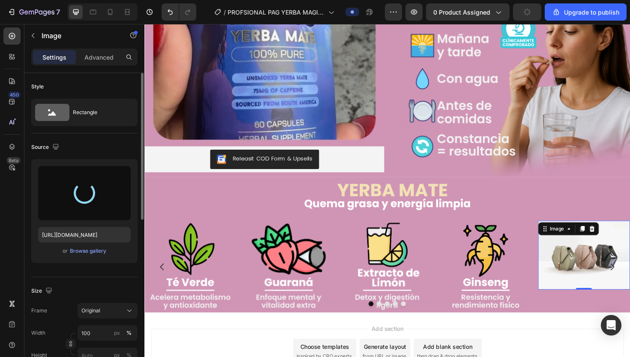
type input "https://cdn.shopify.com/s/files/1/0680/2259/9842/files/gempages_580220559711798…"
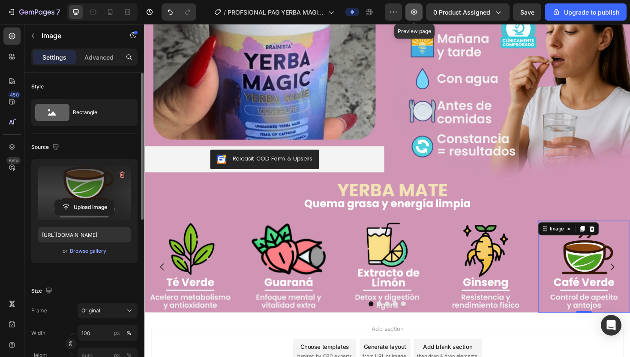
click at [414, 14] on icon "button" at bounding box center [414, 12] width 9 height 9
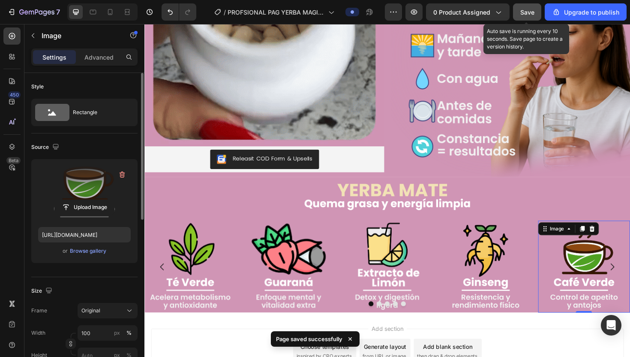
click at [531, 16] on div "Save" at bounding box center [527, 12] width 14 height 9
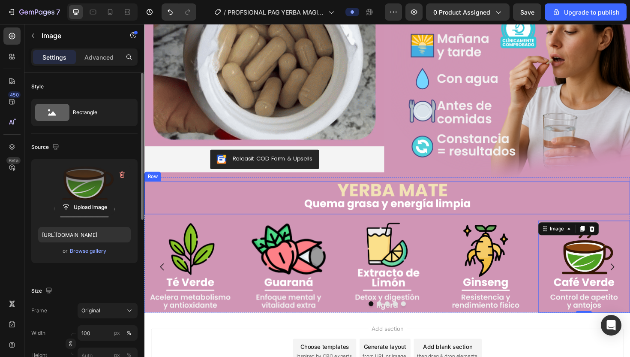
click at [165, 192] on div "Image Product" at bounding box center [401, 207] width 514 height 35
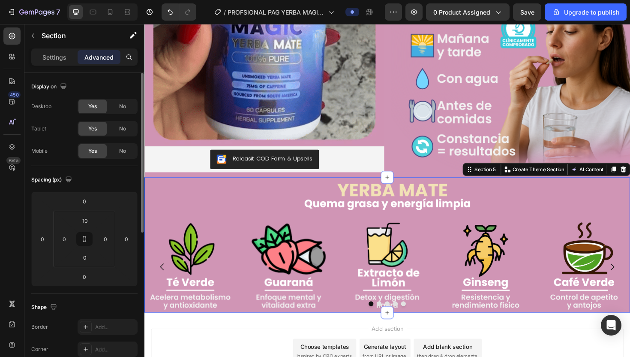
click at [211, 187] on div "Image Product Row Image Image Image Image Image Carousel Section 5 You can crea…" at bounding box center [401, 258] width 514 height 144
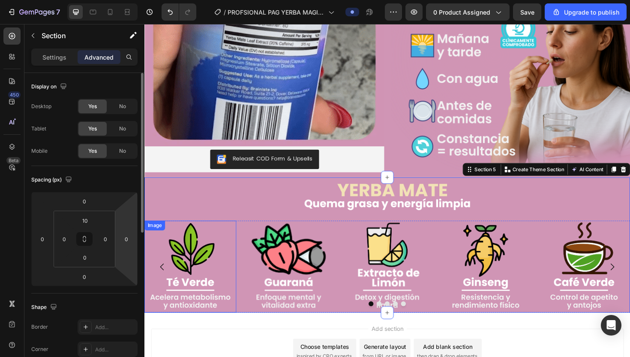
click at [170, 257] on img at bounding box center [192, 280] width 97 height 97
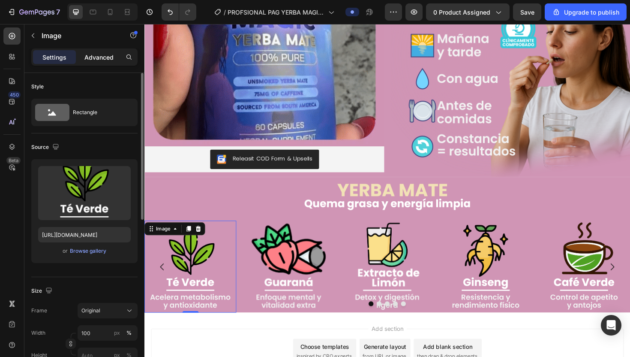
click at [95, 57] on p "Advanced" at bounding box center [98, 57] width 29 height 9
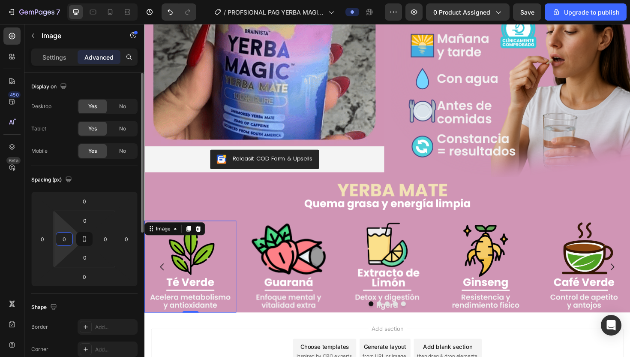
click at [69, 233] on input "0" at bounding box center [64, 238] width 13 height 13
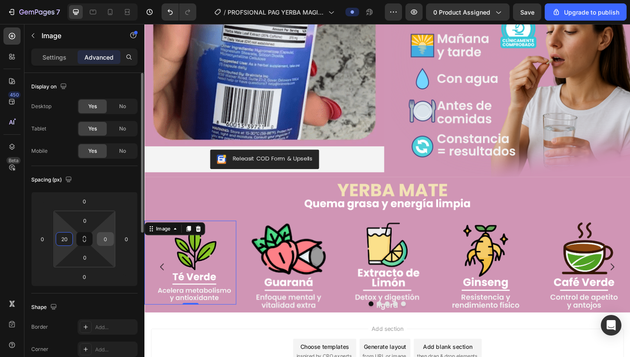
type input "0"
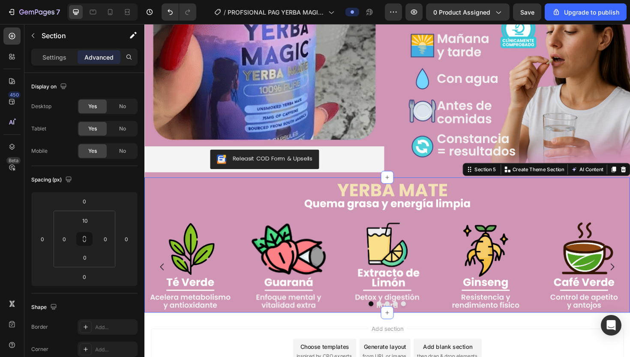
click at [167, 228] on div "Image Product Row Image Image Image Image Image Carousel" at bounding box center [401, 259] width 514 height 139
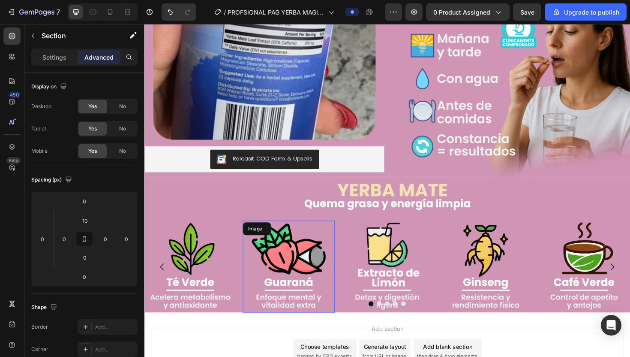
click at [296, 240] on div "Image" at bounding box center [297, 280] width 97 height 97
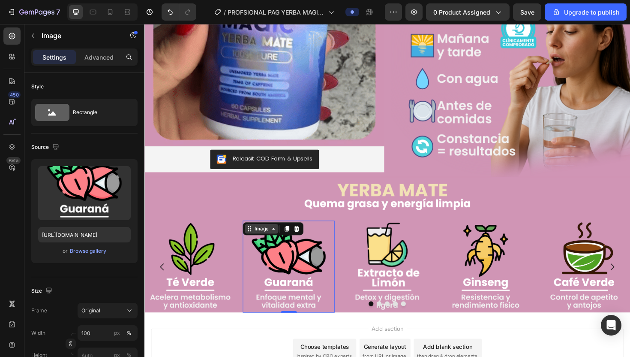
click at [267, 243] on div "Image" at bounding box center [268, 241] width 18 height 8
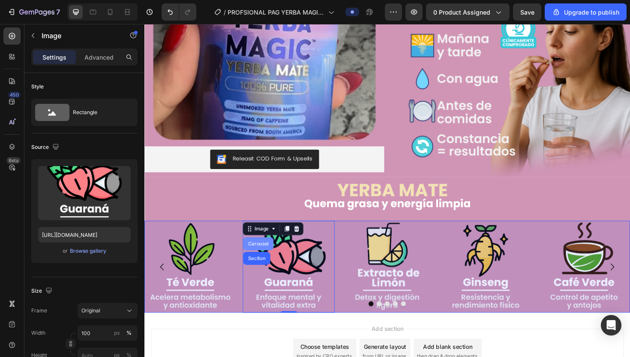
click at [264, 260] on div "Carousel" at bounding box center [265, 256] width 32 height 14
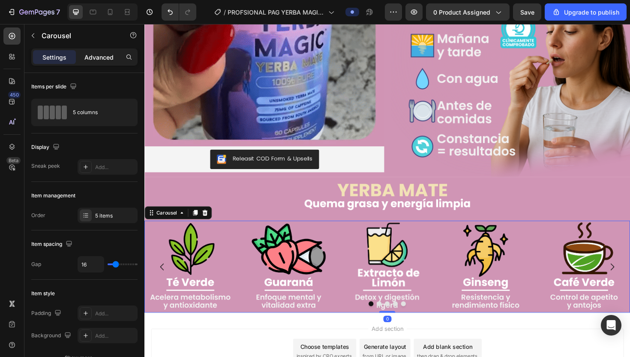
click at [102, 54] on p "Advanced" at bounding box center [98, 57] width 29 height 9
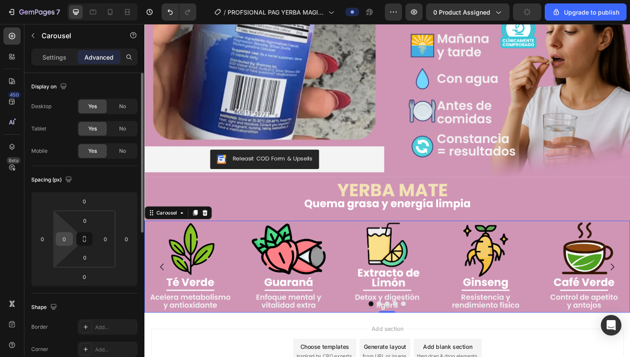
click at [66, 234] on input "0" at bounding box center [64, 238] width 13 height 13
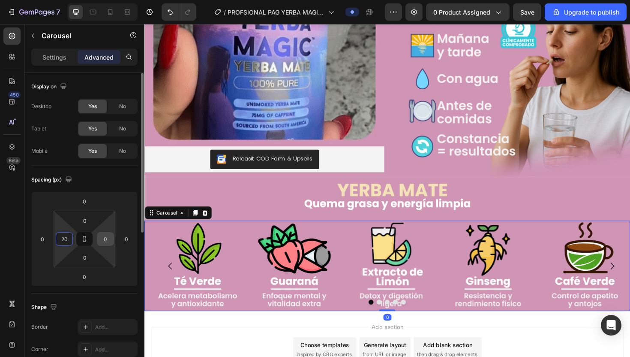
type input "20"
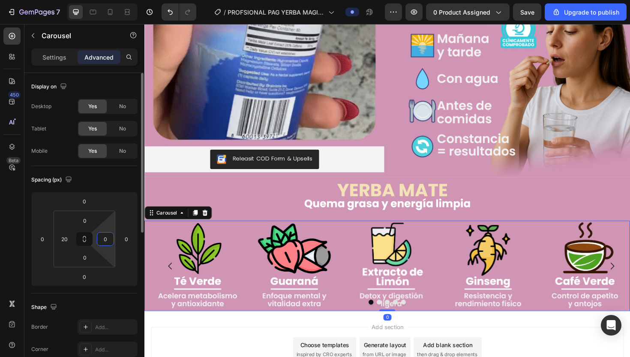
click at [104, 239] on input "0" at bounding box center [105, 238] width 13 height 13
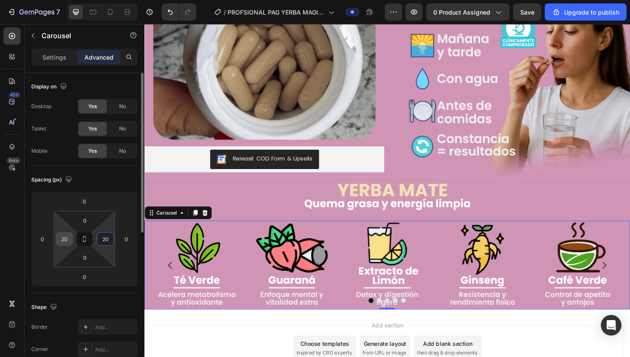
type input "20"
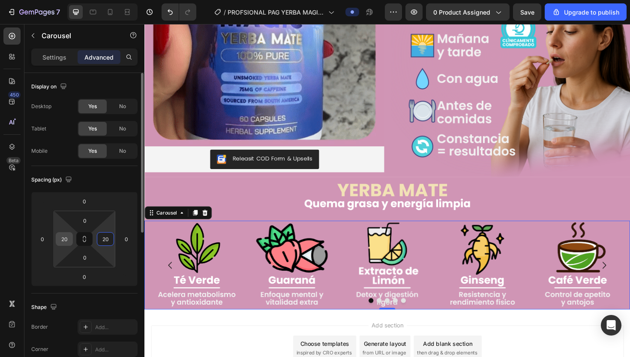
click at [63, 241] on input "20" at bounding box center [64, 238] width 13 height 13
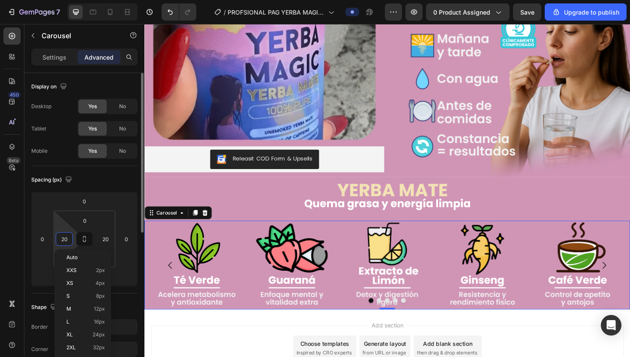
click at [63, 241] on input "20" at bounding box center [64, 238] width 13 height 13
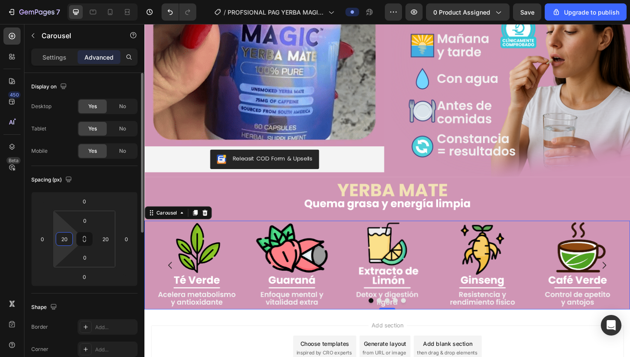
type input "2"
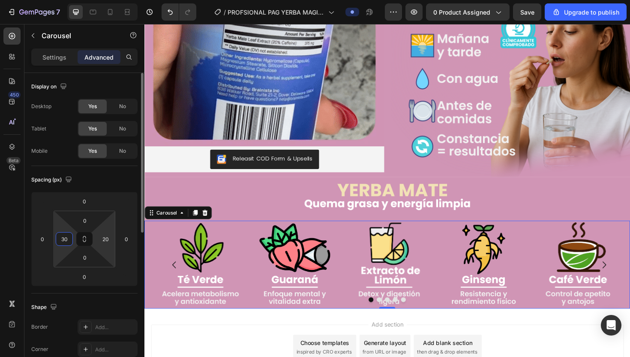
type input "30"
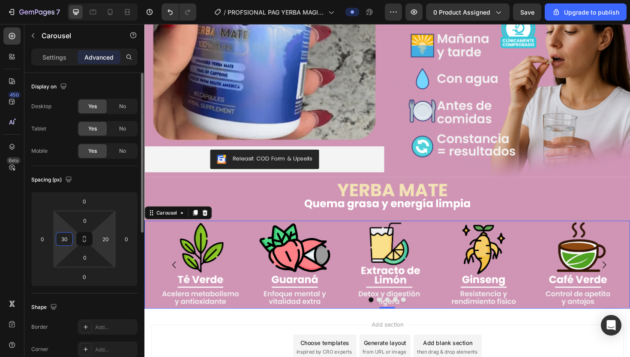
click at [114, 0] on html "7 / PROFSIONAL PAG YERBA MAGIC FRASCO Preview 0 product assigned Save Upgrade t…" at bounding box center [315, 0] width 630 height 0
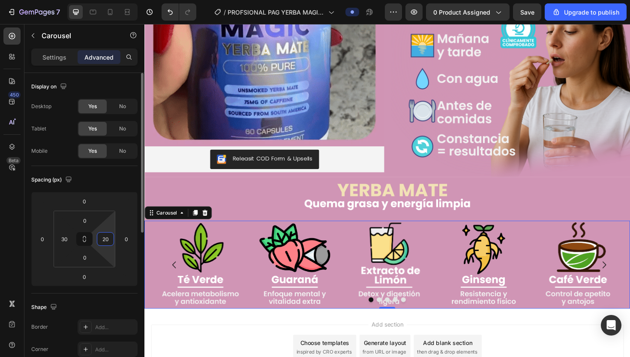
click at [108, 238] on input "20" at bounding box center [105, 238] width 13 height 13
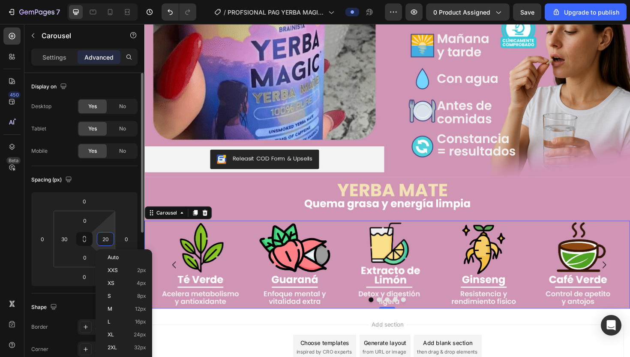
click at [108, 238] on input "20" at bounding box center [105, 238] width 13 height 13
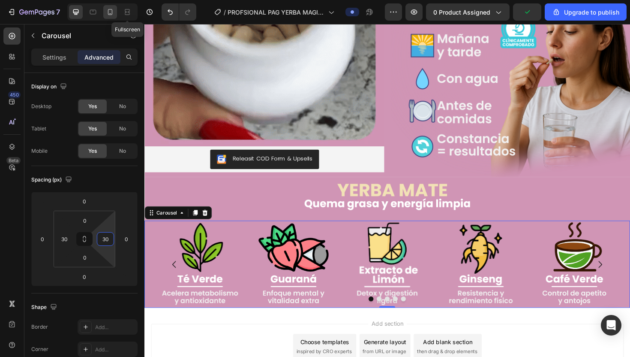
type input "30"
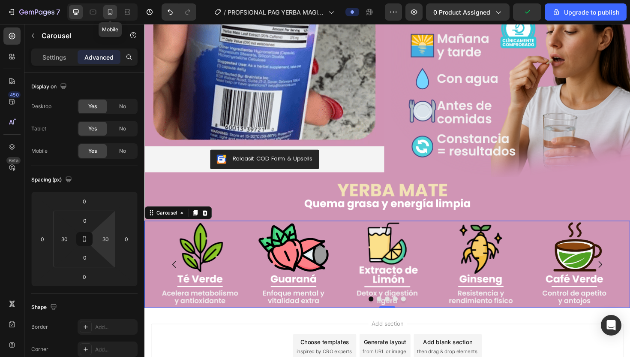
click at [113, 10] on icon at bounding box center [110, 12] width 9 height 9
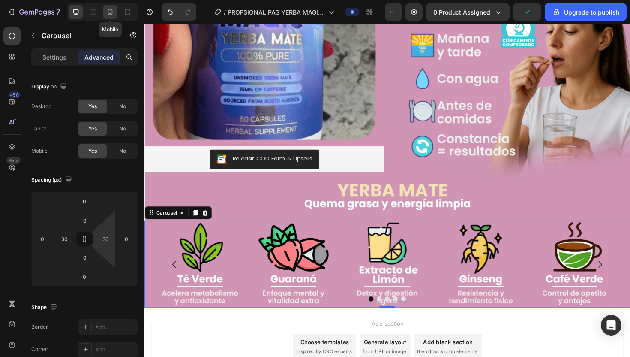
type input "24"
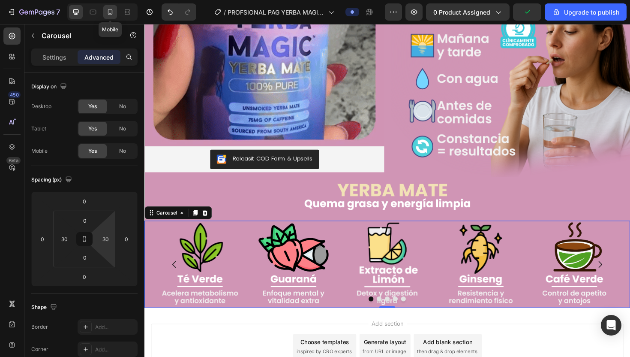
type input "24"
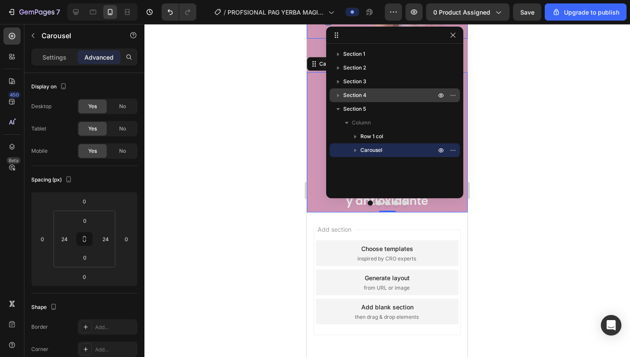
scroll to position [1157, 0]
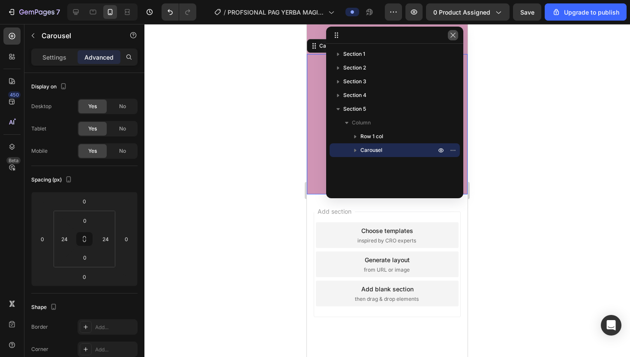
click at [453, 34] on icon "button" at bounding box center [453, 35] width 7 height 7
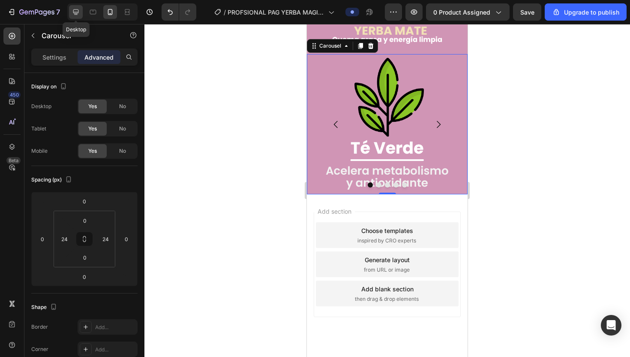
click at [75, 11] on icon at bounding box center [76, 12] width 9 height 9
type input "30"
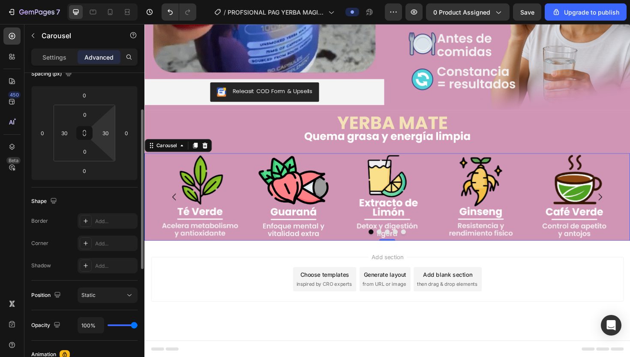
scroll to position [116, 0]
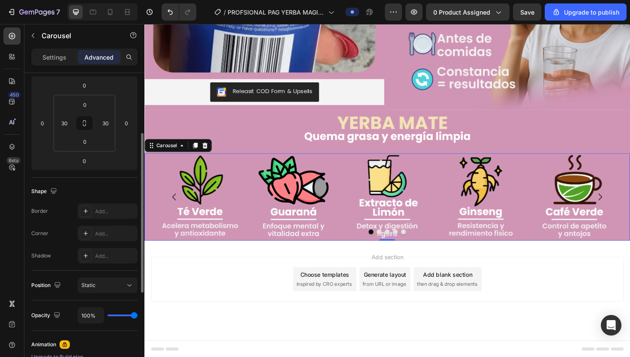
click at [54, 65] on div "Settings Advanced" at bounding box center [84, 56] width 106 height 17
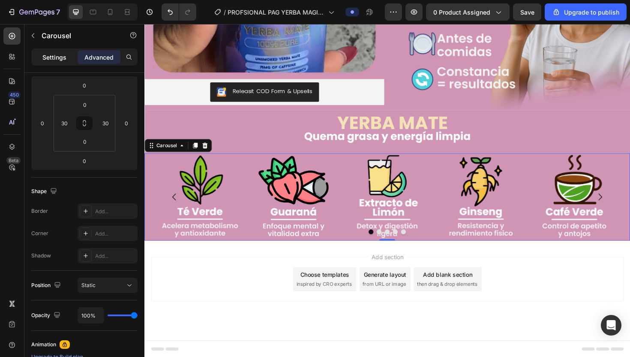
click at [57, 58] on p "Settings" at bounding box center [54, 57] width 24 height 9
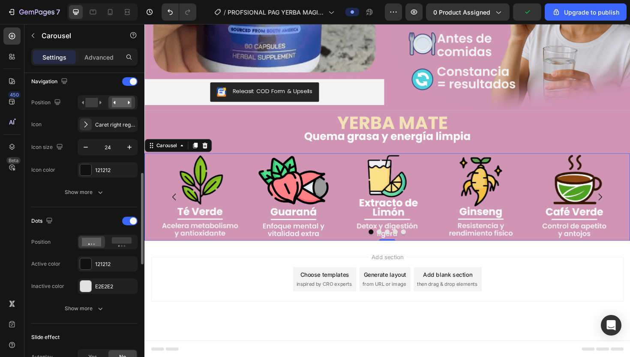
scroll to position [314, 0]
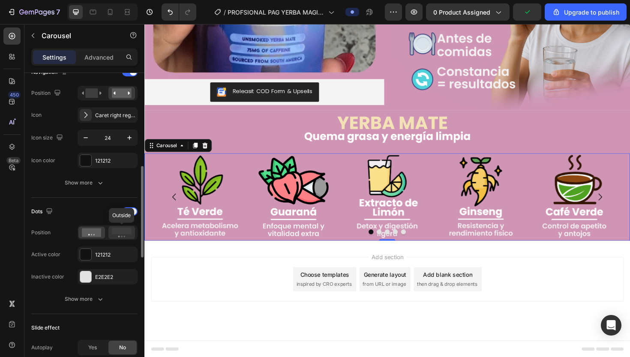
click at [119, 230] on rect at bounding box center [122, 231] width 20 height 6
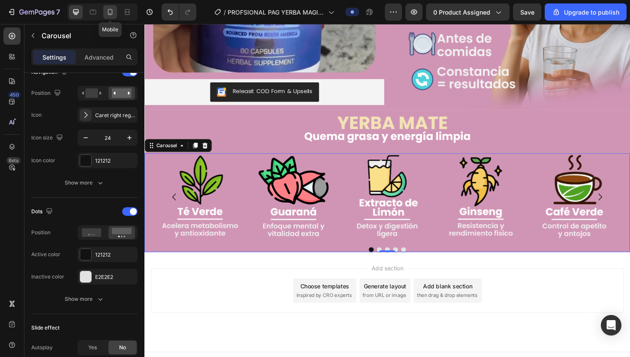
click at [110, 12] on icon at bounding box center [110, 12] width 9 height 9
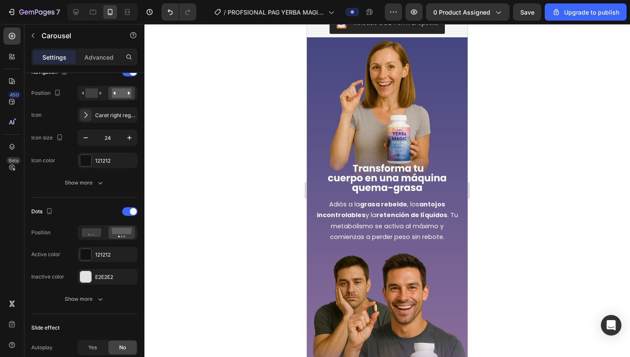
scroll to position [481, 0]
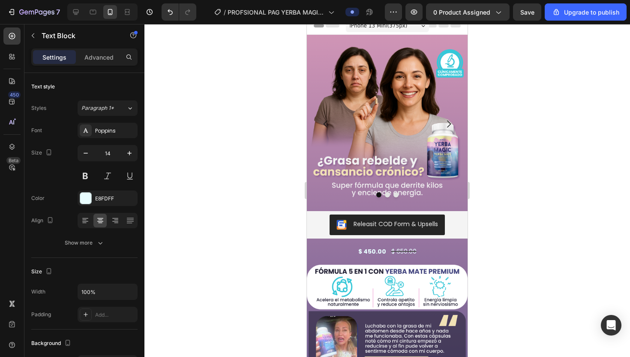
scroll to position [0, 0]
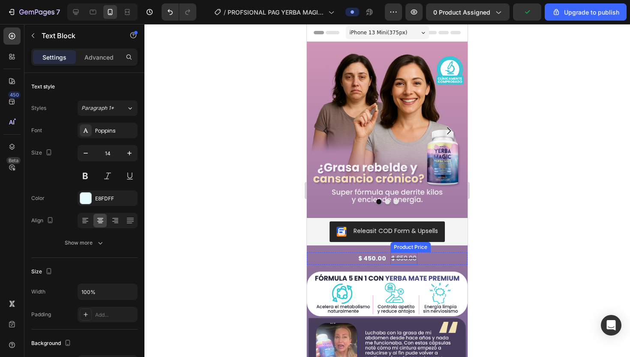
click at [408, 259] on div "$ 650.00" at bounding box center [404, 258] width 27 height 12
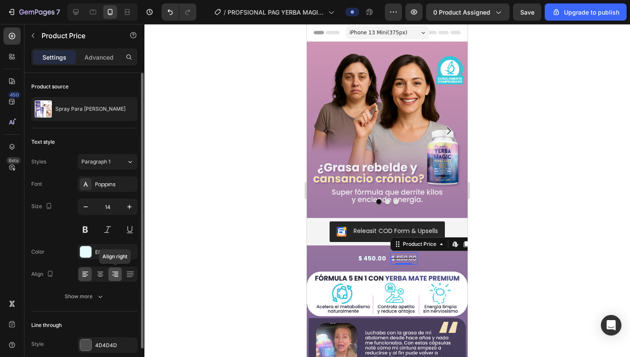
scroll to position [37, 0]
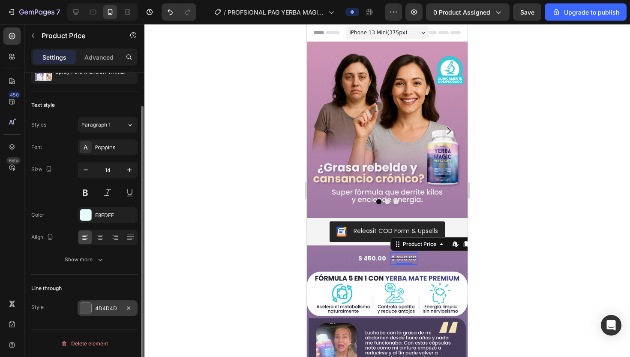
click at [103, 312] on div "4D4D4D" at bounding box center [108, 307] width 60 height 15
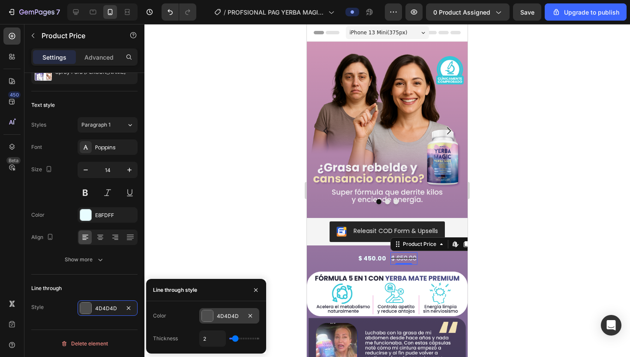
click at [207, 315] on div at bounding box center [207, 315] width 11 height 11
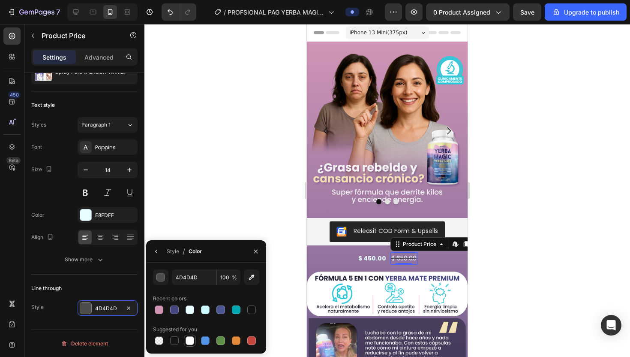
click at [190, 342] on div at bounding box center [190, 340] width 9 height 9
type input "FFFFFF"
click at [267, 204] on div at bounding box center [387, 190] width 486 height 333
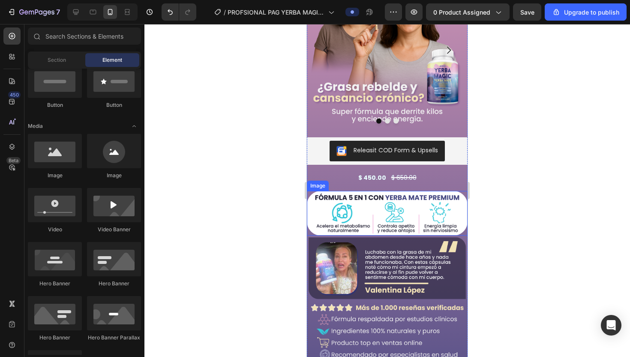
scroll to position [87, 0]
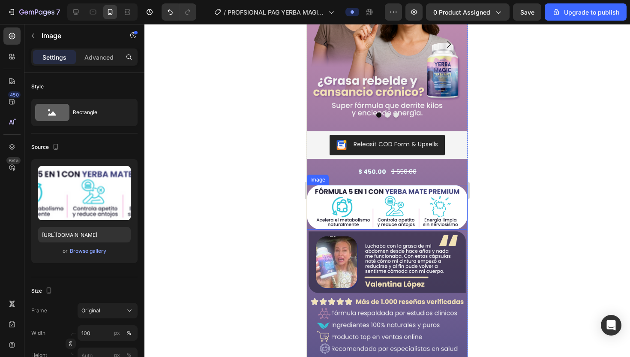
click at [385, 212] on img at bounding box center [387, 207] width 161 height 45
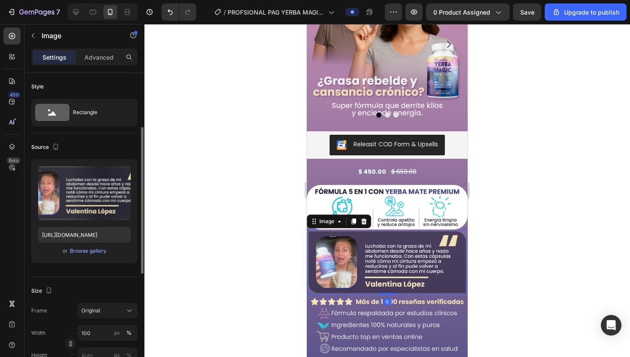
click at [340, 242] on img at bounding box center [387, 261] width 161 height 65
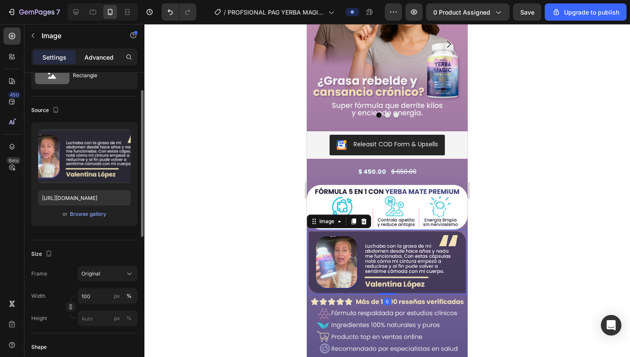
click at [108, 53] on p "Advanced" at bounding box center [98, 57] width 29 height 9
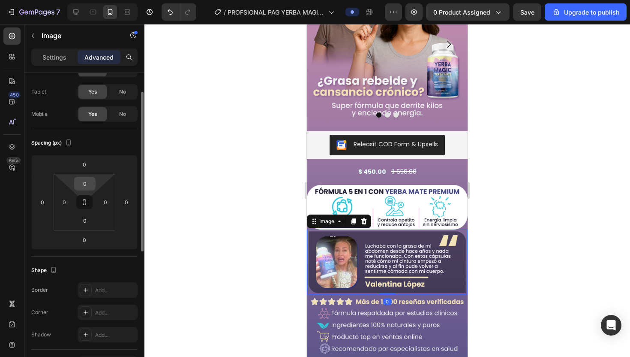
click at [87, 185] on input "0" at bounding box center [84, 183] width 17 height 13
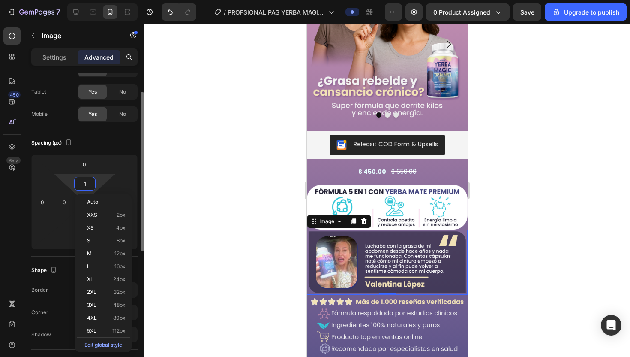
type input "10"
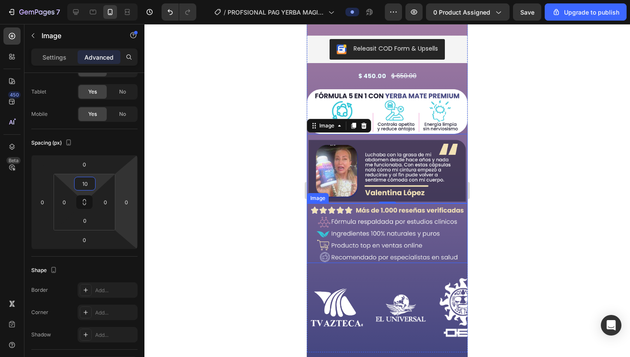
scroll to position [183, 0]
click at [365, 279] on div "Image Image Image Image Image" at bounding box center [468, 306] width 322 height 75
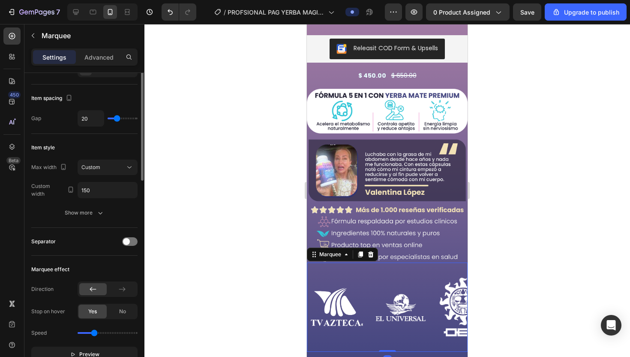
scroll to position [0, 0]
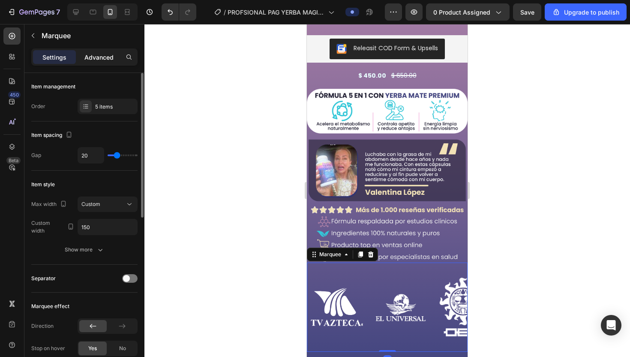
click at [100, 55] on p "Advanced" at bounding box center [98, 57] width 29 height 9
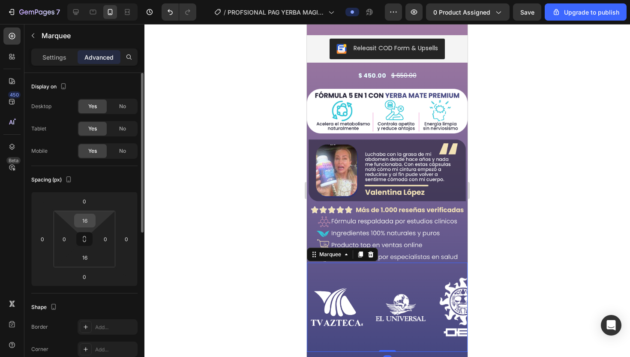
click at [89, 224] on input "16" at bounding box center [84, 220] width 17 height 13
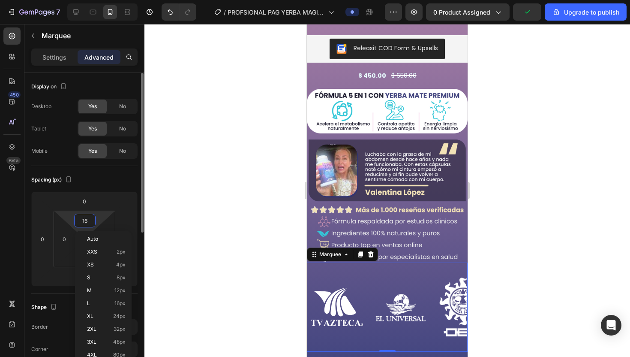
type input "5"
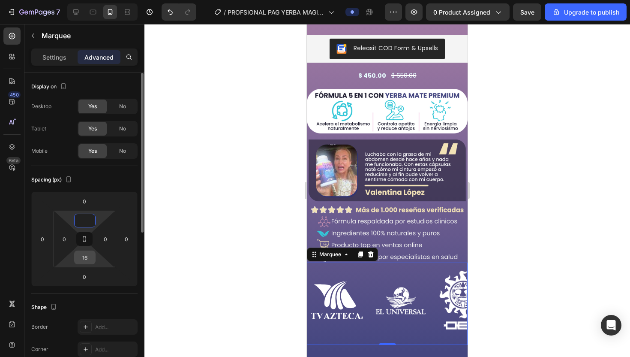
type input "0"
click at [88, 256] on input "16" at bounding box center [84, 257] width 17 height 13
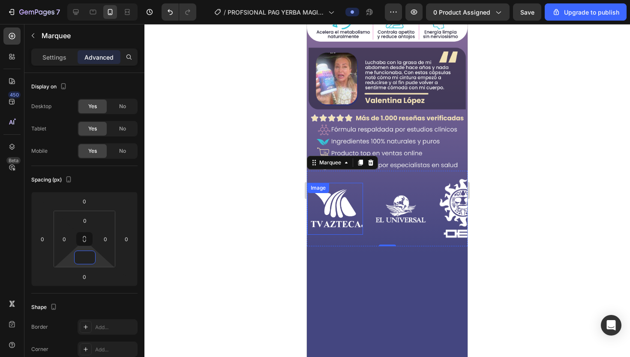
scroll to position [283, 0]
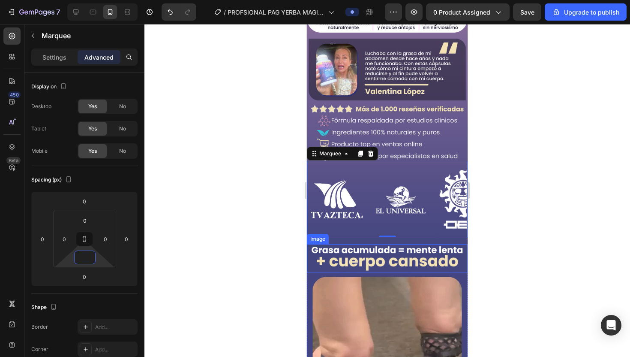
click at [371, 251] on img at bounding box center [387, 258] width 161 height 28
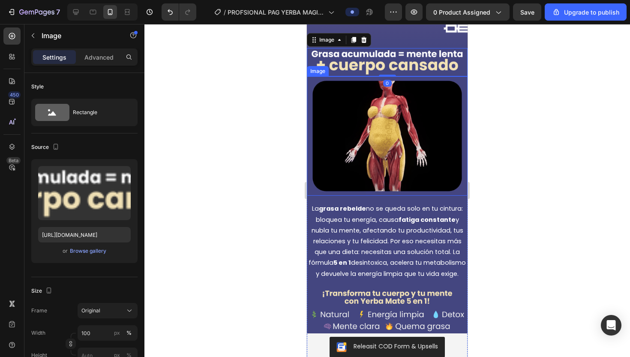
scroll to position [490, 0]
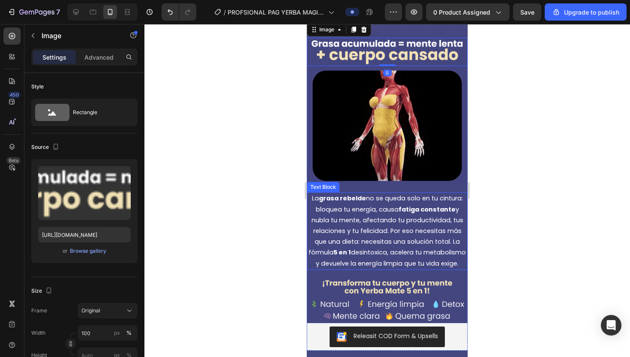
click at [411, 260] on span "La grasa rebelde no se queda solo en tu cintura: bloquea tu energía, causa fati…" at bounding box center [387, 230] width 157 height 73
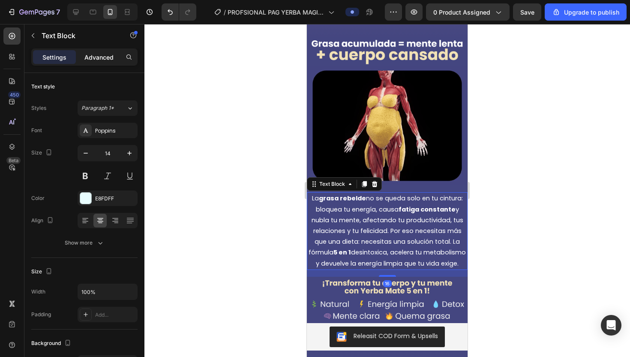
click at [99, 55] on p "Advanced" at bounding box center [98, 57] width 29 height 9
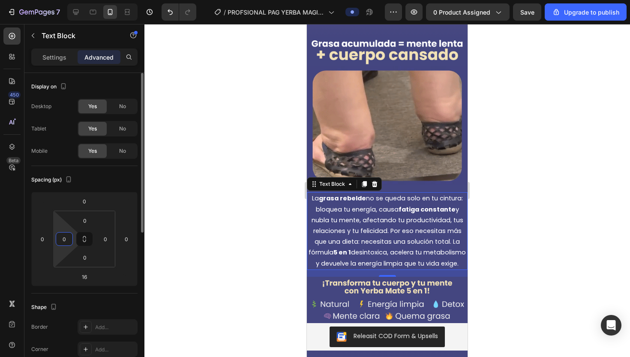
click at [67, 240] on input "0" at bounding box center [64, 238] width 13 height 13
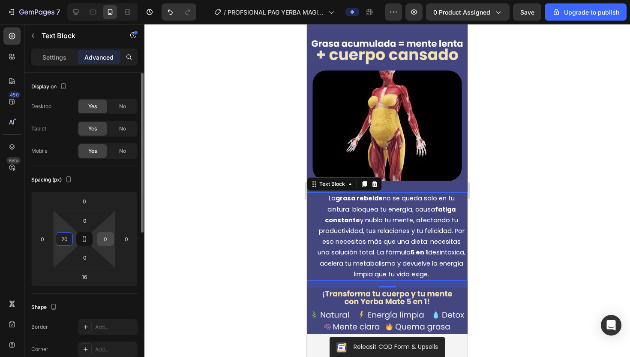
type input "20"
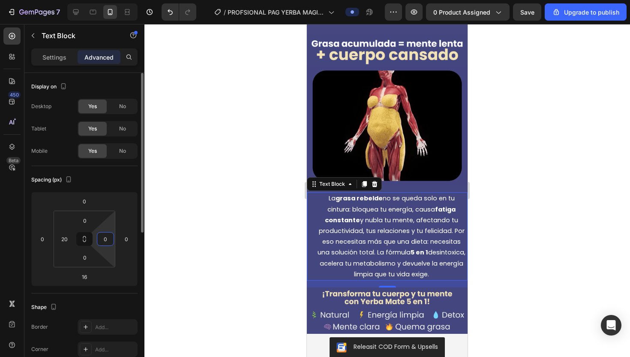
click at [106, 238] on input "0" at bounding box center [105, 238] width 13 height 13
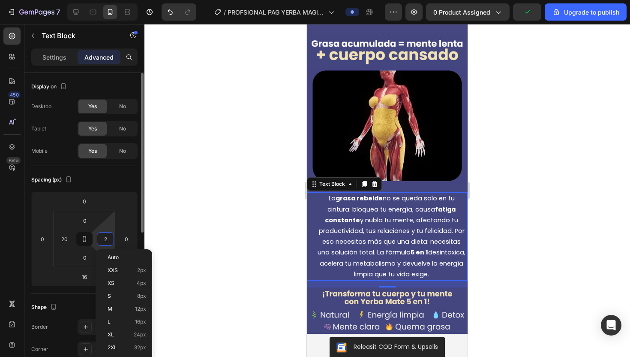
type input "20"
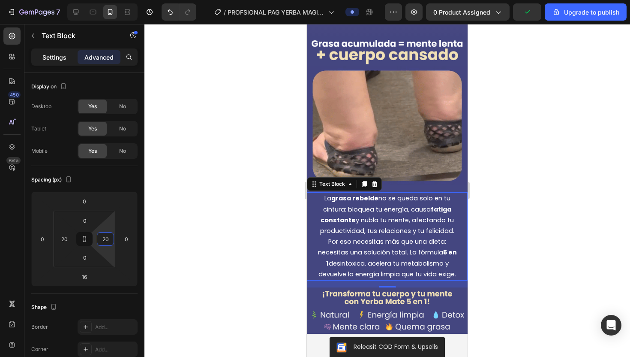
click at [54, 54] on p "Settings" at bounding box center [54, 57] width 24 height 9
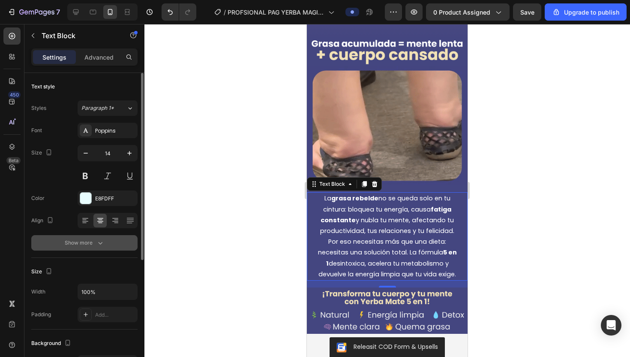
click at [97, 242] on icon "button" at bounding box center [100, 242] width 9 height 9
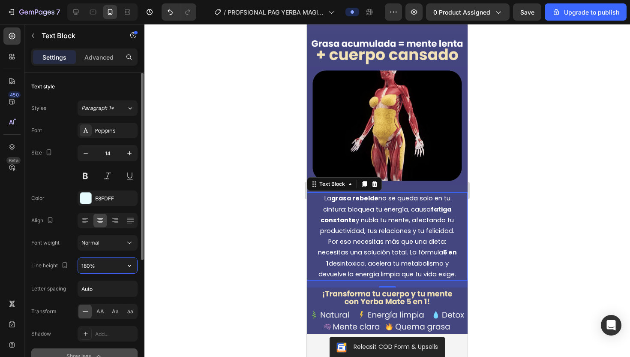
click at [88, 262] on input "180%" at bounding box center [107, 265] width 59 height 15
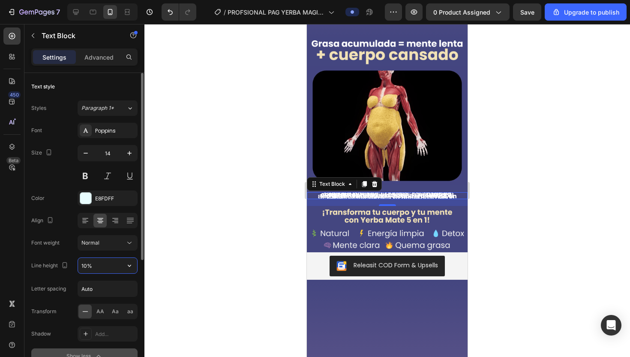
type input "120%"
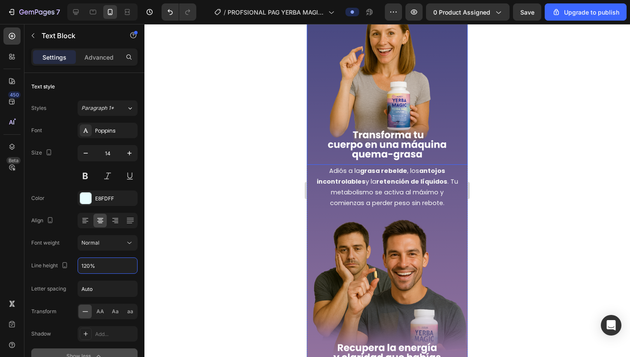
scroll to position [805, 0]
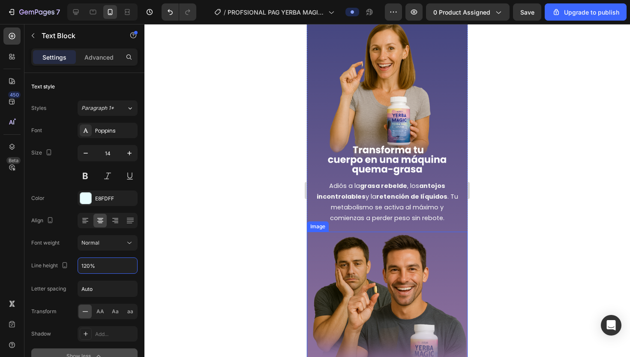
click at [410, 206] on span "Adiós a la grasa rebelde , los antojos incontrolables y la retención de líquido…" at bounding box center [387, 201] width 141 height 41
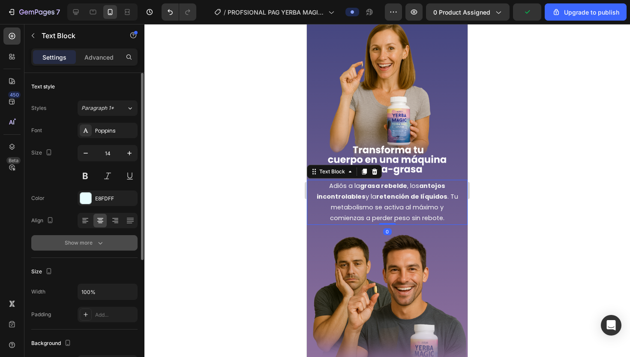
click at [96, 249] on button "Show more" at bounding box center [84, 242] width 106 height 15
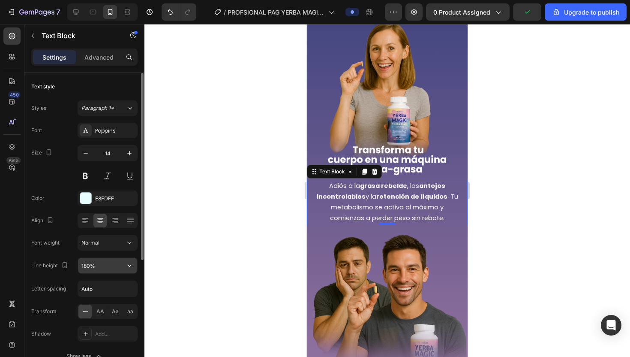
click at [90, 266] on input "180%" at bounding box center [107, 265] width 59 height 15
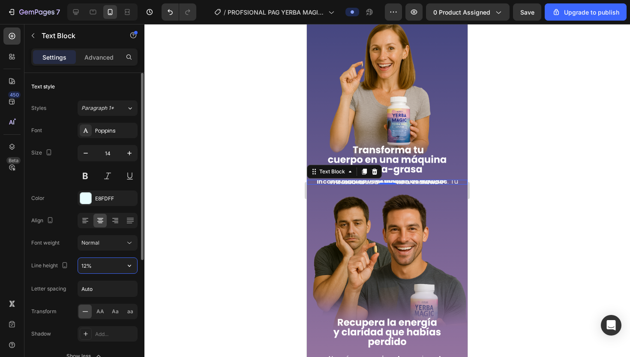
type input "120%"
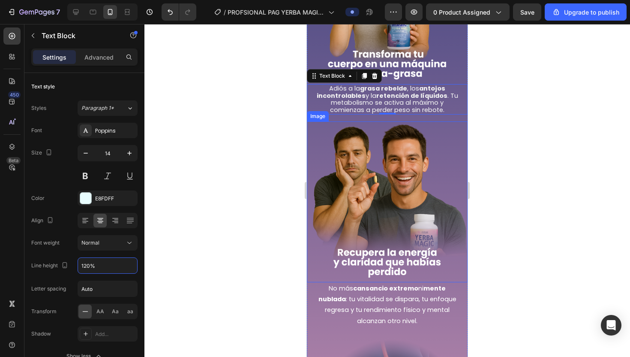
scroll to position [915, 0]
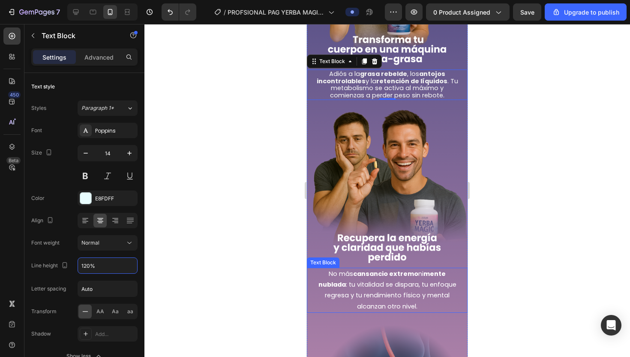
click at [396, 292] on span "No más cansancio extremo ni mente nublada : tu vitalidad se dispara, tu enfoque…" at bounding box center [387, 289] width 138 height 41
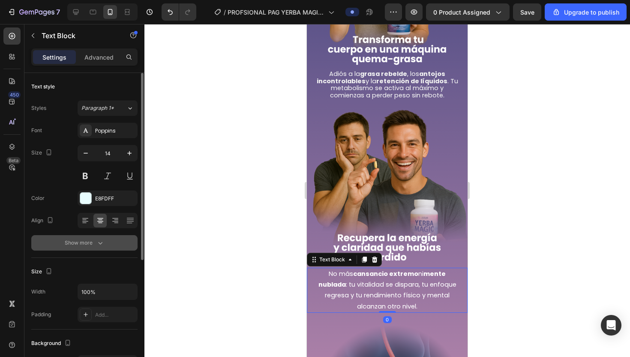
click at [80, 242] on div "Show more" at bounding box center [85, 242] width 40 height 9
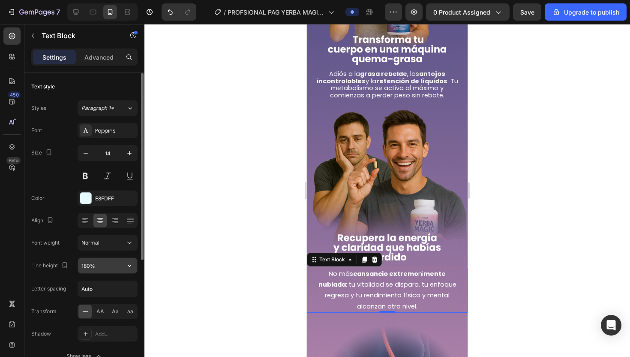
click at [87, 267] on input "180%" at bounding box center [107, 265] width 59 height 15
type input "120%"
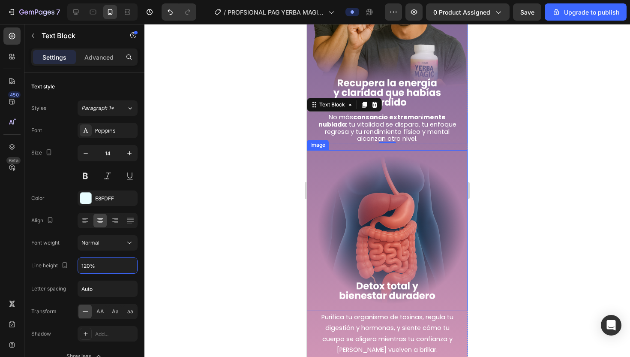
scroll to position [1117, 0]
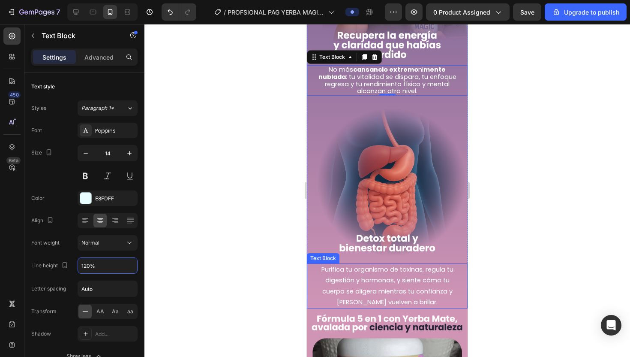
click at [362, 293] on span "Purifica tu organismo de toxinas, regula tu digestión y hormonas, y siente cómo…" at bounding box center [388, 285] width 132 height 41
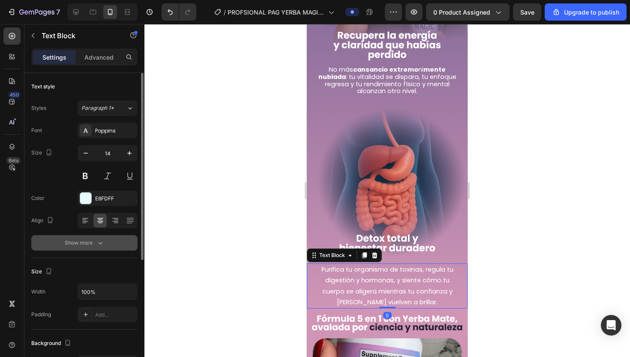
click at [81, 247] on button "Show more" at bounding box center [84, 242] width 106 height 15
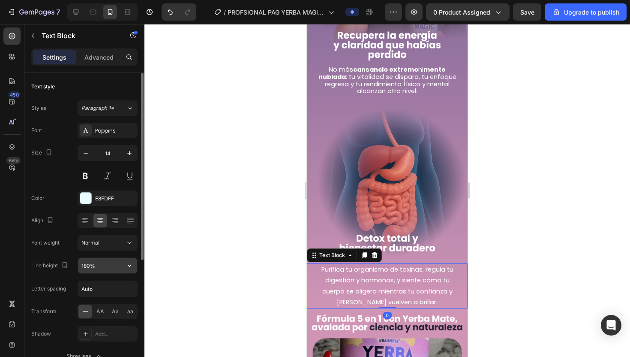
click at [88, 265] on input "180%" at bounding box center [107, 265] width 59 height 15
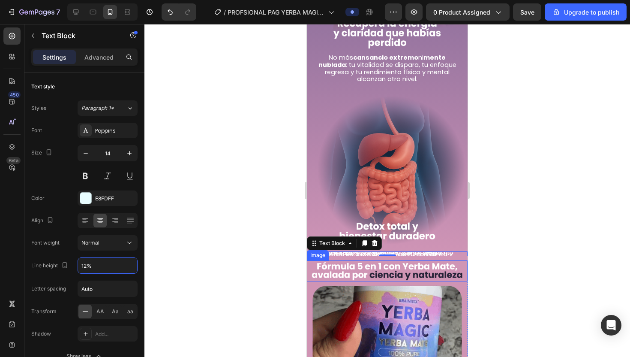
scroll to position [1134, 0]
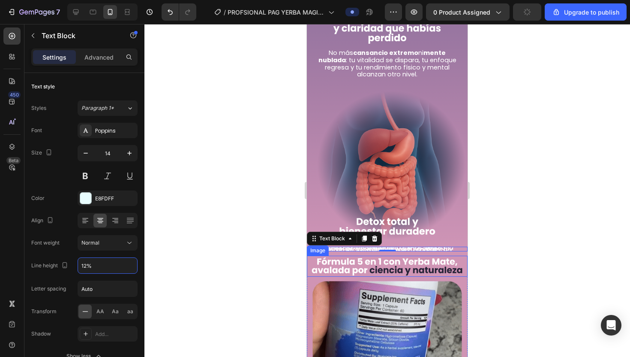
type input "120%"
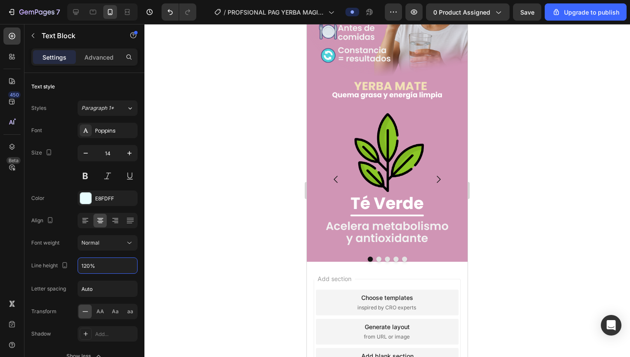
scroll to position [1679, 0]
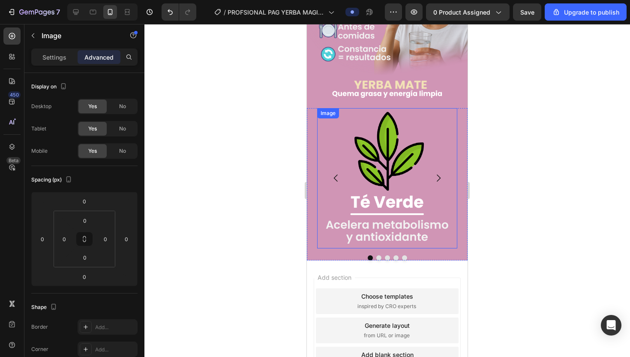
click at [390, 117] on img at bounding box center [387, 178] width 140 height 140
click at [364, 97] on img at bounding box center [387, 89] width 161 height 21
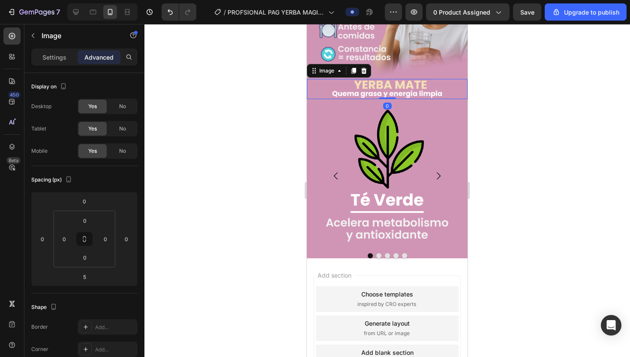
drag, startPoint x: 387, startPoint y: 100, endPoint x: 387, endPoint y: 82, distance: 18.0
click at [387, 82] on div "Image 0" at bounding box center [387, 89] width 161 height 21
click at [76, 11] on icon at bounding box center [76, 12] width 9 height 9
type input "5"
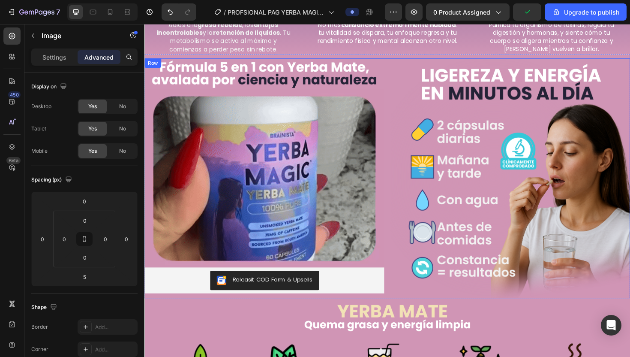
scroll to position [756, 0]
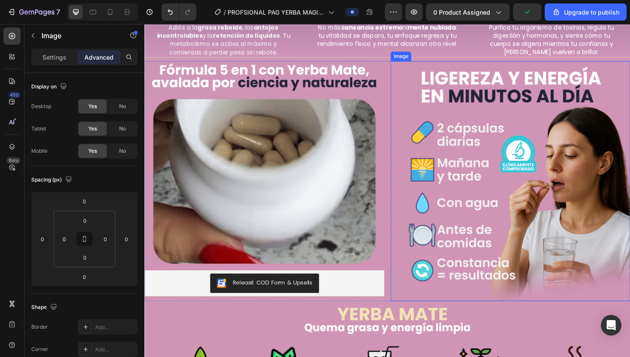
click at [453, 66] on img at bounding box center [532, 190] width 254 height 254
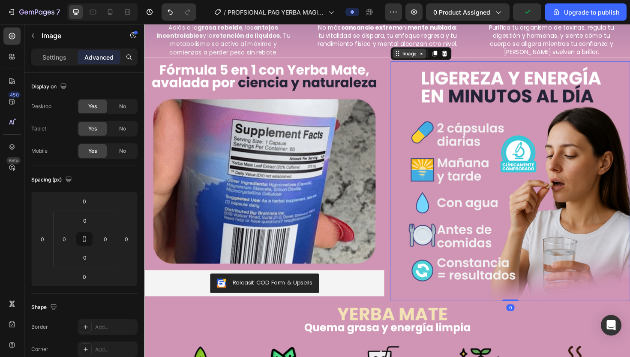
click at [435, 53] on icon at bounding box center [437, 55] width 7 height 7
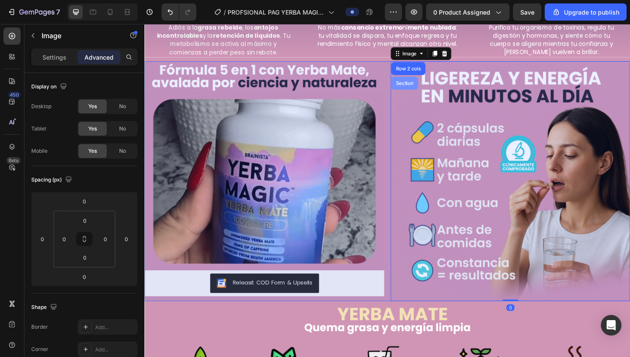
click at [424, 86] on div "Section" at bounding box center [420, 86] width 22 height 5
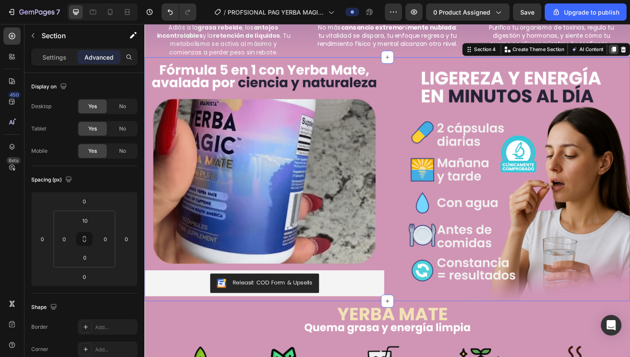
click at [630, 48] on icon at bounding box center [641, 51] width 5 height 6
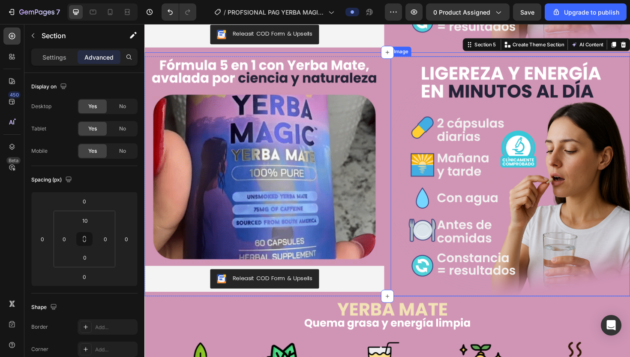
scroll to position [1002, 0]
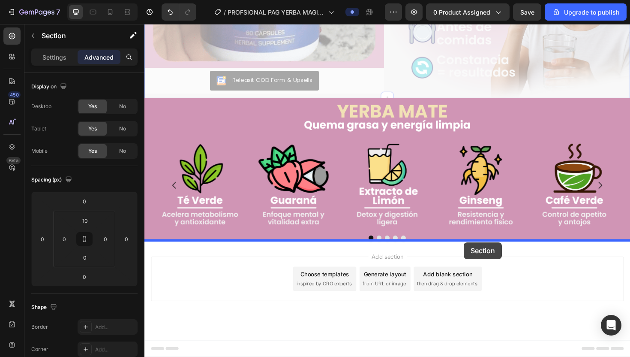
drag, startPoint x: 502, startPoint y: 63, endPoint x: 483, endPoint y: 255, distance: 193.4
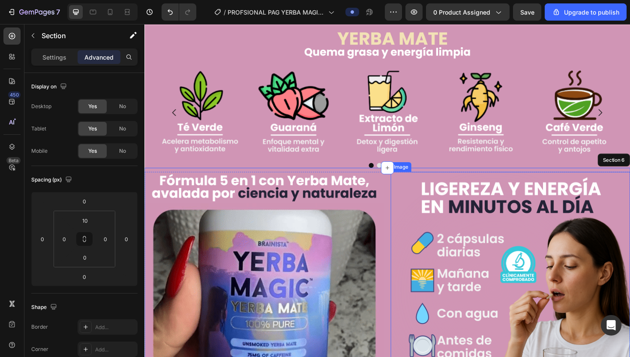
scroll to position [1055, 0]
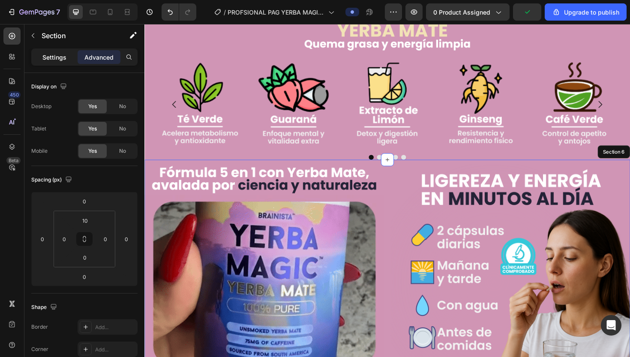
click at [63, 58] on p "Settings" at bounding box center [54, 57] width 24 height 9
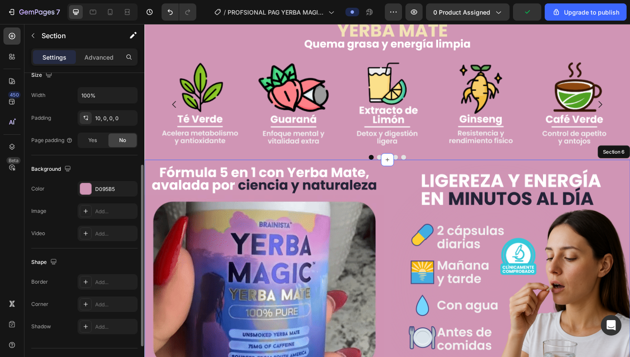
scroll to position [197, 0]
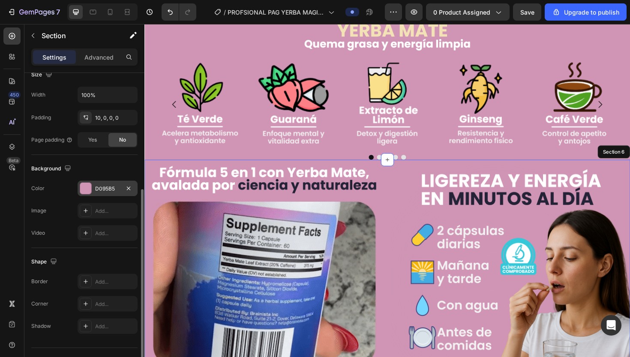
click at [104, 192] on div "D095B5" at bounding box center [108, 187] width 60 height 15
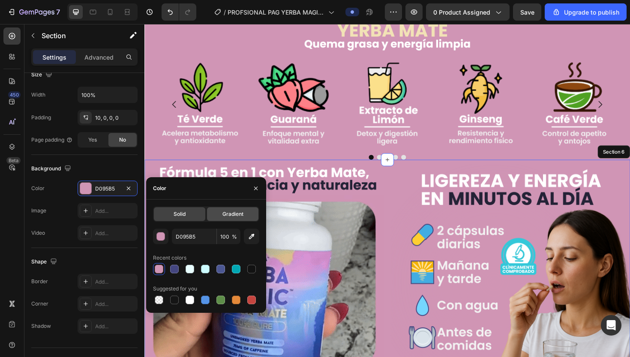
click at [223, 216] on span "Gradient" at bounding box center [232, 214] width 21 height 8
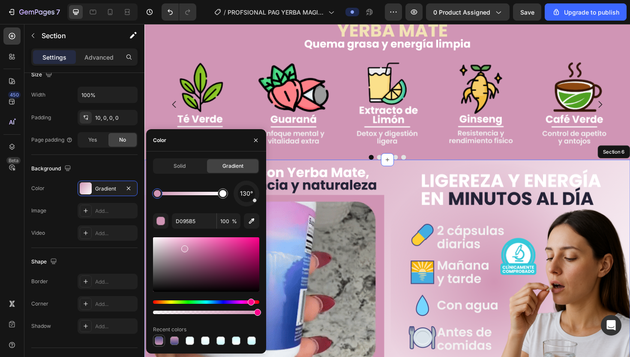
click at [158, 338] on div at bounding box center [159, 340] width 9 height 9
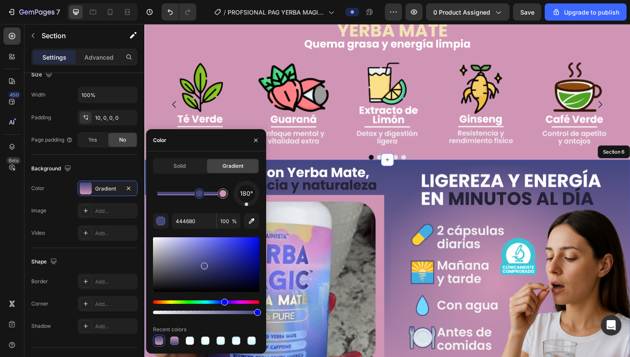
drag, startPoint x: 158, startPoint y: 195, endPoint x: 200, endPoint y: 195, distance: 41.6
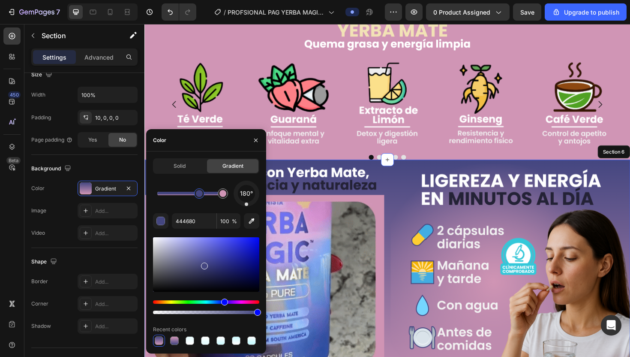
click at [200, 195] on div at bounding box center [199, 193] width 7 height 7
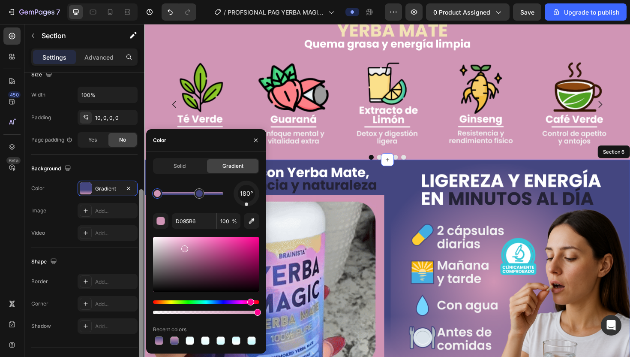
drag, startPoint x: 223, startPoint y: 194, endPoint x: 142, endPoint y: 194, distance: 80.6
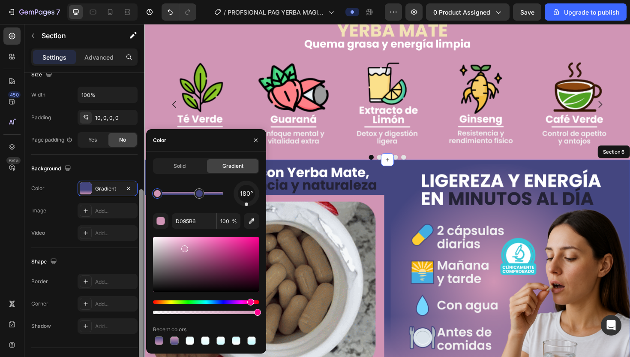
click at [142, 194] on div "450 Beta Sections(30) Elements(84) Section Element Hero Section Product Detail …" at bounding box center [72, 190] width 144 height 333
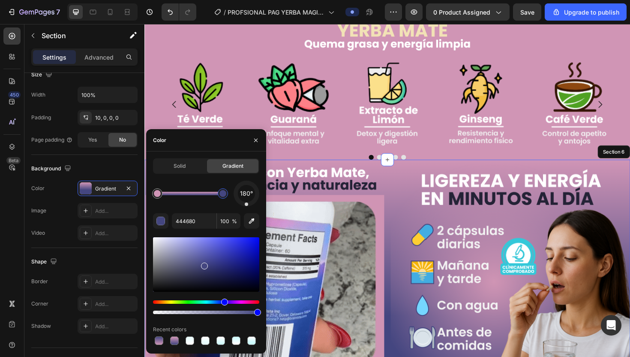
drag, startPoint x: 199, startPoint y: 192, endPoint x: 239, endPoint y: 194, distance: 39.9
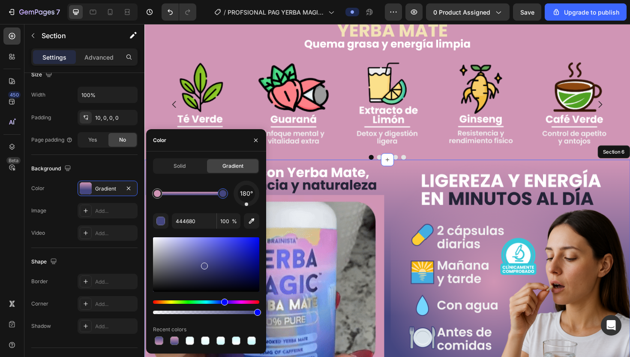
click at [239, 194] on div "180°" at bounding box center [206, 193] width 106 height 26
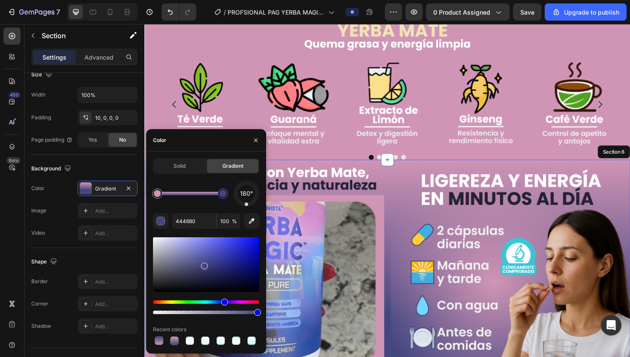
type input "D095B6"
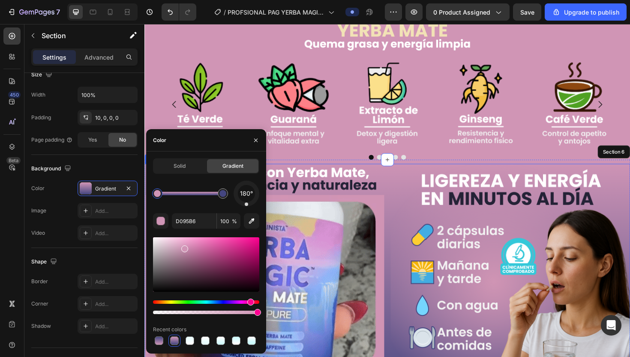
click at [403, 189] on div "Image Image Releasit COD Form & Upsells Releasit COD Form & Upsells Product Ima…" at bounding box center [401, 299] width 514 height 254
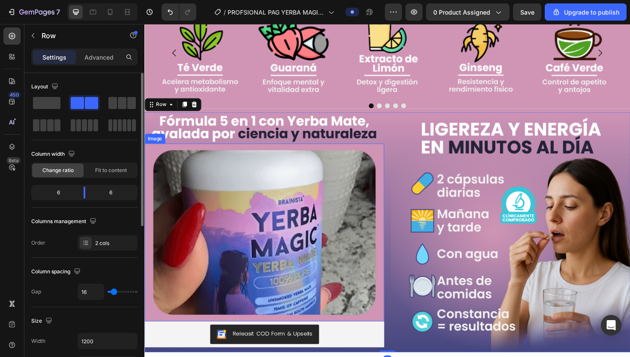
scroll to position [1113, 0]
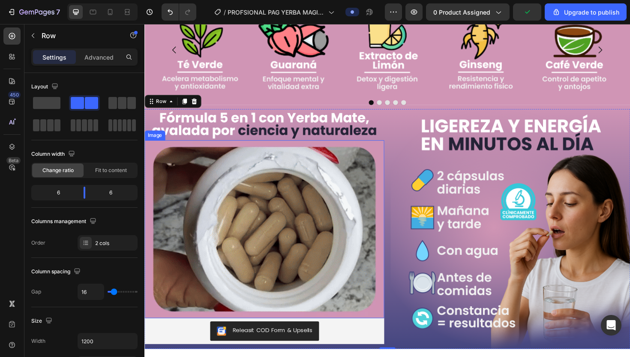
click at [223, 164] on img at bounding box center [271, 241] width 254 height 188
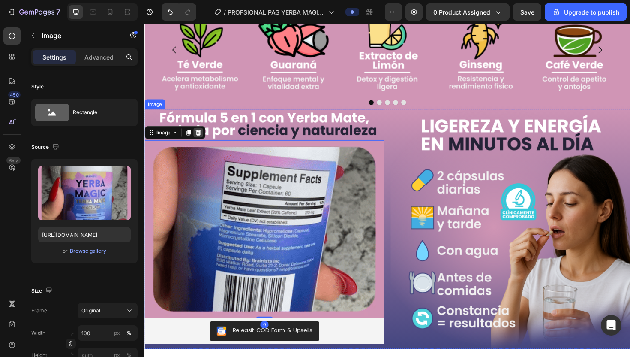
click at [201, 140] on icon at bounding box center [202, 139] width 6 height 6
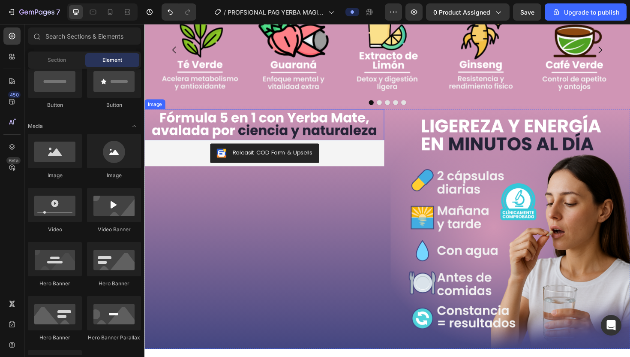
click at [205, 123] on img at bounding box center [271, 130] width 254 height 33
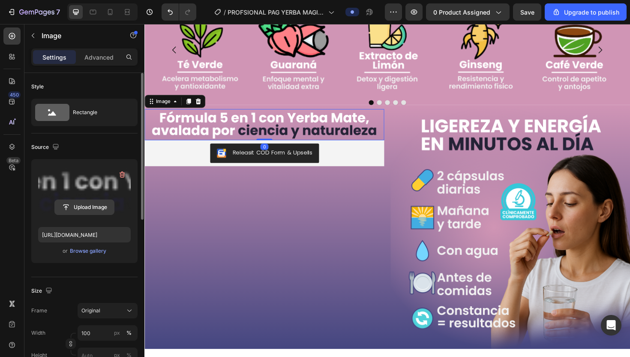
click at [88, 209] on input "file" at bounding box center [84, 207] width 59 height 15
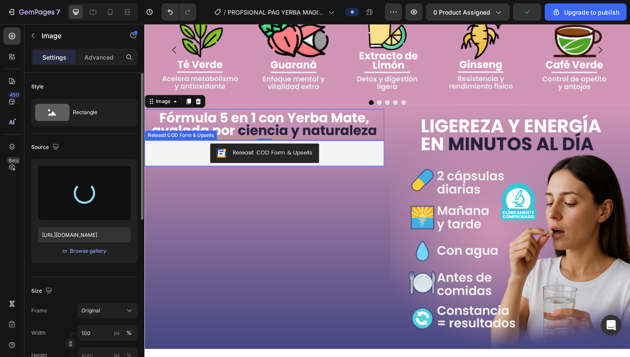
click at [361, 170] on div "Releasit COD Form & Upsells" at bounding box center [271, 160] width 247 height 21
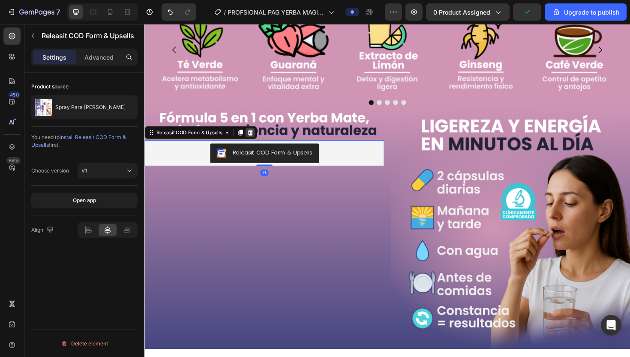
click at [255, 138] on icon at bounding box center [257, 139] width 6 height 6
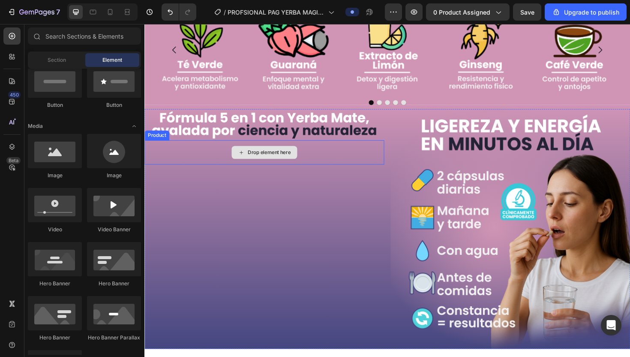
click at [289, 162] on div "Drop element here" at bounding box center [276, 159] width 45 height 7
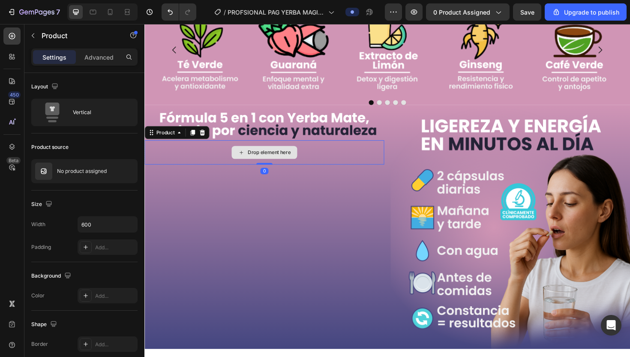
click at [323, 163] on div "Drop element here" at bounding box center [271, 160] width 254 height 26
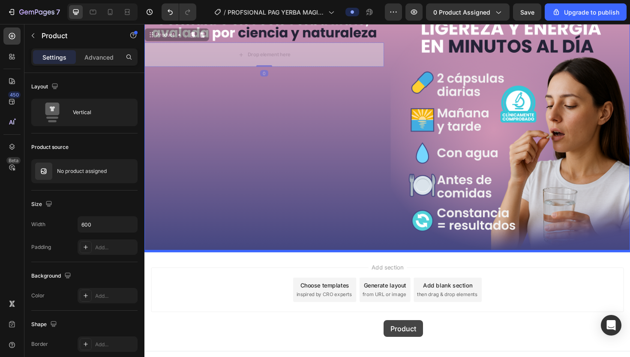
scroll to position [1223, 0]
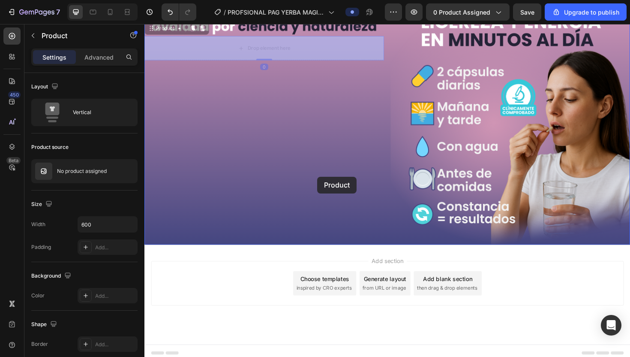
drag, startPoint x: 211, startPoint y: 156, endPoint x: 327, endPoint y: 185, distance: 119.8
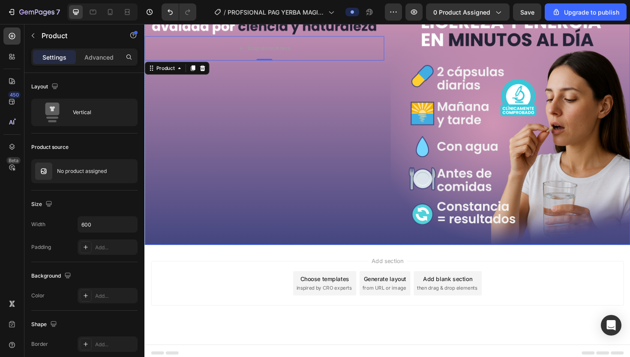
scroll to position [1193, 0]
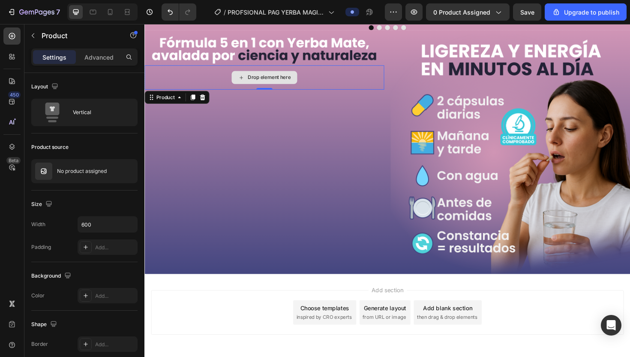
click at [323, 82] on div "Drop element here" at bounding box center [271, 81] width 254 height 26
click at [209, 104] on div at bounding box center [206, 101] width 10 height 10
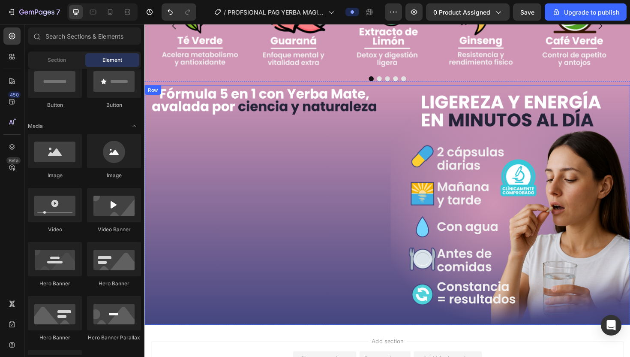
scroll to position [1140, 0]
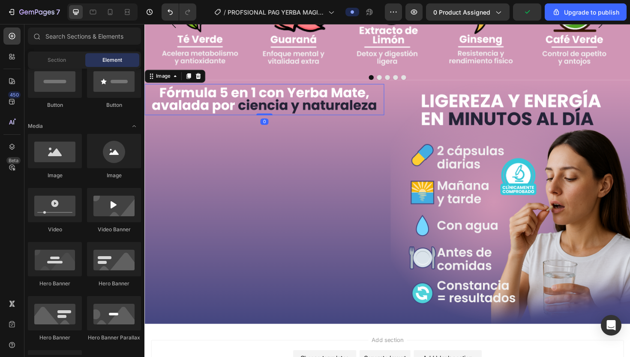
click at [297, 109] on img at bounding box center [271, 103] width 254 height 33
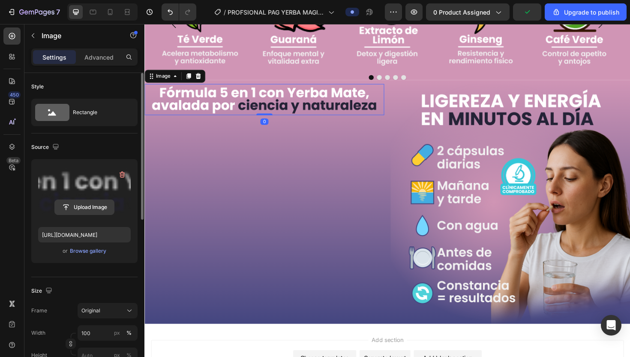
click at [96, 211] on input "file" at bounding box center [84, 207] width 59 height 15
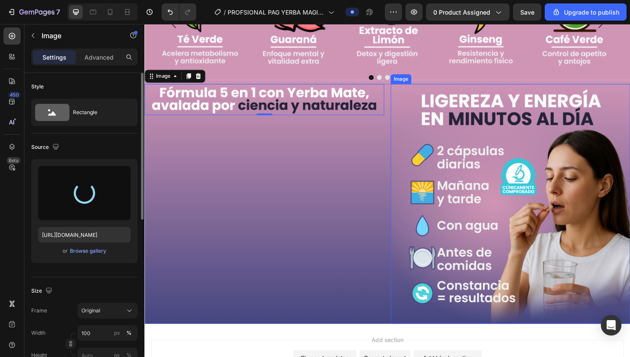
type input "https://cdn.shopify.com/s/files/1/0680/2259/9842/files/gempages_580220559711798…"
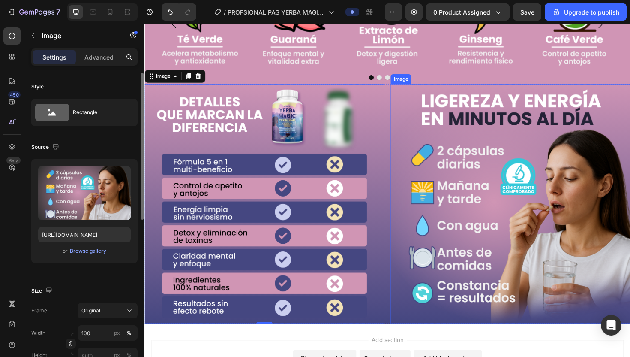
click at [516, 267] on img at bounding box center [532, 214] width 254 height 254
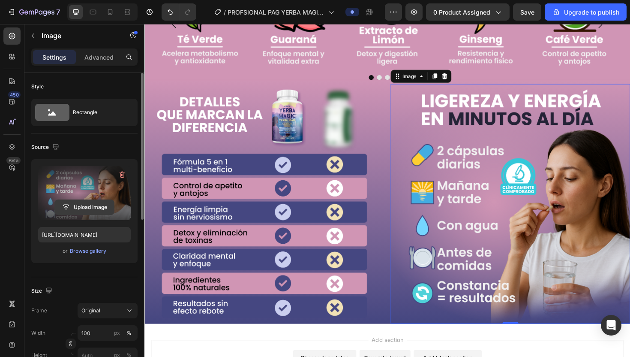
click at [94, 208] on input "file" at bounding box center [84, 207] width 59 height 15
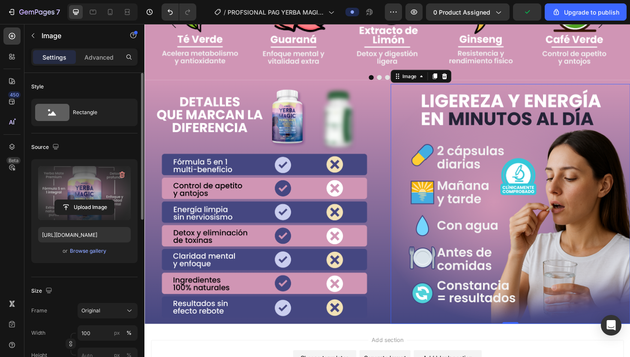
type input "https://cdn.shopify.com/s/files/1/0680/2259/9842/files/gempages_580220559711798…"
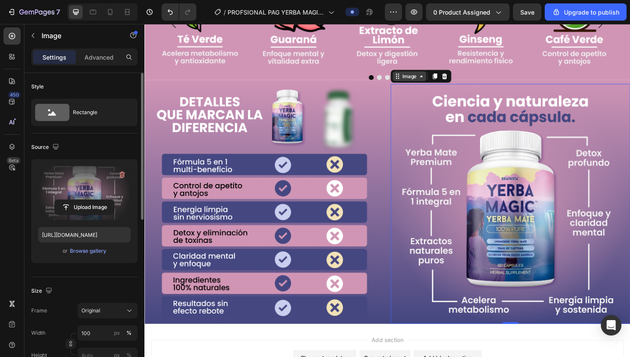
click at [432, 83] on div "Image" at bounding box center [425, 79] width 36 height 10
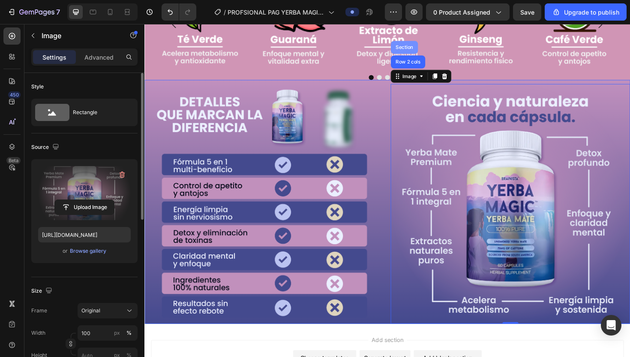
click at [424, 48] on div "Section" at bounding box center [420, 48] width 22 height 5
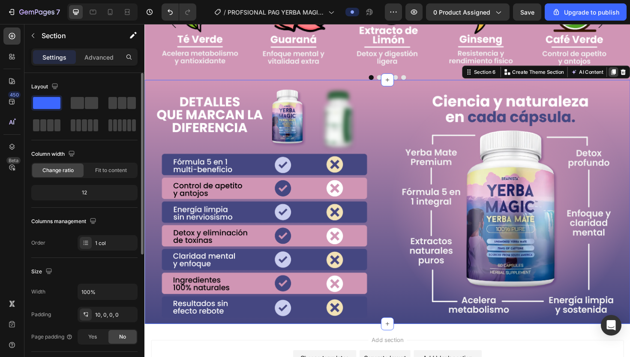
click at [630, 77] on icon at bounding box center [641, 75] width 5 height 6
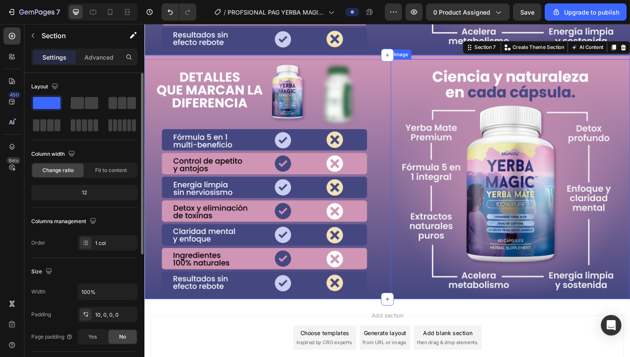
scroll to position [1427, 0]
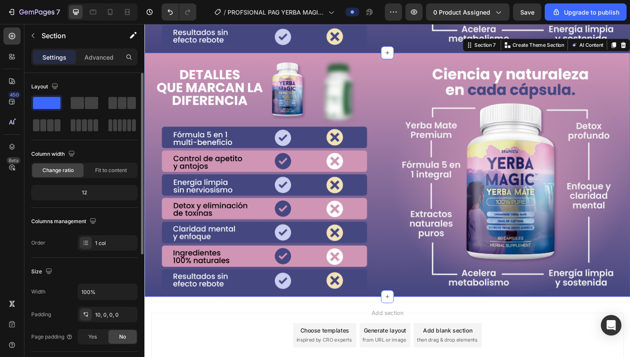
click at [351, 57] on div "Image Image Row Section 7 You can create reusable sections Create Theme Section…" at bounding box center [401, 183] width 514 height 258
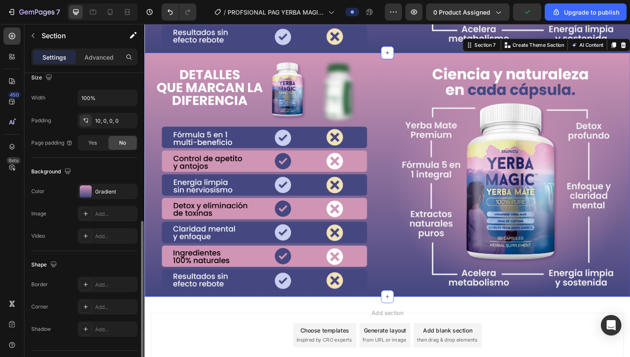
scroll to position [215, 0]
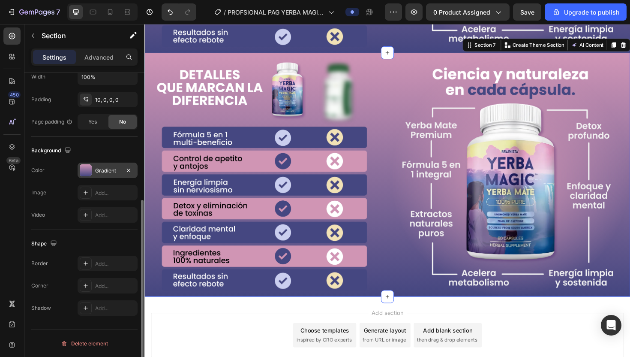
click at [103, 165] on div "Gradient" at bounding box center [108, 169] width 60 height 15
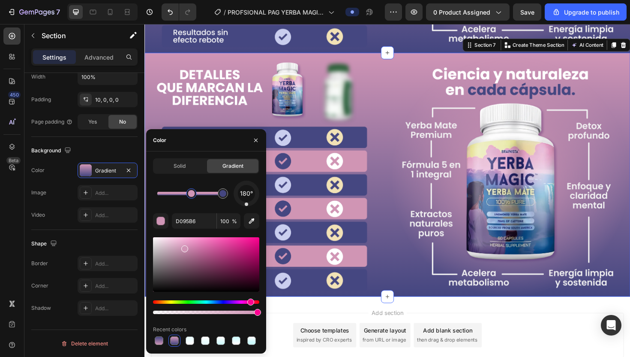
drag, startPoint x: 158, startPoint y: 190, endPoint x: 192, endPoint y: 189, distance: 34.3
click at [192, 190] on div at bounding box center [191, 193] width 7 height 7
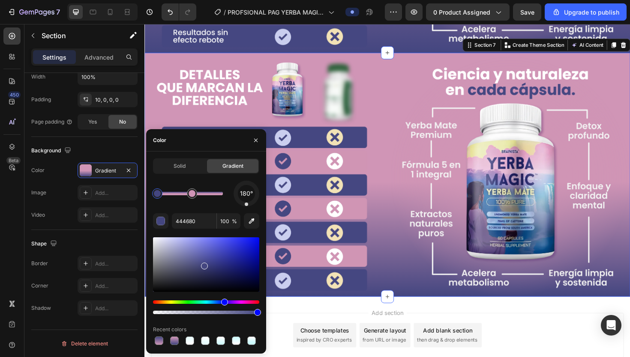
drag, startPoint x: 219, startPoint y: 194, endPoint x: 155, endPoint y: 193, distance: 64.7
click at [155, 193] on div at bounding box center [157, 193] width 7 height 7
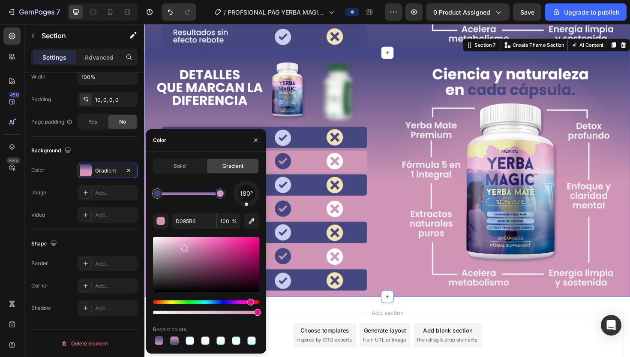
drag, startPoint x: 190, startPoint y: 193, endPoint x: 223, endPoint y: 192, distance: 33.0
click at [223, 192] on div at bounding box center [220, 193] width 7 height 7
type input "444680"
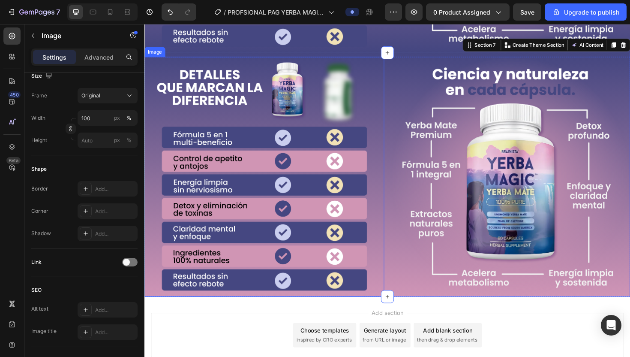
click at [327, 180] on img at bounding box center [271, 186] width 254 height 254
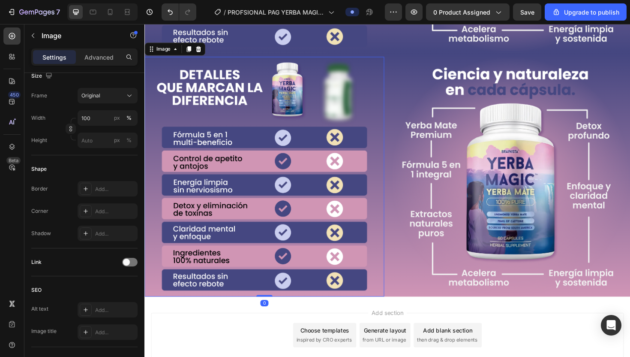
scroll to position [0, 0]
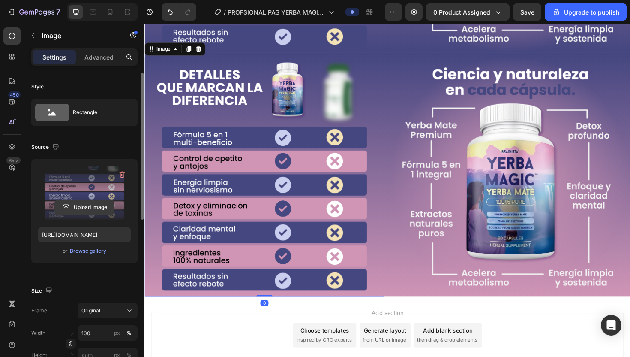
click at [93, 207] on input "file" at bounding box center [84, 207] width 59 height 15
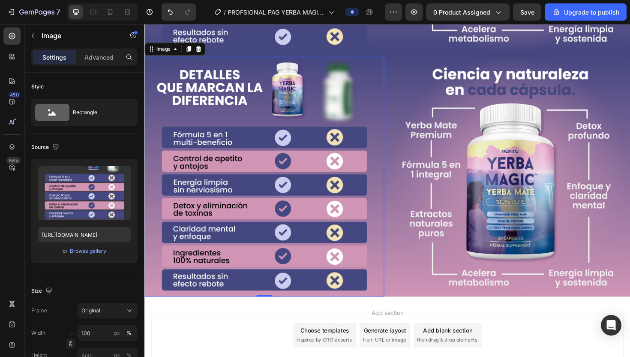
scroll to position [1395, 0]
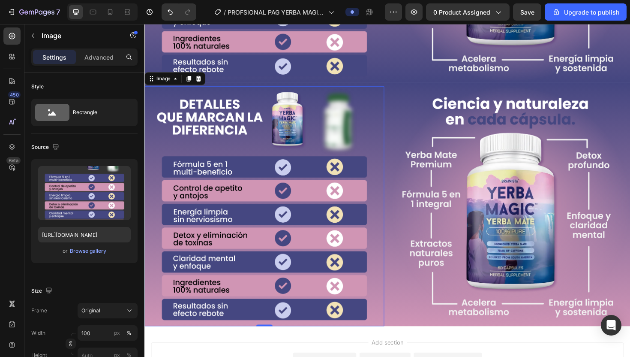
click at [318, 192] on img at bounding box center [271, 217] width 254 height 254
click at [203, 81] on icon at bounding box center [202, 81] width 6 height 6
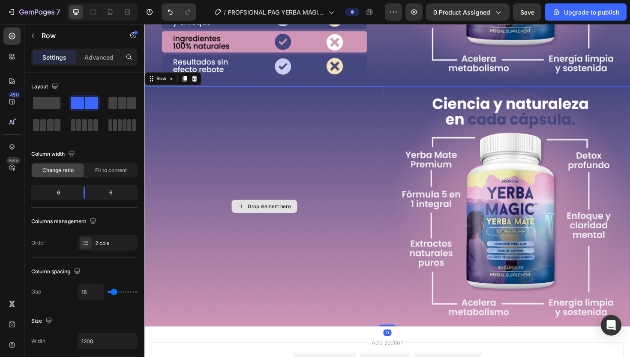
click at [334, 164] on div "Drop element here" at bounding box center [271, 217] width 254 height 254
click at [198, 82] on icon at bounding box center [198, 81] width 6 height 6
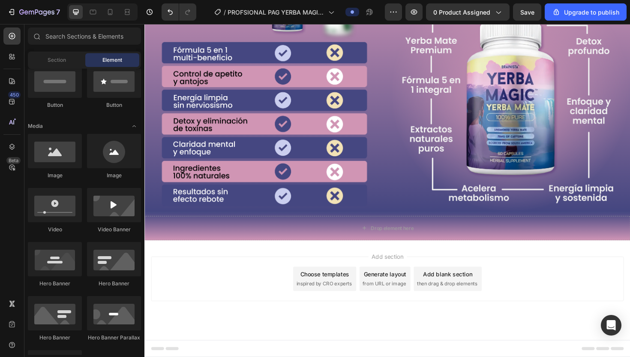
scroll to position [1258, 0]
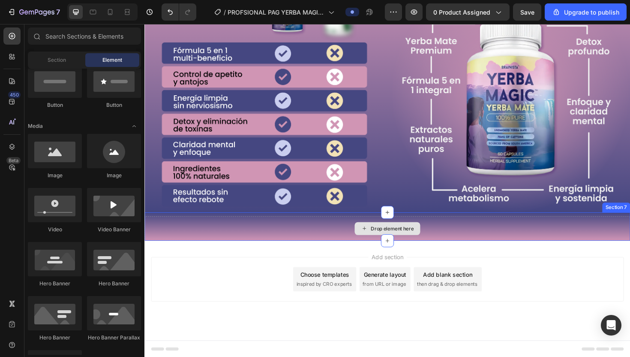
click at [430, 236] on div "Drop element here" at bounding box center [401, 241] width 69 height 14
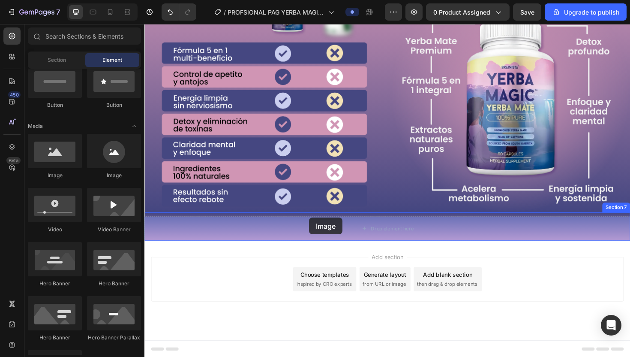
drag, startPoint x: 206, startPoint y: 176, endPoint x: 320, endPoint y: 230, distance: 126.2
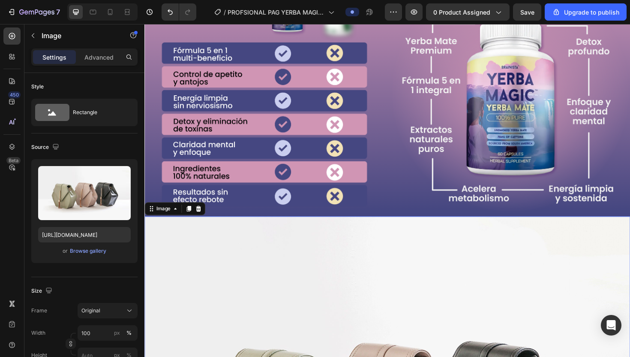
scroll to position [1395, 0]
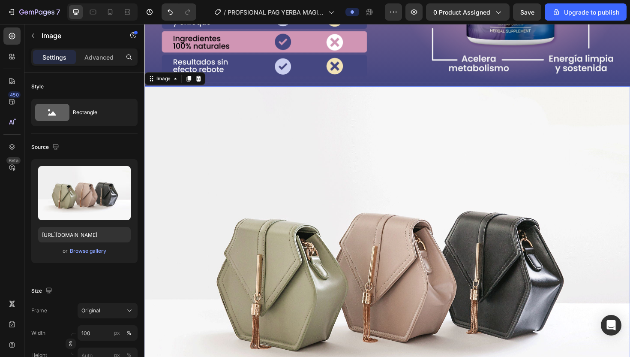
click at [226, 150] on img at bounding box center [401, 283] width 514 height 386
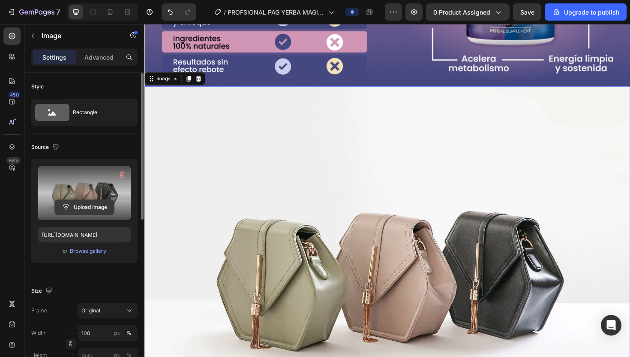
click at [102, 207] on input "file" at bounding box center [84, 207] width 59 height 15
click at [112, 210] on input "file" at bounding box center [84, 207] width 59 height 15
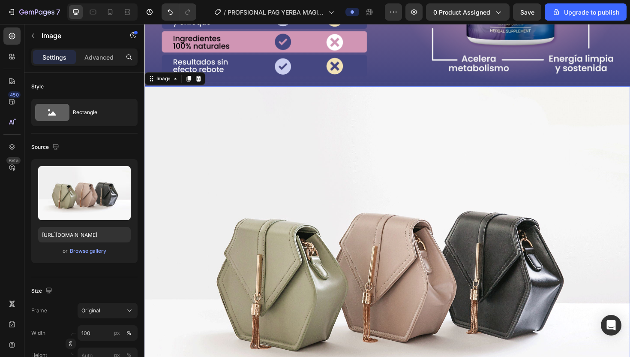
click at [310, 156] on img at bounding box center [401, 283] width 514 height 386
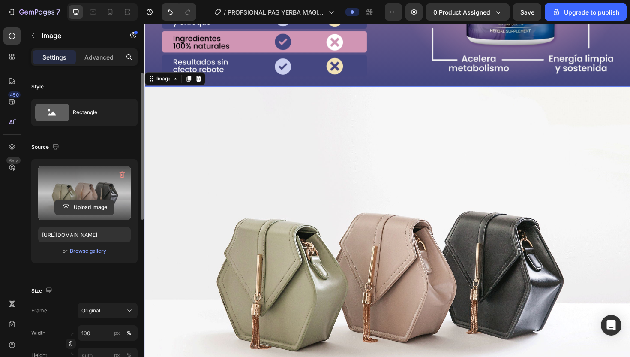
click at [81, 206] on input "file" at bounding box center [84, 207] width 59 height 15
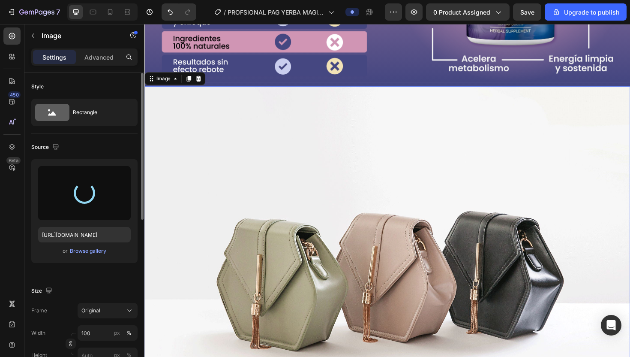
type input "https://cdn.shopify.com/s/files/1/0680/2259/9842/files/gempages_580220559711798…"
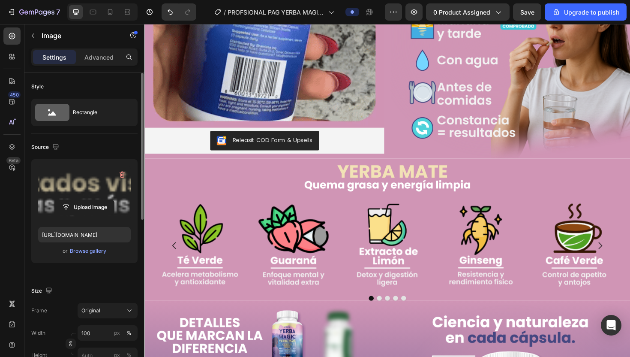
scroll to position [906, 0]
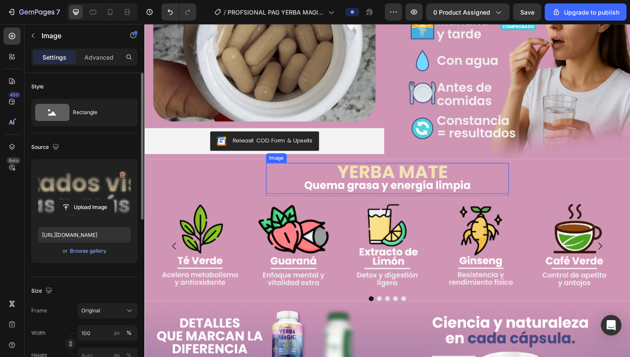
click at [320, 179] on img at bounding box center [401, 187] width 257 height 33
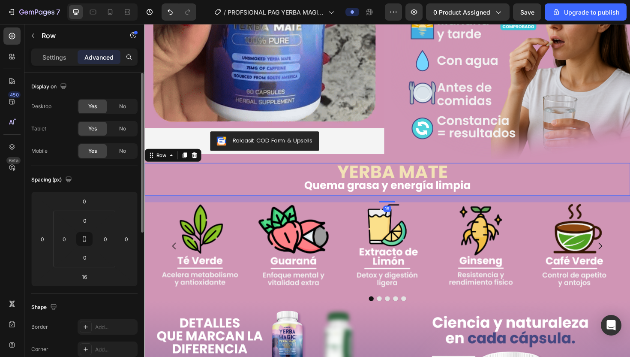
click at [235, 181] on div "Image Product" at bounding box center [401, 188] width 514 height 35
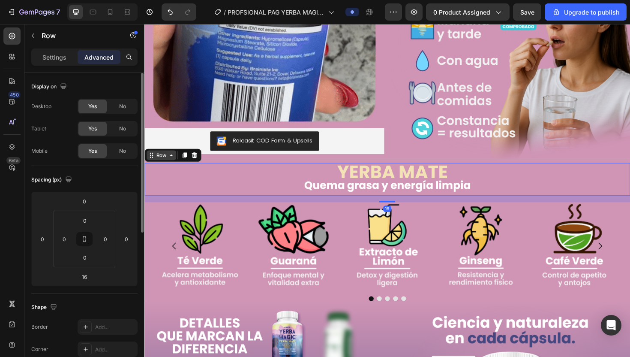
click at [171, 160] on icon at bounding box center [172, 162] width 7 height 7
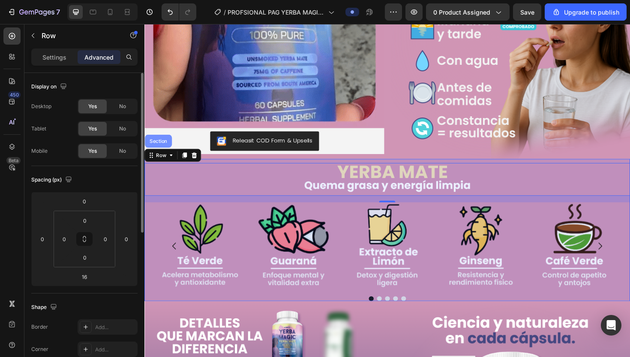
click at [166, 145] on div "Section" at bounding box center [159, 147] width 22 height 5
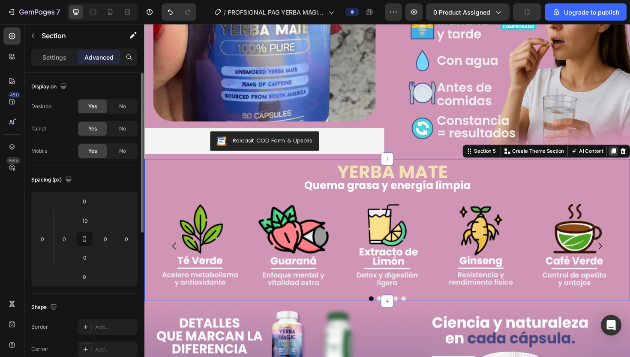
click at [630, 157] on icon at bounding box center [641, 159] width 5 height 6
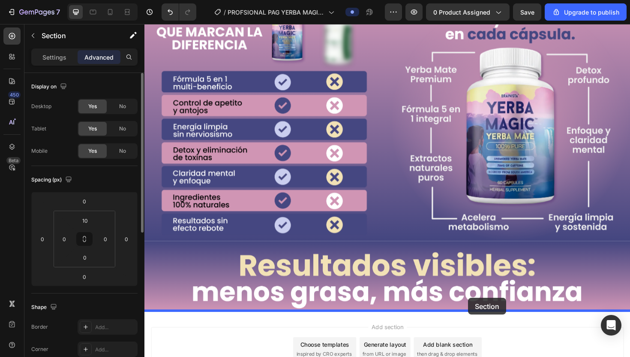
scroll to position [1390, 0]
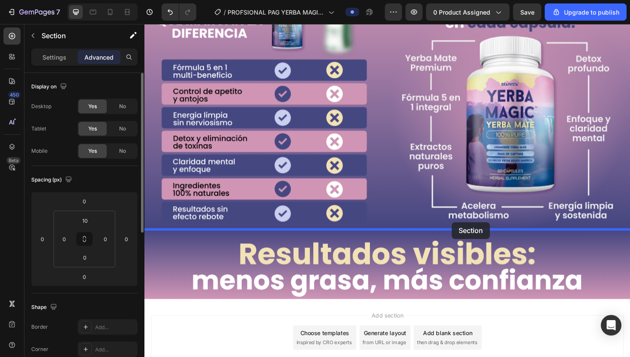
drag, startPoint x: 508, startPoint y: 45, endPoint x: 470, endPoint y: 234, distance: 192.9
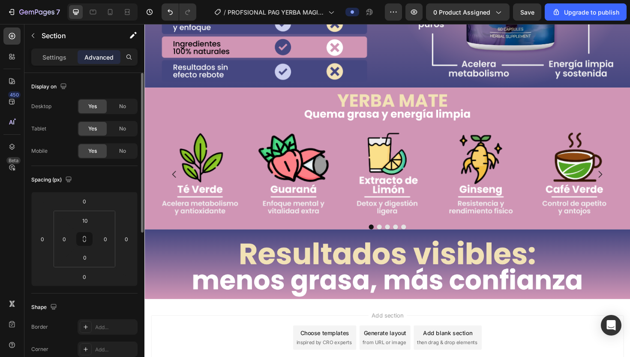
scroll to position [1240, 0]
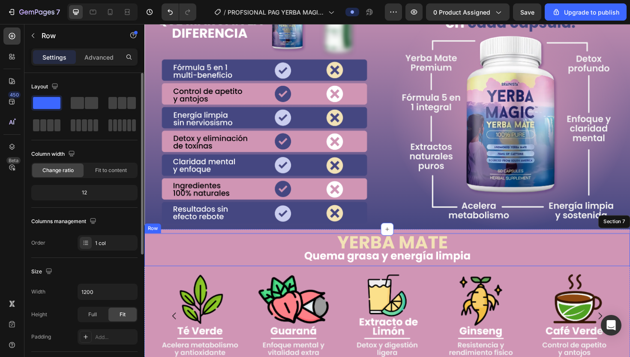
click at [539, 246] on div "Image Product" at bounding box center [401, 263] width 514 height 35
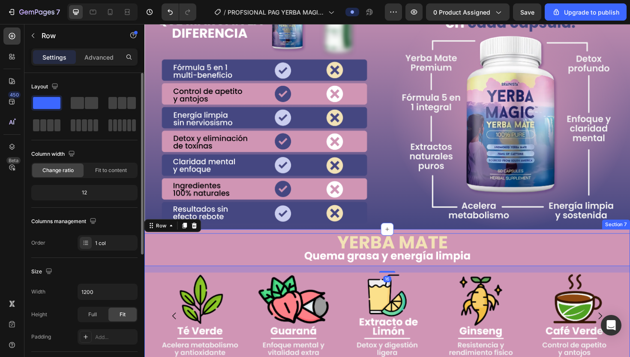
click at [538, 242] on div "Image Product Row 16 Image Image Image Image Image Carousel Section 7" at bounding box center [401, 316] width 514 height 150
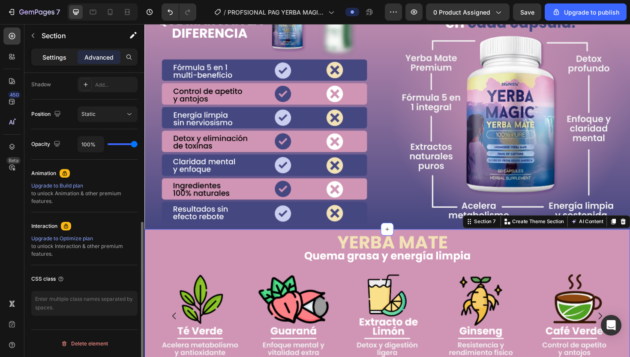
click at [47, 60] on p "Settings" at bounding box center [54, 57] width 24 height 9
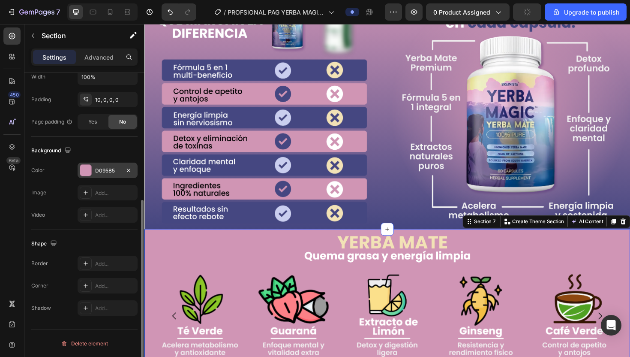
click at [106, 164] on div "D095B5" at bounding box center [108, 169] width 60 height 15
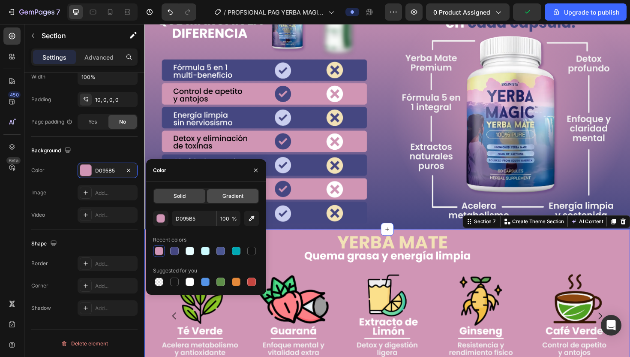
click at [231, 194] on span "Gradient" at bounding box center [232, 196] width 21 height 8
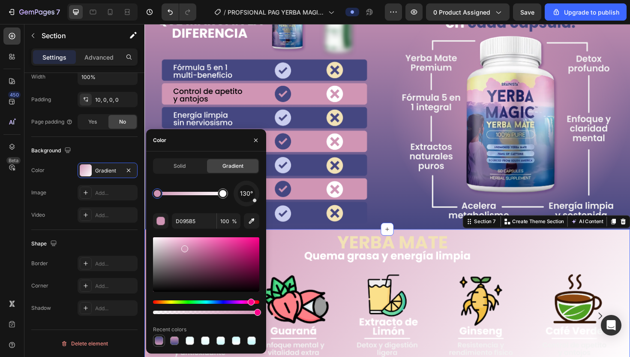
click at [158, 342] on div at bounding box center [159, 340] width 9 height 9
type input "444680"
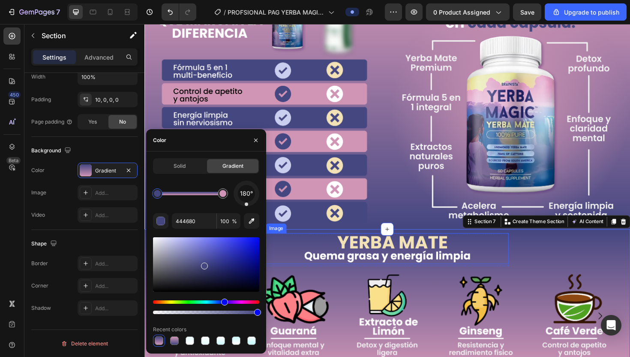
click at [322, 250] on img at bounding box center [401, 262] width 257 height 33
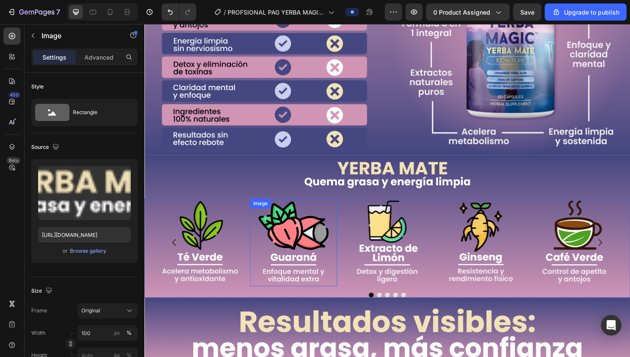
scroll to position [1154, 0]
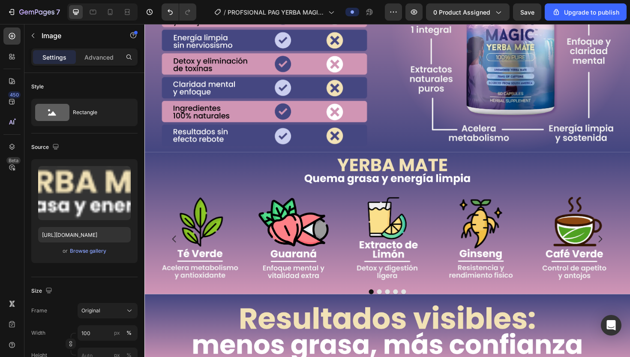
click at [352, 183] on img at bounding box center [401, 180] width 257 height 33
click at [370, 192] on img at bounding box center [401, 180] width 257 height 33
click at [348, 173] on img at bounding box center [401, 180] width 257 height 33
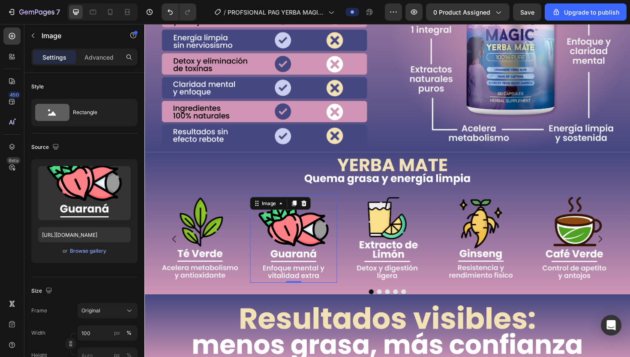
click at [321, 291] on img at bounding box center [302, 251] width 92 height 92
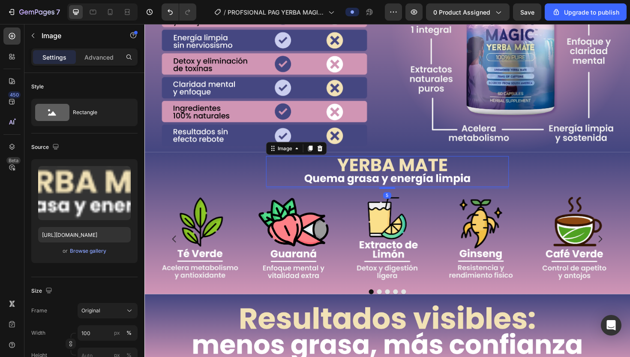
click at [399, 180] on img at bounding box center [401, 180] width 257 height 33
click at [95, 255] on div "or Browse gallery" at bounding box center [84, 251] width 93 height 10
click at [96, 250] on div "Browse gallery" at bounding box center [88, 251] width 36 height 8
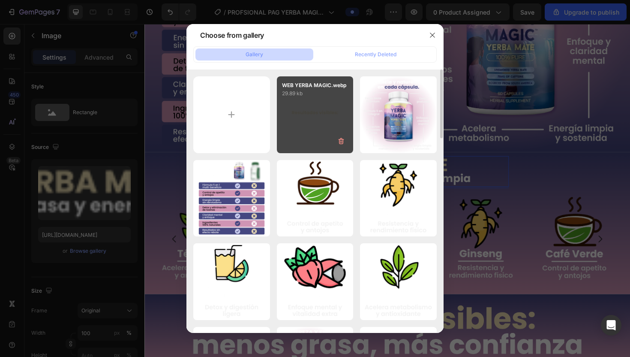
click at [297, 132] on div "WEB YERBA MAGIC.webp 29.89 kb" at bounding box center [315, 114] width 77 height 77
type input "https://cdn.shopify.com/s/files/1/0680/2259/9842/files/gempages_580220559711798…"
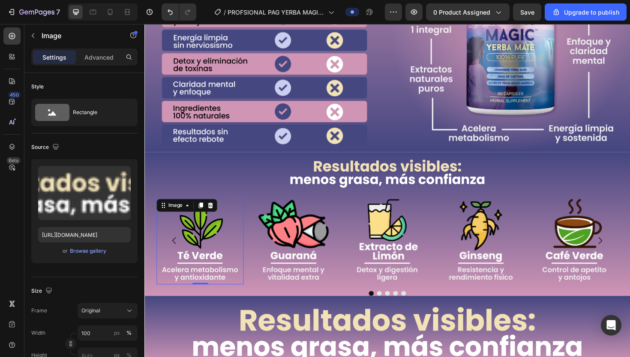
click at [223, 250] on img at bounding box center [203, 253] width 92 height 92
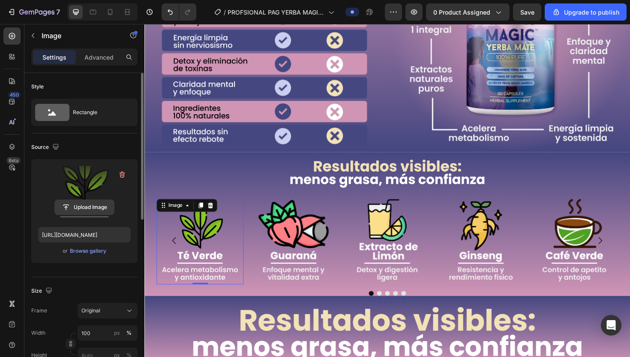
click at [96, 206] on input "file" at bounding box center [84, 207] width 59 height 15
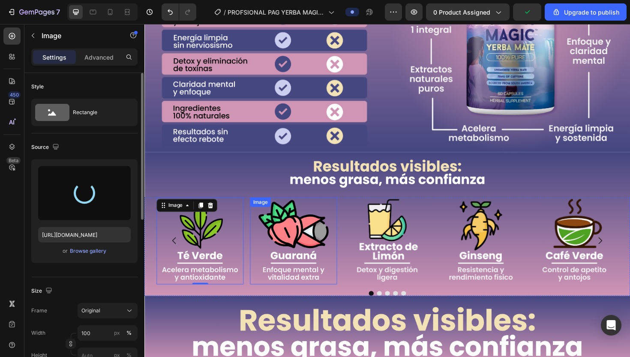
type input "https://cdn.shopify.com/s/files/1/0680/2259/9842/files/gempages_580220559711798…"
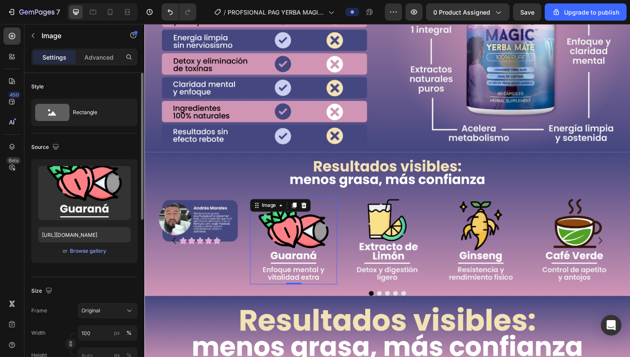
click at [302, 236] on img at bounding box center [302, 253] width 92 height 92
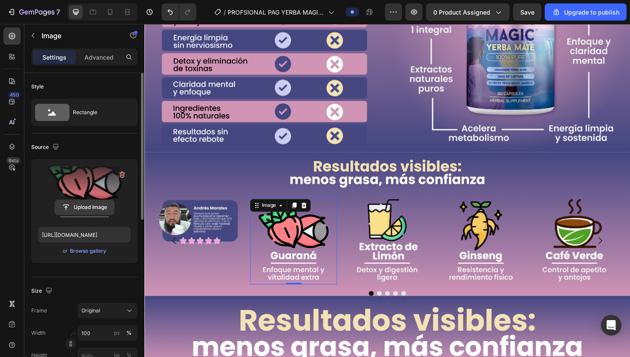
click at [93, 207] on input "file" at bounding box center [84, 207] width 59 height 15
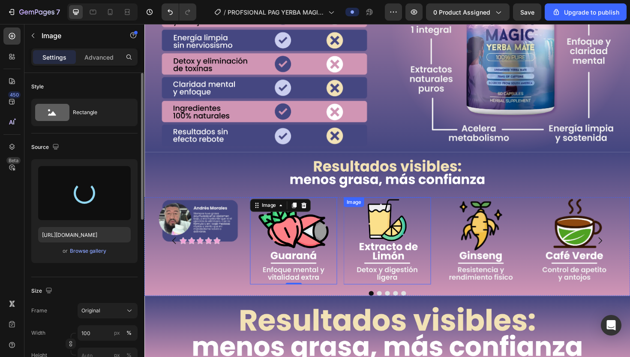
type input "https://cdn.shopify.com/s/files/1/0680/2259/9842/files/gempages_580220559711798…"
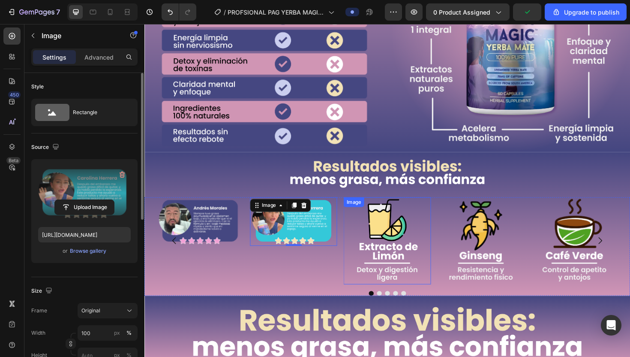
click at [391, 234] on img at bounding box center [401, 253] width 92 height 92
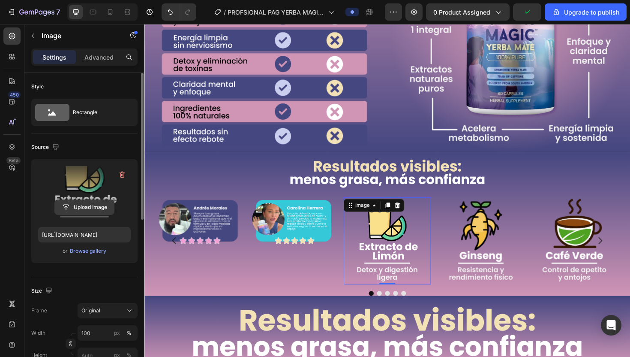
click at [95, 205] on input "file" at bounding box center [84, 207] width 59 height 15
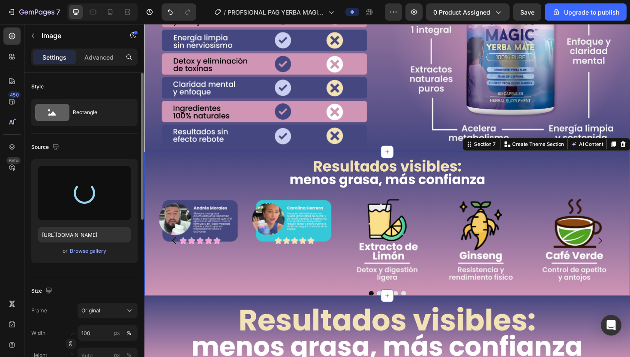
click at [219, 205] on div "Image Product Row Image Image Image Image Image Carousel" at bounding box center [401, 238] width 514 height 148
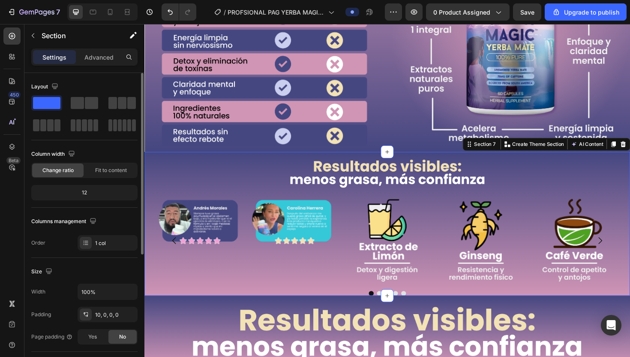
click at [258, 203] on div "Image Product Row Image Image Image Image Image Carousel" at bounding box center [401, 238] width 514 height 148
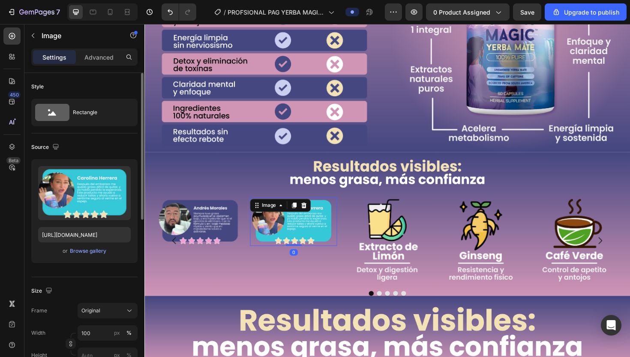
click at [314, 226] on img at bounding box center [302, 233] width 92 height 52
click at [282, 216] on div "Image" at bounding box center [276, 216] width 18 height 8
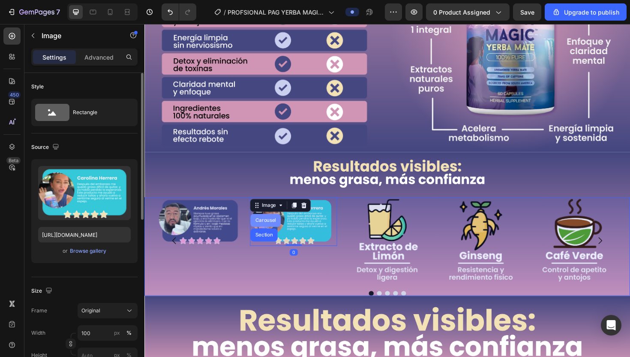
click at [278, 234] on div "Carousel" at bounding box center [272, 231] width 25 height 5
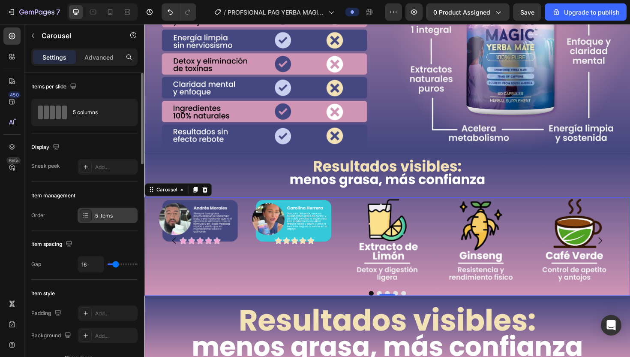
click at [112, 213] on div "5 items" at bounding box center [115, 216] width 40 height 8
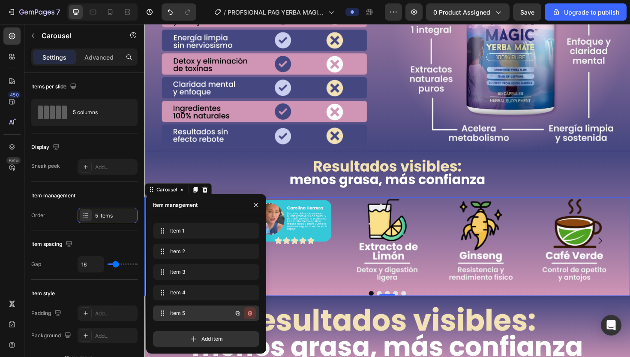
click at [250, 313] on icon "button" at bounding box center [249, 312] width 7 height 7
click at [242, 312] on div "Delete" at bounding box center [244, 313] width 16 height 8
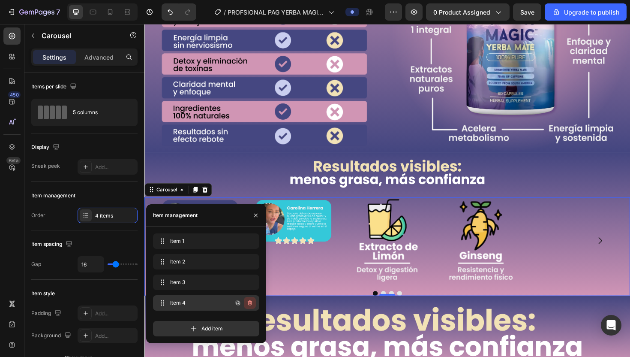
click at [250, 303] on icon "button" at bounding box center [250, 303] width 0 height 2
click at [246, 301] on div "Delete" at bounding box center [244, 303] width 16 height 8
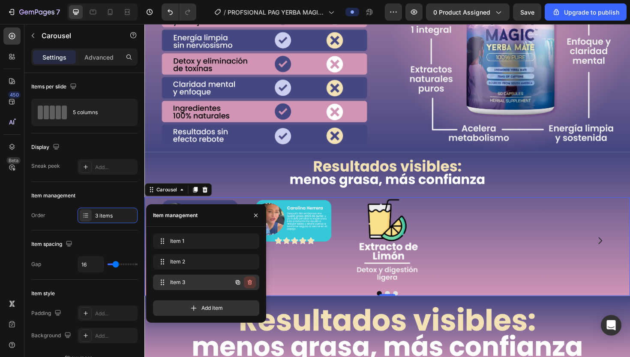
click at [252, 282] on icon "button" at bounding box center [249, 282] width 7 height 7
click at [203, 250] on div "Item 1 Item 1" at bounding box center [206, 242] width 106 height 19
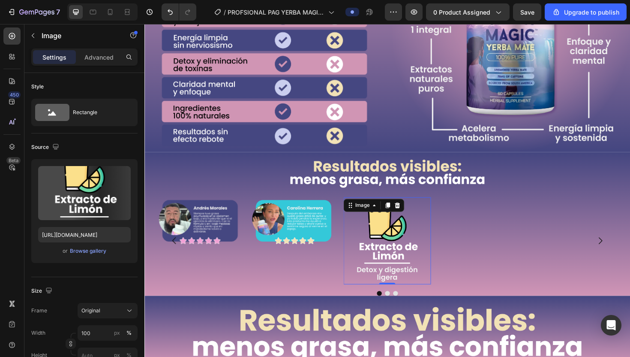
click at [408, 248] on img at bounding box center [401, 253] width 92 height 92
click at [92, 246] on div "or Browse gallery" at bounding box center [84, 251] width 93 height 10
click at [92, 251] on div "Browse gallery" at bounding box center [88, 251] width 36 height 8
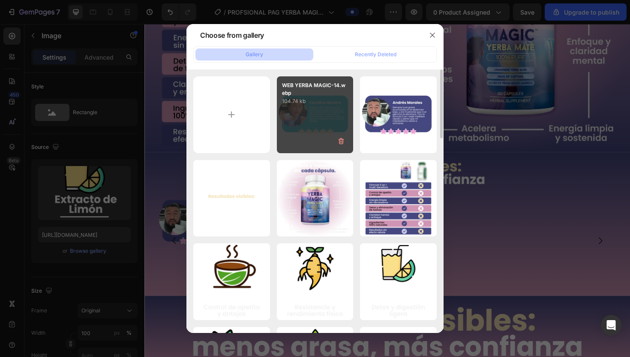
click at [309, 128] on div "WEB YERBA MAGIC-14.webp 104.74 kb" at bounding box center [315, 114] width 77 height 77
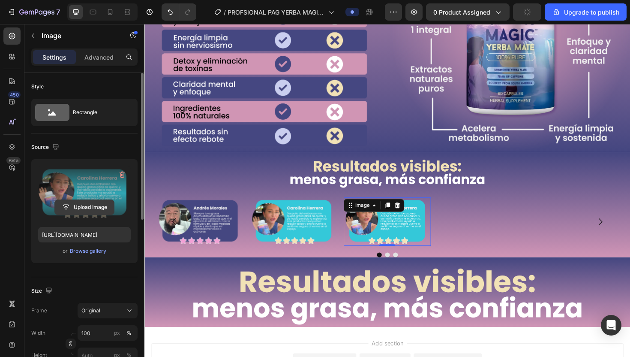
click at [100, 206] on input "file" at bounding box center [84, 207] width 59 height 15
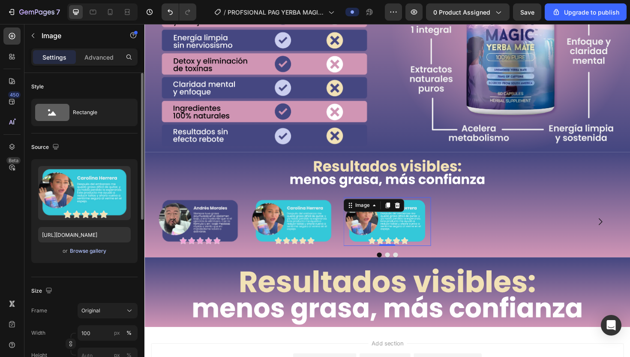
click at [84, 249] on div "Browse gallery" at bounding box center [88, 251] width 36 height 8
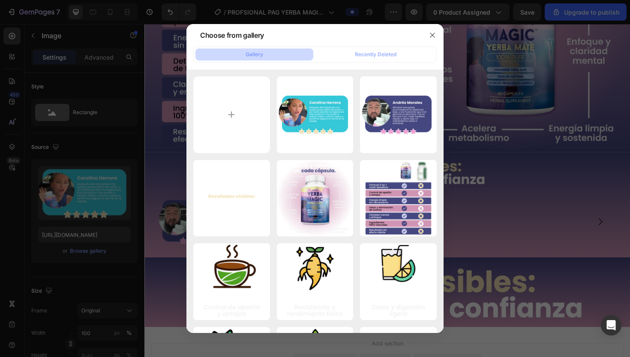
click at [471, 181] on div at bounding box center [315, 178] width 630 height 357
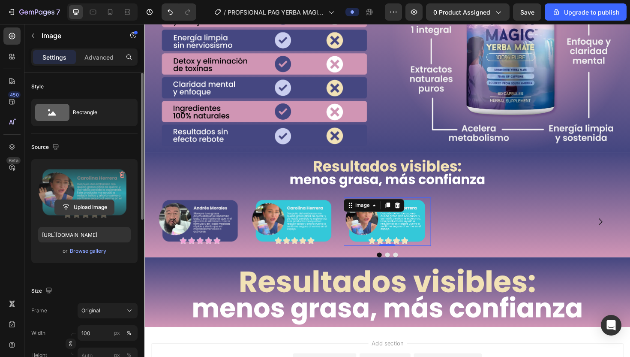
click at [81, 205] on input "file" at bounding box center [84, 207] width 59 height 15
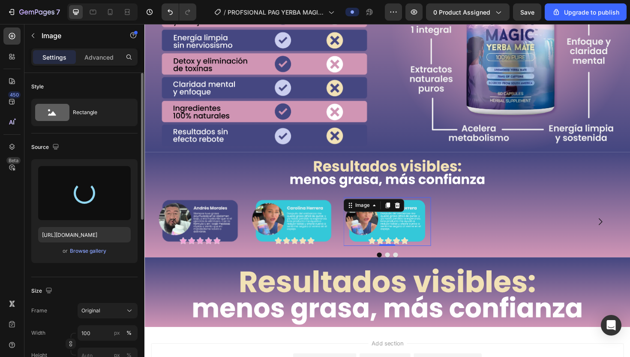
type input "https://cdn.shopify.com/s/files/1/0680/2259/9842/files/gempages_580220559711798…"
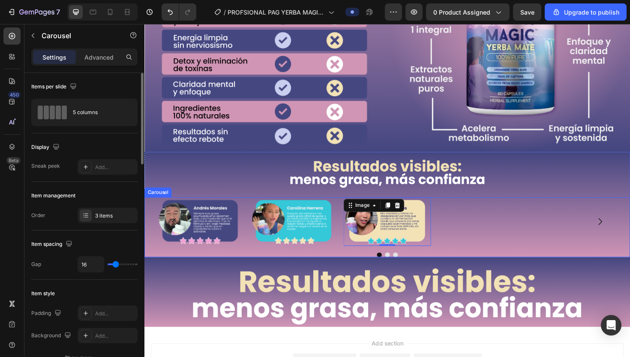
click at [538, 226] on div "Image Image Image 0" at bounding box center [401, 233] width 489 height 52
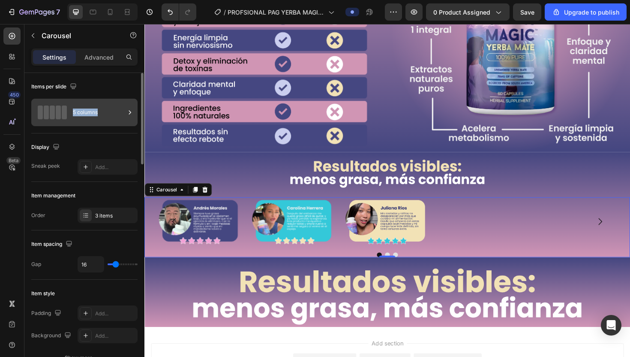
click at [102, 108] on div "5 columns" at bounding box center [99, 112] width 52 height 20
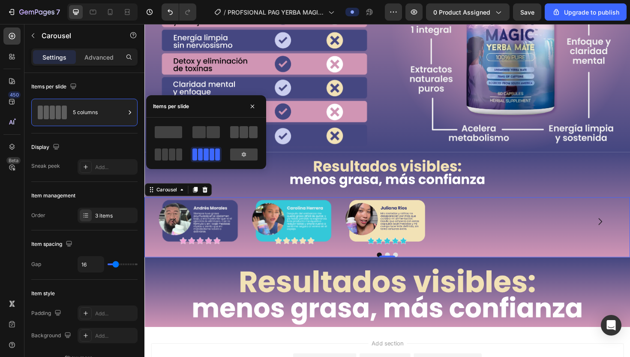
click at [242, 134] on span at bounding box center [244, 132] width 9 height 12
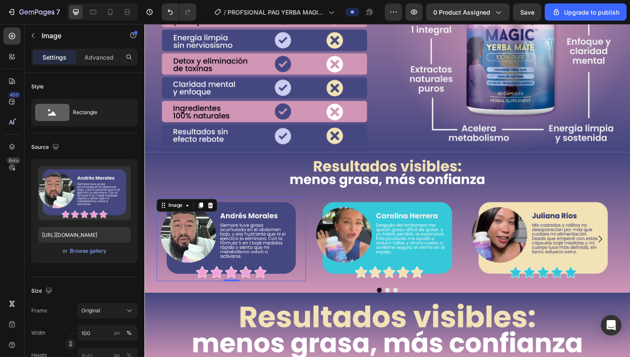
click at [257, 258] on img at bounding box center [236, 251] width 158 height 89
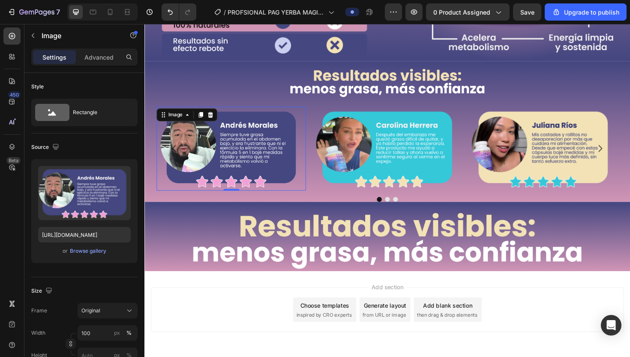
scroll to position [1265, 0]
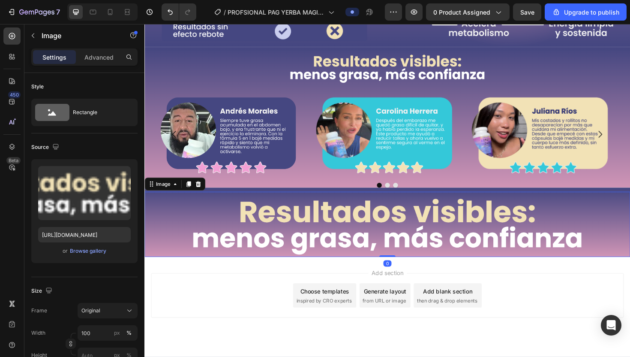
click at [298, 243] on img at bounding box center [401, 235] width 514 height 69
click at [201, 191] on icon at bounding box center [202, 193] width 6 height 6
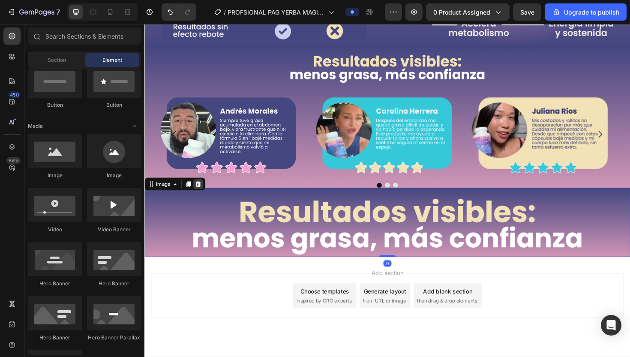
scroll to position [1240, 0]
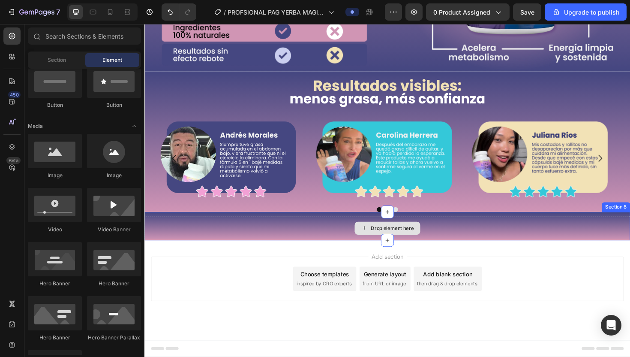
click at [264, 242] on div "Drop element here" at bounding box center [401, 240] width 514 height 26
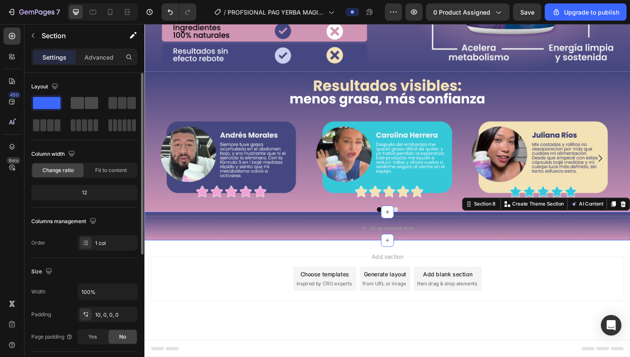
click at [90, 100] on span at bounding box center [91, 103] width 13 height 12
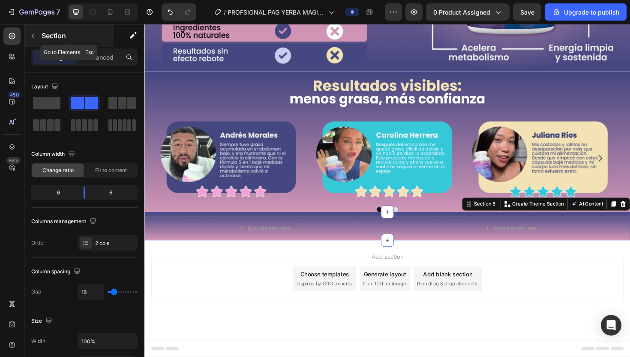
click at [58, 33] on p "Section" at bounding box center [77, 35] width 70 height 10
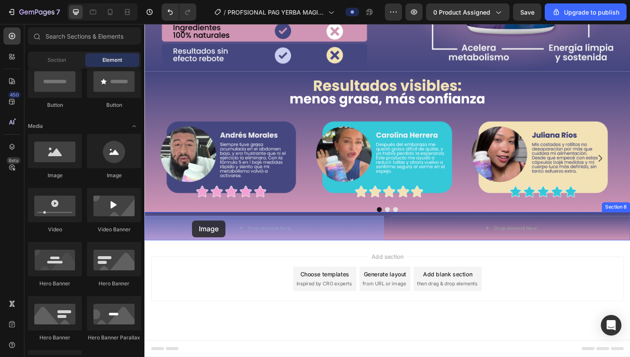
drag, startPoint x: 207, startPoint y: 177, endPoint x: 195, endPoint y: 232, distance: 56.1
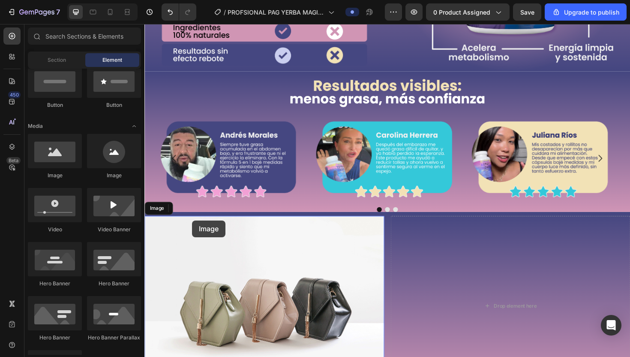
scroll to position [1265, 0]
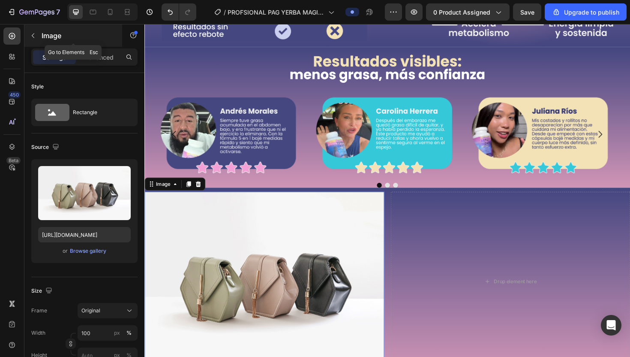
click at [51, 36] on p "Image" at bounding box center [78, 35] width 73 height 10
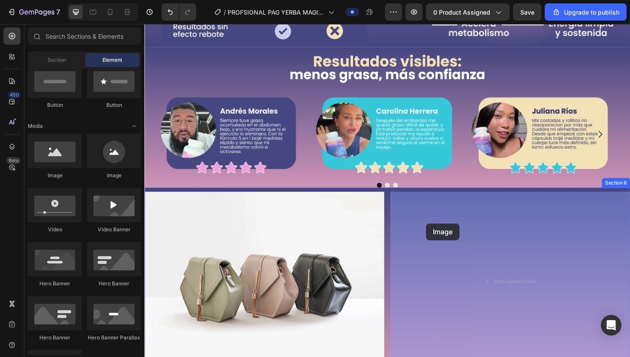
drag, startPoint x: 208, startPoint y: 178, endPoint x: 443, endPoint y: 234, distance: 241.9
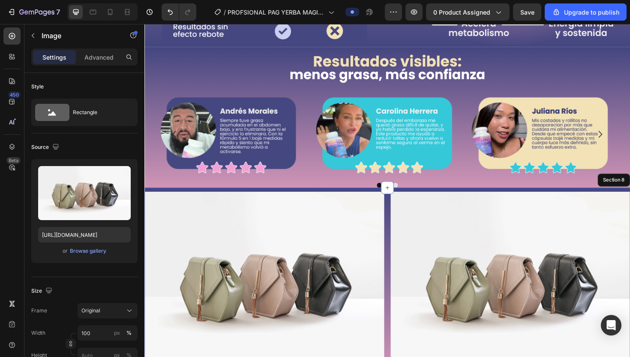
click at [379, 198] on div "Image Image 0 Section 8" at bounding box center [401, 294] width 514 height 195
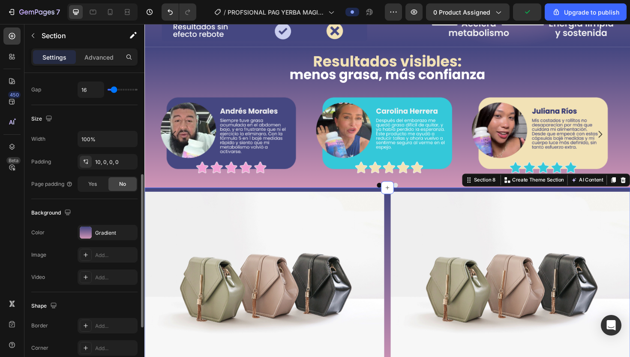
scroll to position [203, 0]
click at [106, 231] on div "Gradient" at bounding box center [107, 232] width 25 height 8
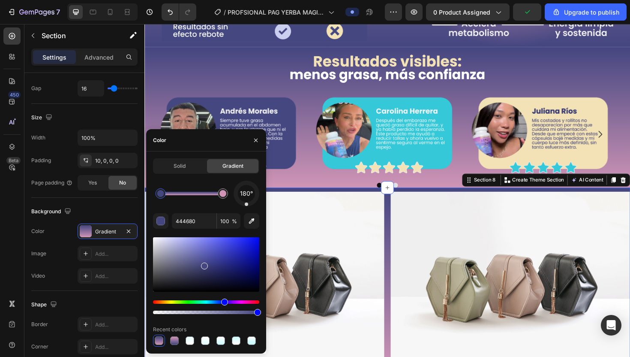
drag, startPoint x: 160, startPoint y: 195, endPoint x: 193, endPoint y: 195, distance: 33.0
click at [164, 195] on div at bounding box center [160, 193] width 7 height 7
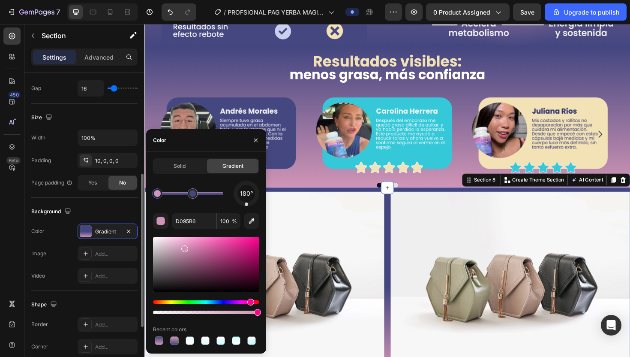
drag, startPoint x: 223, startPoint y: 195, endPoint x: 128, endPoint y: 195, distance: 95.2
click at [128, 195] on div "450 Beta Sections(30) Elements(84) Section Element Hero Section Product Detail …" at bounding box center [72, 190] width 144 height 333
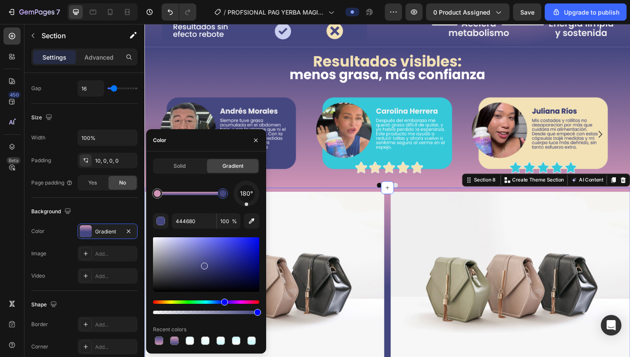
drag, startPoint x: 190, startPoint y: 191, endPoint x: 234, endPoint y: 191, distance: 43.3
click at [233, 191] on div "180°" at bounding box center [206, 193] width 106 height 26
type input "D095B6"
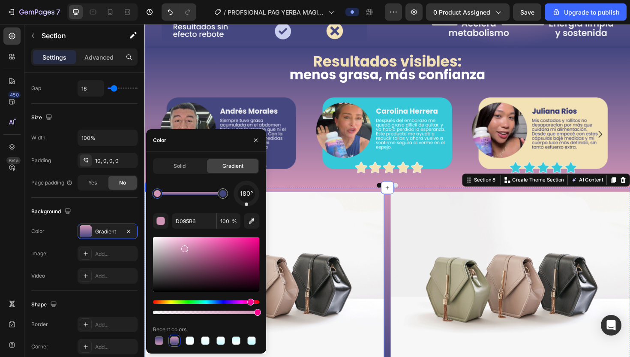
click at [320, 230] on img at bounding box center [271, 296] width 254 height 190
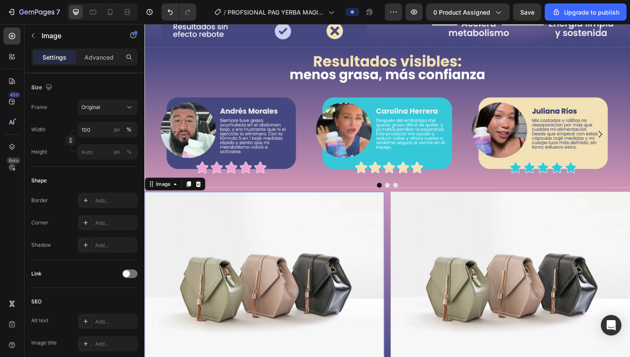
scroll to position [0, 0]
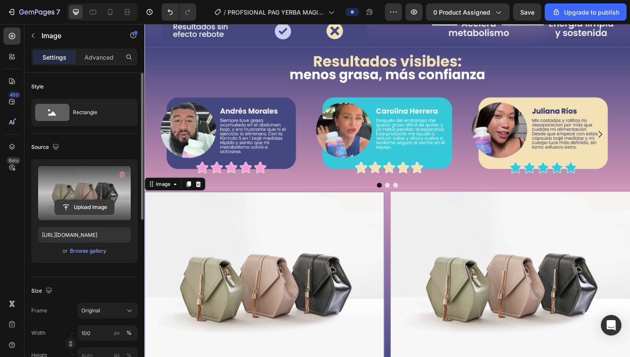
click at [90, 209] on input "file" at bounding box center [84, 207] width 59 height 15
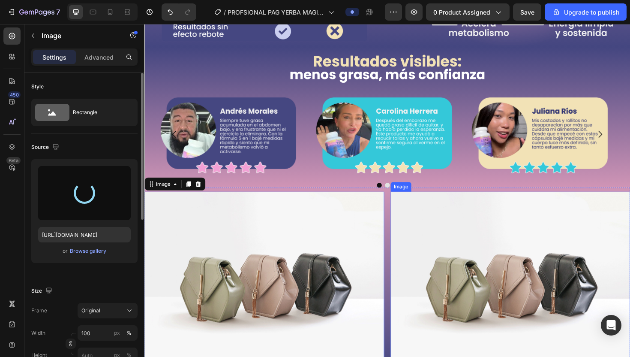
type input "https://cdn.shopify.com/s/files/1/0680/2259/9842/files/gempages_580220559711798…"
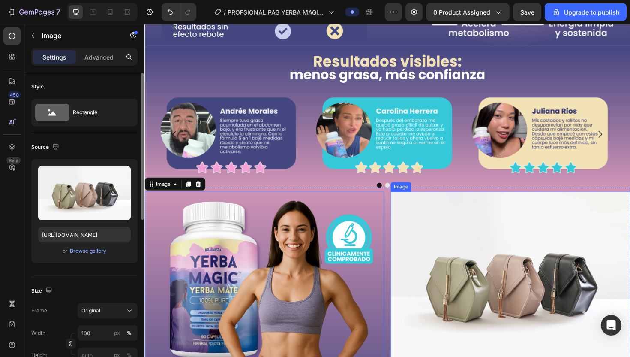
click at [450, 242] on img at bounding box center [532, 296] width 254 height 190
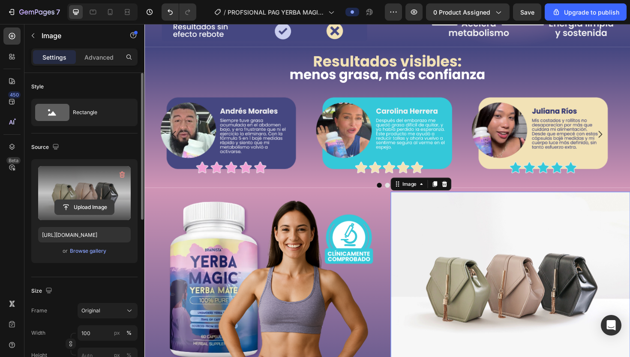
click at [102, 208] on input "file" at bounding box center [84, 207] width 59 height 15
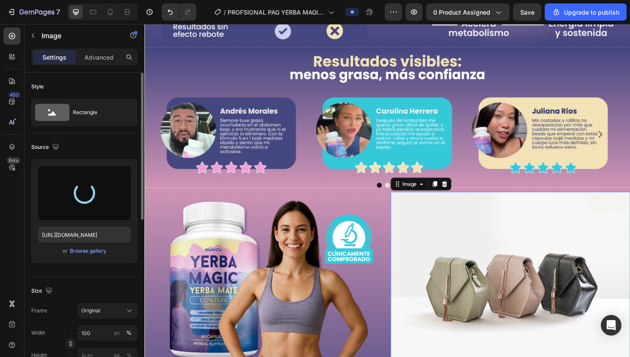
type input "https://cdn.shopify.com/s/files/1/0680/2259/9842/files/gempages_580220559711798…"
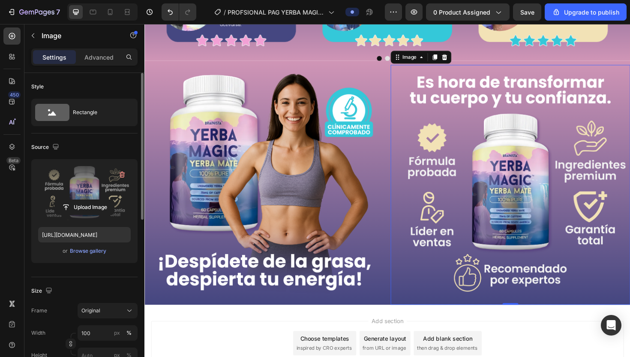
scroll to position [1399, 0]
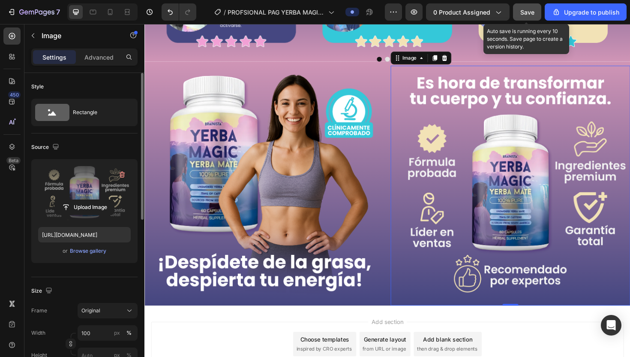
click at [528, 11] on span "Save" at bounding box center [527, 12] width 14 height 7
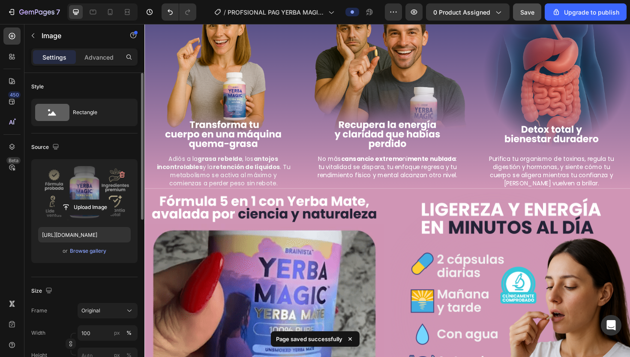
scroll to position [708, 0]
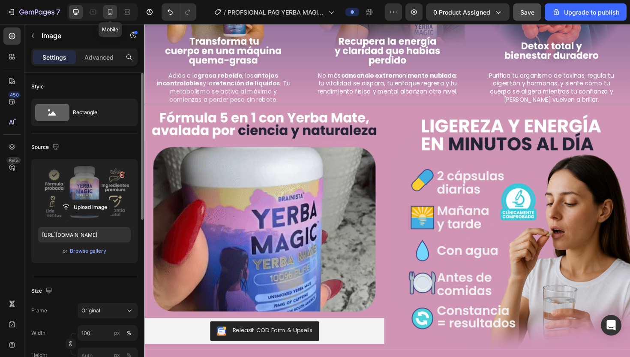
click at [109, 13] on icon at bounding box center [110, 12] width 5 height 6
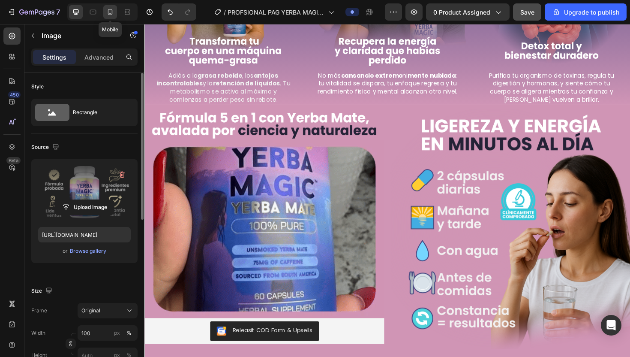
scroll to position [706, 0]
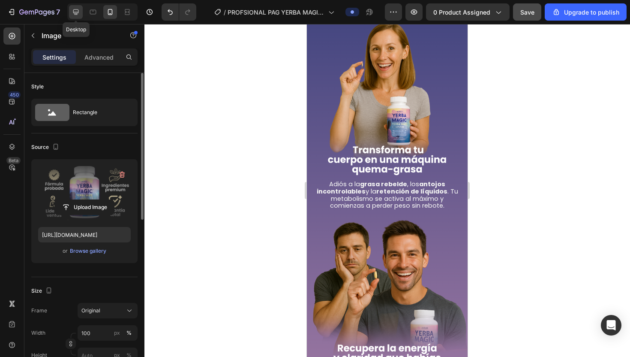
click at [75, 12] on icon at bounding box center [76, 12] width 6 height 6
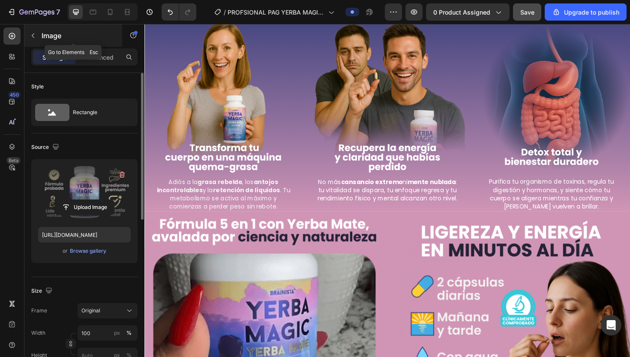
click at [50, 33] on p "Image" at bounding box center [78, 35] width 73 height 10
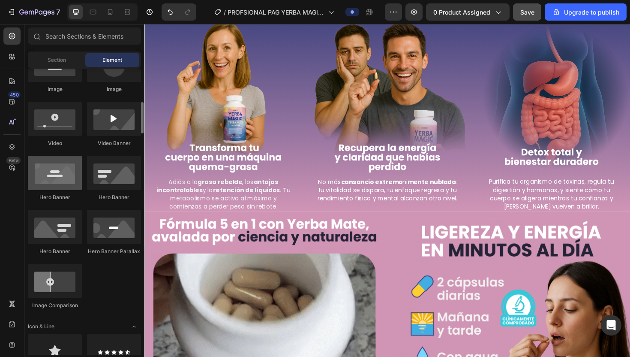
scroll to position [474, 0]
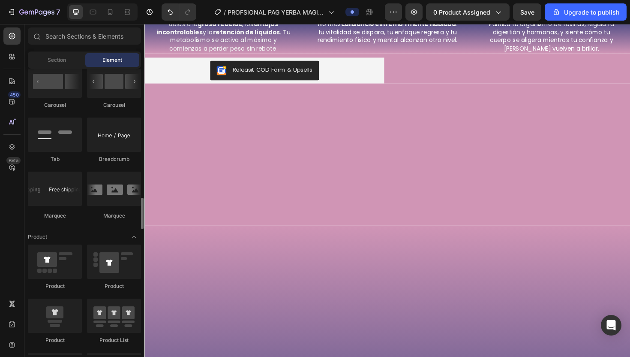
scroll to position [1019, 0]
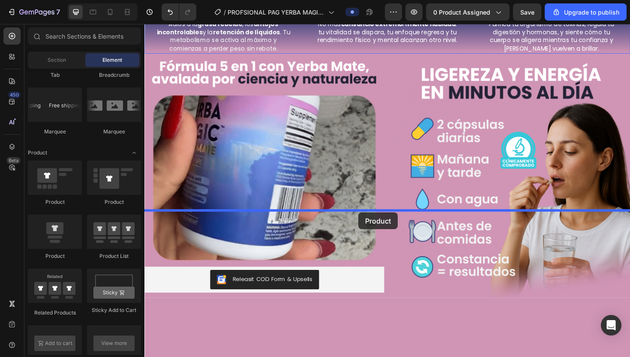
drag, startPoint x: 206, startPoint y: 259, endPoint x: 371, endPoint y: 223, distance: 169.0
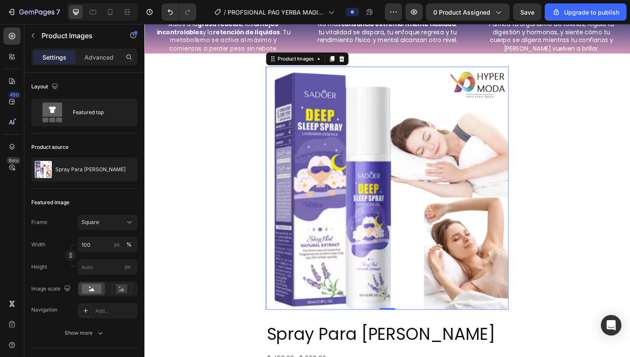
click at [350, 245] on img at bounding box center [401, 197] width 257 height 257
click at [357, 64] on icon at bounding box center [353, 60] width 7 height 7
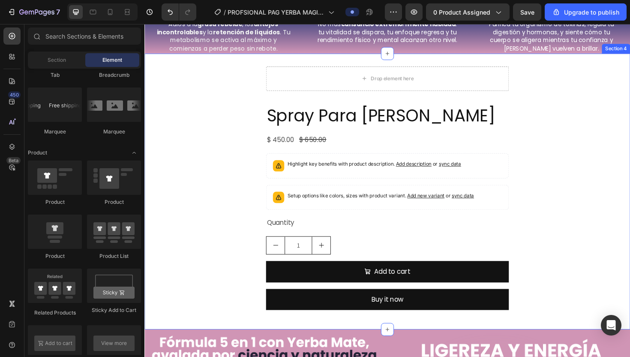
click at [349, 226] on div "Drop element here Spray Para Dormir Relajante Product Title $ 450.00 Product Pr…" at bounding box center [401, 201] width 514 height 292
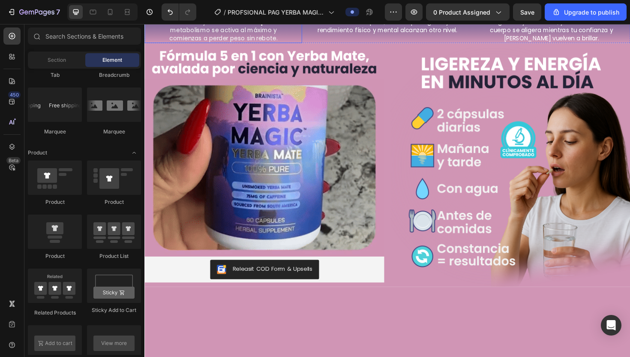
scroll to position [603, 0]
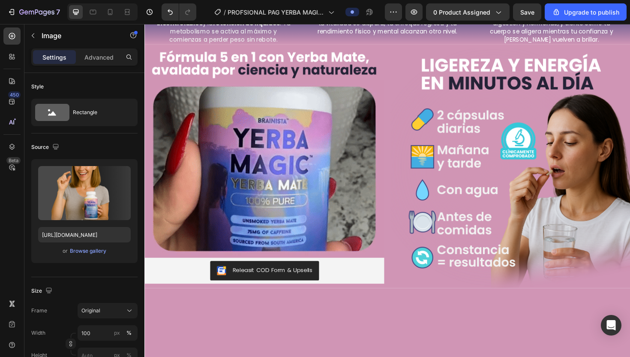
click at [305, 9] on img at bounding box center [227, 9] width 167 height 0
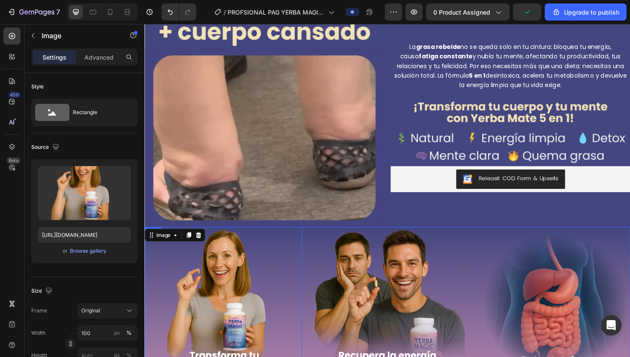
scroll to position [520, 0]
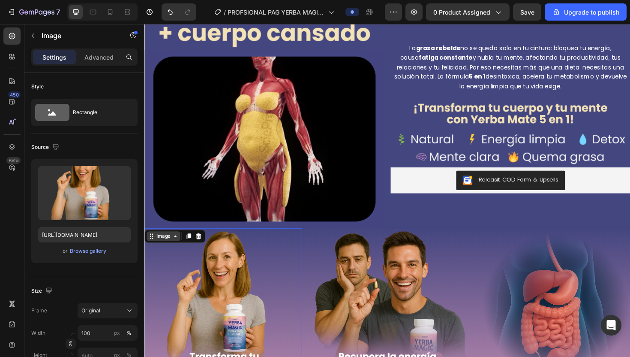
click at [168, 246] on div "Image" at bounding box center [164, 249] width 18 height 8
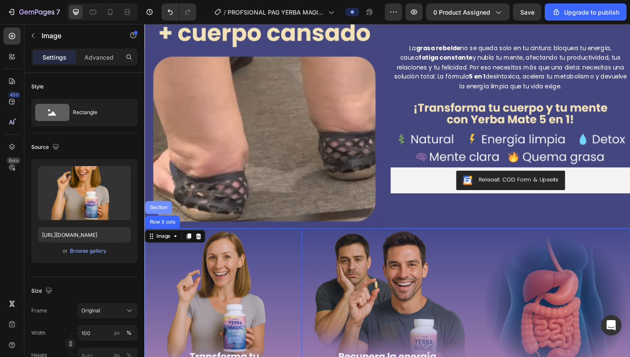
click at [164, 216] on div "Section" at bounding box center [159, 218] width 22 height 5
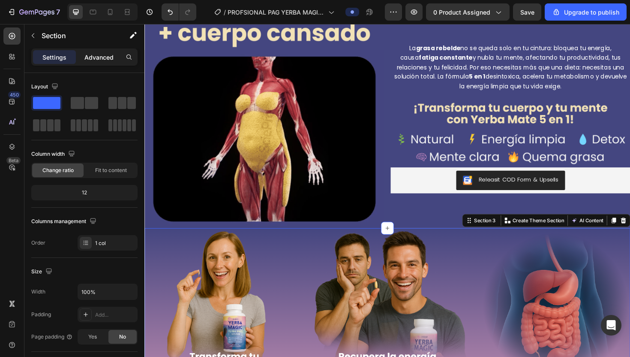
click at [103, 58] on p "Advanced" at bounding box center [98, 57] width 29 height 9
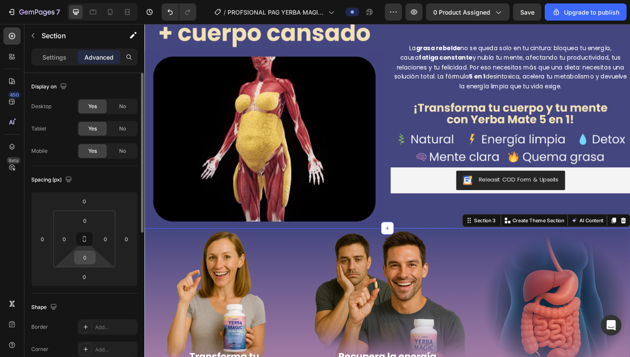
click at [85, 260] on input "0" at bounding box center [84, 257] width 17 height 13
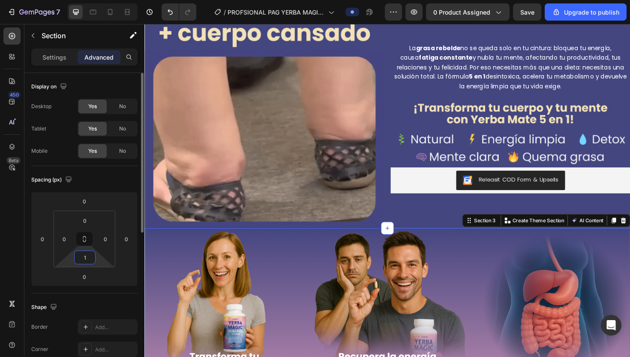
type input "10"
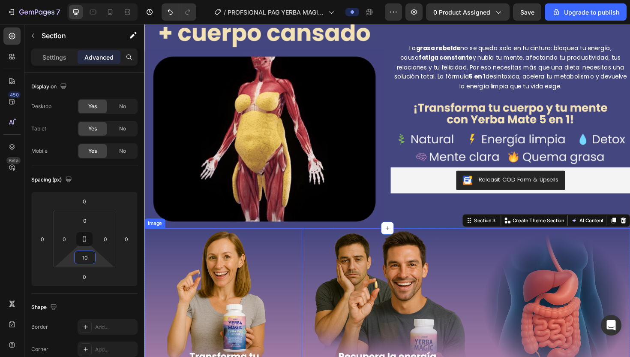
click at [218, 287] on img at bounding box center [227, 323] width 167 height 167
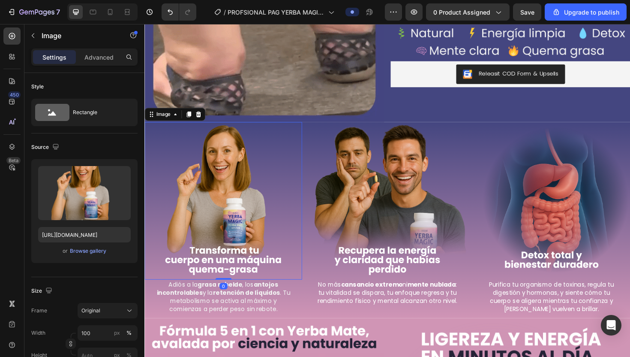
scroll to position [653, 0]
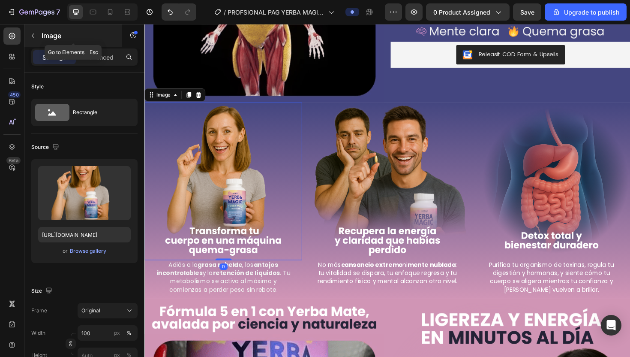
click at [45, 36] on p "Image" at bounding box center [78, 35] width 73 height 10
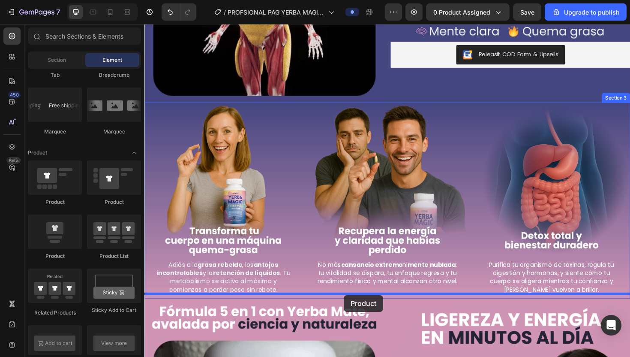
drag, startPoint x: 186, startPoint y: 257, endPoint x: 355, endPoint y: 311, distance: 177.7
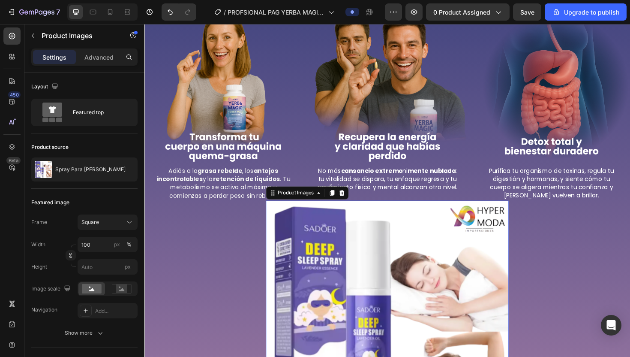
scroll to position [753, 0]
click at [353, 202] on icon at bounding box center [353, 202] width 7 height 7
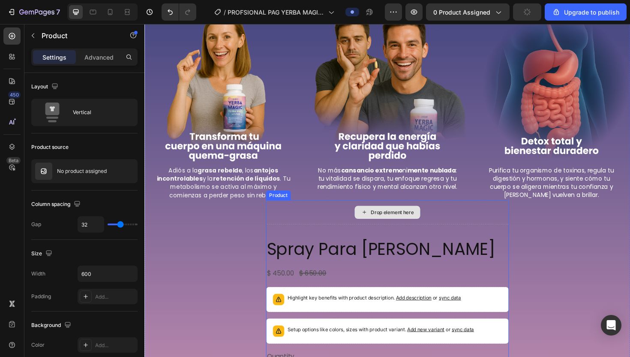
click at [313, 227] on div "Drop element here" at bounding box center [401, 223] width 257 height 26
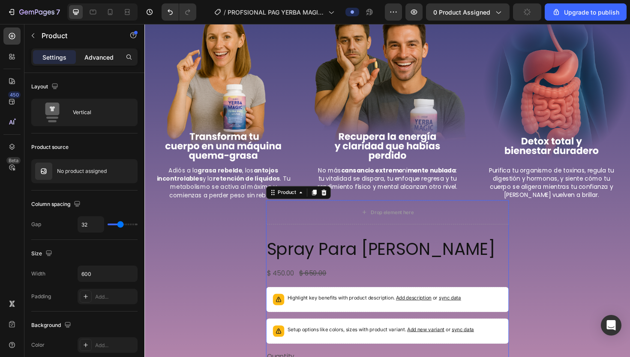
click at [97, 54] on p "Advanced" at bounding box center [98, 57] width 29 height 9
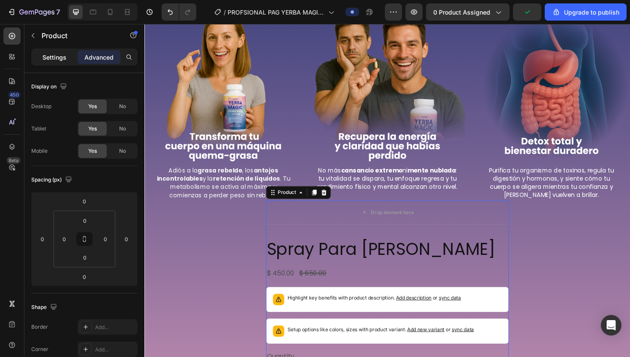
click at [64, 55] on p "Settings" at bounding box center [54, 57] width 24 height 9
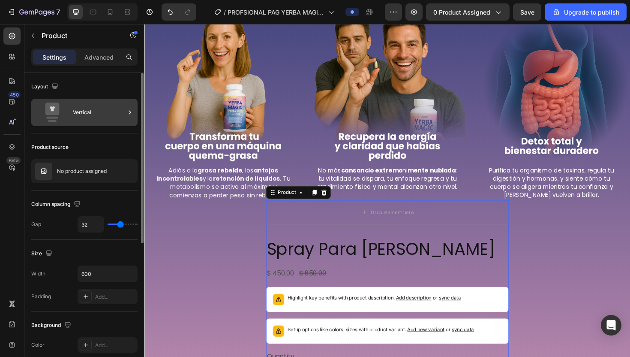
click at [116, 116] on div "Vertical" at bounding box center [99, 112] width 52 height 20
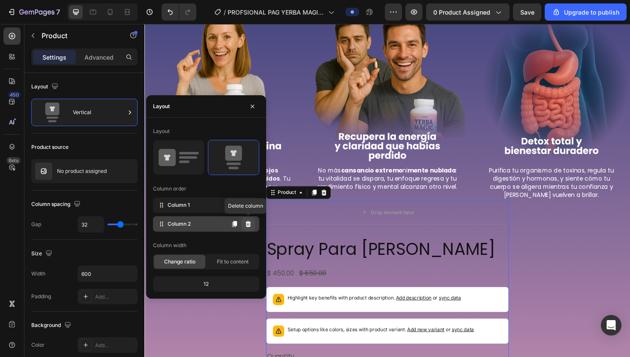
click at [249, 222] on icon at bounding box center [249, 224] width 6 height 6
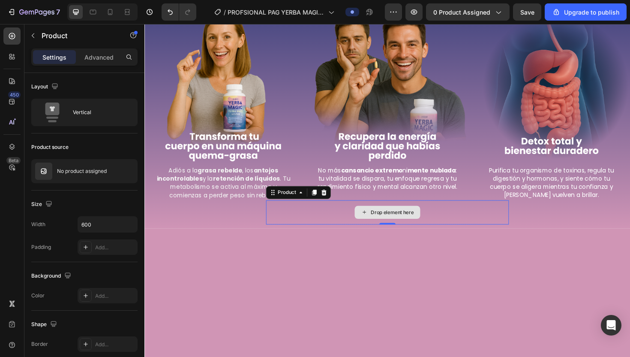
click at [327, 226] on div "Drop element here" at bounding box center [401, 223] width 257 height 26
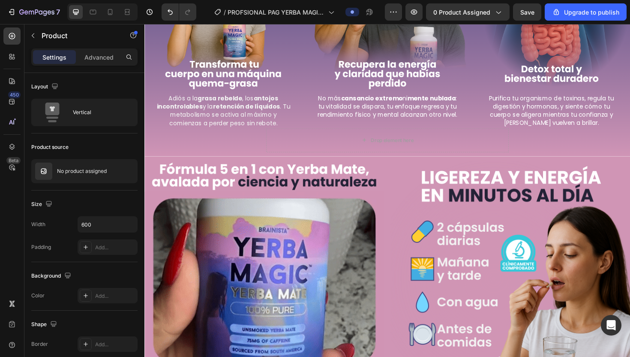
scroll to position [682, 0]
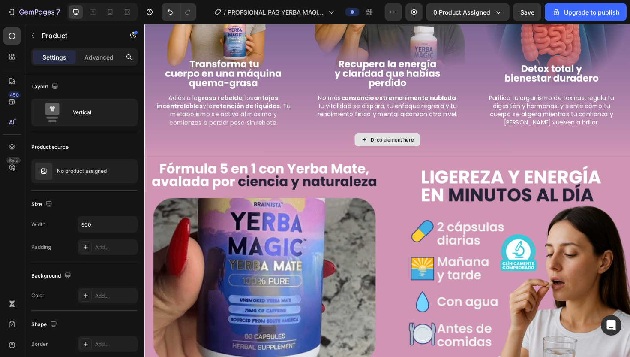
click at [322, 146] on div "Drop element here" at bounding box center [401, 147] width 257 height 26
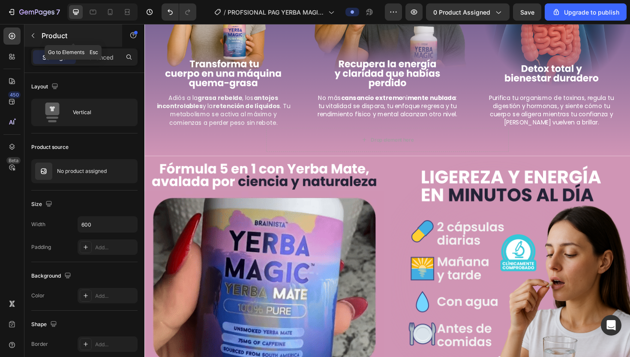
click at [54, 34] on p "Product" at bounding box center [78, 35] width 73 height 10
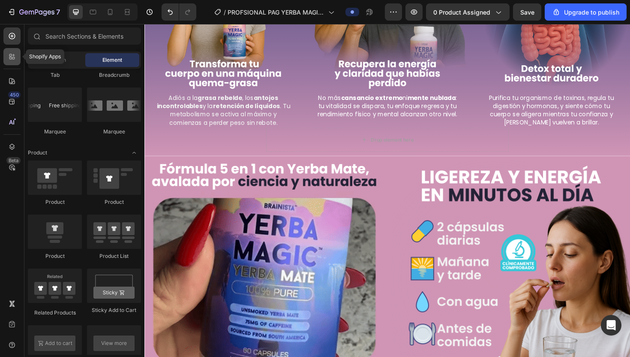
click at [15, 60] on icon at bounding box center [12, 56] width 9 height 9
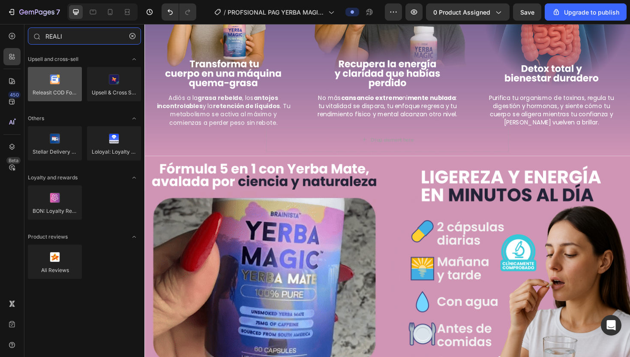
type input "REALI"
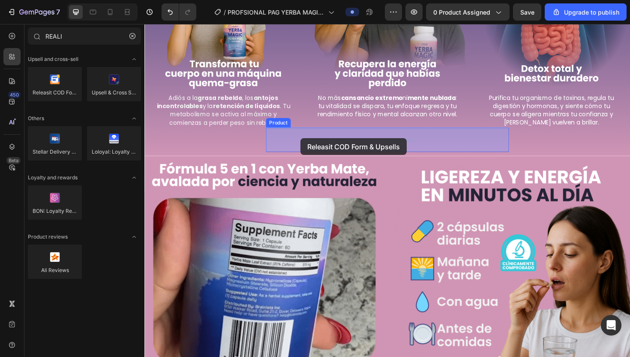
drag, startPoint x: 198, startPoint y: 107, endPoint x: 309, endPoint y: 145, distance: 117.4
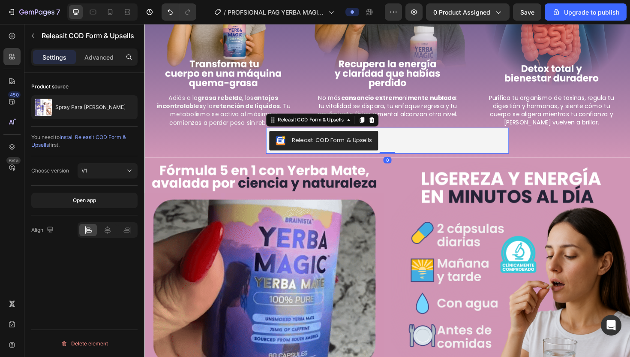
click at [302, 144] on div "Releasit COD Form & Upsells" at bounding box center [342, 146] width 84 height 9
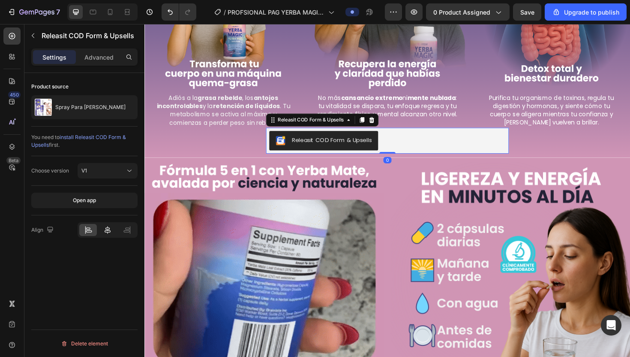
click at [109, 230] on icon at bounding box center [107, 229] width 9 height 9
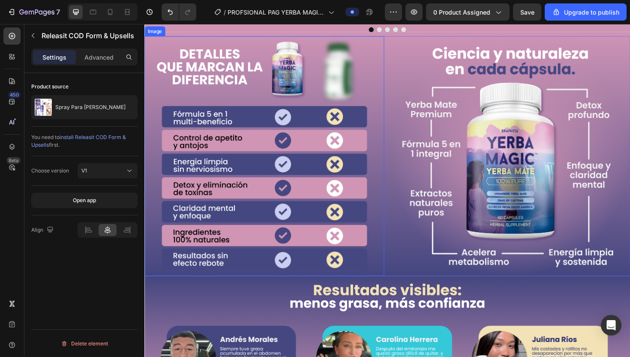
scroll to position [1247, 0]
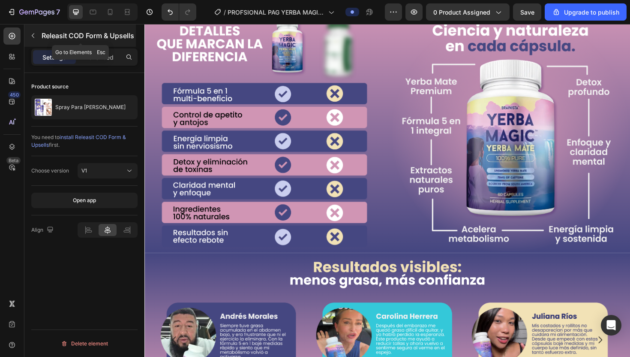
click at [48, 33] on p "Releasit COD Form & Upsells" at bounding box center [88, 35] width 93 height 10
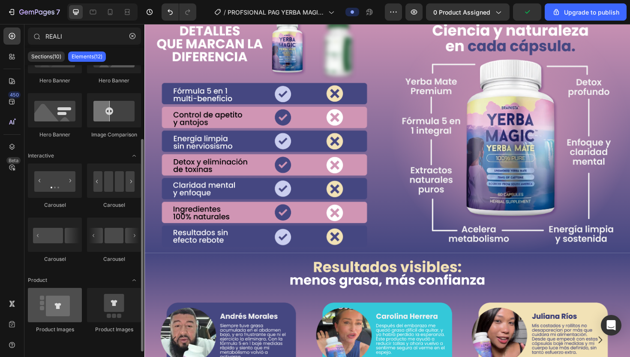
scroll to position [96, 0]
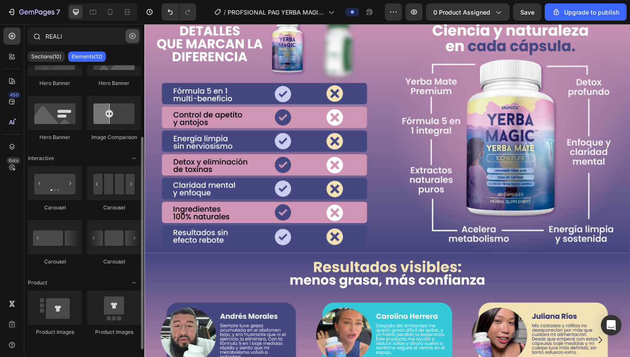
click at [132, 39] on button "button" at bounding box center [133, 36] width 14 height 14
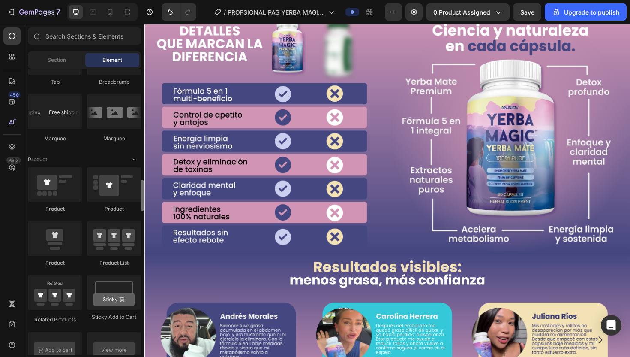
scroll to position [1011, 0]
drag, startPoint x: 56, startPoint y: 239, endPoint x: 57, endPoint y: 253, distance: 14.2
click at [57, 253] on div at bounding box center [55, 239] width 54 height 34
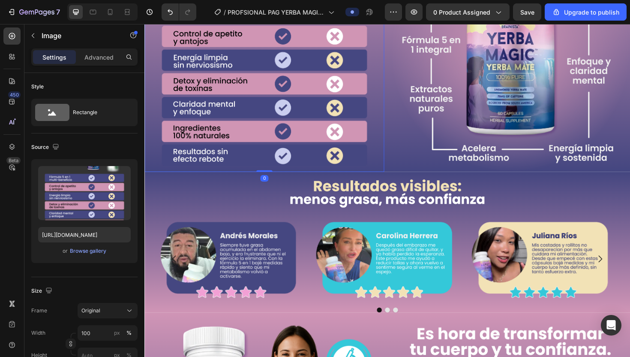
click at [369, 142] on img at bounding box center [271, 54] width 254 height 254
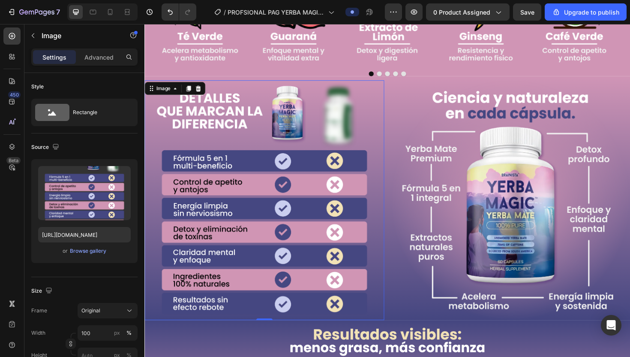
scroll to position [948, 0]
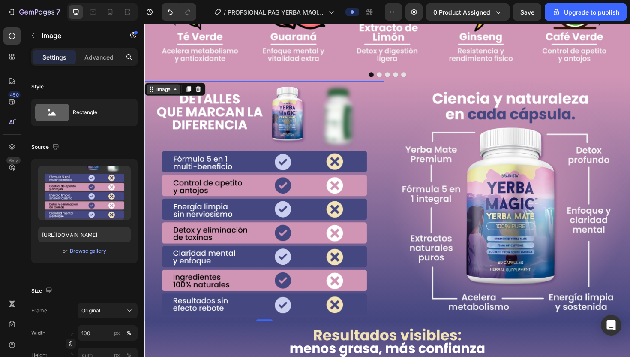
click at [175, 94] on icon at bounding box center [177, 93] width 7 height 7
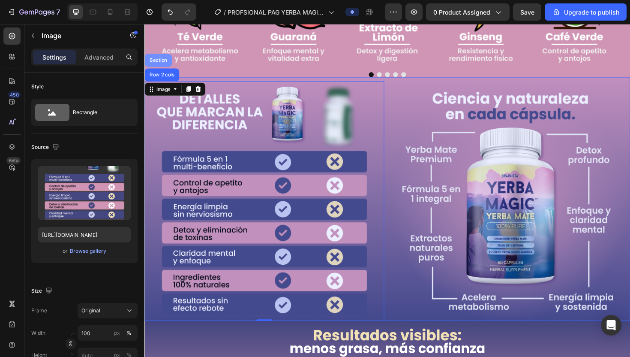
click at [165, 61] on div "Section" at bounding box center [159, 62] width 22 height 5
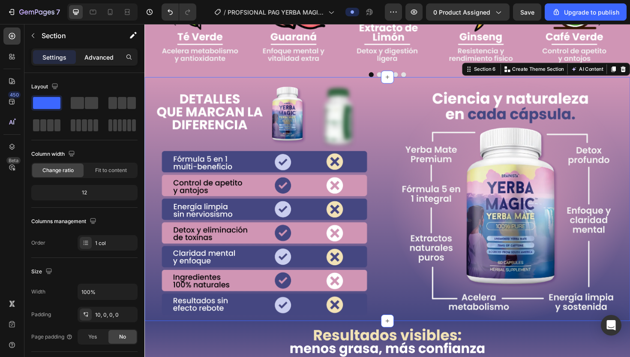
click at [104, 62] on div "Advanced" at bounding box center [99, 57] width 43 height 14
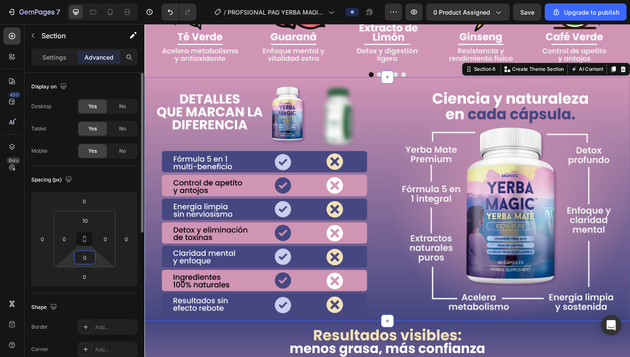
click at [89, 256] on input "0" at bounding box center [84, 257] width 17 height 13
type input "10"
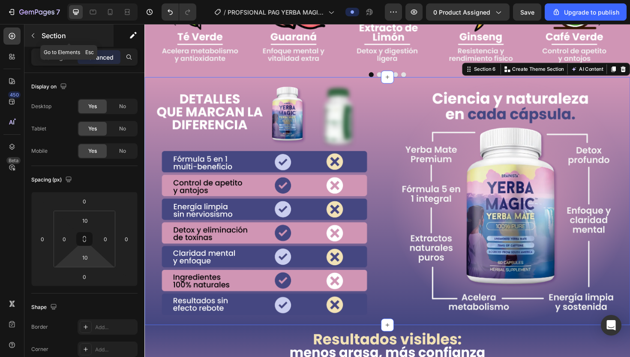
click at [58, 36] on p "Section" at bounding box center [77, 35] width 70 height 10
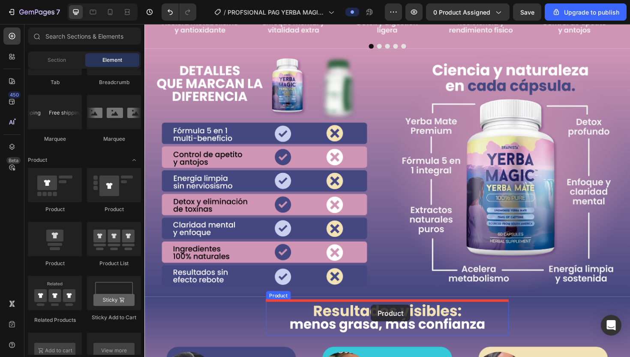
scroll to position [981, 0]
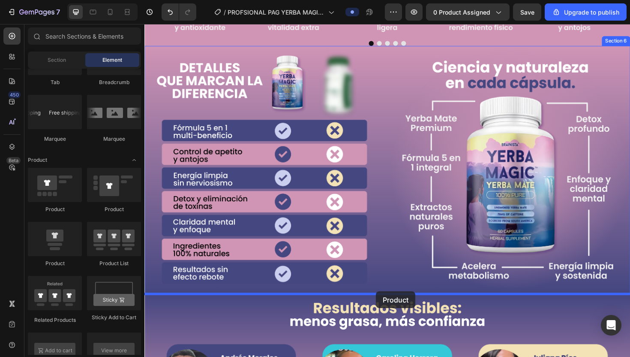
drag, startPoint x: 204, startPoint y: 261, endPoint x: 390, endPoint y: 307, distance: 190.9
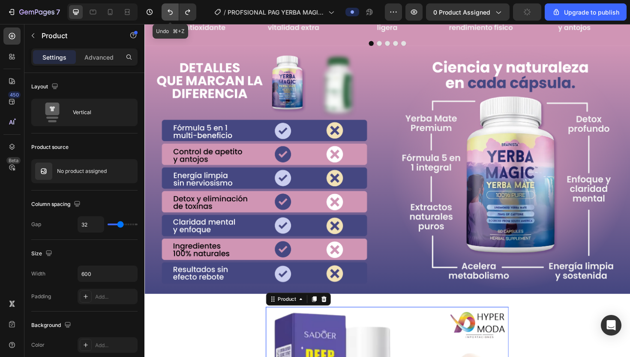
click at [168, 10] on icon "Undo/Redo" at bounding box center [170, 12] width 9 height 9
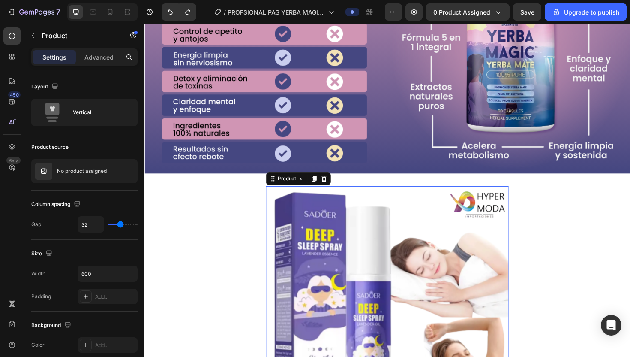
scroll to position [1112, 0]
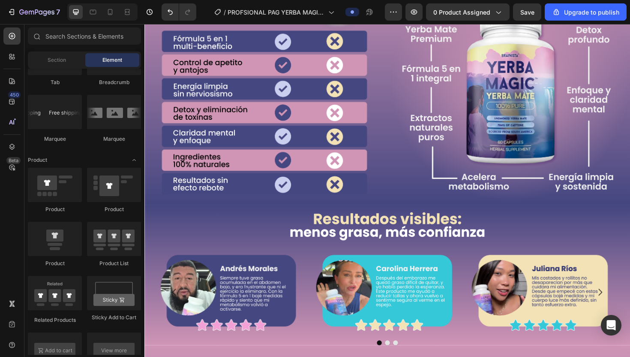
scroll to position [1073, 0]
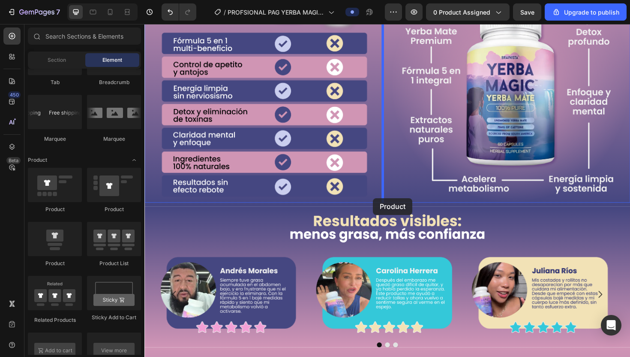
drag, startPoint x: 204, startPoint y: 268, endPoint x: 386, endPoint y: 208, distance: 192.2
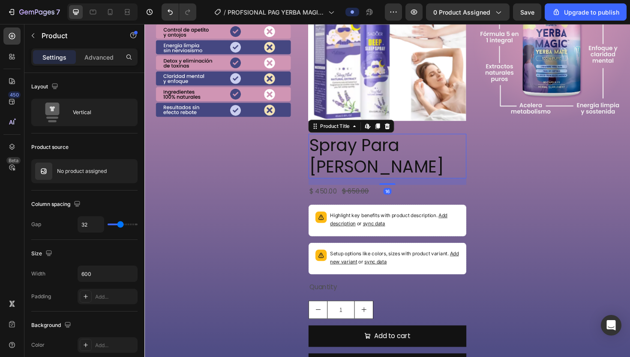
click at [402, 170] on h2 "Spray Para [PERSON_NAME]" at bounding box center [401, 164] width 167 height 48
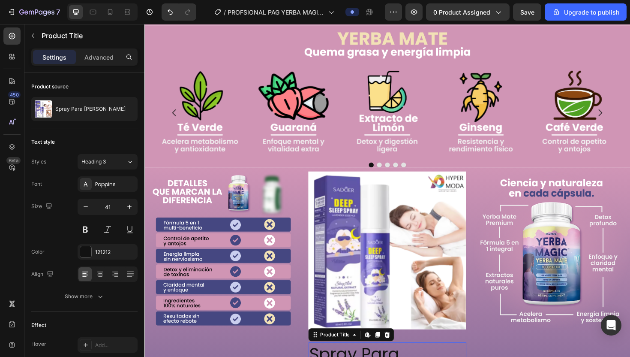
scroll to position [1063, 0]
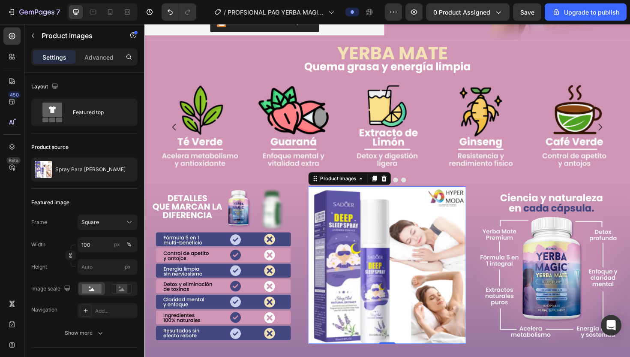
click at [377, 279] on img at bounding box center [401, 279] width 167 height 167
click at [399, 186] on icon at bounding box center [399, 187] width 6 height 6
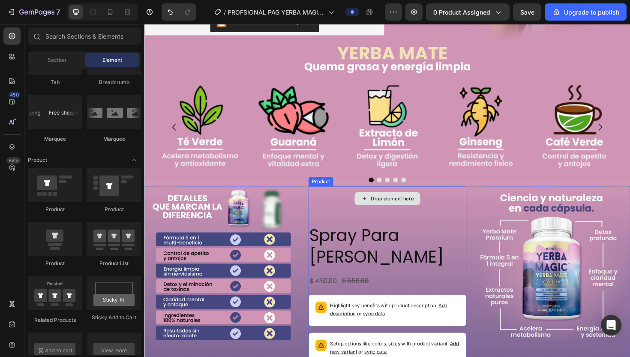
click at [392, 219] on div "Drop element here" at bounding box center [401, 209] width 167 height 26
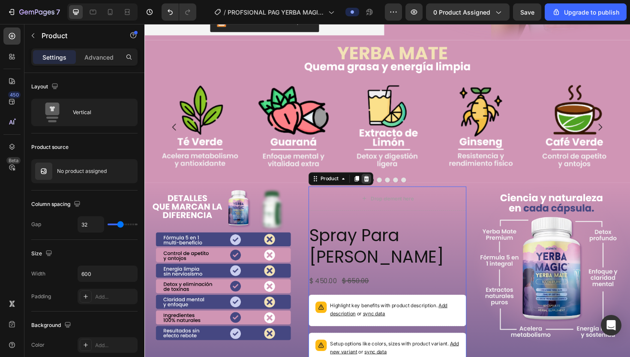
click at [379, 186] on icon at bounding box center [380, 187] width 6 height 6
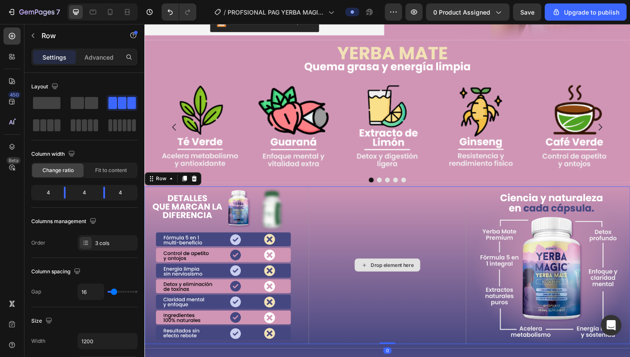
click at [380, 215] on div "Drop element here" at bounding box center [401, 279] width 167 height 167
click at [83, 103] on span at bounding box center [77, 103] width 13 height 12
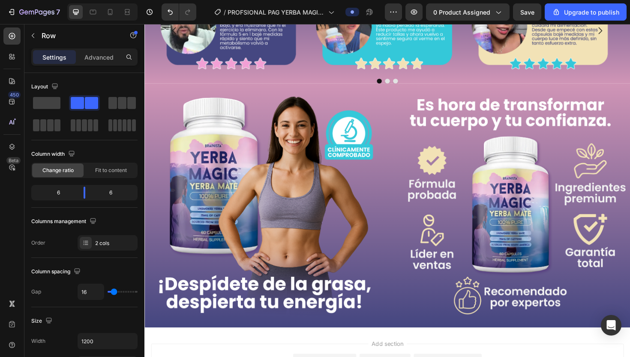
scroll to position [1577, 0]
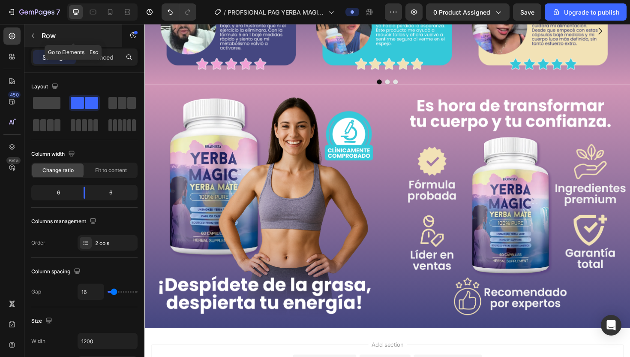
click at [53, 34] on p "Row" at bounding box center [78, 35] width 73 height 10
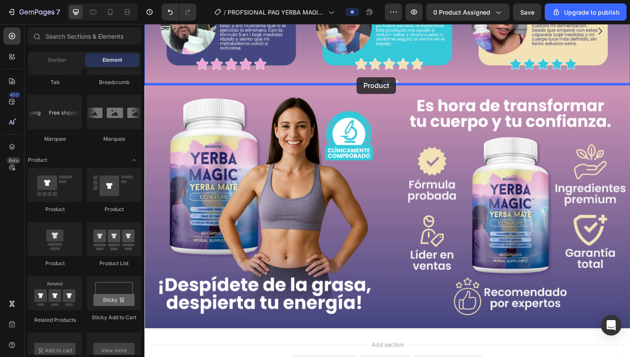
drag, startPoint x: 209, startPoint y: 264, endPoint x: 369, endPoint y: 79, distance: 244.1
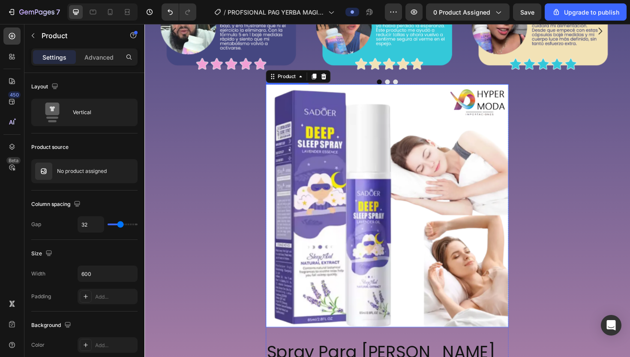
click at [355, 128] on img at bounding box center [401, 216] width 257 height 257
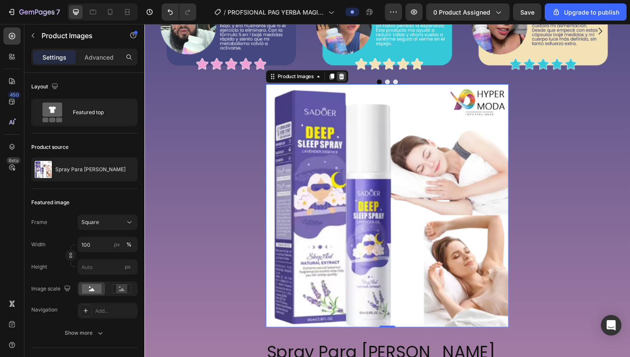
click at [352, 78] on icon at bounding box center [354, 80] width 6 height 6
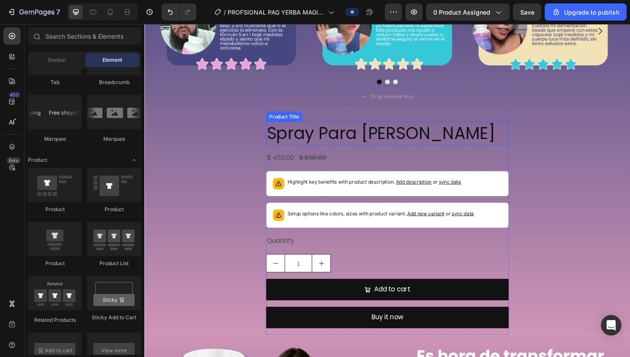
click at [362, 144] on h2 "Spray Para [PERSON_NAME]" at bounding box center [401, 139] width 257 height 24
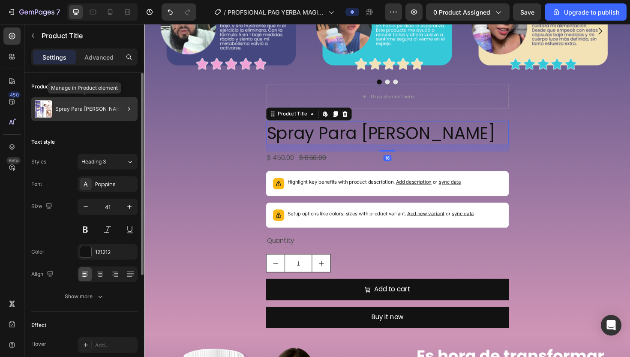
click at [98, 111] on p "Spray Para [PERSON_NAME]" at bounding box center [90, 109] width 70 height 6
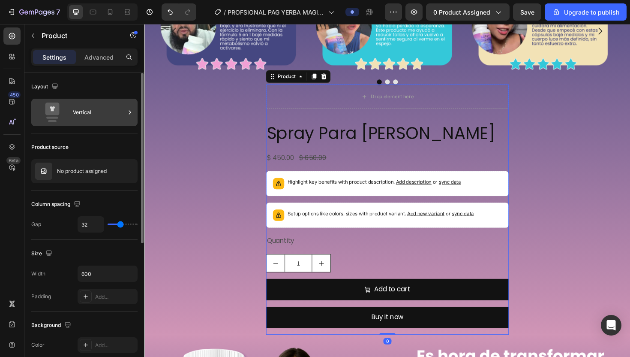
click at [125, 109] on div "Vertical" at bounding box center [99, 112] width 52 height 20
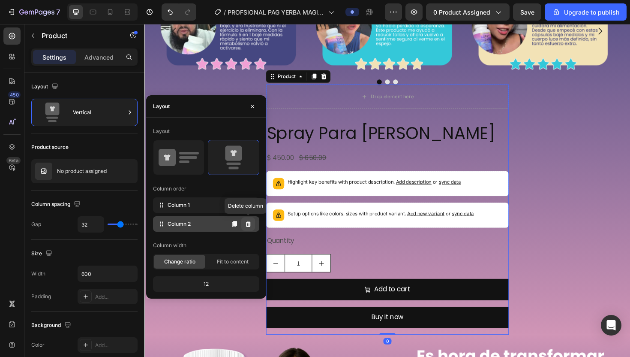
click at [250, 224] on icon at bounding box center [249, 224] width 6 height 6
click at [248, 224] on icon at bounding box center [249, 224] width 6 height 6
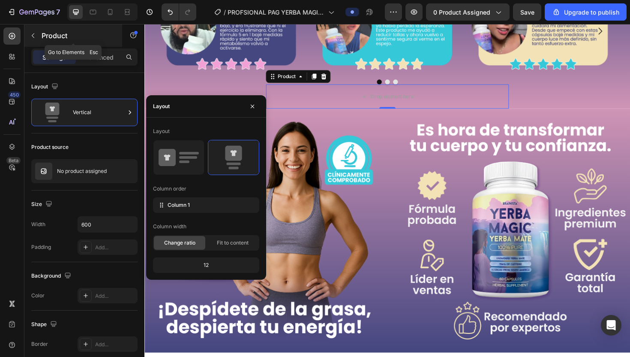
click at [36, 32] on icon "button" at bounding box center [33, 35] width 7 height 7
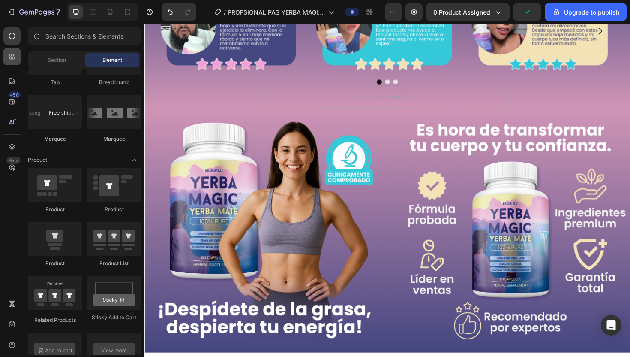
click at [16, 60] on div at bounding box center [11, 56] width 17 height 17
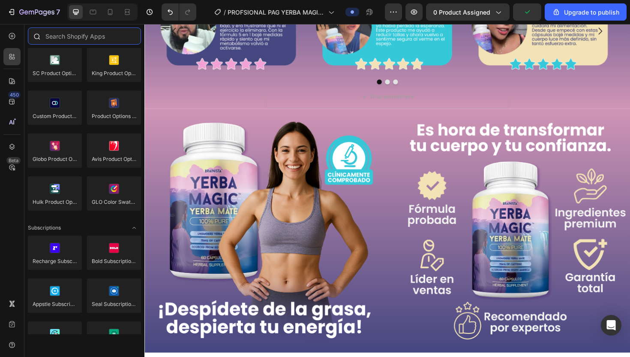
click at [63, 42] on input "text" at bounding box center [84, 35] width 113 height 17
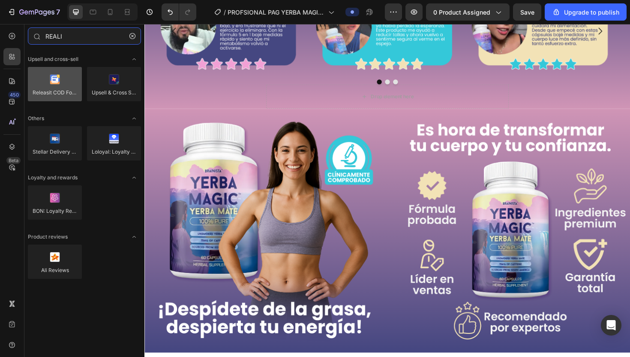
type input "REALI"
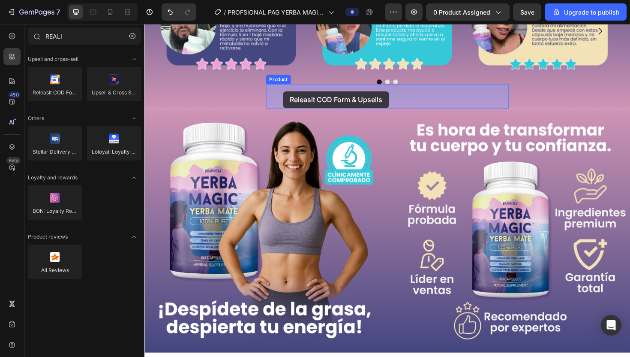
drag, startPoint x: 195, startPoint y: 99, endPoint x: 291, endPoint y: 94, distance: 96.2
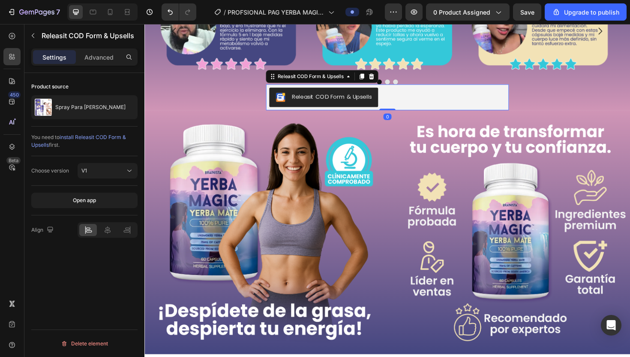
click at [421, 109] on div "Releasit COD Form & Upsells" at bounding box center [401, 101] width 250 height 21
click at [107, 227] on icon at bounding box center [107, 229] width 9 height 9
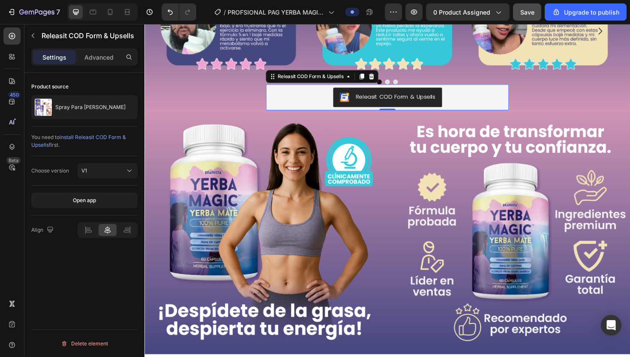
click at [529, 12] on span "Save" at bounding box center [527, 12] width 14 height 7
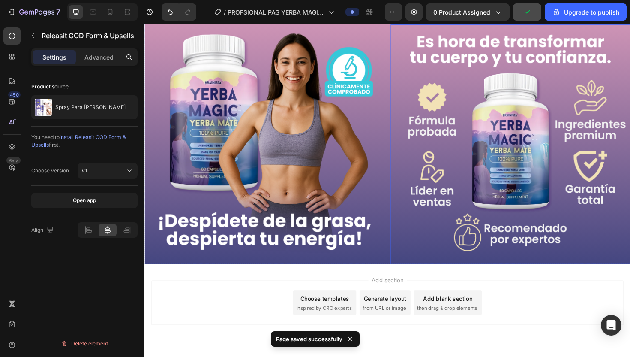
scroll to position [1698, 0]
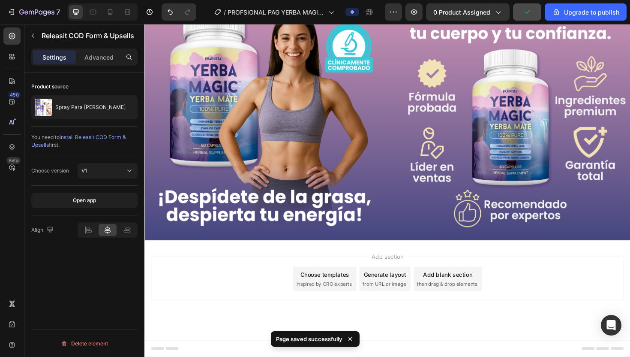
click at [422, 260] on div "Add section Choose templates inspired by CRO experts Generate layout from URL o…" at bounding box center [401, 305] width 514 height 105
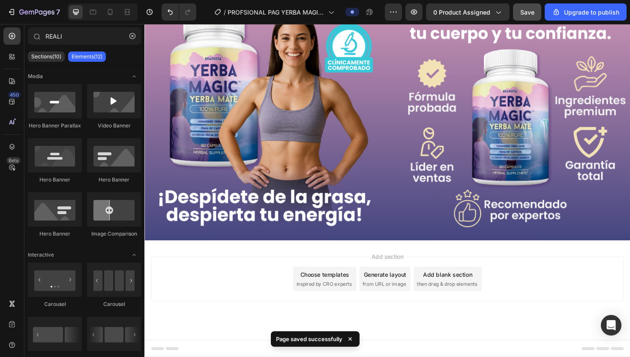
click at [346, 295] on span "inspired by CRO experts" at bounding box center [334, 299] width 59 height 8
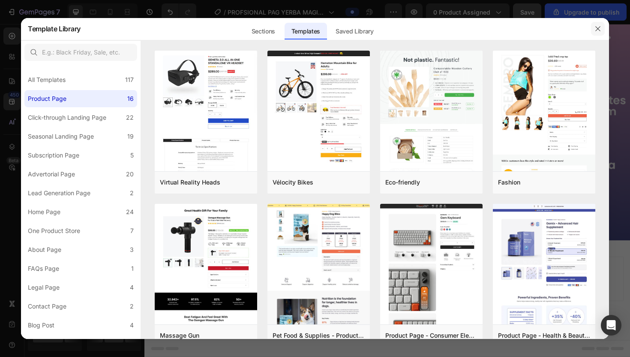
click at [599, 28] on icon "button" at bounding box center [598, 28] width 7 height 7
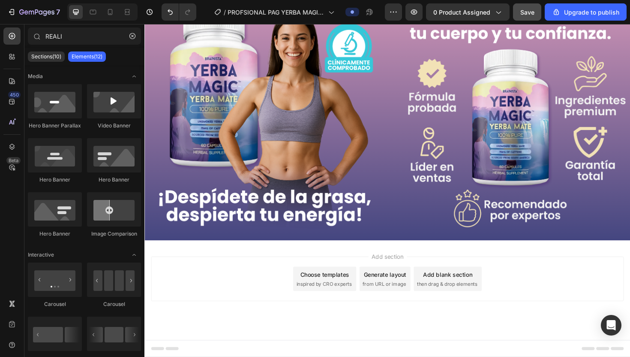
click at [411, 297] on span "from URL or image" at bounding box center [399, 299] width 46 height 8
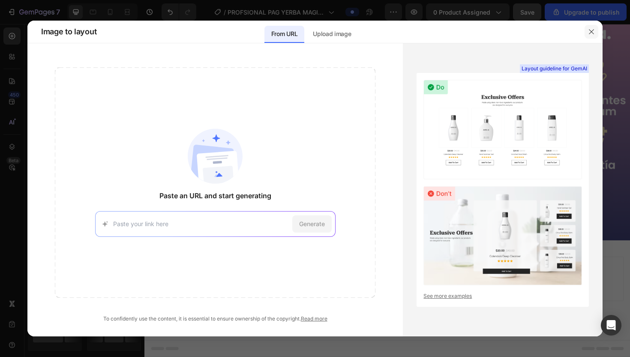
click at [595, 32] on button "button" at bounding box center [592, 32] width 14 height 14
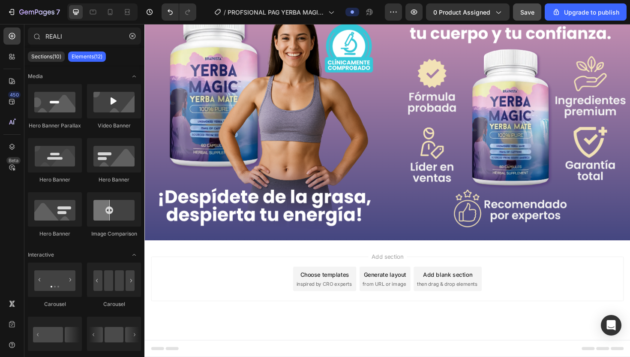
click at [467, 294] on div "Add blank section then drag & drop elements" at bounding box center [466, 294] width 72 height 26
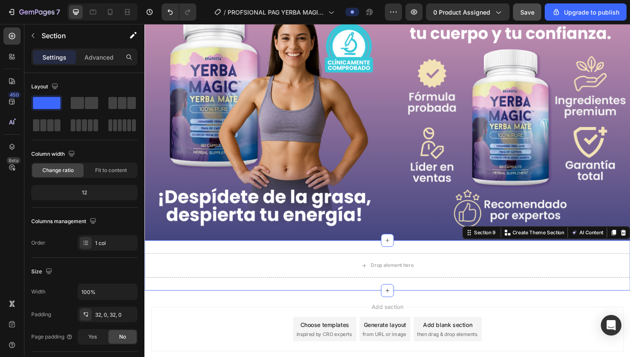
click at [544, 258] on div "Drop element here Section 9 You can create reusable sections Create Theme Secti…" at bounding box center [401, 279] width 514 height 53
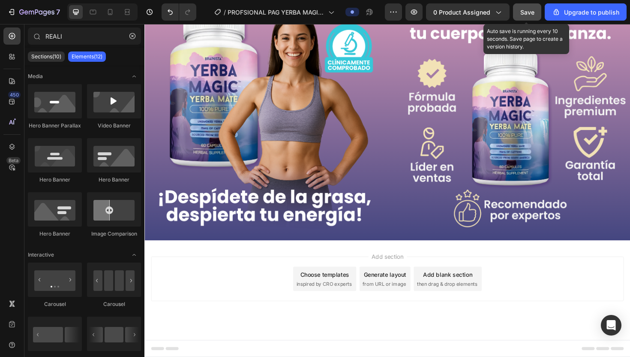
click at [529, 12] on span "Save" at bounding box center [527, 12] width 14 height 7
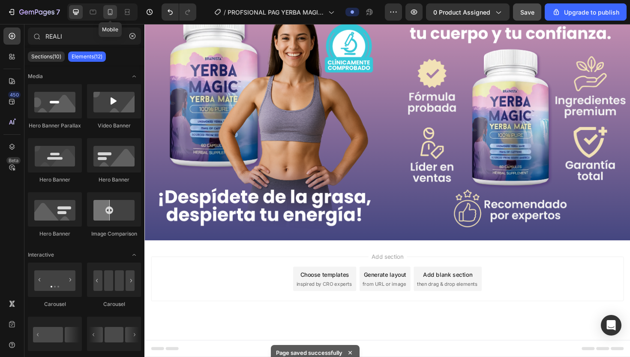
click at [108, 16] on div at bounding box center [110, 12] width 14 height 14
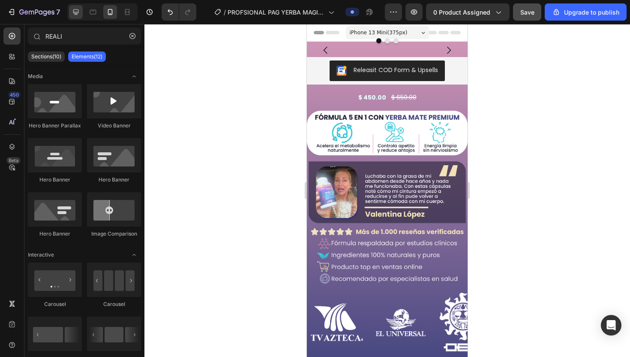
click at [78, 12] on icon at bounding box center [76, 12] width 9 height 9
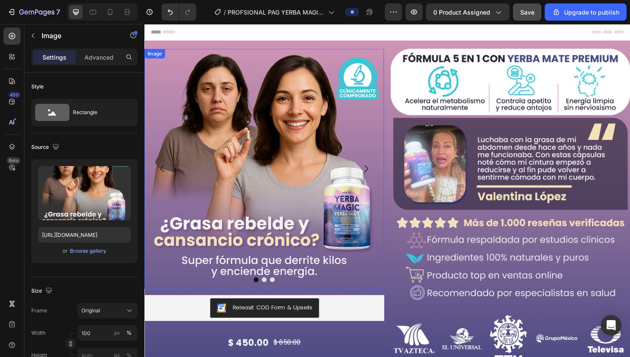
click at [307, 131] on img at bounding box center [271, 177] width 254 height 254
click at [271, 295] on button "Dot" at bounding box center [271, 294] width 5 height 5
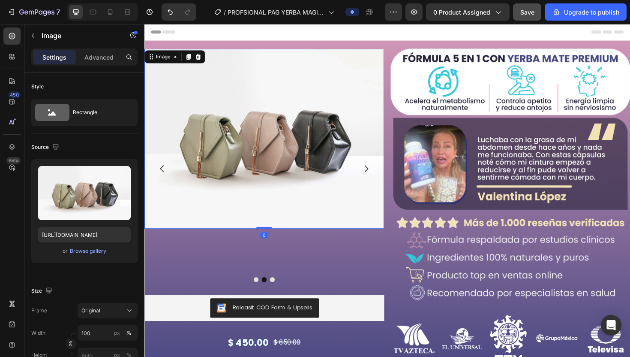
click at [239, 162] on img at bounding box center [271, 145] width 254 height 190
click at [88, 250] on div "Browse gallery" at bounding box center [88, 251] width 36 height 8
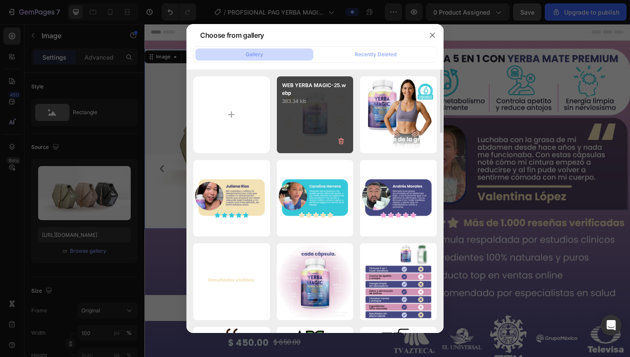
click at [326, 127] on div "WEB YERBA MAGIC-25.webp 383.34 kb" at bounding box center [315, 114] width 77 height 77
type input "https://cdn.shopify.com/s/files/1/0680/2259/9842/files/gempages_580220559711798…"
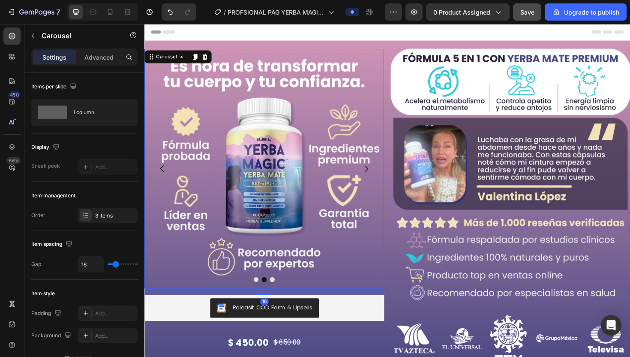
click at [379, 179] on icon "Carousel Next Arrow" at bounding box center [379, 177] width 10 height 10
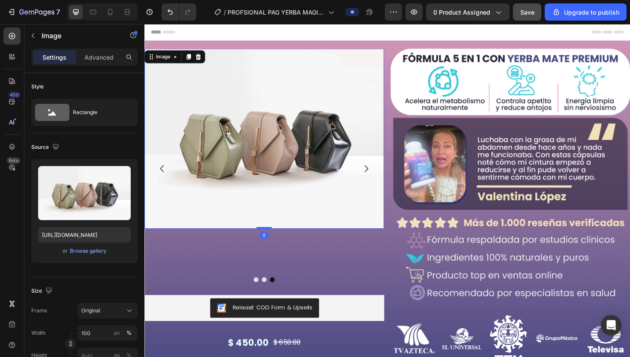
click at [297, 214] on img at bounding box center [271, 145] width 254 height 190
click at [84, 249] on div "Browse gallery" at bounding box center [88, 251] width 36 height 8
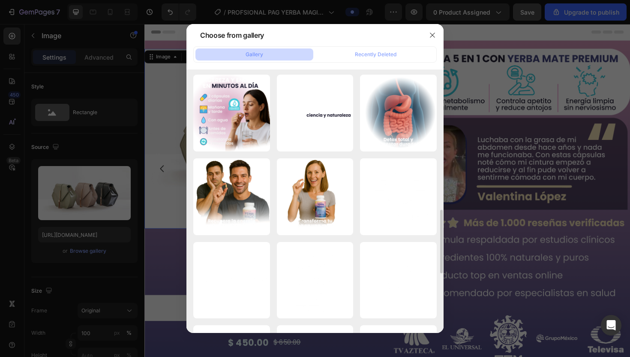
scroll to position [476, 0]
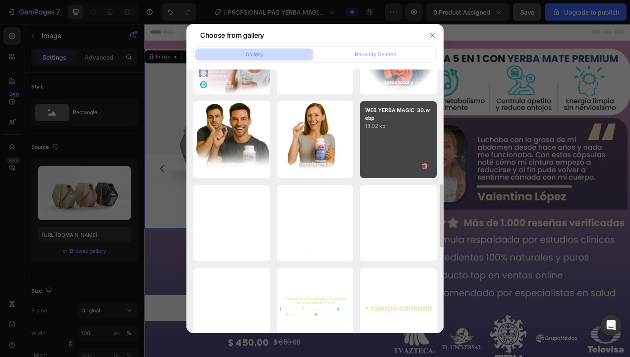
click at [390, 155] on div "WEB YERBA MAGIC-30.webp 18.02 kb" at bounding box center [398, 139] width 77 height 77
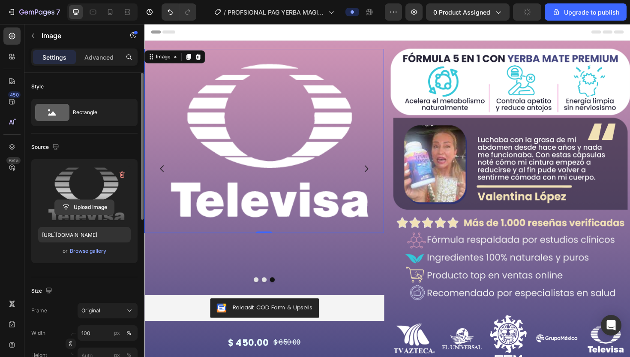
click at [96, 208] on input "file" at bounding box center [84, 207] width 59 height 15
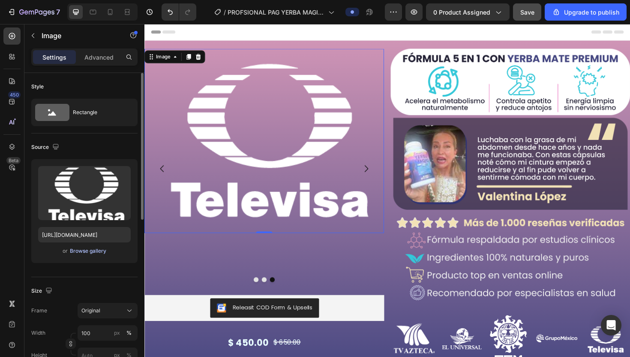
click at [90, 251] on div "Browse gallery" at bounding box center [88, 251] width 36 height 8
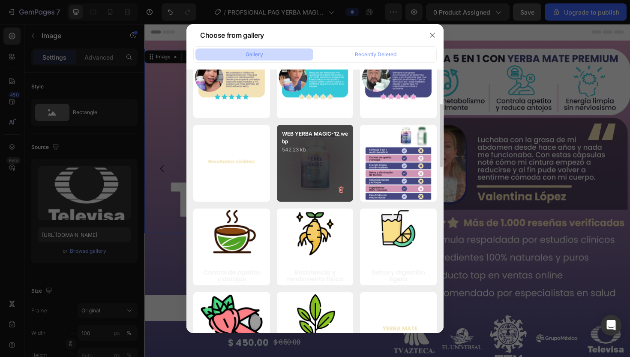
scroll to position [123, 0]
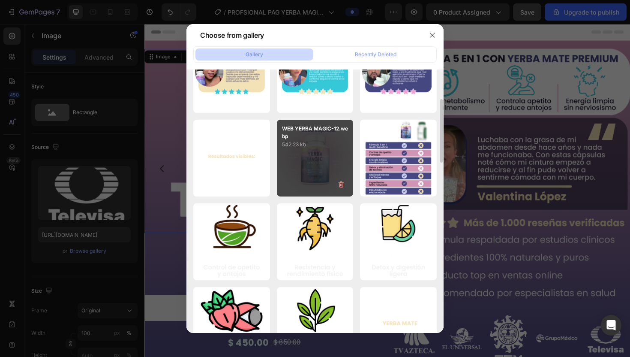
click at [331, 171] on div "WEB YERBA MAGIC-12.webp 542.23 kb" at bounding box center [315, 158] width 77 height 77
type input "https://cdn.shopify.com/s/files/1/0680/2259/9842/files/gempages_580220559711798…"
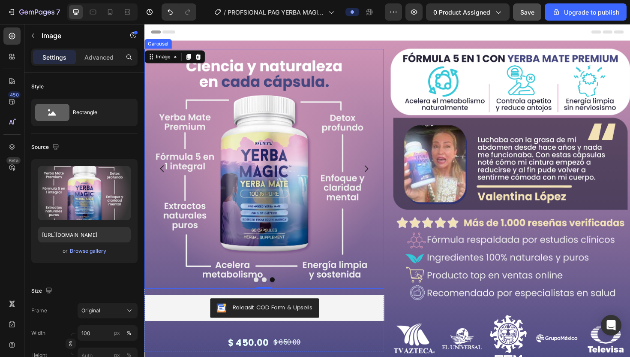
click at [166, 177] on icon "Carousel Back Arrow" at bounding box center [163, 177] width 10 height 10
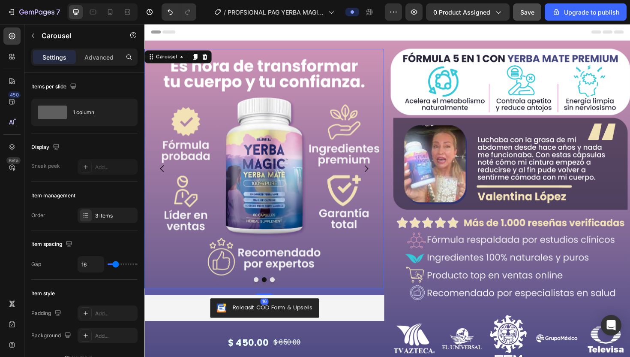
click at [166, 177] on icon "Carousel Back Arrow" at bounding box center [163, 177] width 10 height 10
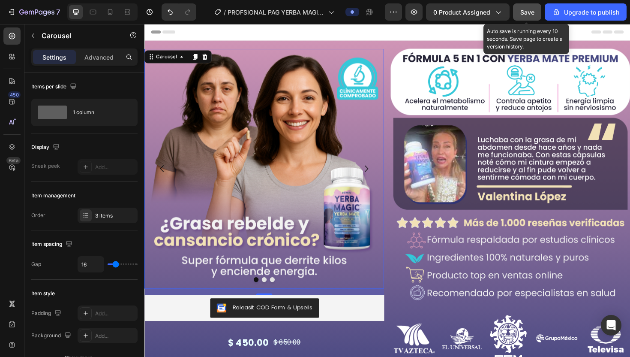
click at [526, 16] on button "Save" at bounding box center [527, 11] width 28 height 17
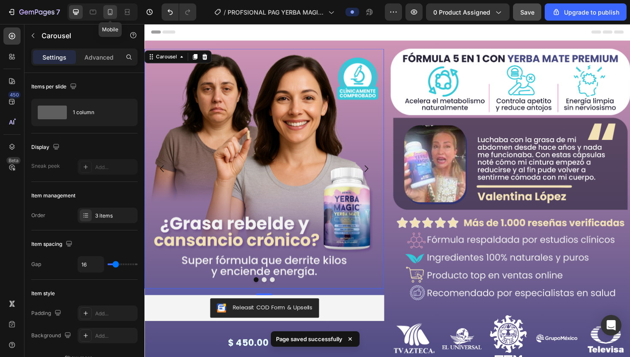
click at [111, 14] on icon at bounding box center [110, 12] width 5 height 6
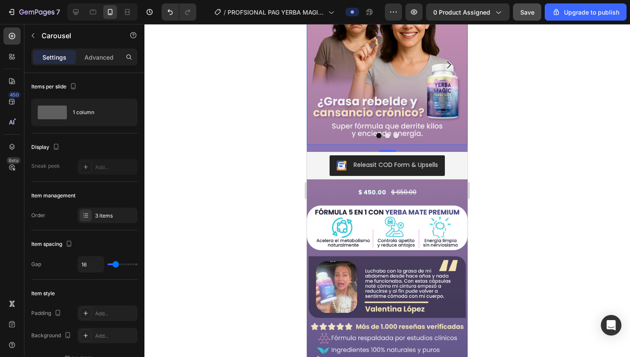
scroll to position [68, 0]
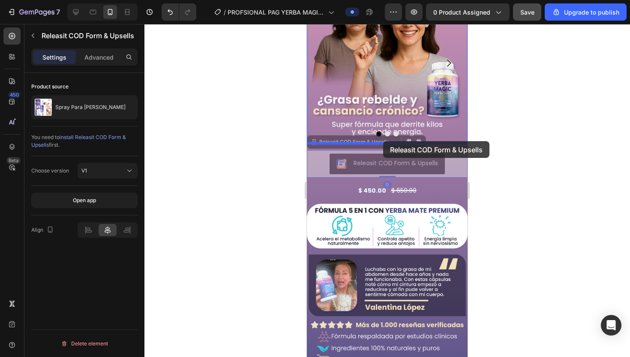
drag, startPoint x: 384, startPoint y: 148, endPoint x: 383, endPoint y: 141, distance: 6.9
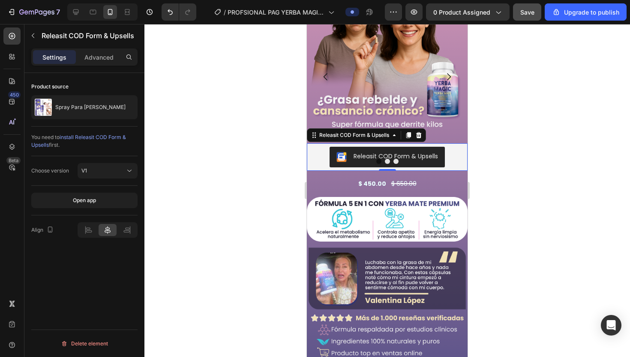
click at [486, 155] on div at bounding box center [387, 190] width 486 height 333
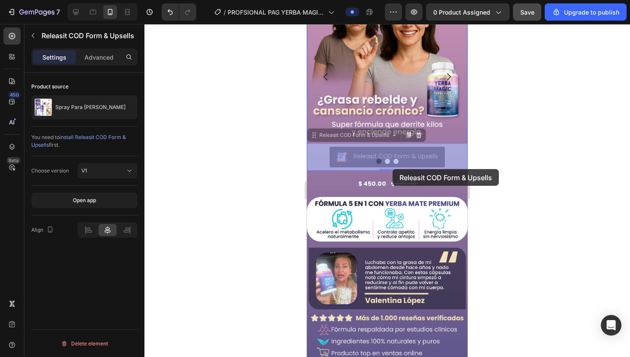
drag, startPoint x: 419, startPoint y: 147, endPoint x: 393, endPoint y: 169, distance: 33.8
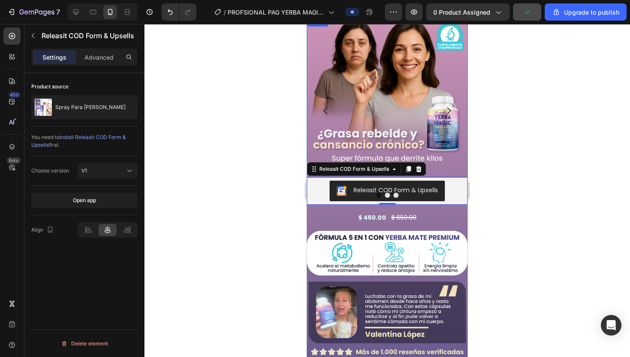
scroll to position [33, 0]
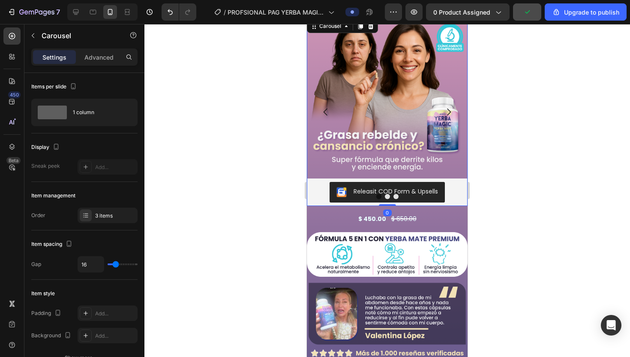
click at [449, 111] on icon "Carousel Next Arrow" at bounding box center [449, 112] width 10 height 10
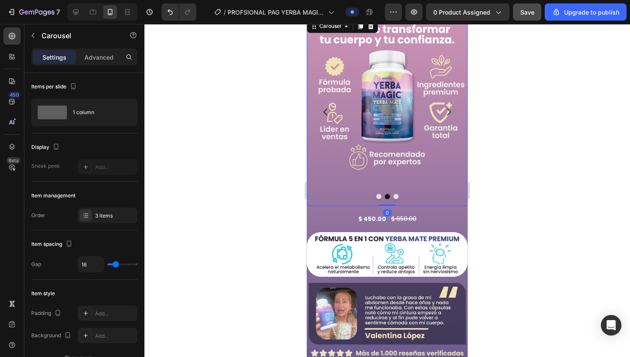
click at [320, 114] on button "Carousel Back Arrow" at bounding box center [326, 112] width 24 height 24
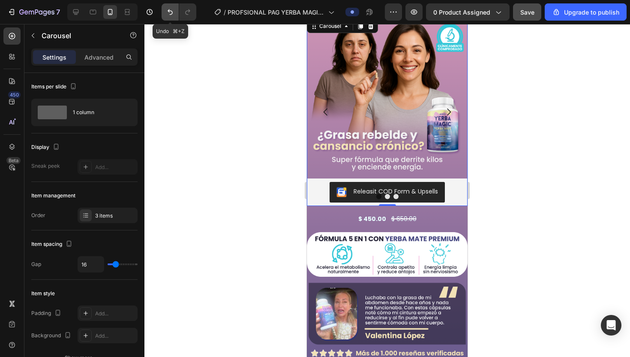
click at [167, 14] on icon "Undo/Redo" at bounding box center [170, 12] width 9 height 9
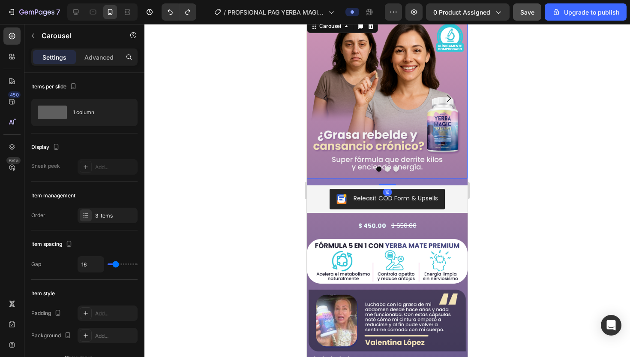
click at [388, 180] on div "16" at bounding box center [387, 181] width 161 height 7
click at [448, 100] on icon "Carousel Next Arrow" at bounding box center [449, 98] width 10 height 10
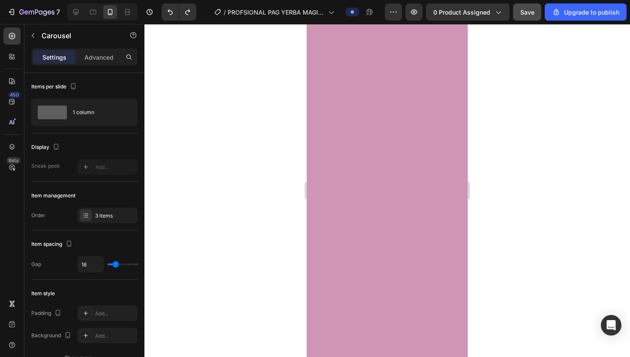
scroll to position [1052, 0]
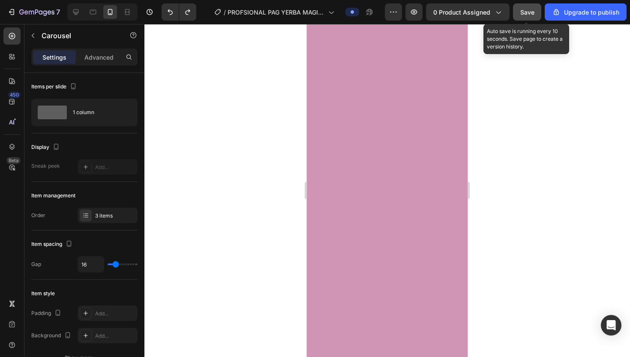
click at [525, 16] on div "Save" at bounding box center [527, 12] width 14 height 9
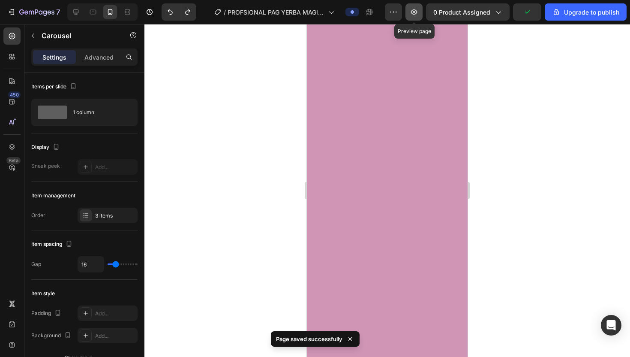
click at [411, 16] on button "button" at bounding box center [414, 11] width 17 height 17
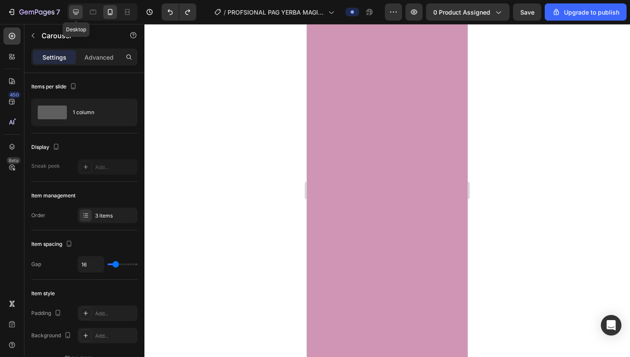
click at [75, 8] on icon at bounding box center [76, 12] width 9 height 9
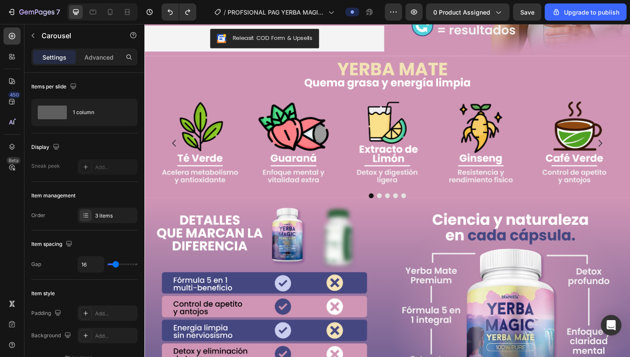
scroll to position [1268, 0]
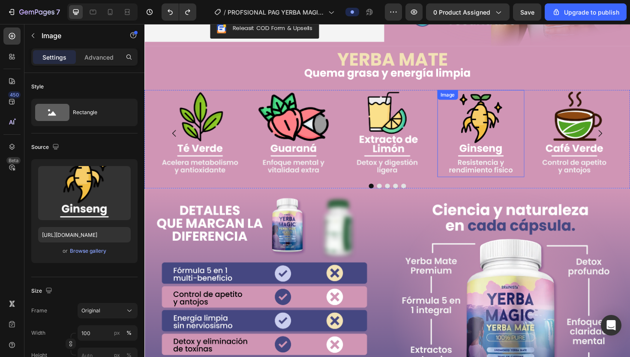
click at [458, 137] on img at bounding box center [501, 140] width 92 height 92
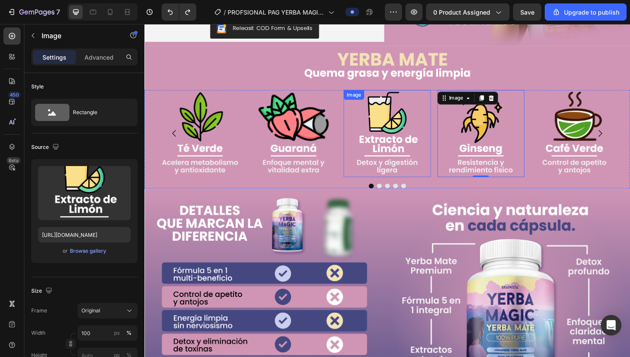
click at [395, 118] on img at bounding box center [401, 140] width 92 height 92
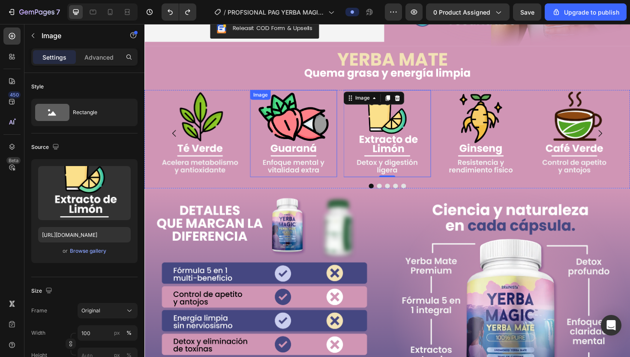
click at [309, 110] on img at bounding box center [302, 140] width 92 height 92
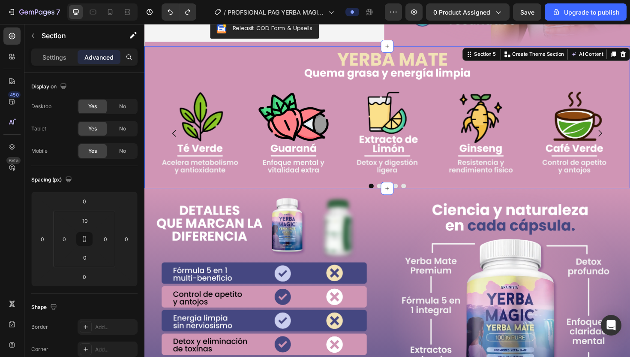
click at [292, 89] on div "Image Product Row Image Image Image Image Image Carousel" at bounding box center [401, 125] width 514 height 146
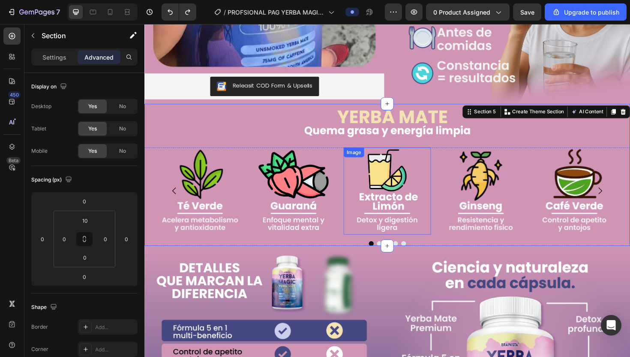
scroll to position [1203, 0]
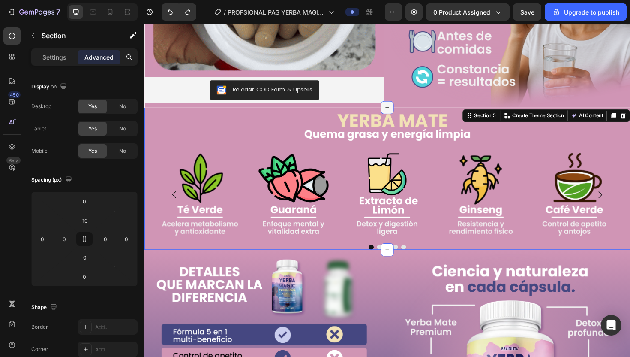
click at [401, 109] on icon at bounding box center [401, 112] width 7 height 7
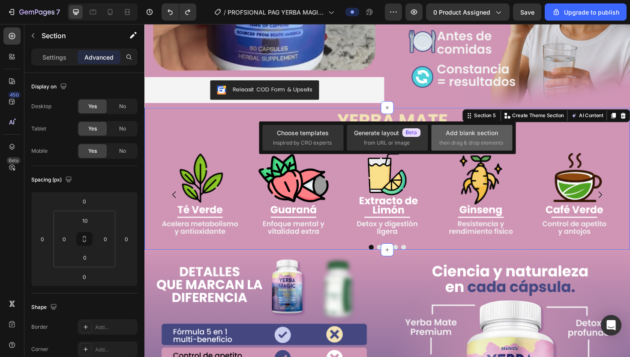
click at [465, 143] on span "then drag & drop elements" at bounding box center [471, 143] width 64 height 8
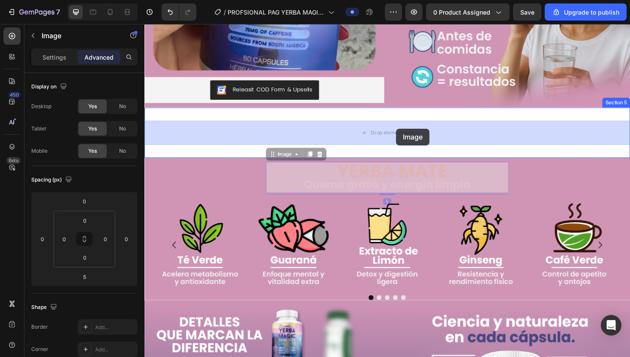
drag, startPoint x: 411, startPoint y: 188, endPoint x: 411, endPoint y: 135, distance: 53.6
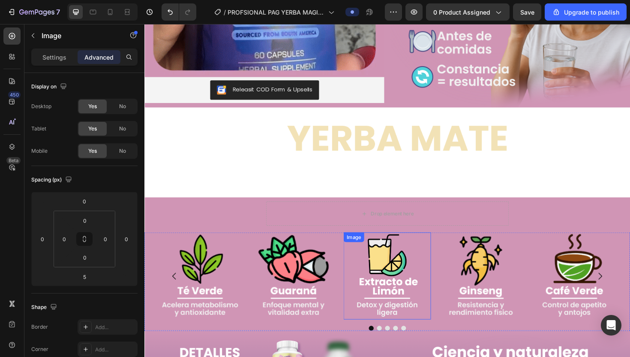
click at [394, 252] on div "Image" at bounding box center [401, 290] width 92 height 92
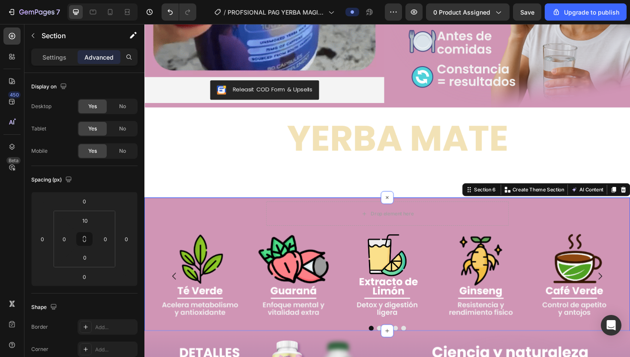
click at [352, 241] on div "Drop element here Product Row Image Image Image Image Image Carousel" at bounding box center [401, 280] width 514 height 137
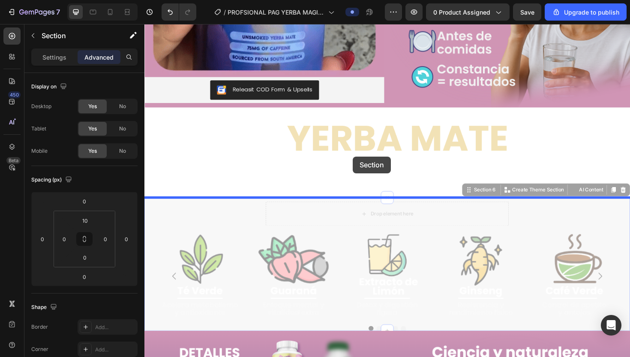
drag, startPoint x: 340, startPoint y: 243, endPoint x: 365, endPoint y: 164, distance: 83.0
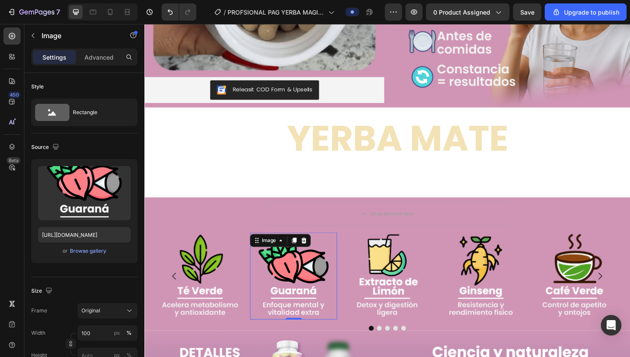
click at [341, 264] on img at bounding box center [302, 290] width 92 height 92
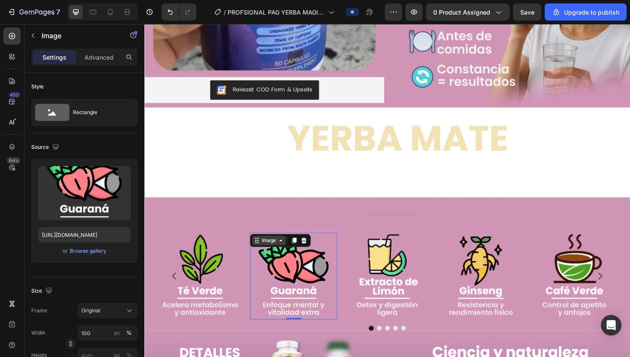
click at [279, 253] on div "Image" at bounding box center [276, 253] width 18 height 8
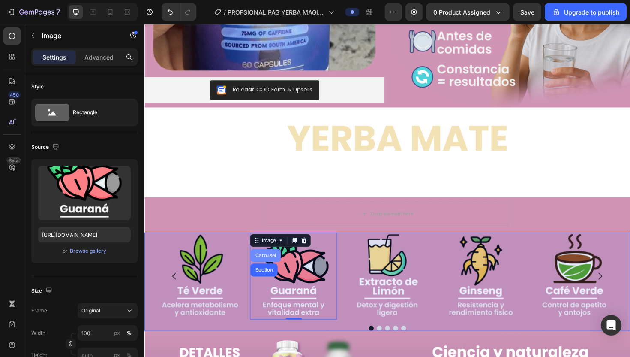
click at [273, 270] on div "Carousel" at bounding box center [272, 268] width 25 height 5
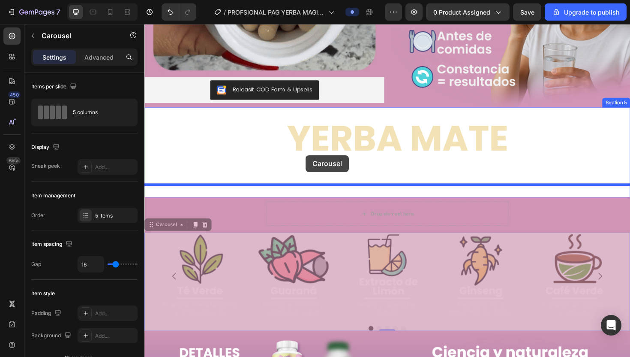
drag, startPoint x: 168, startPoint y: 237, endPoint x: 315, endPoint y: 163, distance: 164.7
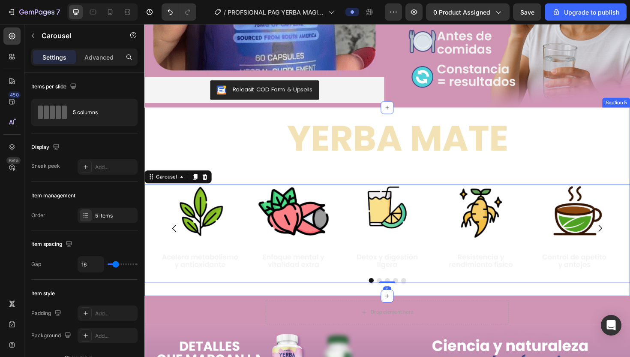
click at [257, 117] on div "Image Image Image Image Image Image Carousel 0 Section 5" at bounding box center [401, 211] width 514 height 199
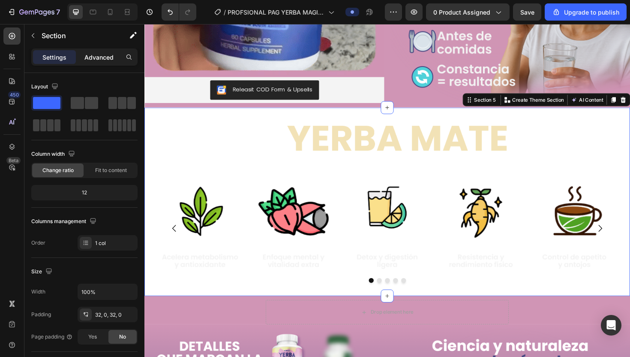
click at [109, 57] on p "Advanced" at bounding box center [98, 57] width 29 height 9
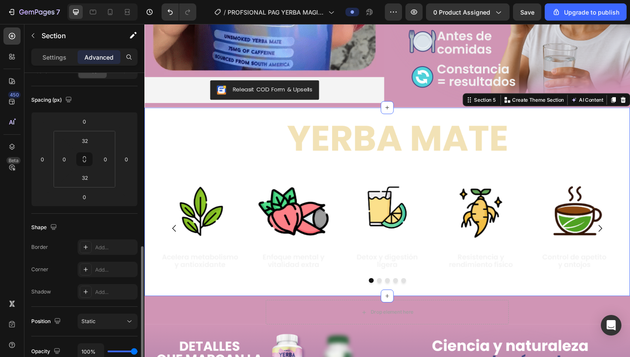
scroll to position [0, 0]
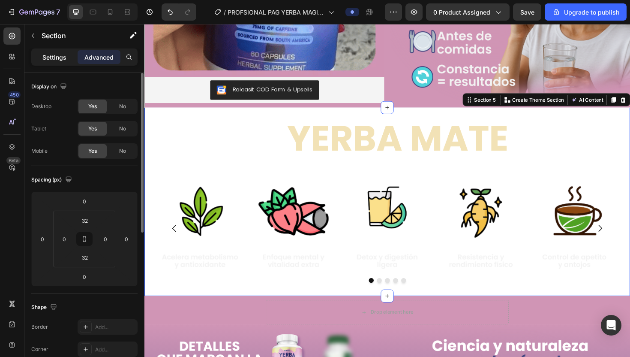
click at [61, 60] on p "Settings" at bounding box center [54, 57] width 24 height 9
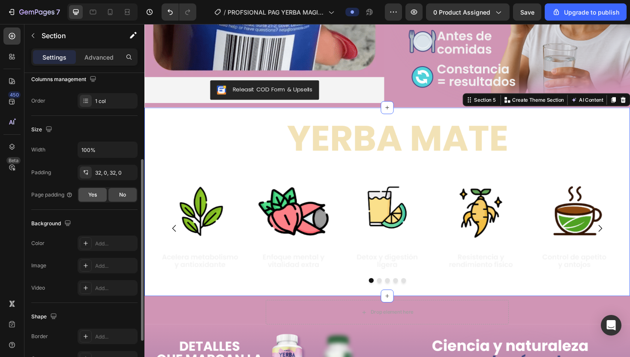
scroll to position [144, 0]
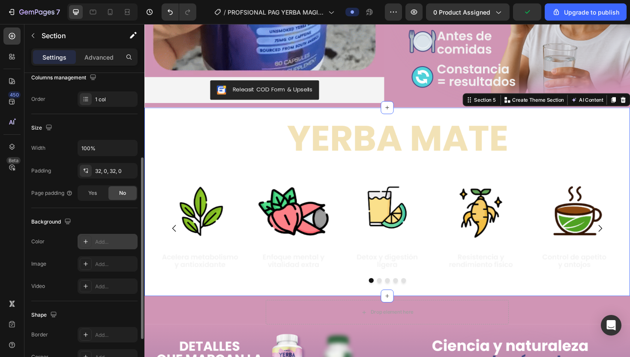
click at [102, 243] on div "Add..." at bounding box center [115, 242] width 40 height 8
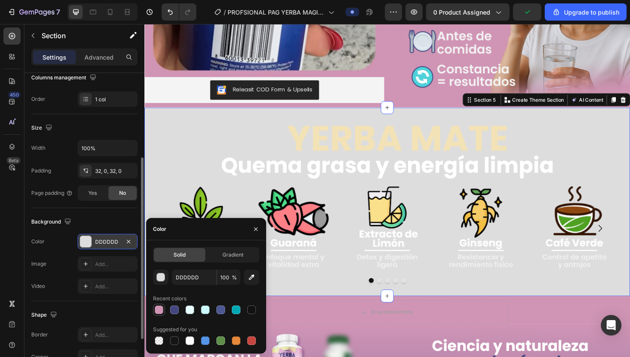
click at [159, 310] on div at bounding box center [159, 309] width 9 height 9
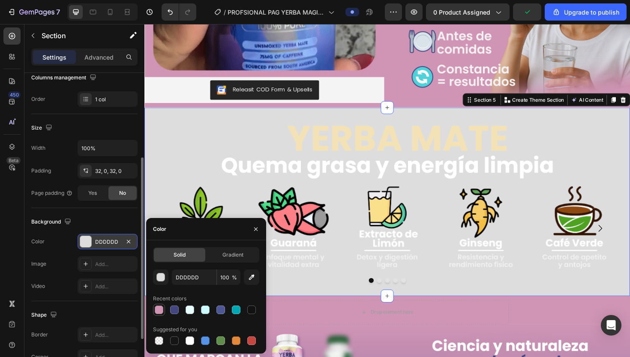
type input "D095B5"
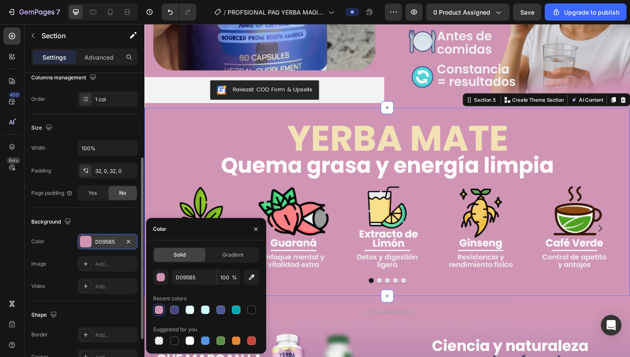
click at [334, 299] on div "Image Image Image Image Image Image Carousel Section 5 You can create reusable …" at bounding box center [401, 211] width 514 height 199
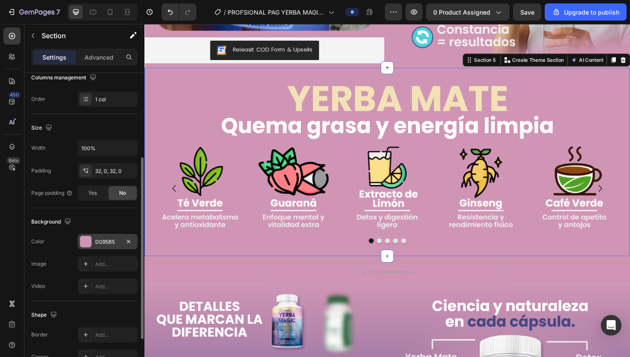
scroll to position [1260, 0]
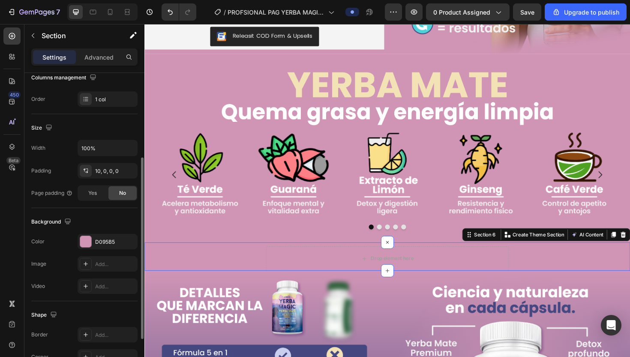
click at [334, 257] on div "Drop element here Product Row Section 6 You can create reusable sections Create…" at bounding box center [401, 270] width 514 height 30
click at [505, 250] on div "Section 6" at bounding box center [505, 247] width 27 height 8
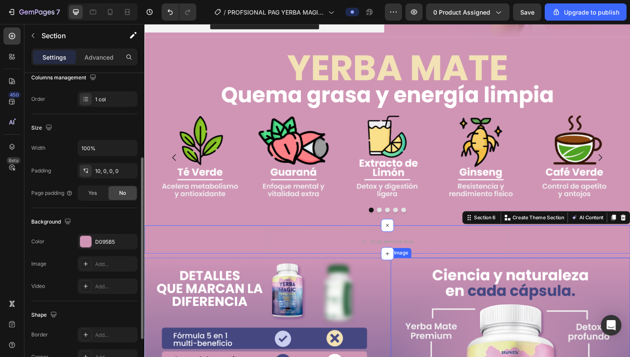
scroll to position [1281, 0]
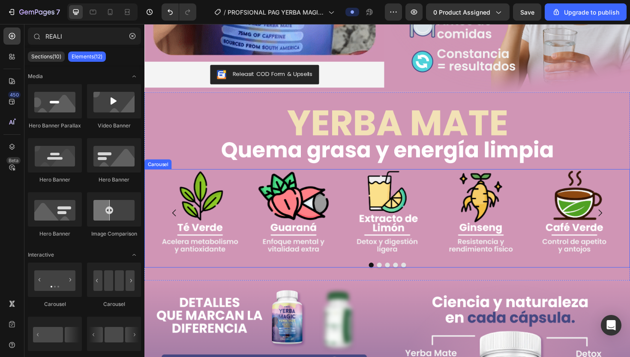
scroll to position [1218, 0]
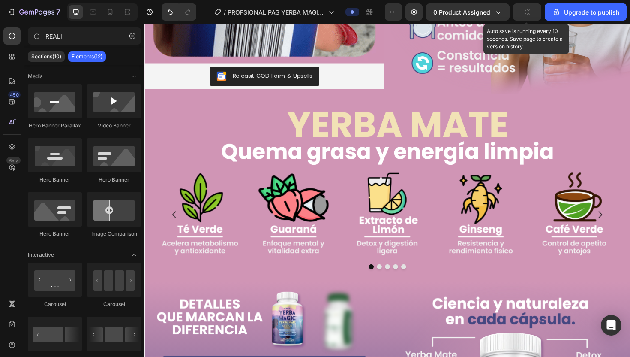
click at [522, 12] on button "button" at bounding box center [527, 11] width 28 height 17
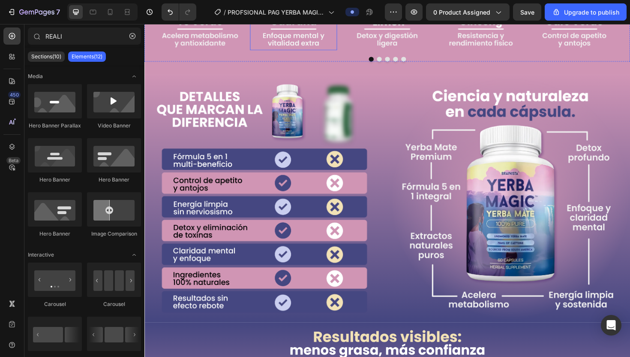
scroll to position [1442, 0]
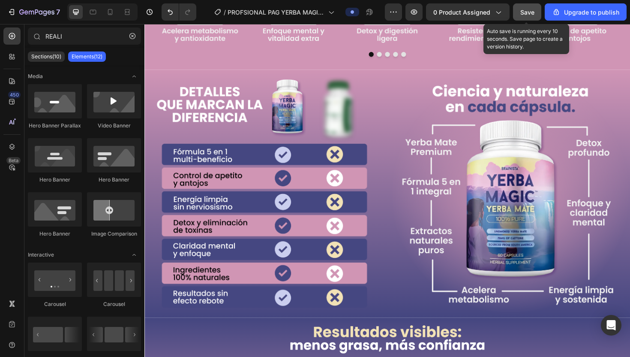
click at [525, 11] on span "Save" at bounding box center [527, 12] width 14 height 7
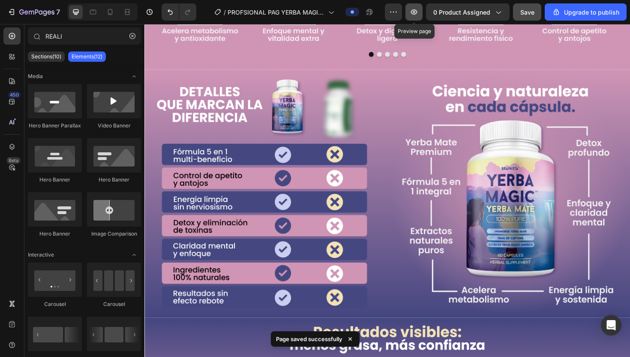
click at [413, 15] on icon "button" at bounding box center [414, 12] width 9 height 9
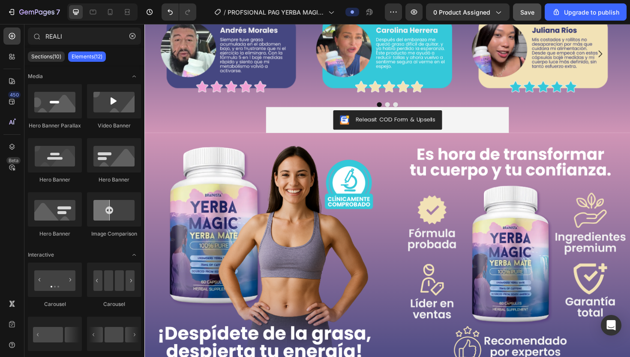
scroll to position [1835, 0]
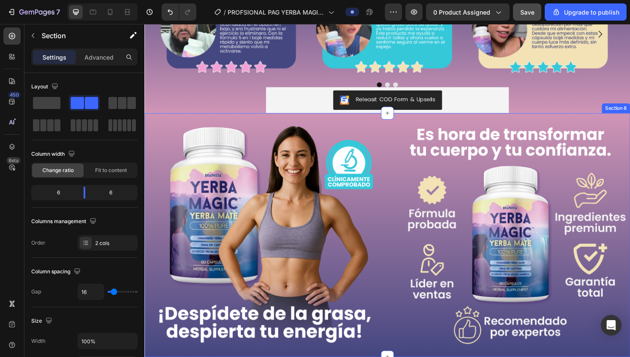
click at [438, 120] on div "Image Image Section 8" at bounding box center [401, 247] width 514 height 258
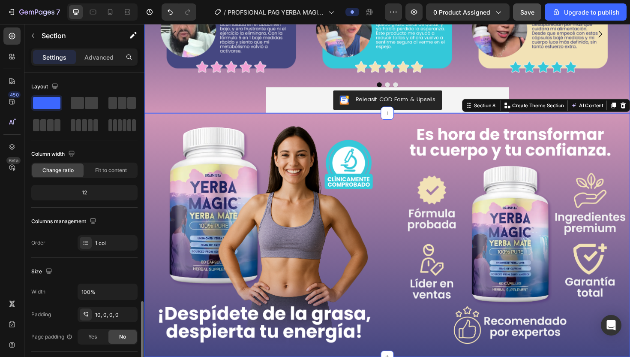
click at [552, 92] on div "Image Product Row Image Image Image Carousel Releasit COD Form & Upsells Releas…" at bounding box center [401, 32] width 514 height 172
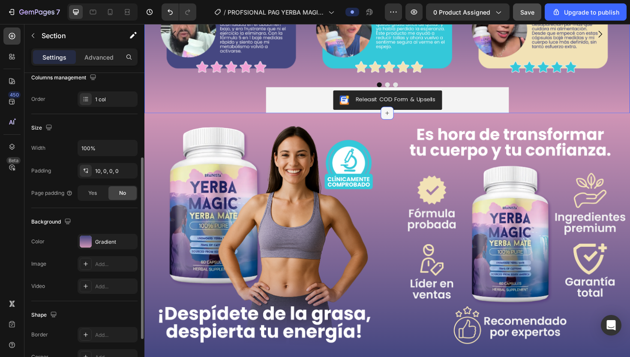
click at [400, 115] on icon at bounding box center [401, 118] width 7 height 7
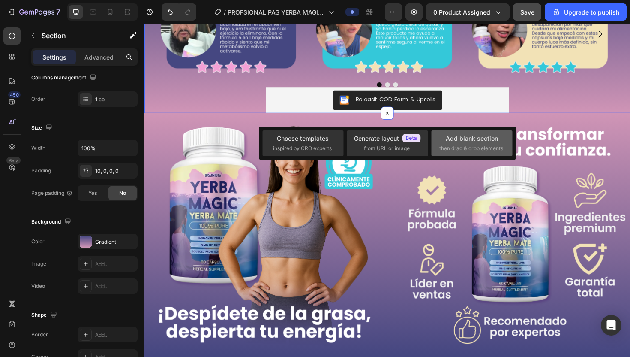
click at [463, 150] on span "then drag & drop elements" at bounding box center [471, 148] width 64 height 8
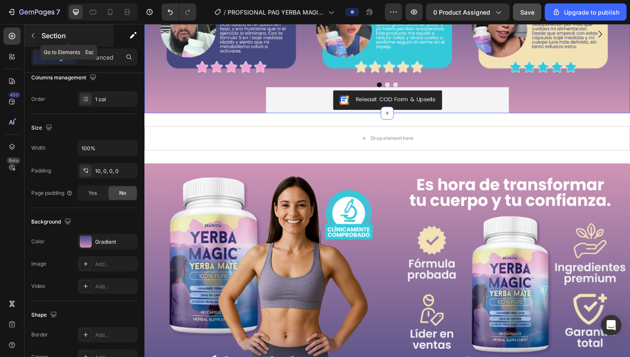
click at [59, 40] on p "Section" at bounding box center [77, 35] width 70 height 10
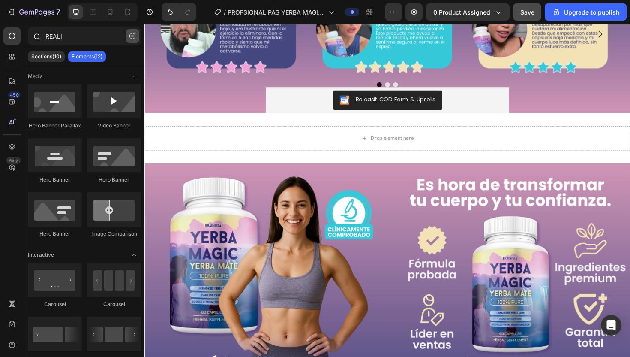
click at [133, 38] on icon "button" at bounding box center [132, 36] width 6 height 6
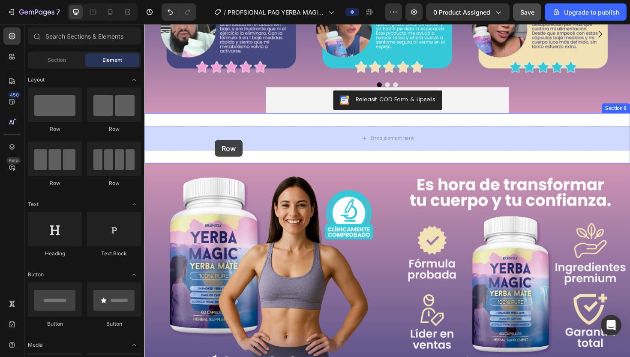
drag, startPoint x: 255, startPoint y: 133, endPoint x: 219, endPoint y: 146, distance: 38.2
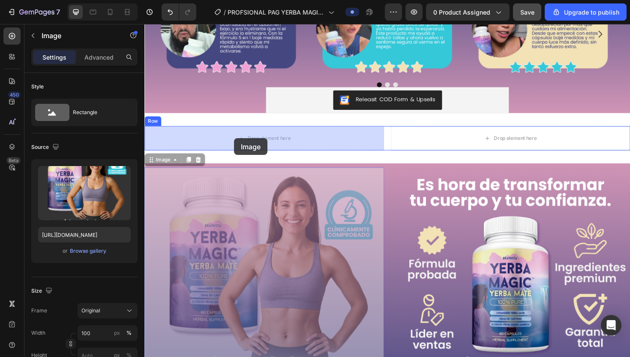
drag, startPoint x: 212, startPoint y: 242, endPoint x: 239, endPoint y: 145, distance: 100.6
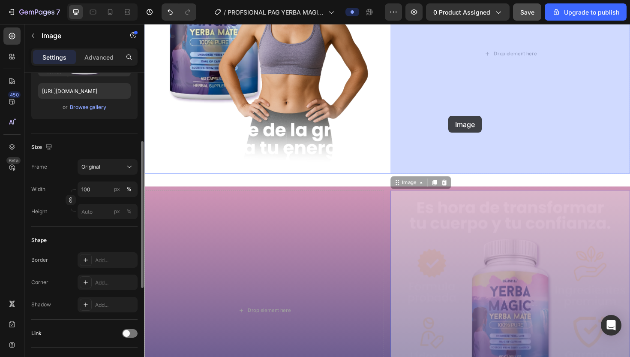
drag, startPoint x: 464, startPoint y: 252, endPoint x: 466, endPoint y: 120, distance: 132.0
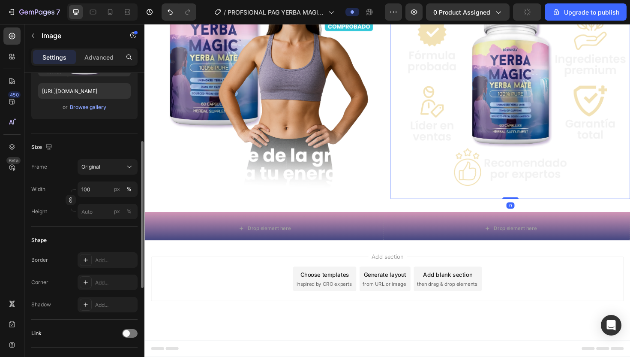
scroll to position [2012, 0]
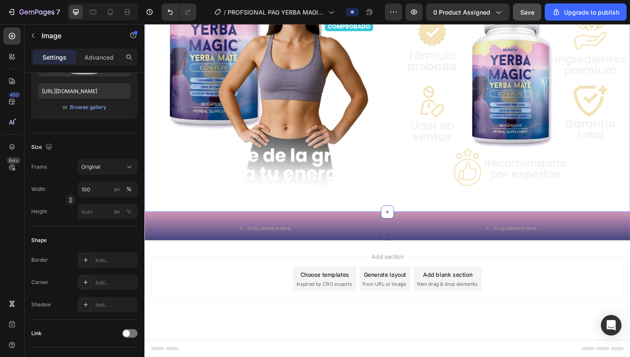
click at [409, 222] on div "Image Image Row Section 8 You can create reusable sections Create Theme Section…" at bounding box center [401, 82] width 514 height 281
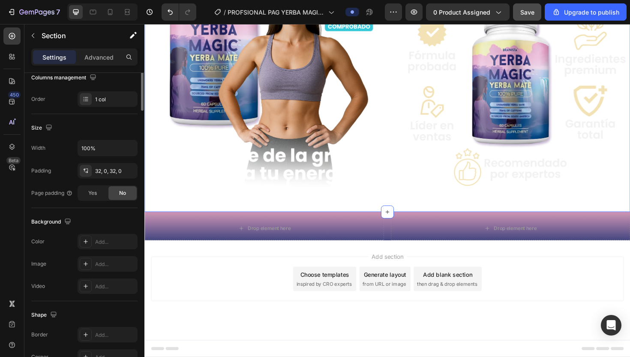
scroll to position [0, 0]
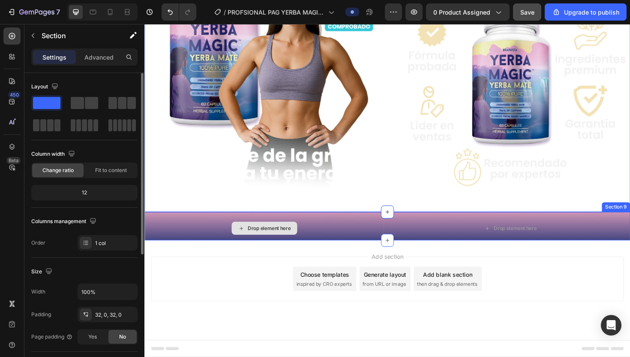
click at [385, 239] on div "Drop element here" at bounding box center [271, 240] width 254 height 26
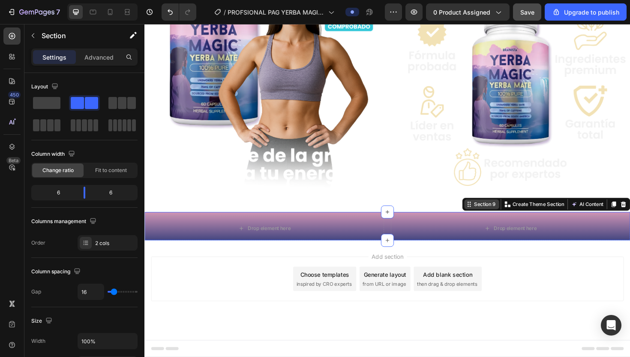
click at [512, 214] on div "Section 9" at bounding box center [505, 215] width 27 height 8
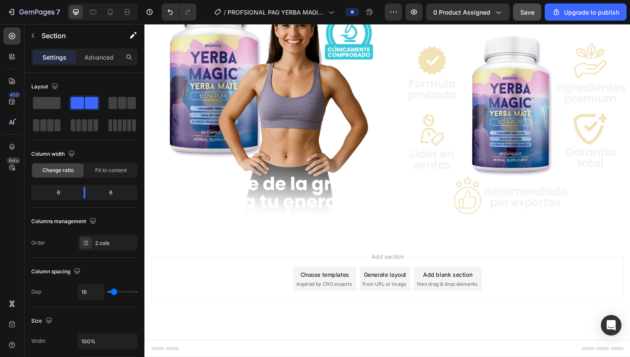
scroll to position [1982, 0]
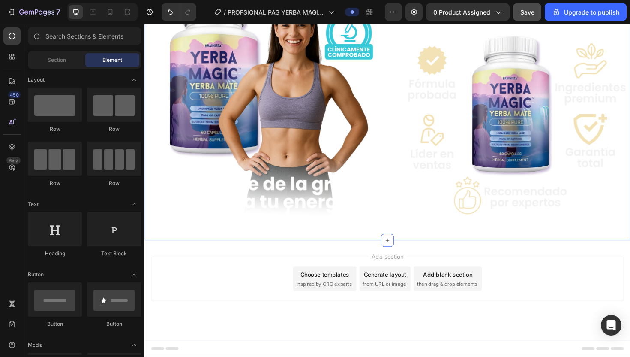
click at [398, 243] on div "Image Image Row Section 8" at bounding box center [401, 112] width 514 height 281
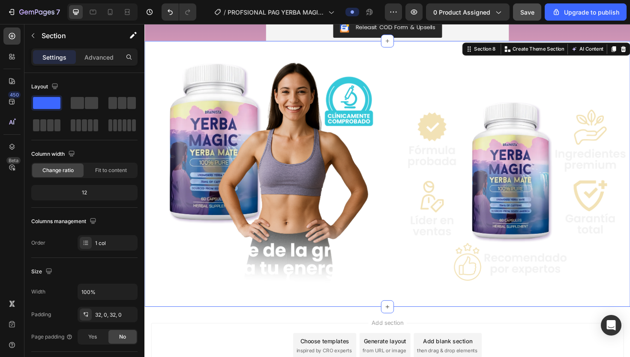
scroll to position [1900, 0]
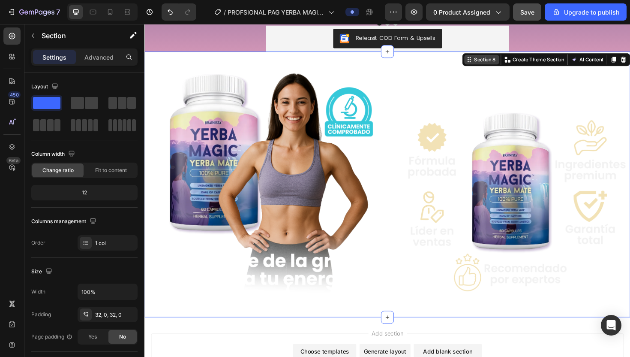
click at [499, 64] on div "Section 8" at bounding box center [505, 62] width 27 height 8
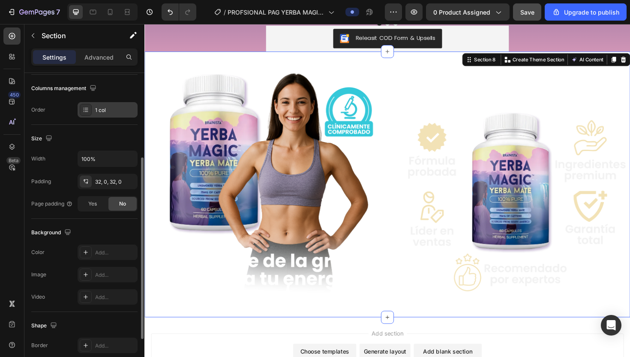
scroll to position [146, 0]
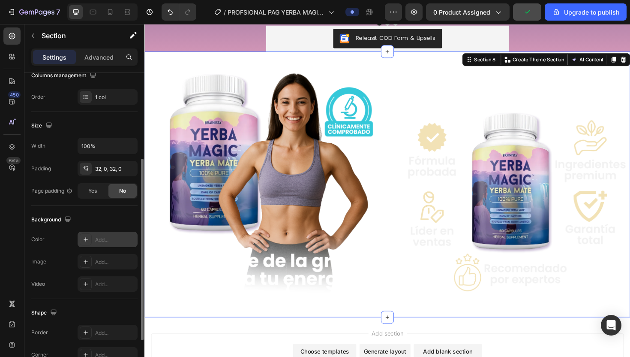
click at [100, 236] on div "Add..." at bounding box center [115, 240] width 40 height 8
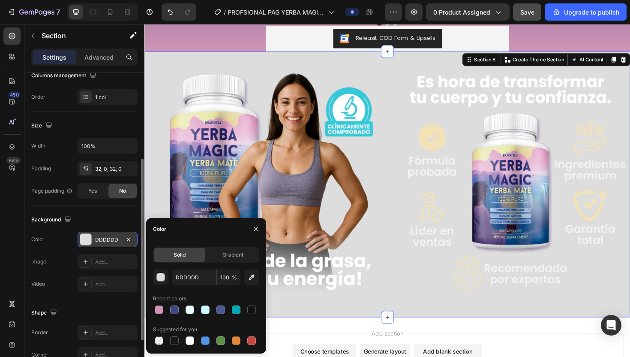
click at [226, 246] on div "Solid Gradient DDDDDD 100 % Recent colors Suggested for you" at bounding box center [206, 296] width 120 height 113
click at [224, 252] on span "Gradient" at bounding box center [232, 255] width 21 height 8
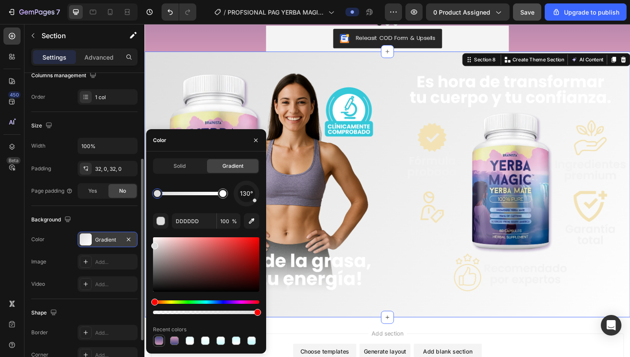
click at [162, 339] on div at bounding box center [159, 340] width 9 height 9
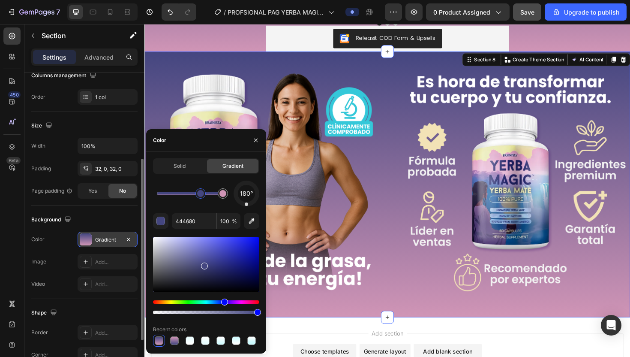
drag, startPoint x: 160, startPoint y: 191, endPoint x: 201, endPoint y: 191, distance: 41.2
click at [201, 191] on div at bounding box center [200, 193] width 7 height 7
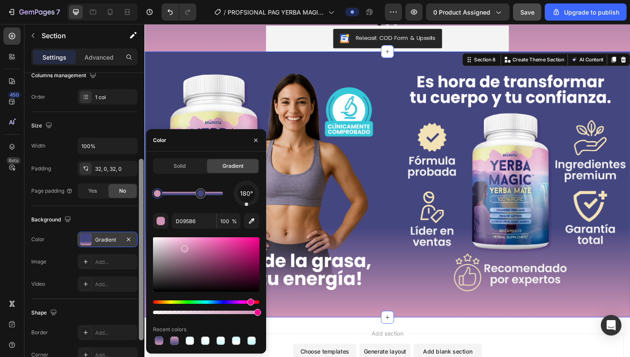
drag, startPoint x: 225, startPoint y: 192, endPoint x: 140, endPoint y: 192, distance: 84.9
click at [140, 192] on div "450 Beta Sections(30) Elements(84) Section Element Hero Section Product Detail …" at bounding box center [72, 190] width 144 height 333
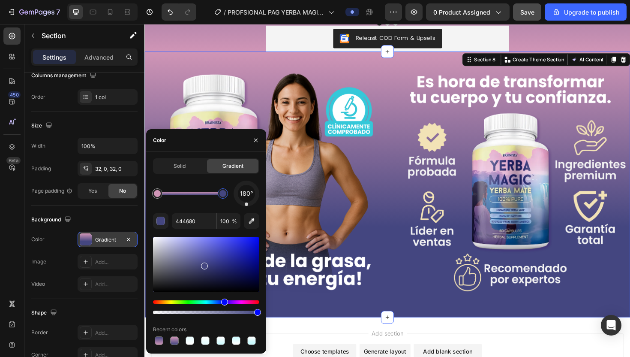
drag, startPoint x: 201, startPoint y: 196, endPoint x: 236, endPoint y: 195, distance: 34.7
click at [236, 195] on div "180°" at bounding box center [206, 193] width 106 height 26
type input "D095B6"
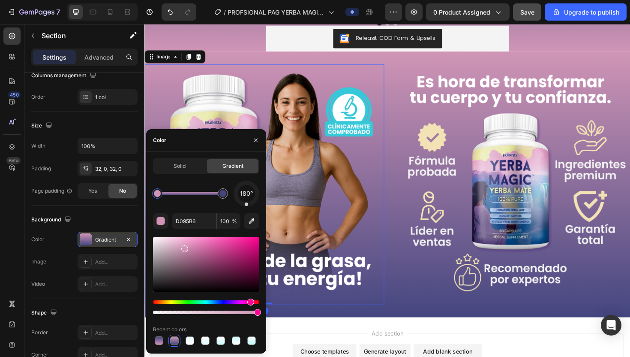
click at [306, 99] on img at bounding box center [271, 194] width 254 height 254
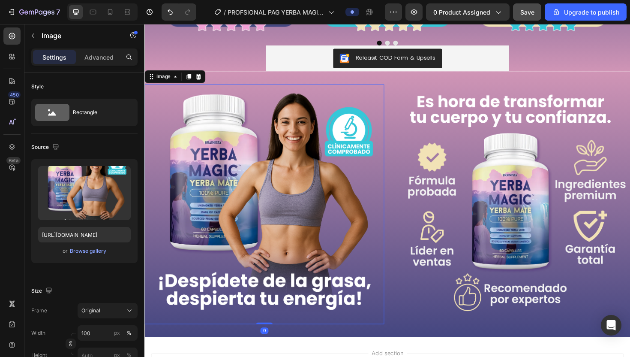
scroll to position [1881, 0]
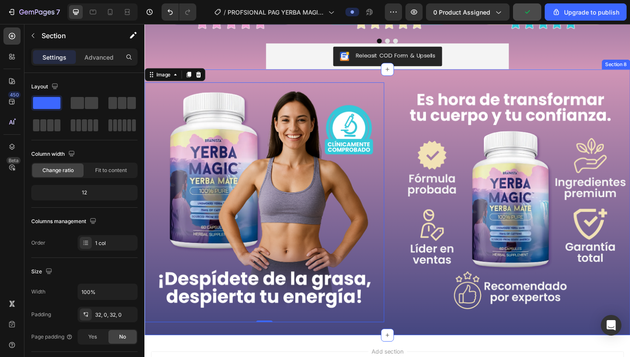
click at [277, 76] on div "Image 0 Image Row Section 8" at bounding box center [401, 212] width 514 height 281
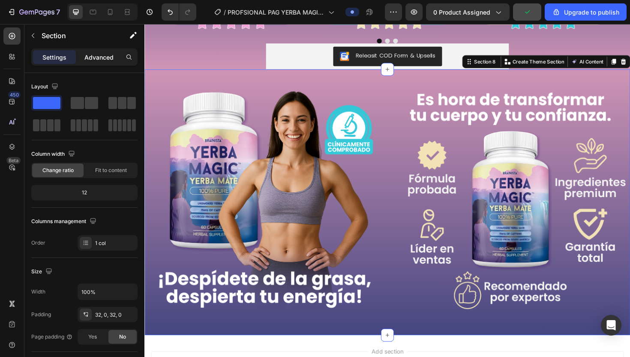
click at [97, 58] on p "Advanced" at bounding box center [98, 57] width 29 height 9
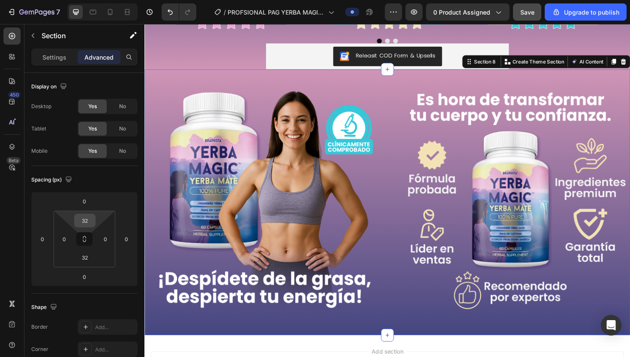
click at [86, 220] on input "32" at bounding box center [84, 220] width 17 height 13
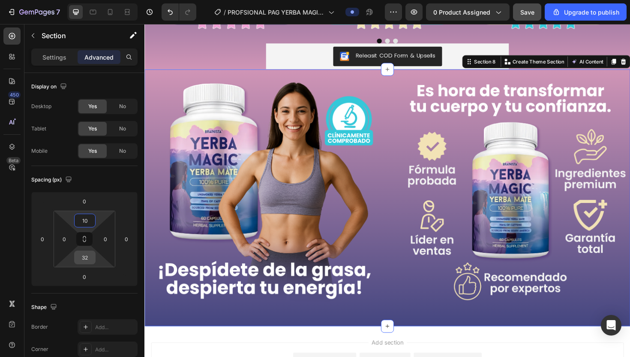
type input "10"
click at [85, 260] on input "32" at bounding box center [84, 257] width 17 height 13
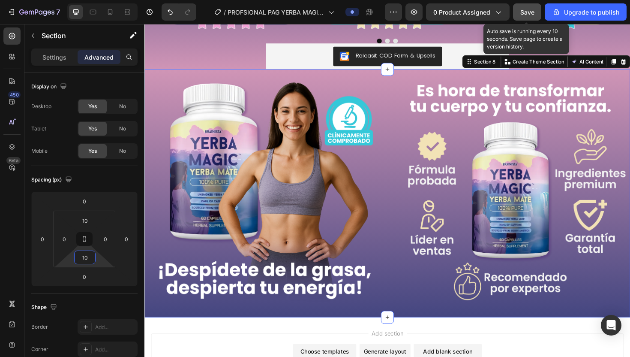
type input "10"
click at [529, 15] on span "Save" at bounding box center [527, 12] width 14 height 7
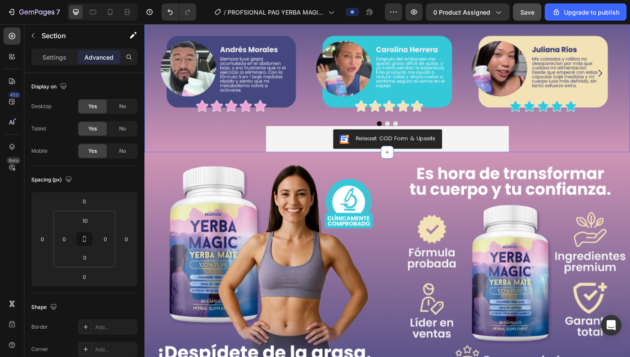
click at [216, 138] on div "Image Product Row Image Image Image Carousel Releasit COD Form & Upsells Releas…" at bounding box center [401, 74] width 514 height 172
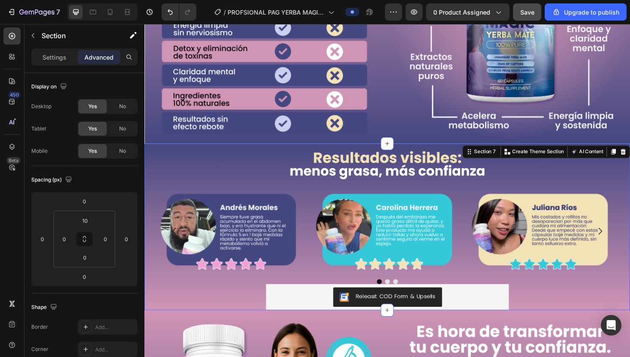
scroll to position [1456, 0]
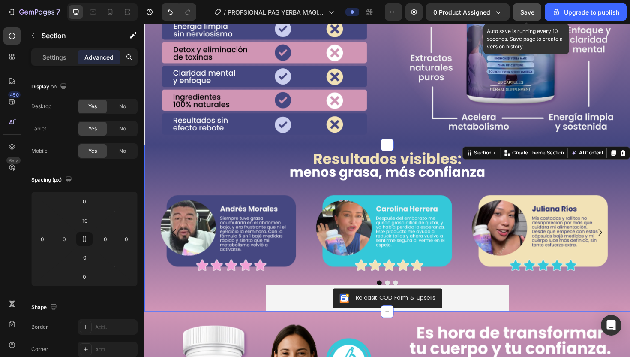
click at [533, 12] on span "Save" at bounding box center [527, 12] width 14 height 7
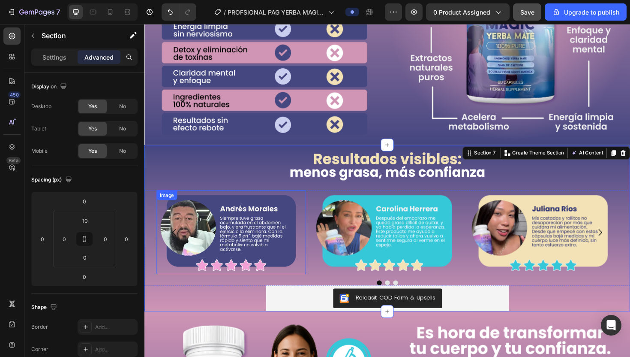
click at [211, 228] on img at bounding box center [236, 244] width 158 height 89
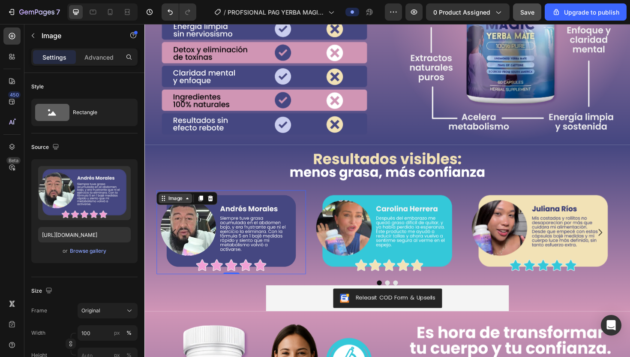
click at [187, 208] on icon at bounding box center [189, 208] width 7 height 7
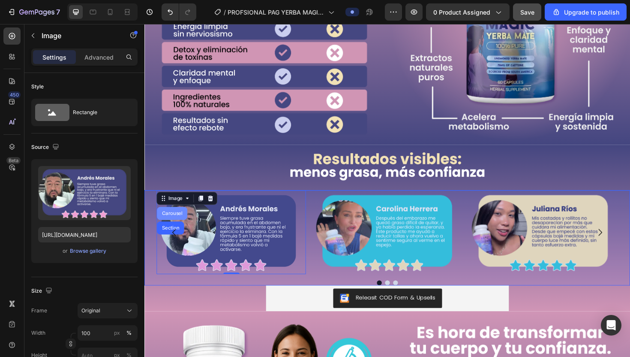
click at [177, 224] on div "Carousel" at bounding box center [173, 224] width 25 height 5
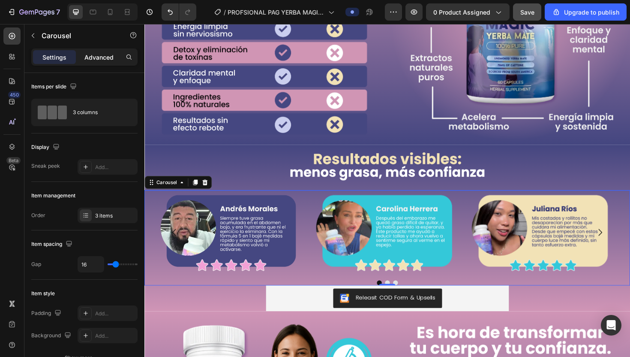
click at [100, 60] on p "Advanced" at bounding box center [98, 57] width 29 height 9
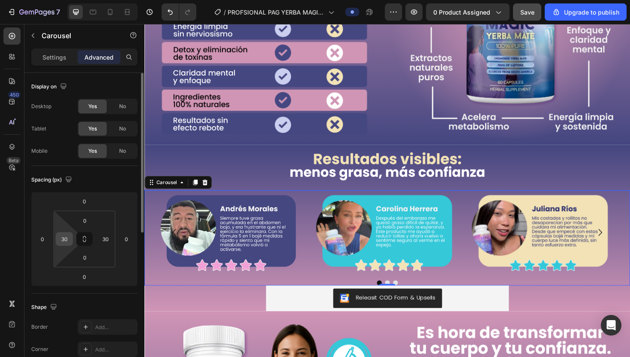
click at [66, 234] on input "30" at bounding box center [64, 238] width 13 height 13
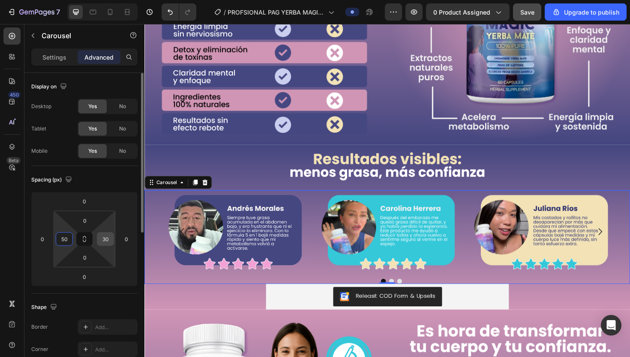
type input "50"
click at [107, 239] on input "30" at bounding box center [105, 238] width 13 height 13
type input "50"
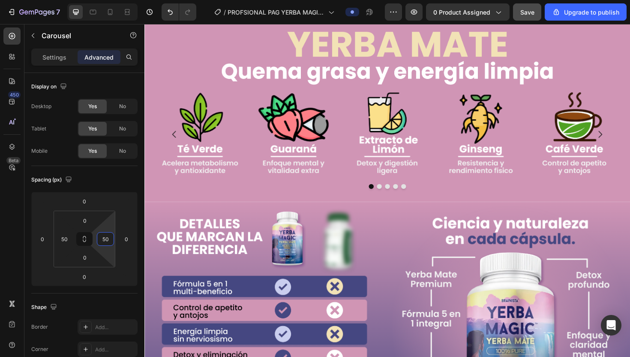
scroll to position [1301, 0]
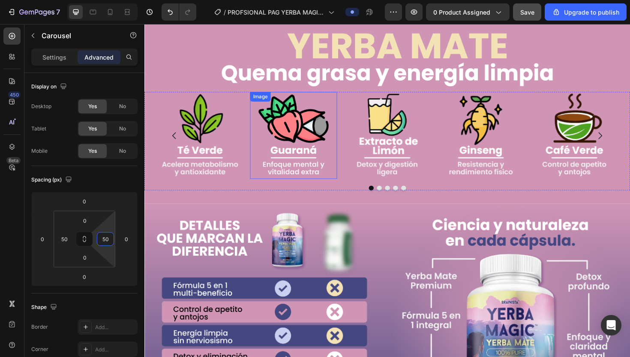
click at [309, 140] on img at bounding box center [302, 142] width 92 height 92
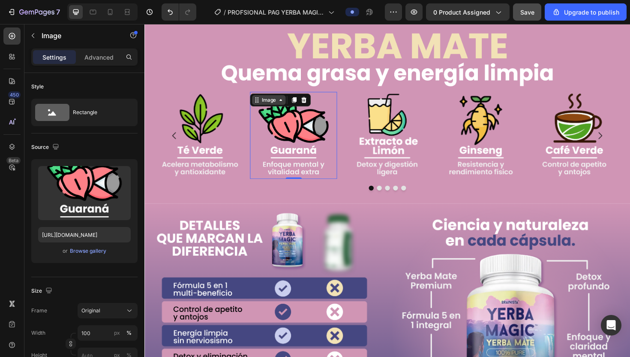
click at [281, 101] on div "Image" at bounding box center [276, 105] width 18 height 8
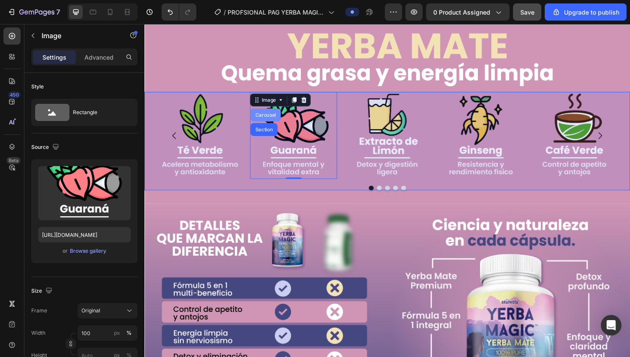
click at [274, 119] on div "Carousel" at bounding box center [272, 120] width 25 height 5
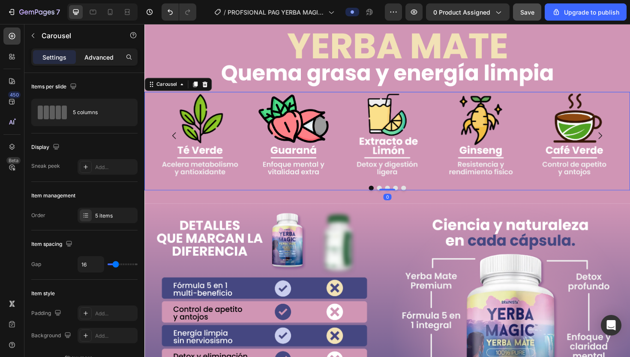
click at [103, 55] on p "Advanced" at bounding box center [98, 57] width 29 height 9
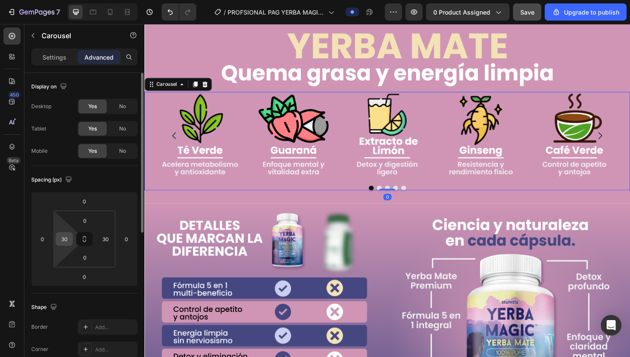
click at [67, 240] on input "30" at bounding box center [64, 238] width 13 height 13
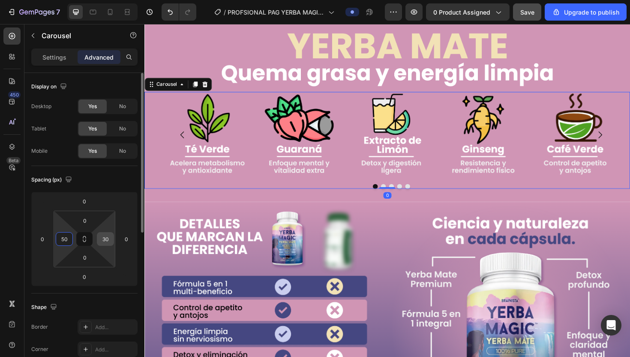
type input "50"
click at [107, 237] on input "30" at bounding box center [105, 238] width 13 height 13
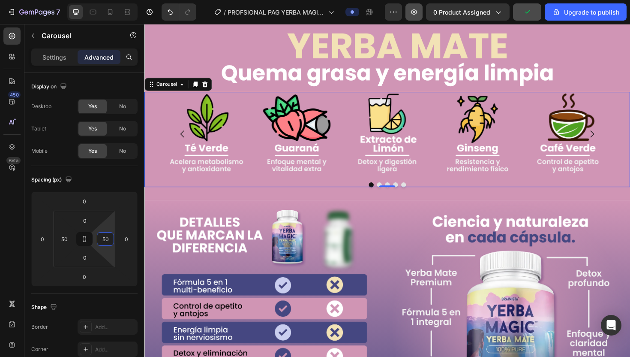
type input "50"
click at [418, 10] on icon "button" at bounding box center [414, 12] width 9 height 9
click at [394, 14] on icon "button" at bounding box center [393, 12] width 9 height 9
click at [12, 165] on icon at bounding box center [12, 167] width 9 height 9
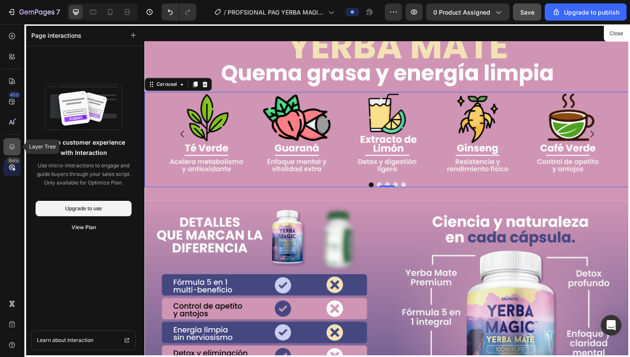
click at [12, 151] on div at bounding box center [11, 146] width 17 height 17
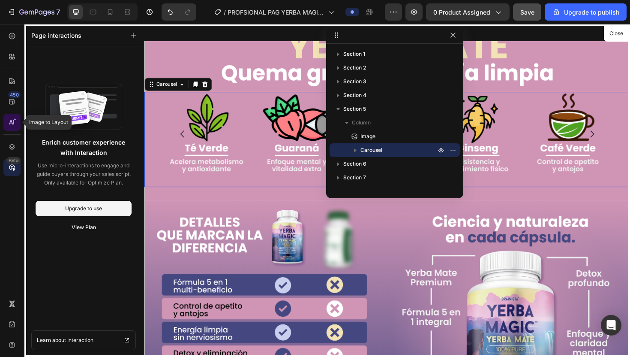
click at [12, 121] on icon at bounding box center [12, 122] width 9 height 9
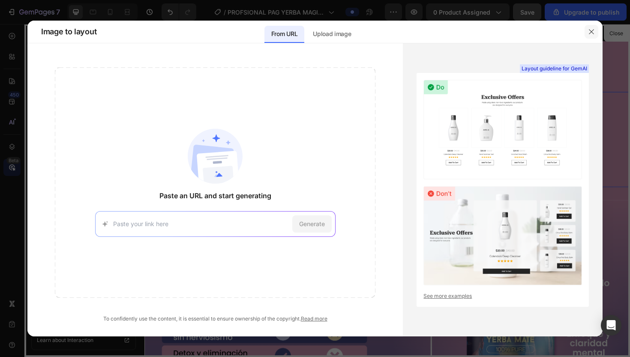
click at [595, 28] on button "button" at bounding box center [592, 32] width 14 height 14
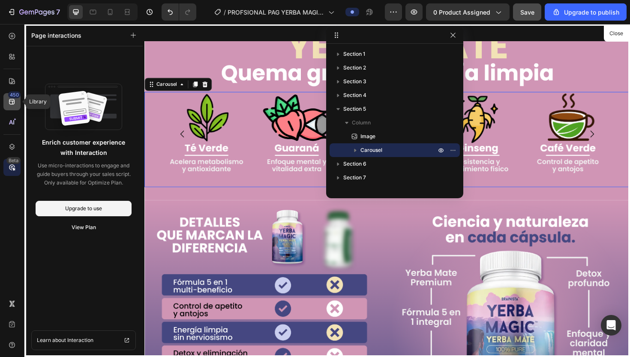
click at [18, 103] on div "450" at bounding box center [11, 101] width 17 height 17
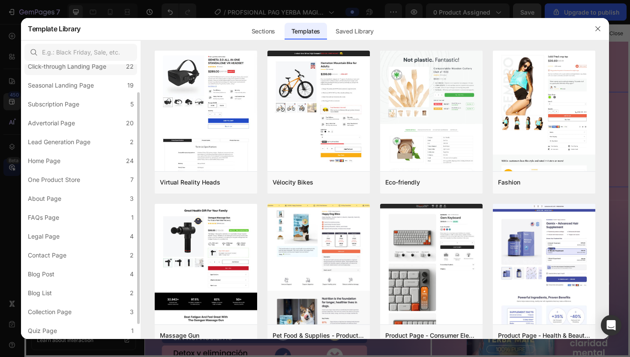
scroll to position [0, 0]
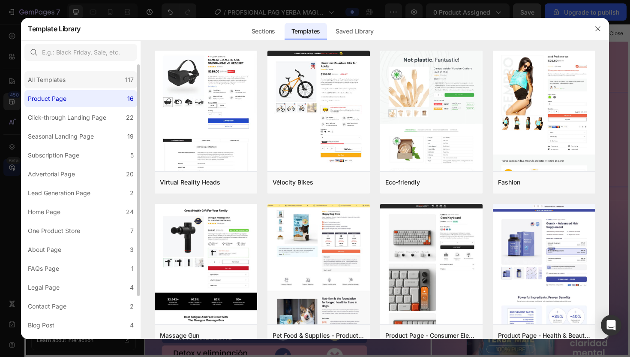
click at [95, 75] on div "All Templates 117" at bounding box center [80, 79] width 113 height 17
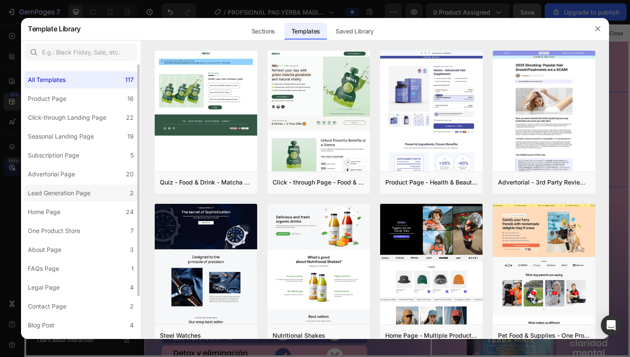
scroll to position [51, 0]
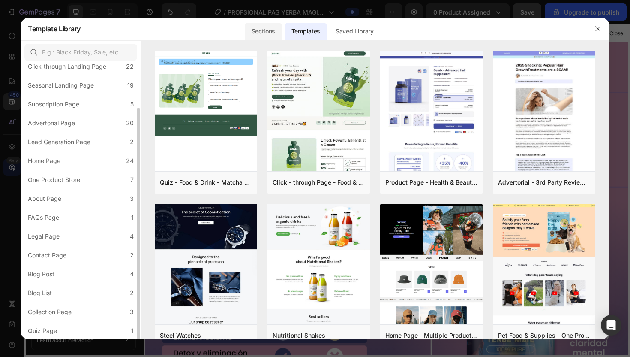
click at [260, 35] on div "Sections" at bounding box center [263, 31] width 37 height 17
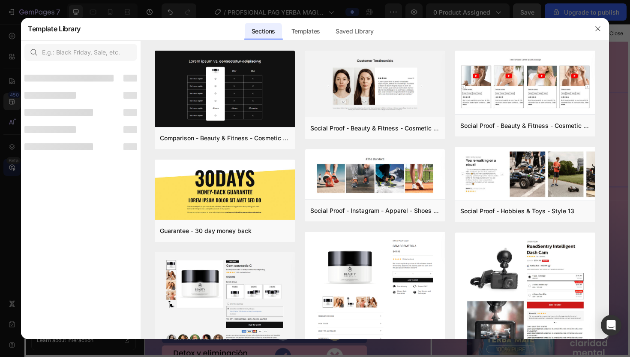
scroll to position [0, 0]
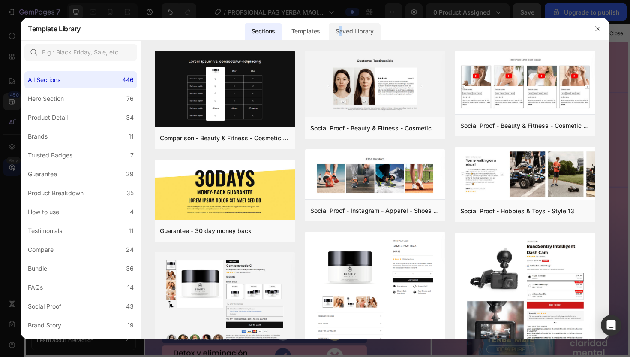
click at [341, 29] on div "Saved Library" at bounding box center [355, 31] width 52 height 17
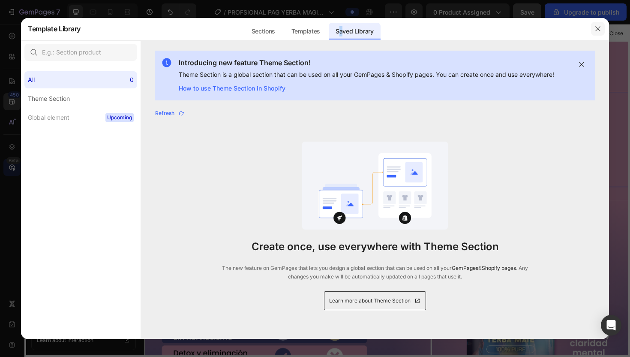
click at [595, 29] on icon "button" at bounding box center [598, 28] width 7 height 7
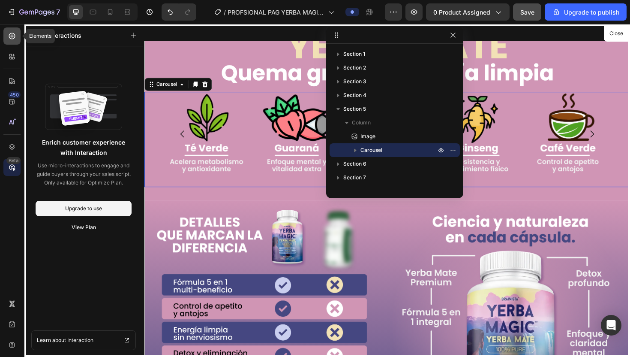
click at [16, 37] on icon at bounding box center [12, 36] width 9 height 9
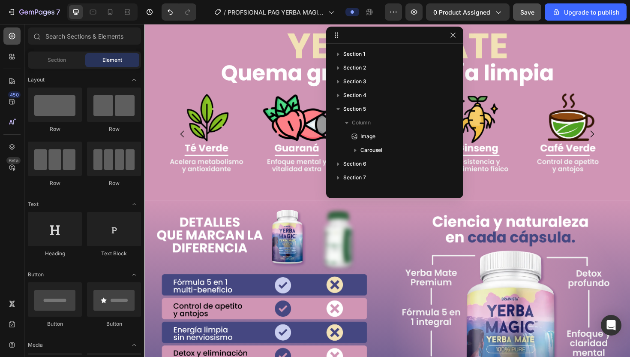
scroll to position [1011, 0]
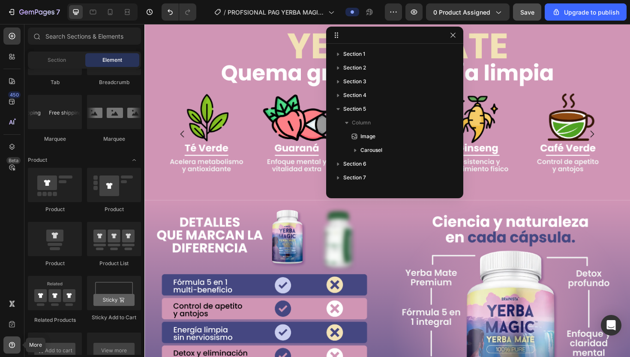
click at [14, 343] on icon at bounding box center [12, 345] width 6 height 6
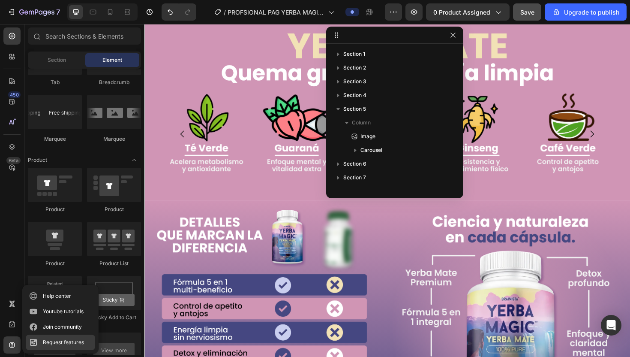
click at [43, 341] on div "Request features" at bounding box center [63, 342] width 41 height 9
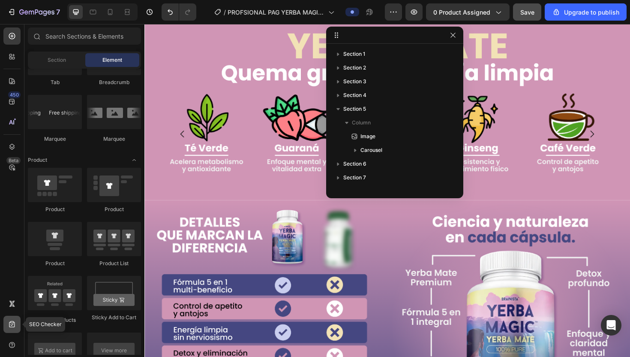
click at [17, 322] on div at bounding box center [11, 323] width 17 height 17
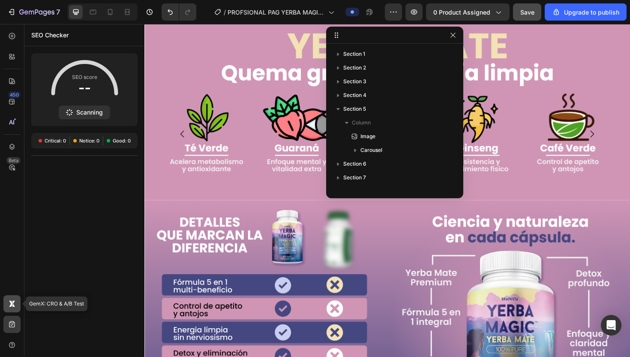
click at [15, 306] on icon at bounding box center [12, 303] width 9 height 9
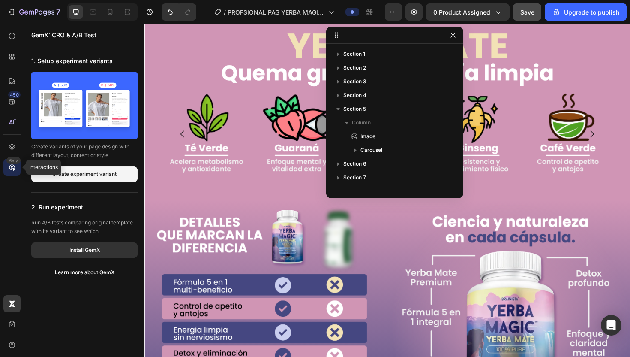
click at [13, 168] on icon at bounding box center [13, 169] width 3 height 3
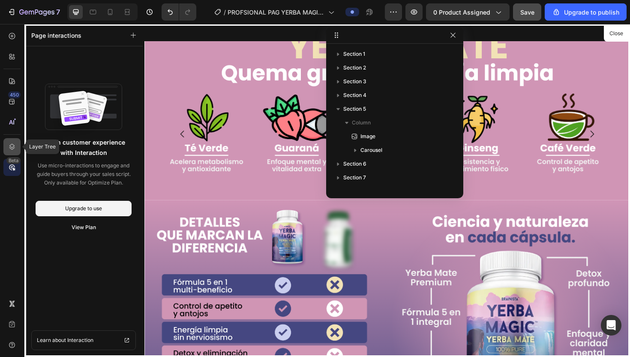
click at [15, 142] on icon at bounding box center [12, 146] width 9 height 9
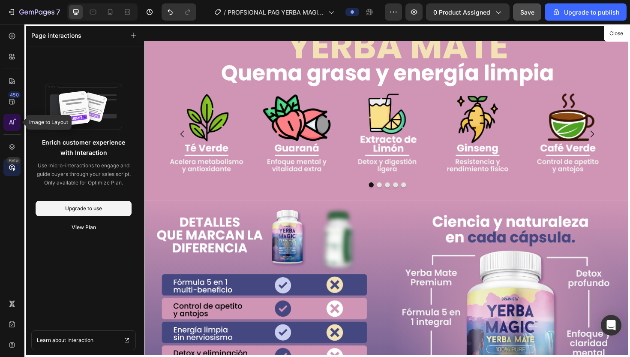
click at [18, 116] on div at bounding box center [11, 122] width 17 height 17
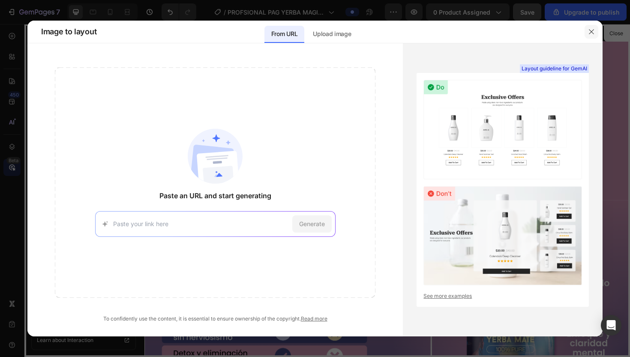
click at [592, 30] on icon "button" at bounding box center [591, 31] width 7 height 7
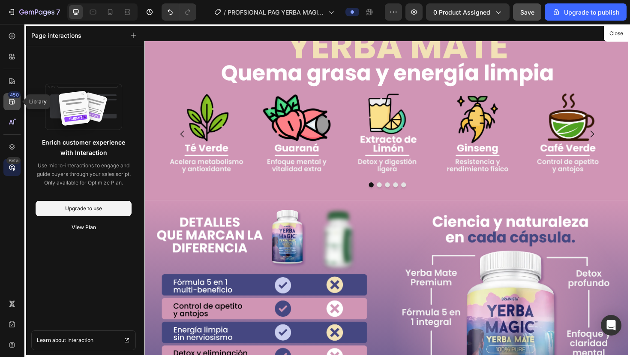
click at [15, 104] on icon at bounding box center [12, 101] width 9 height 9
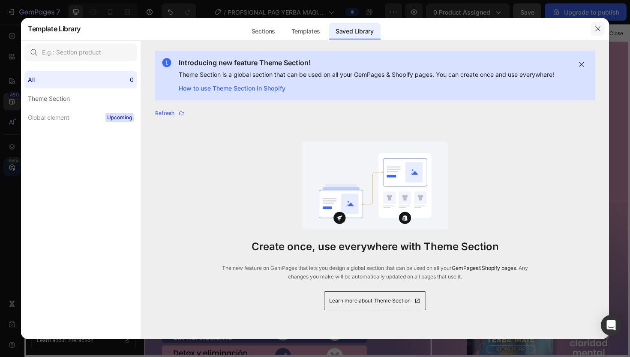
click at [602, 25] on button "button" at bounding box center [598, 29] width 14 height 14
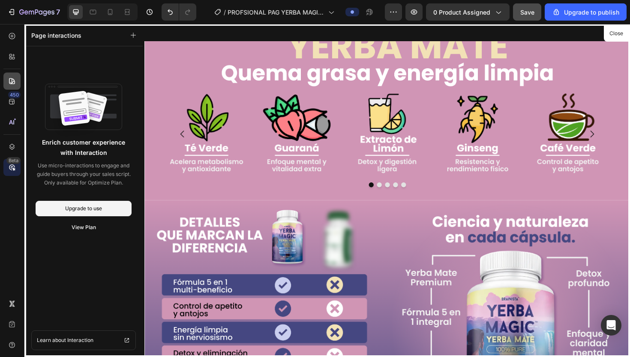
click at [15, 78] on icon at bounding box center [12, 81] width 9 height 9
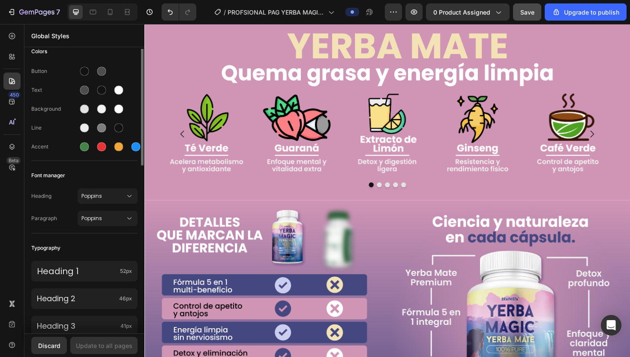
scroll to position [0, 0]
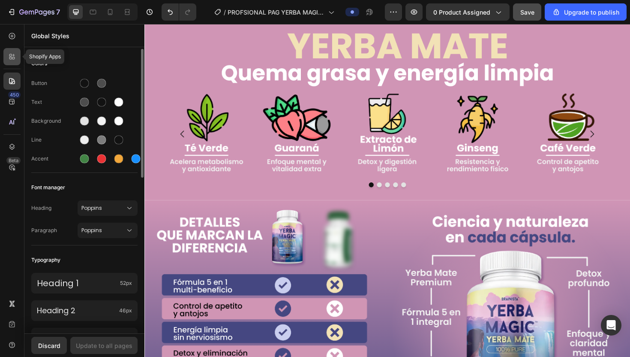
click at [14, 56] on icon at bounding box center [12, 56] width 9 height 9
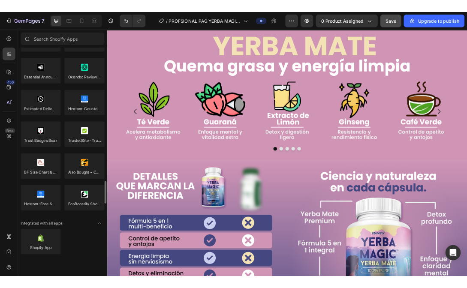
scroll to position [2424, 0]
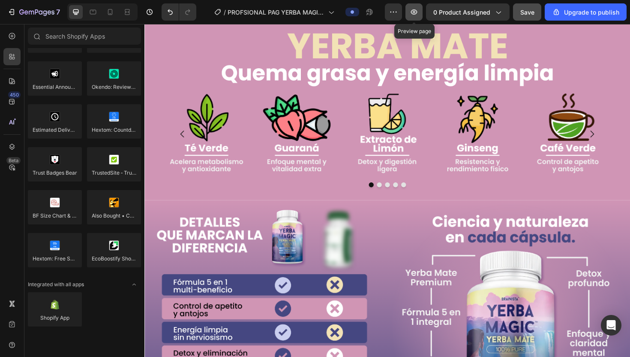
click at [415, 11] on icon "button" at bounding box center [414, 11] width 6 height 5
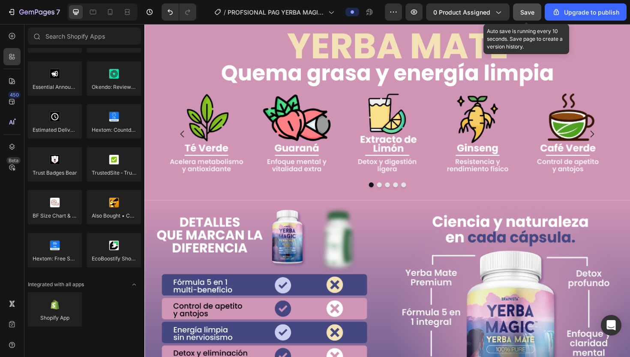
click at [535, 8] on div "Save" at bounding box center [527, 12] width 14 height 9
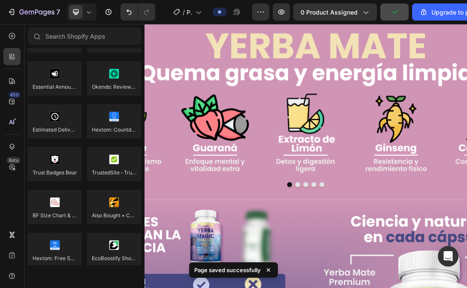
scroll to position [2424, 0]
